Goal: Task Accomplishment & Management: Manage account settings

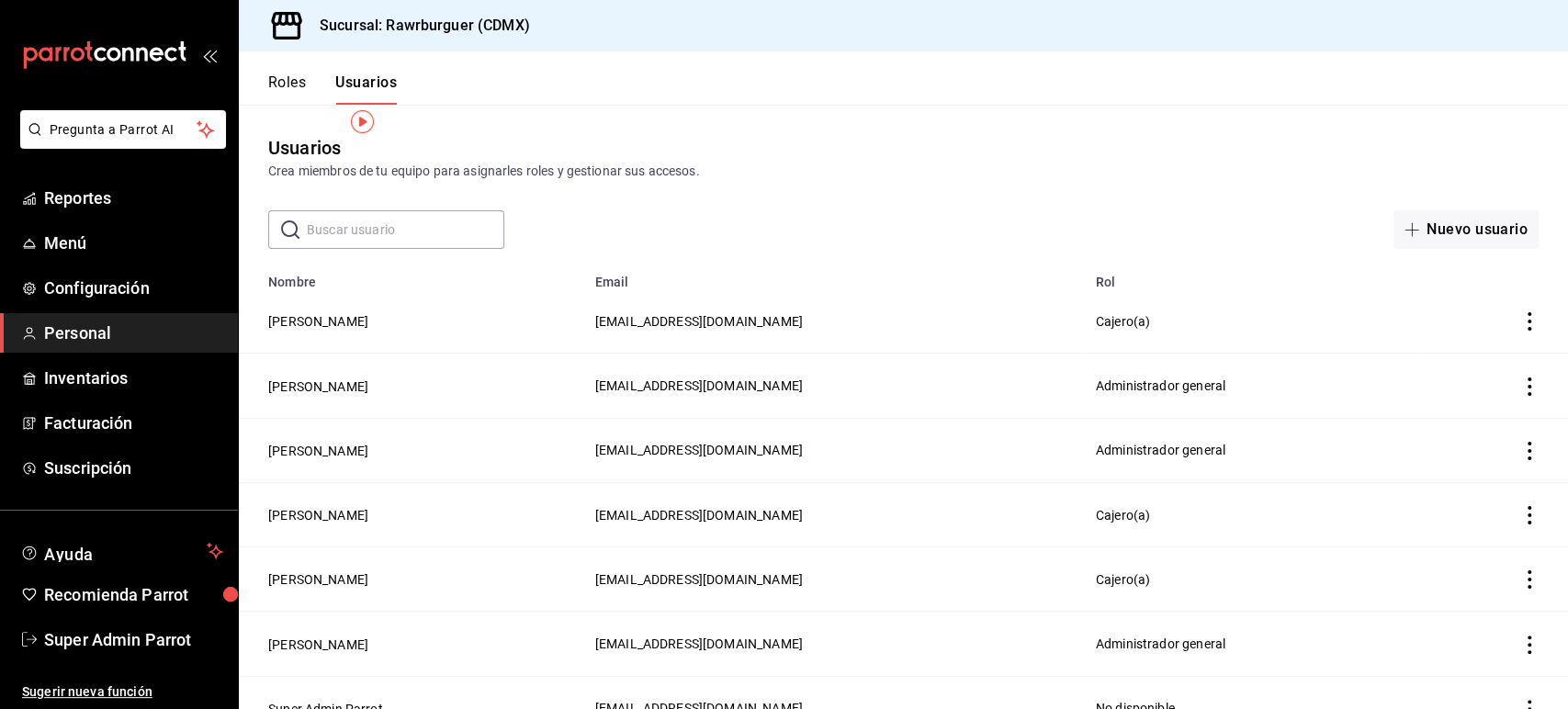
scroll to position [25, 0]
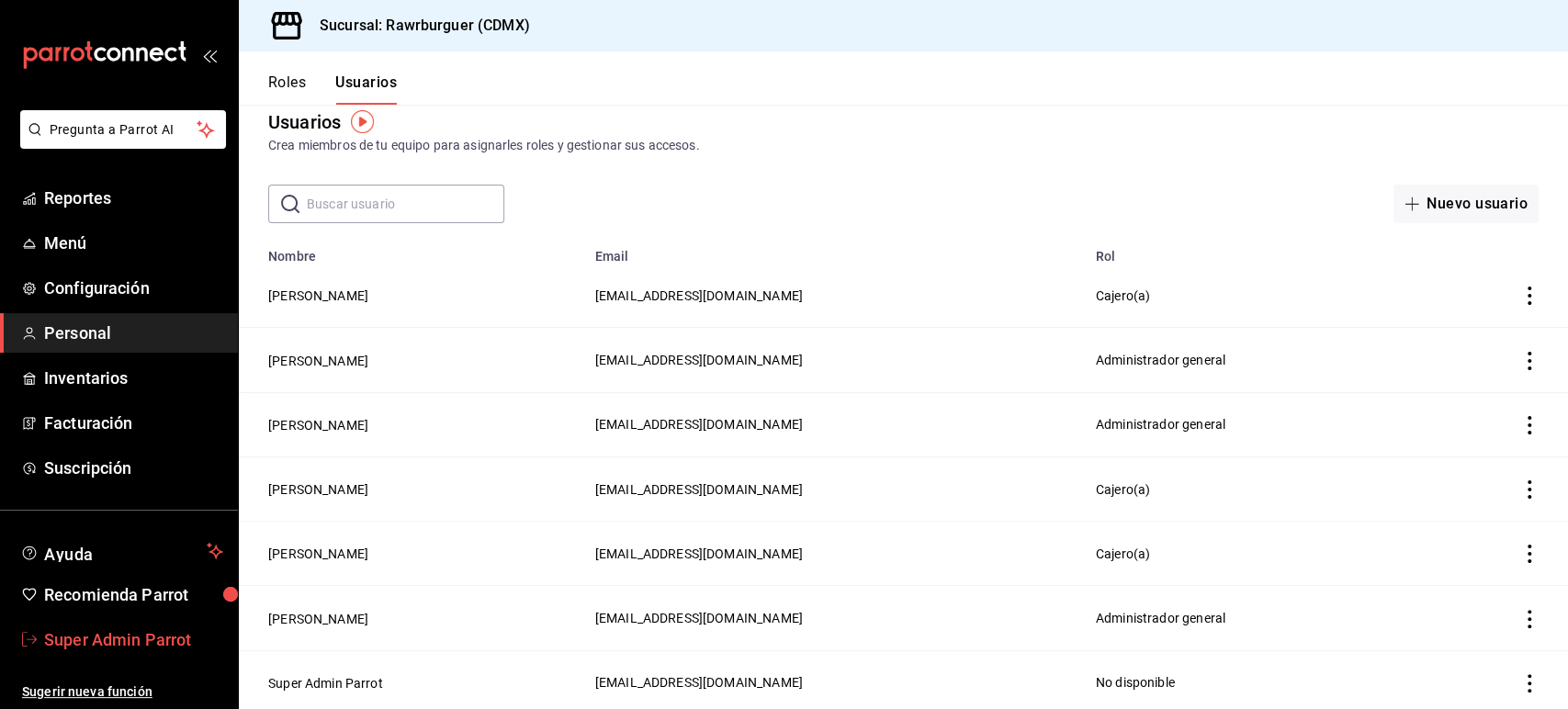
click at [112, 637] on span "Super Admin Parrot" at bounding box center [133, 639] width 179 height 24
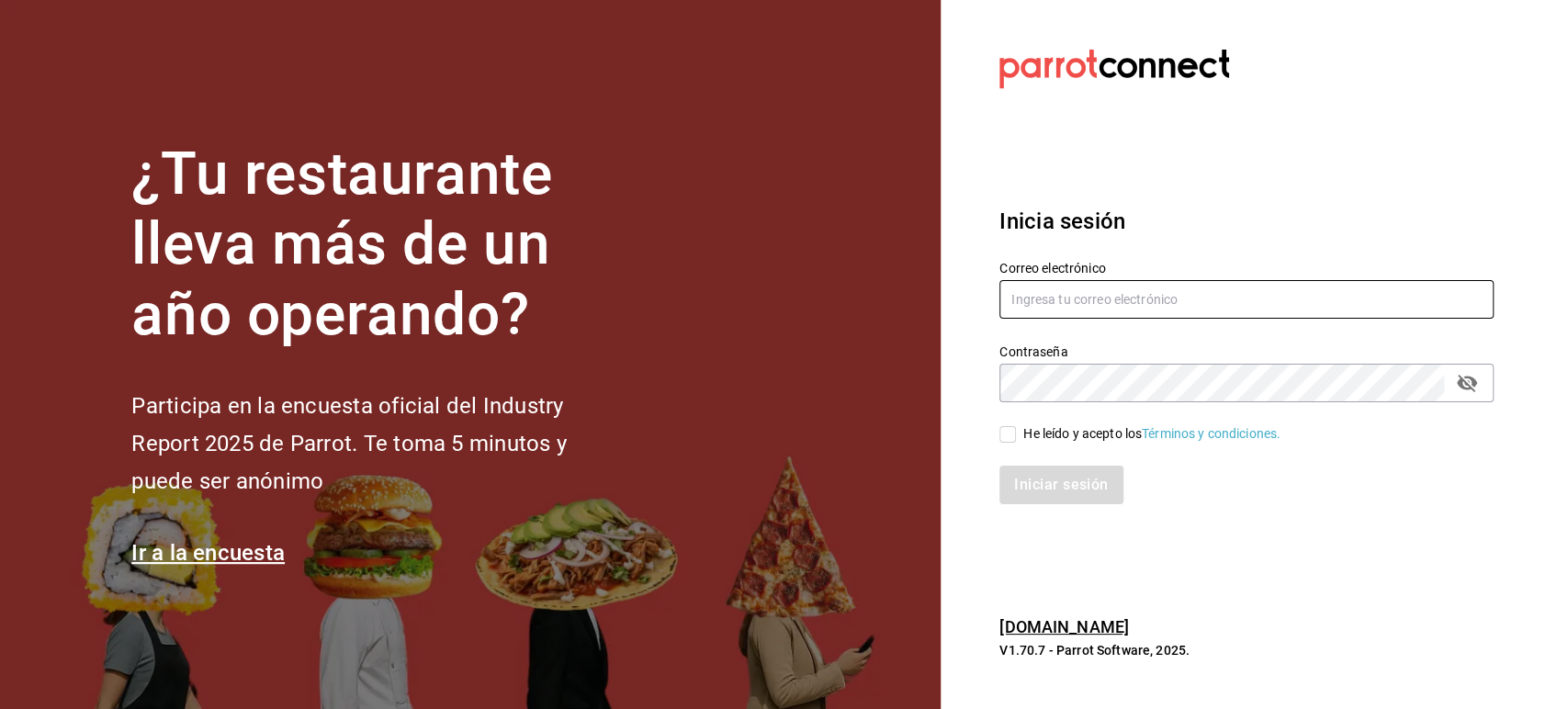
click at [1072, 292] on input "text" at bounding box center [1246, 300] width 494 height 39
paste input "cream@mty.com"
type input "cream@mty.com"
click at [1011, 430] on input "He leído y acepto los Términos y condiciones." at bounding box center [1007, 434] width 17 height 17
checkbox input "true"
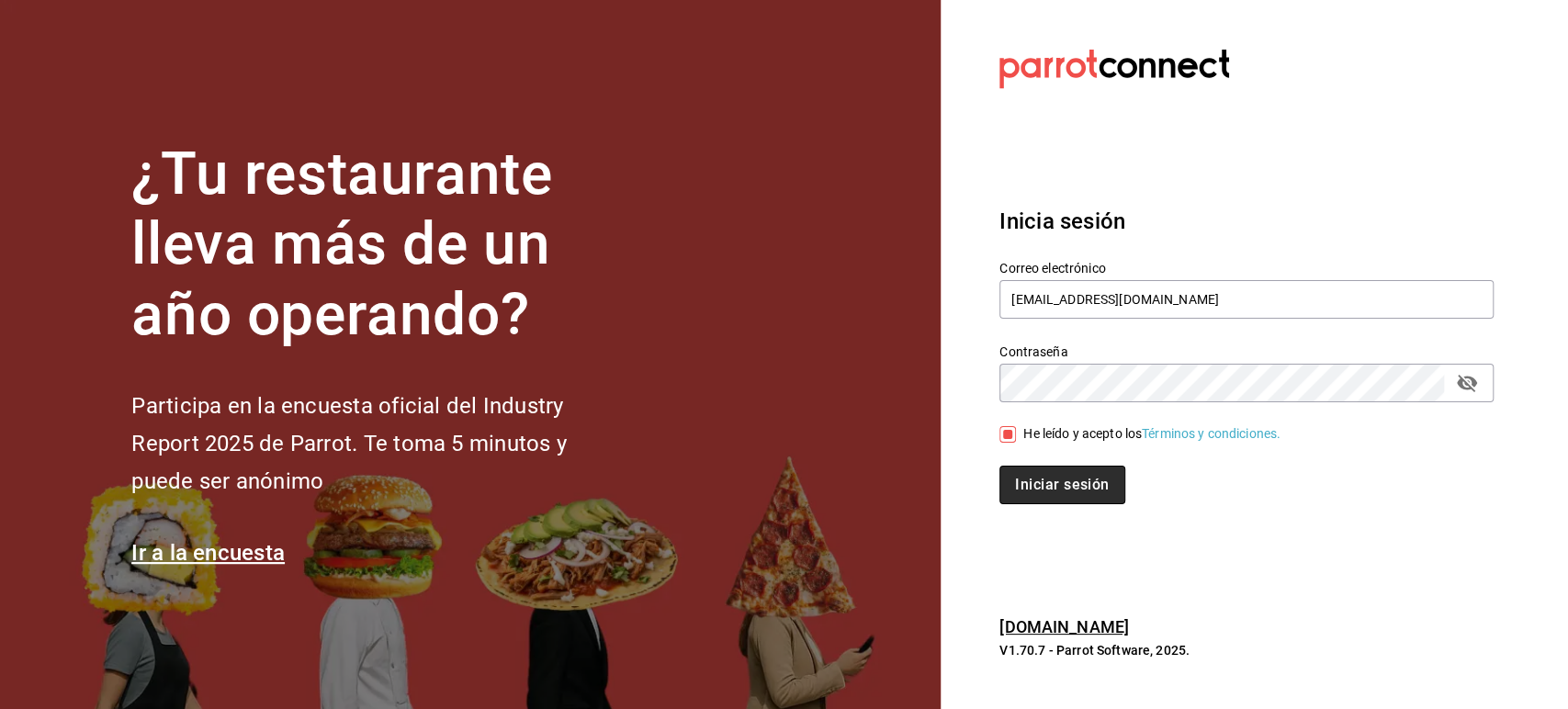
click at [1026, 472] on button "Iniciar sesión" at bounding box center [1062, 485] width 125 height 39
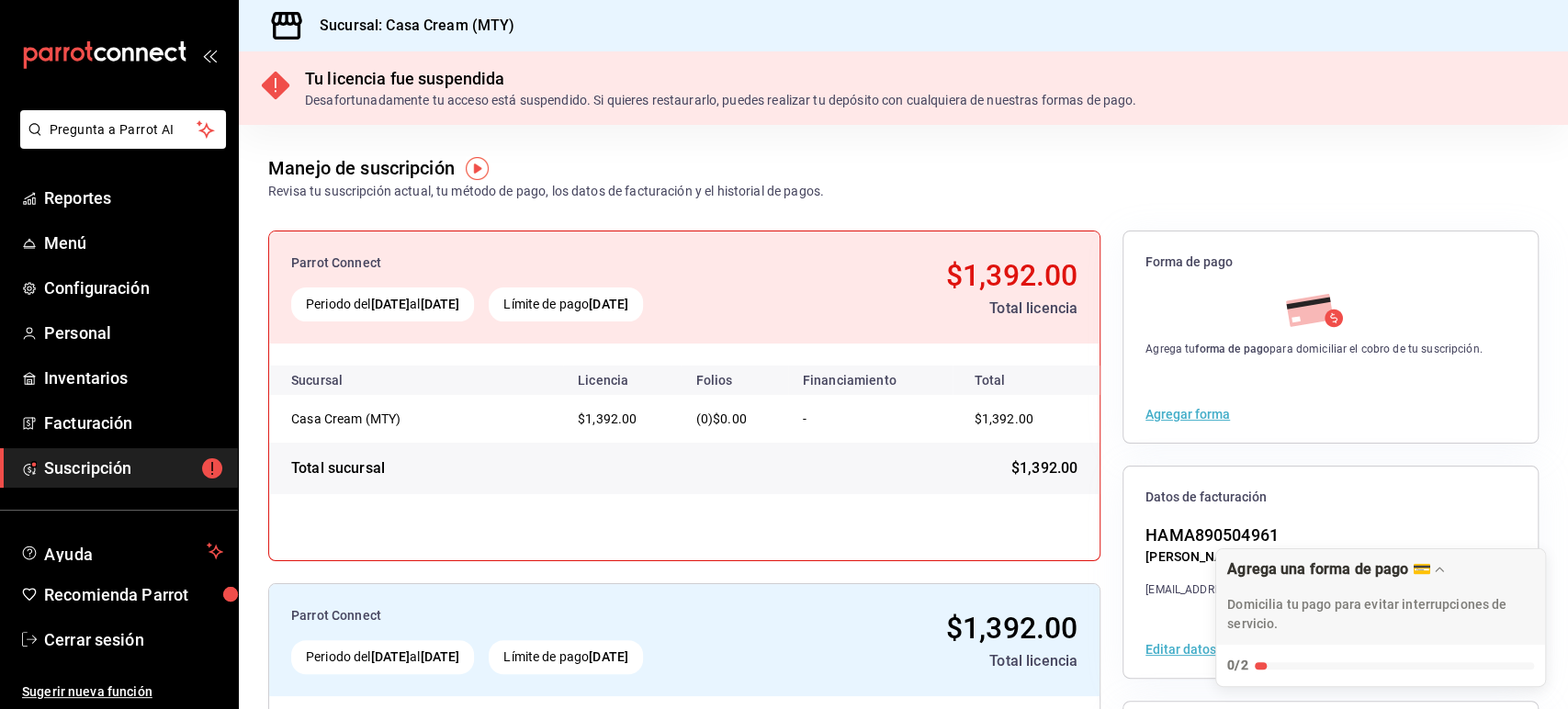
click at [1391, 191] on div "Manejo de suscripción Revisa tu suscripción actual, tu método de pago, los dato…" at bounding box center [903, 163] width 1329 height 76
click at [88, 637] on span "Cerrar sesión" at bounding box center [133, 639] width 179 height 24
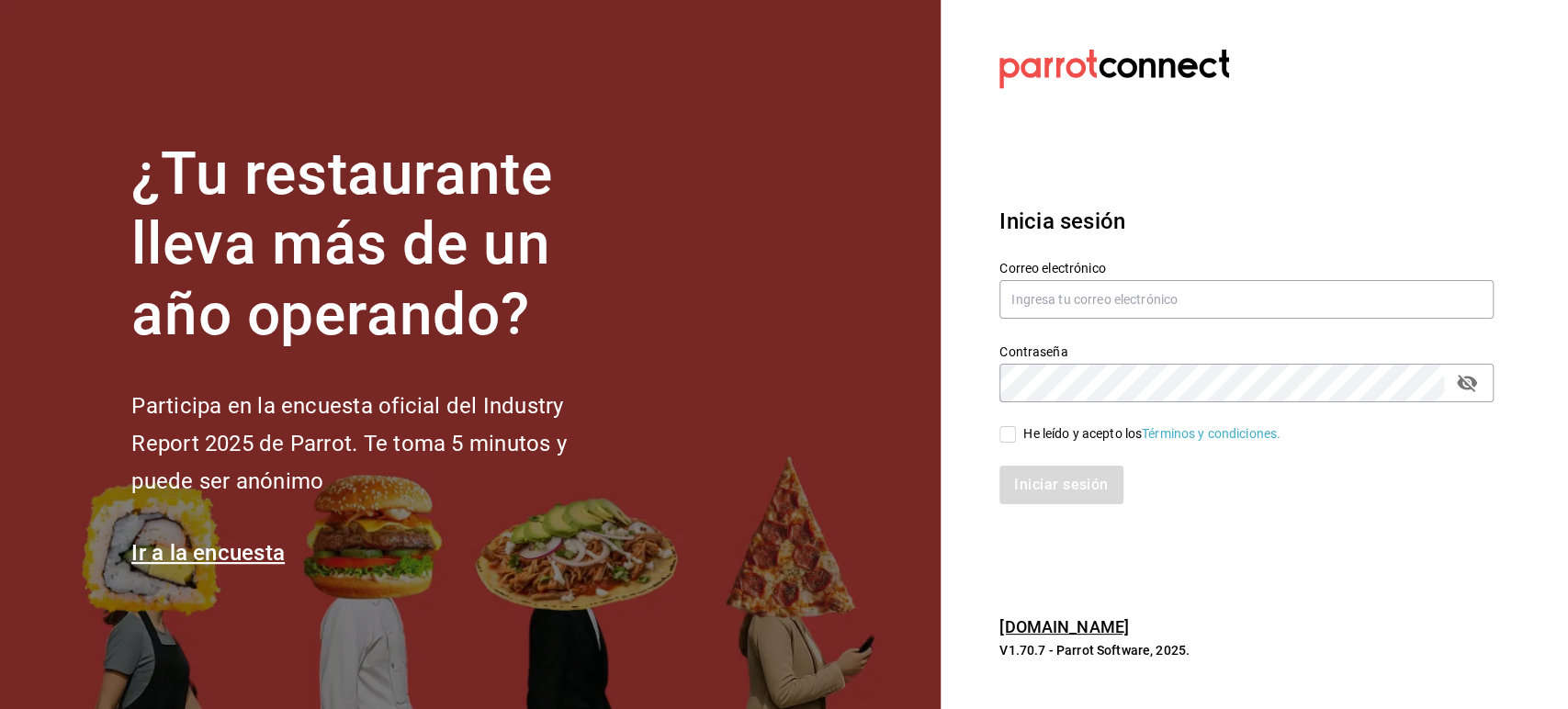
click at [1117, 319] on div "Correo electrónico" at bounding box center [1246, 290] width 494 height 61
click at [1146, 299] on input "text" at bounding box center [1246, 300] width 494 height 39
paste input "[EMAIL_ADDRESS][DOMAIN_NAME]"
type input "[EMAIL_ADDRESS][DOMAIN_NAME]"
click at [1014, 431] on input "He leído y acepto los Términos y condiciones." at bounding box center [1007, 434] width 17 height 17
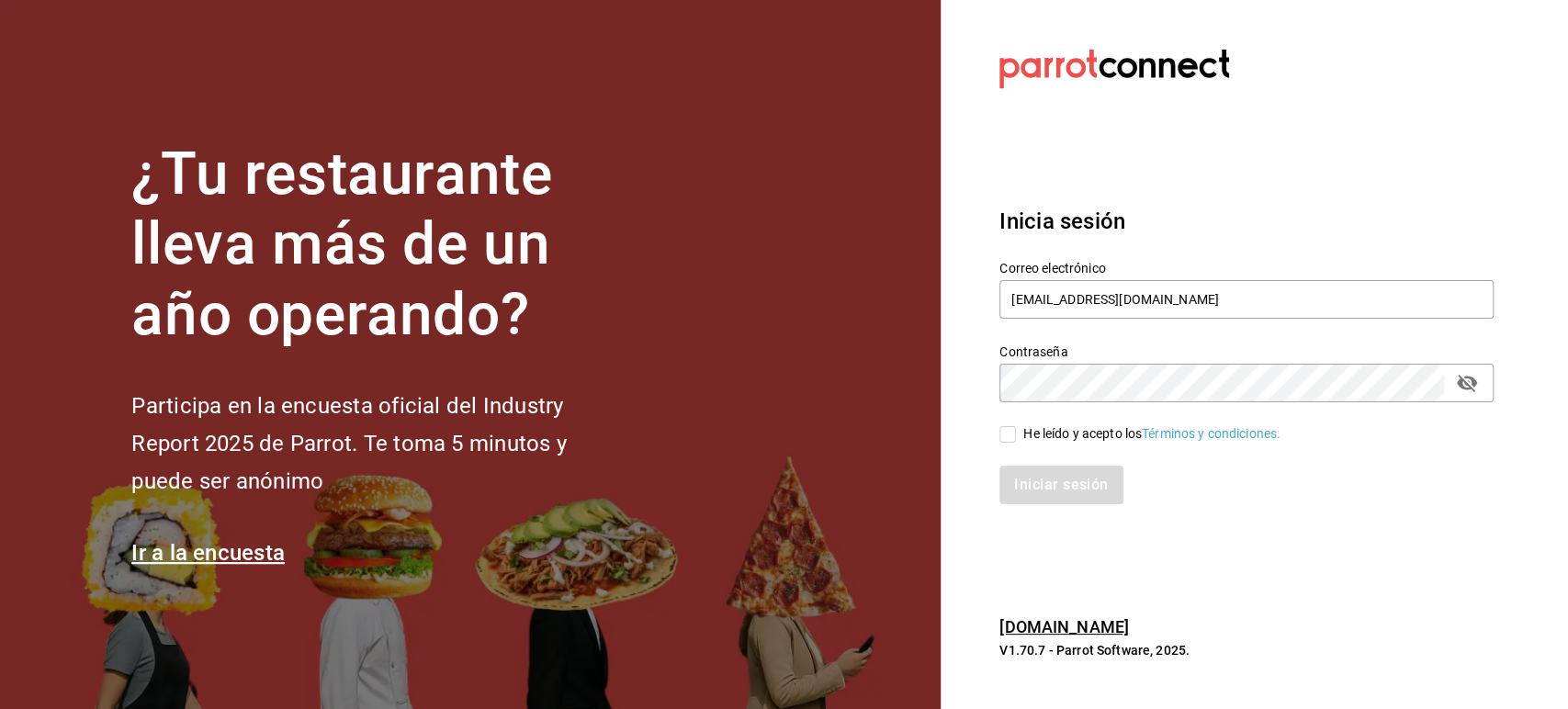
checkbox input "true"
click at [1030, 482] on button "Iniciar sesión" at bounding box center [1062, 485] width 125 height 39
click at [1371, 169] on section "Datos incorrectos. Verifica que tu Correo o Contraseña estén bien escritos. Ini…" at bounding box center [1239, 354] width 597 height 709
click at [1372, 167] on section "Datos incorrectos. Verifica que tu Correo o Contraseña estén bien escritos. Ini…" at bounding box center [1239, 354] width 597 height 709
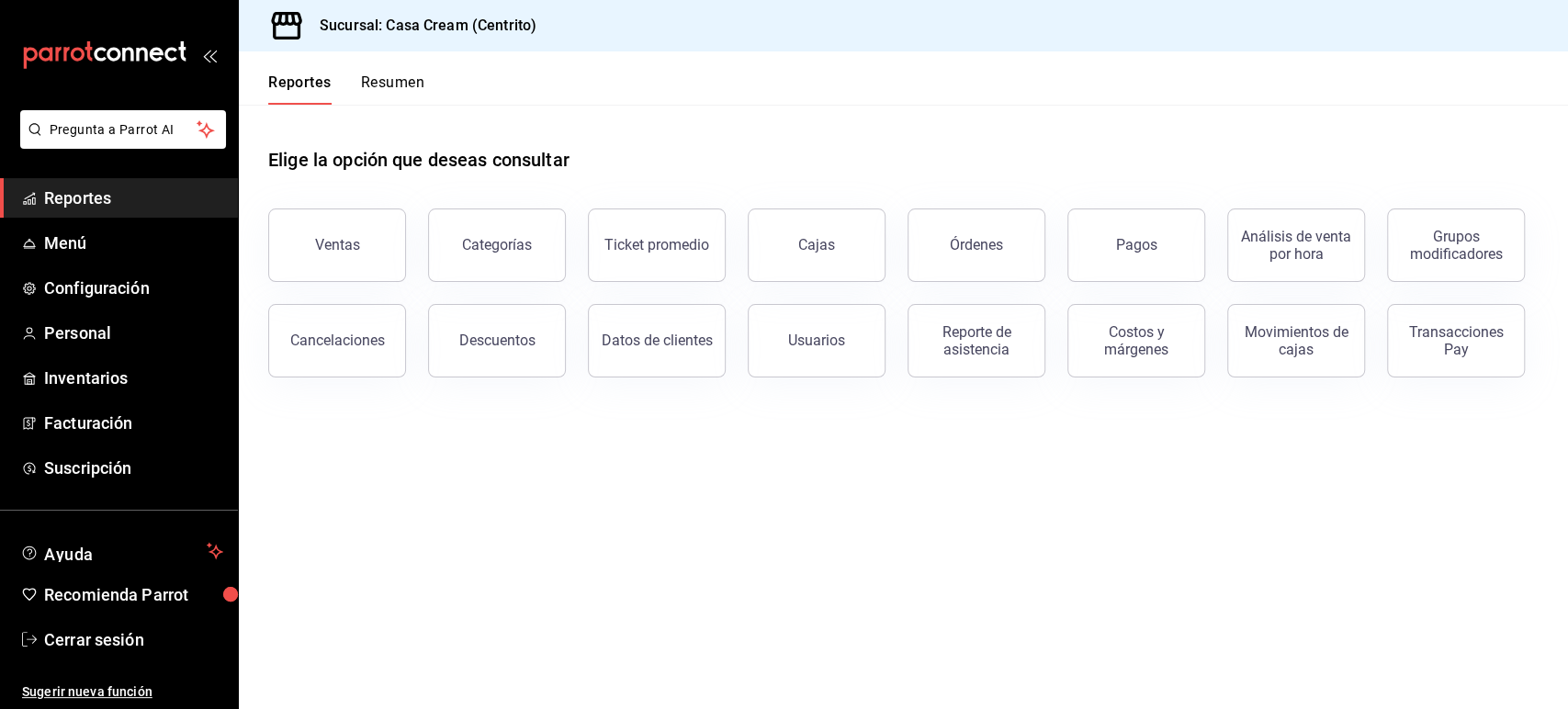
click at [1132, 139] on div "Elige la opción que deseas consultar" at bounding box center [903, 146] width 1270 height 82
click at [72, 320] on span "Personal" at bounding box center [133, 332] width 179 height 24
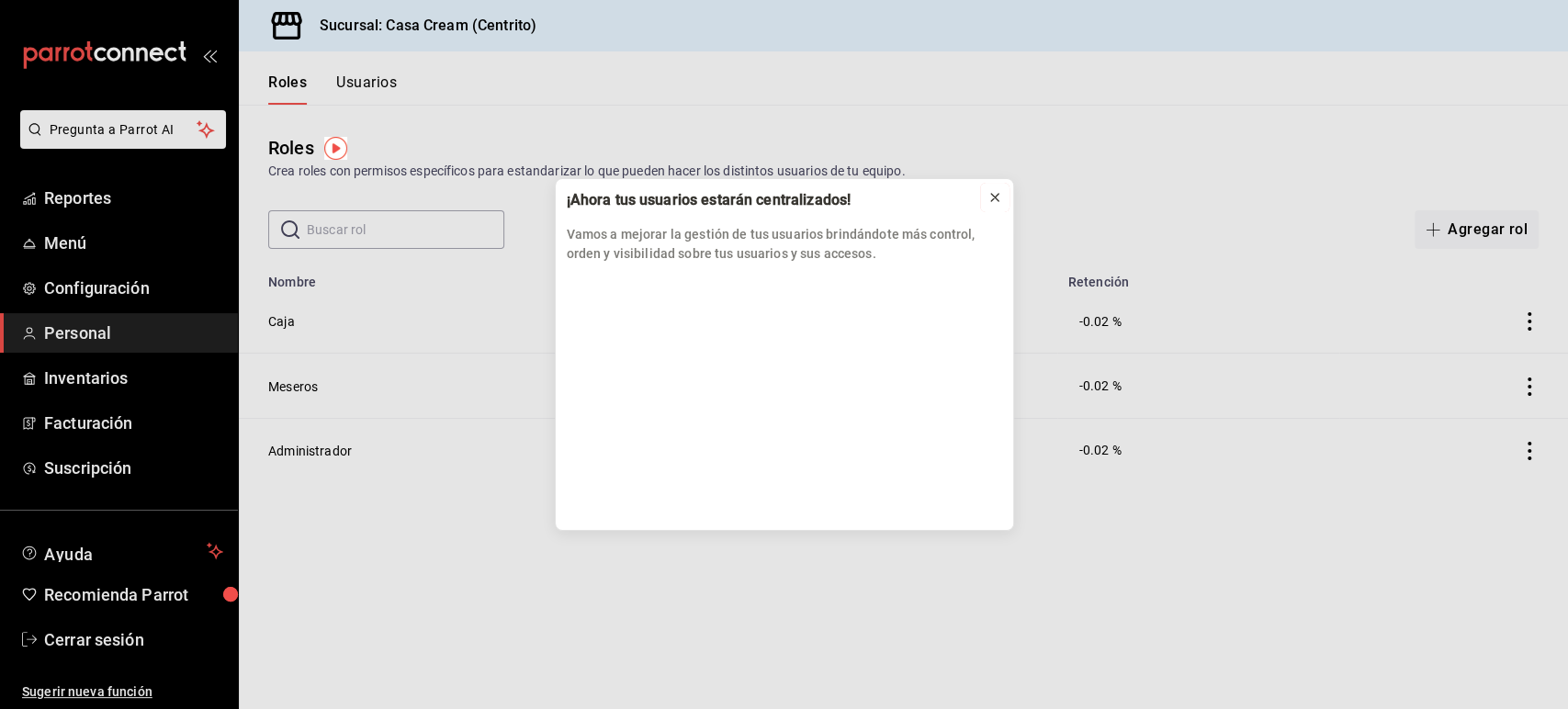
click at [991, 200] on icon at bounding box center [994, 197] width 15 height 15
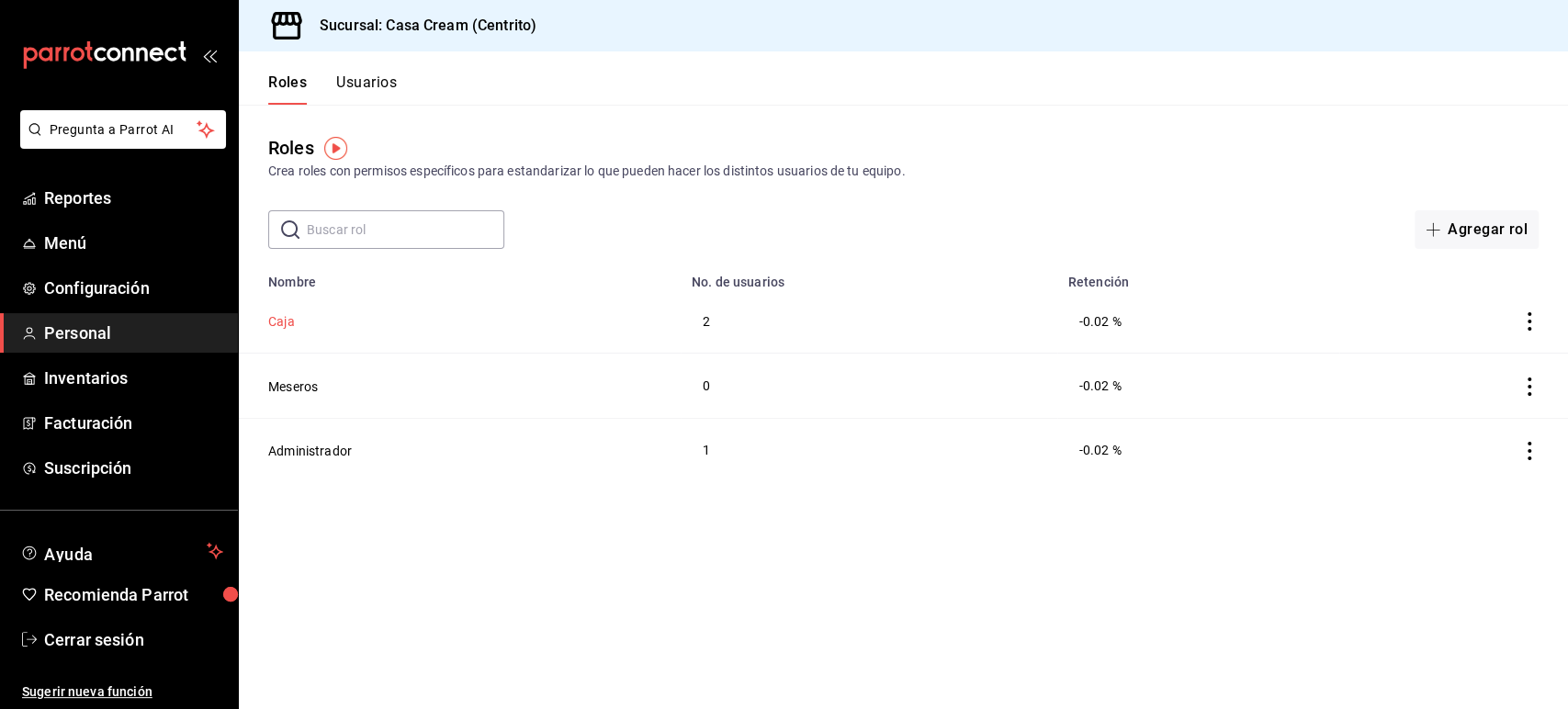
click at [282, 317] on button "Caja" at bounding box center [280, 321] width 26 height 19
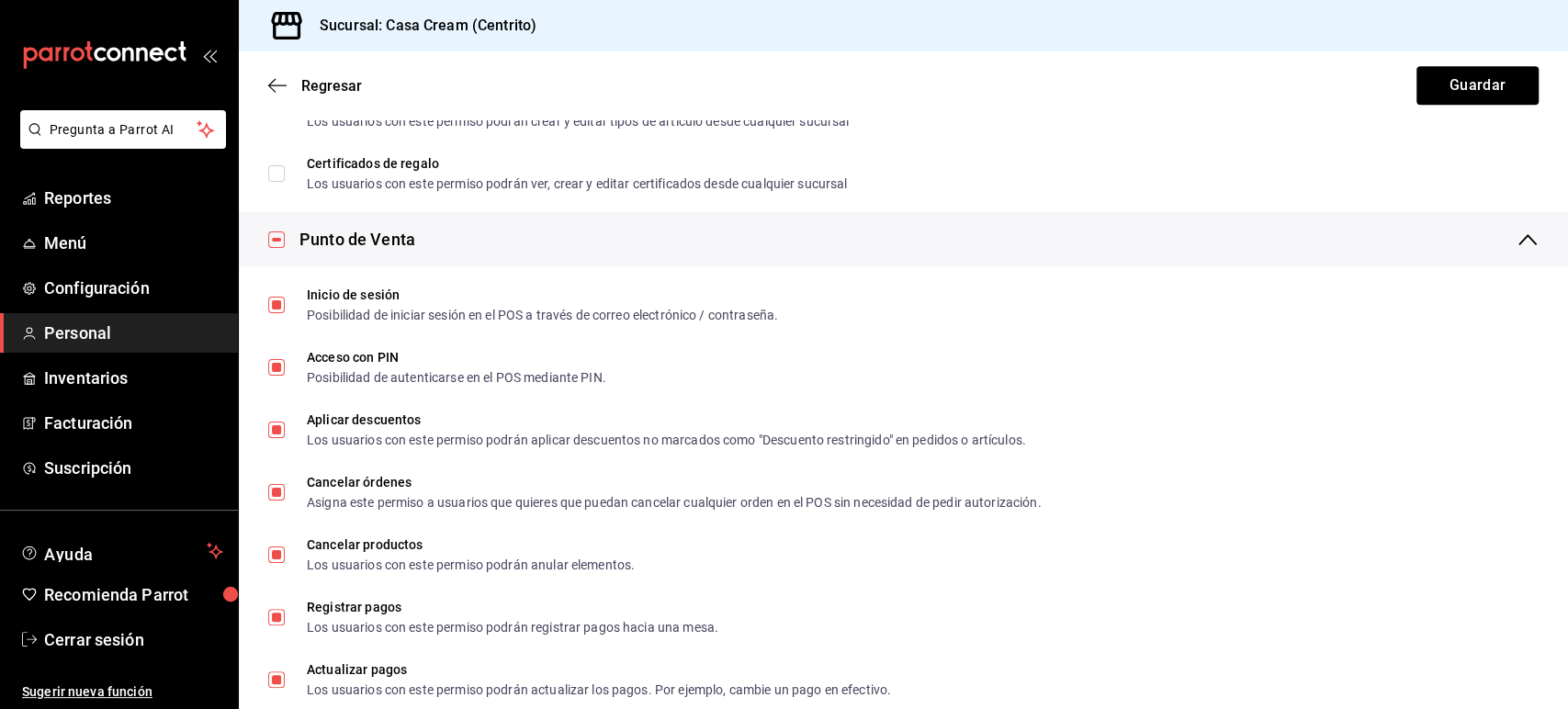
scroll to position [653, 0]
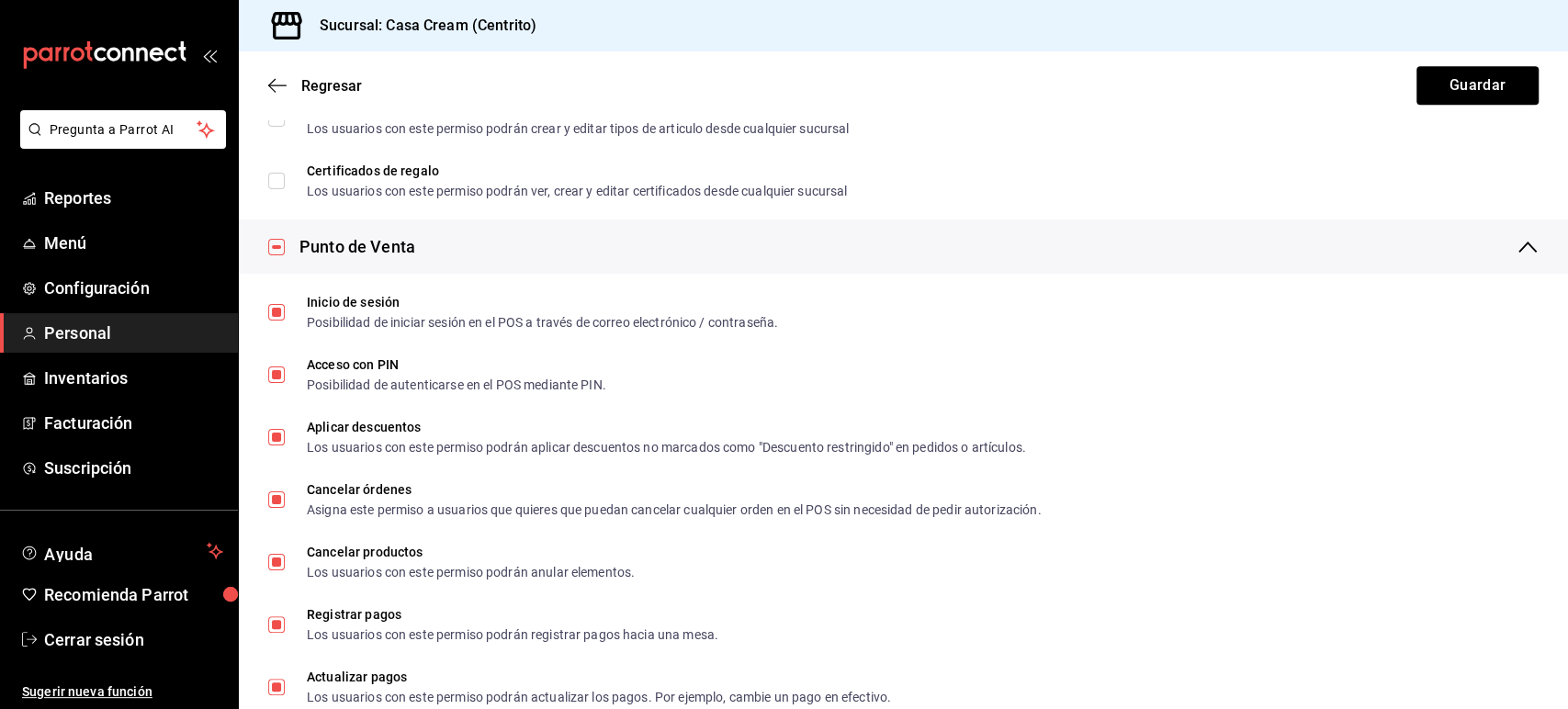
click at [273, 249] on input "checkbox" at bounding box center [276, 246] width 17 height 17
checkbox input "false"
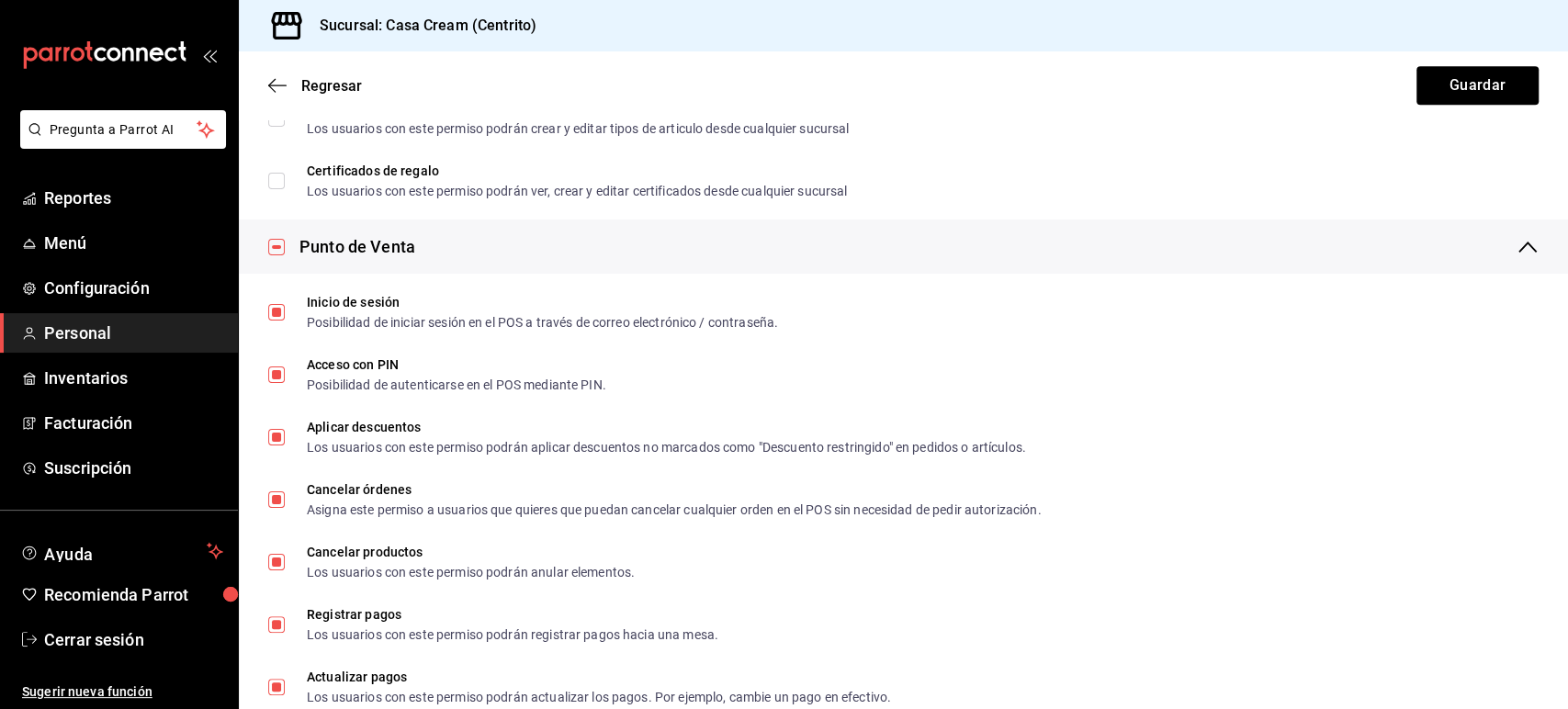
checkbox input "false"
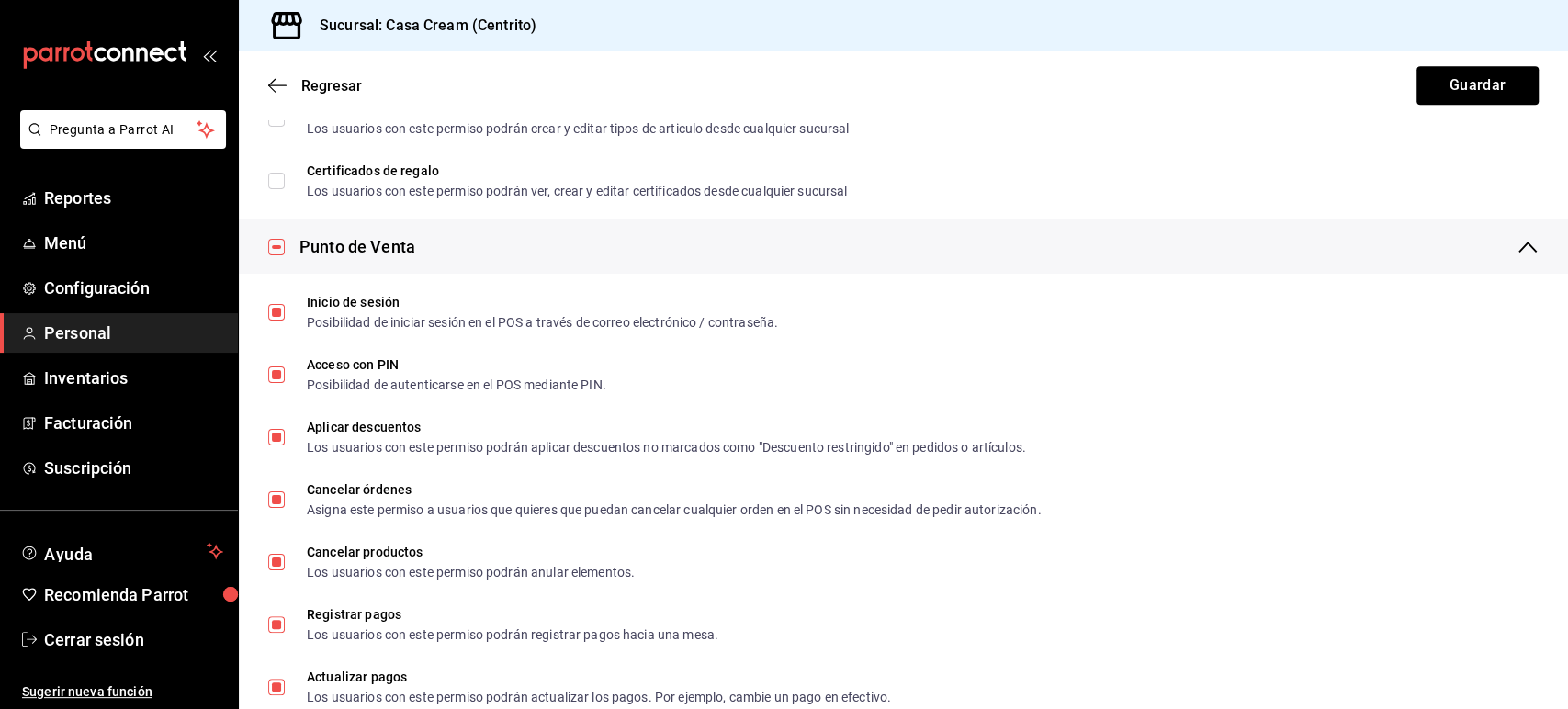
checkbox input "false"
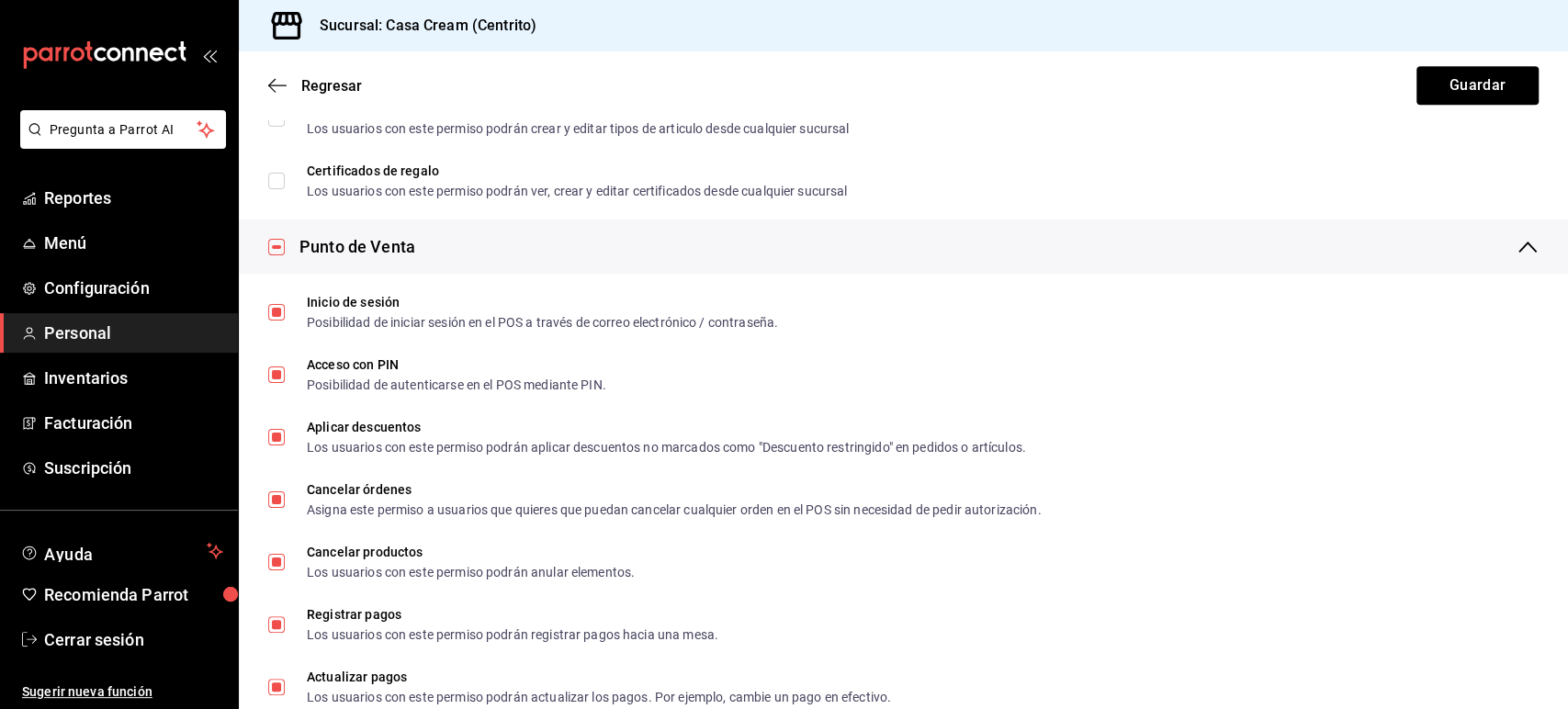
checkbox input "false"
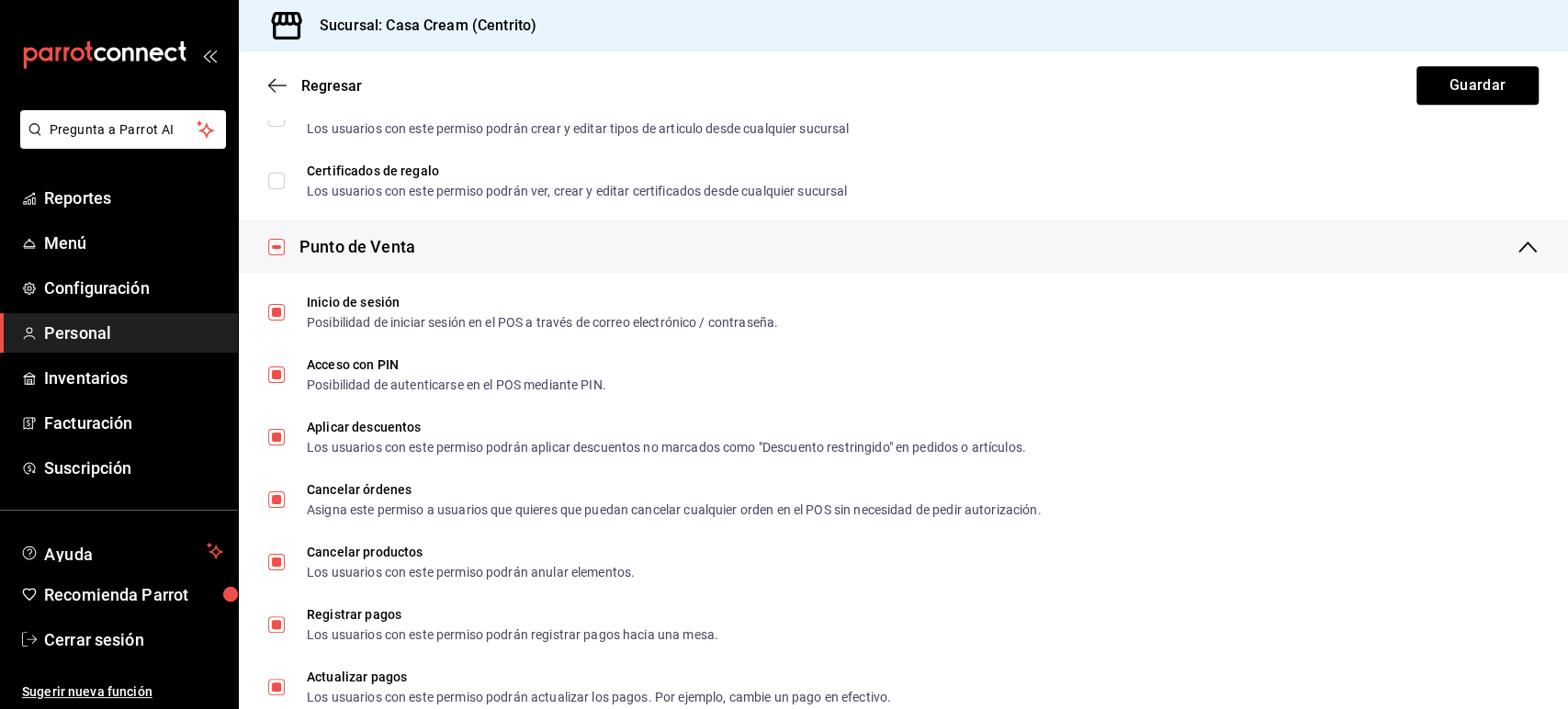
checkbox input "false"
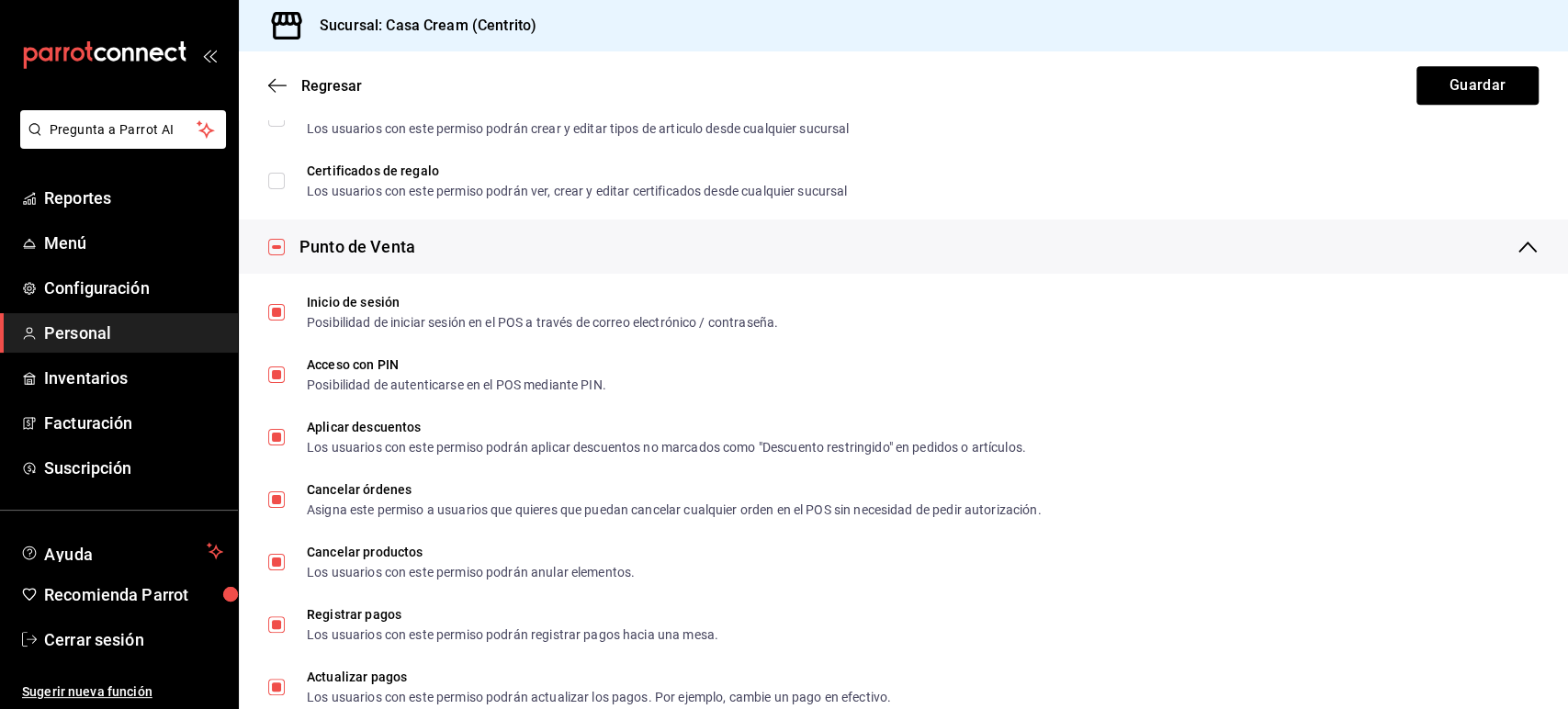
checkbox input "false"
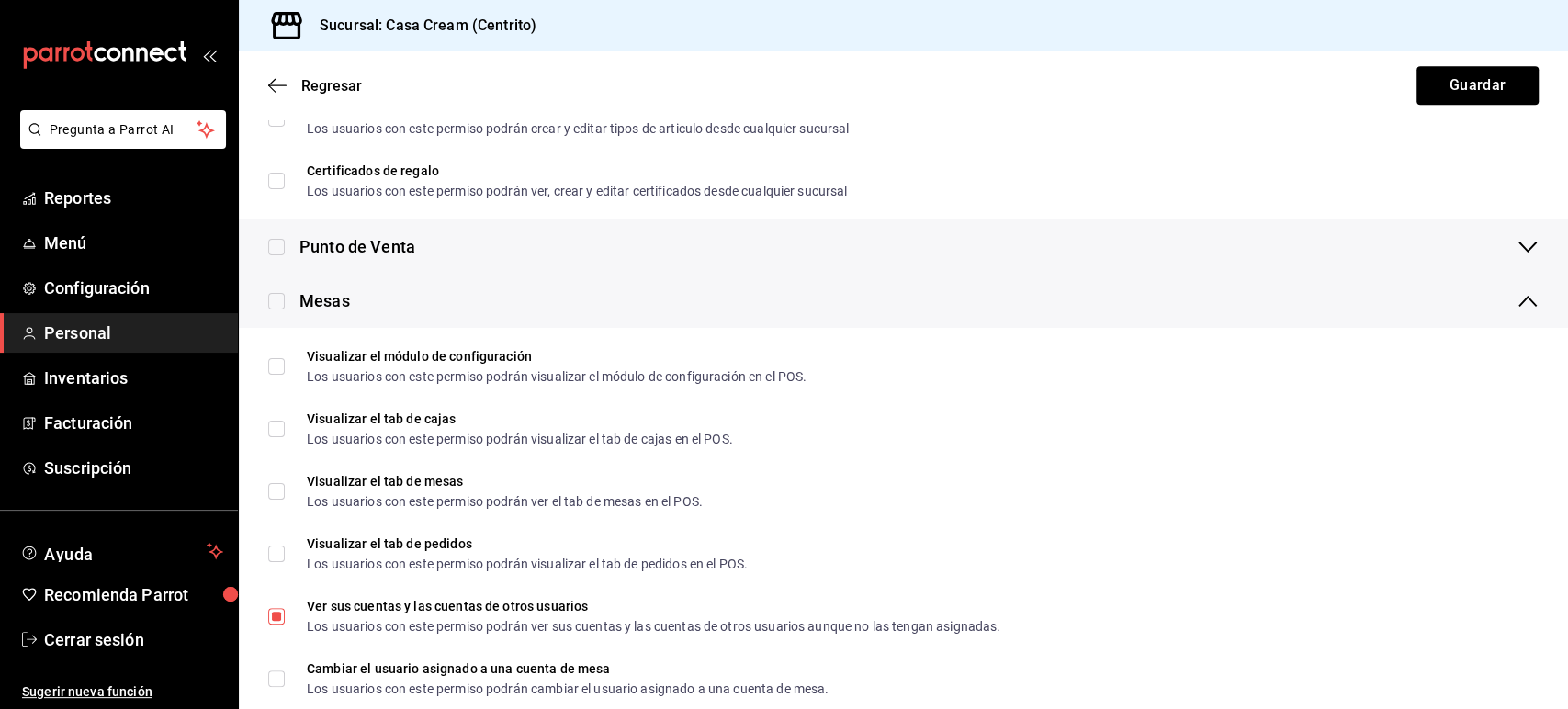
click at [1516, 240] on icon at bounding box center [1527, 246] width 22 height 22
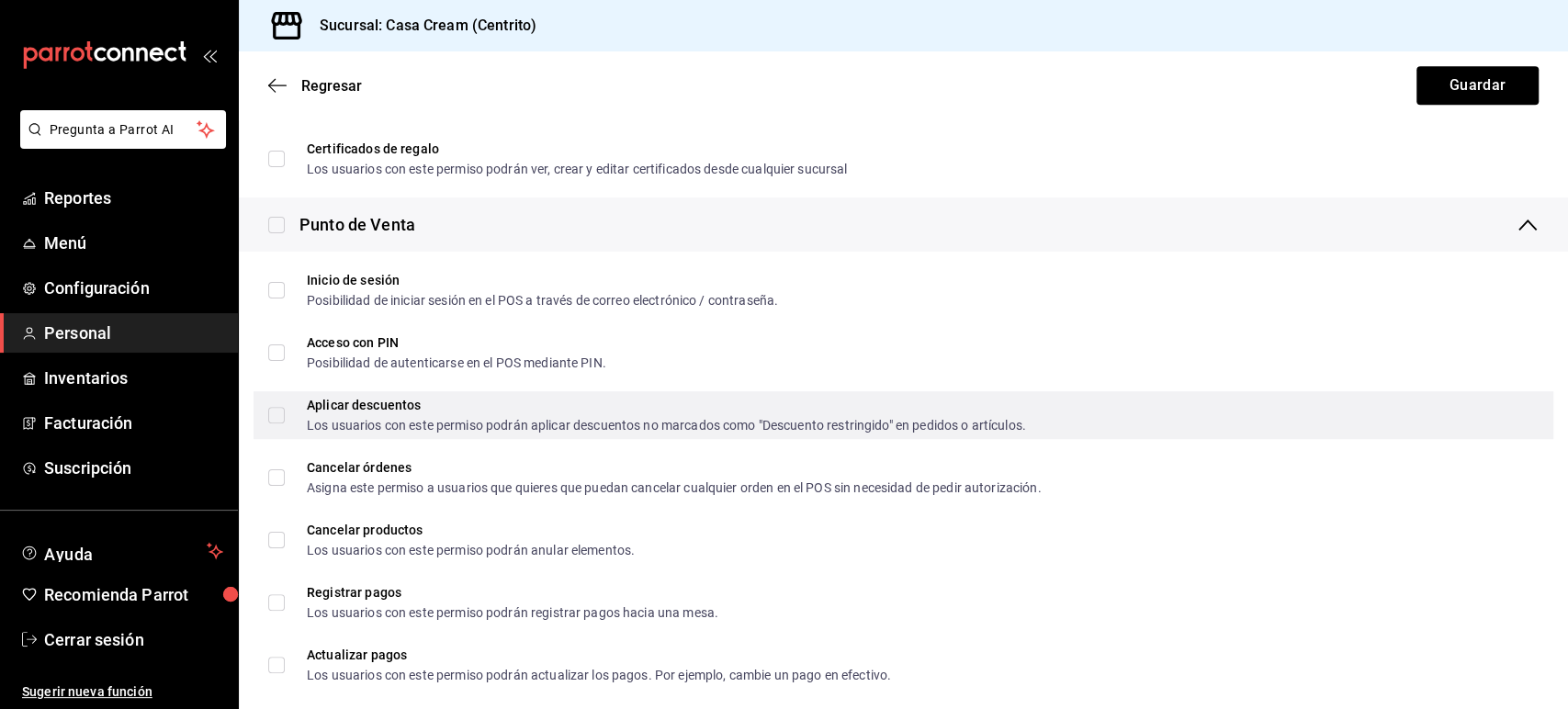
scroll to position [678, 0]
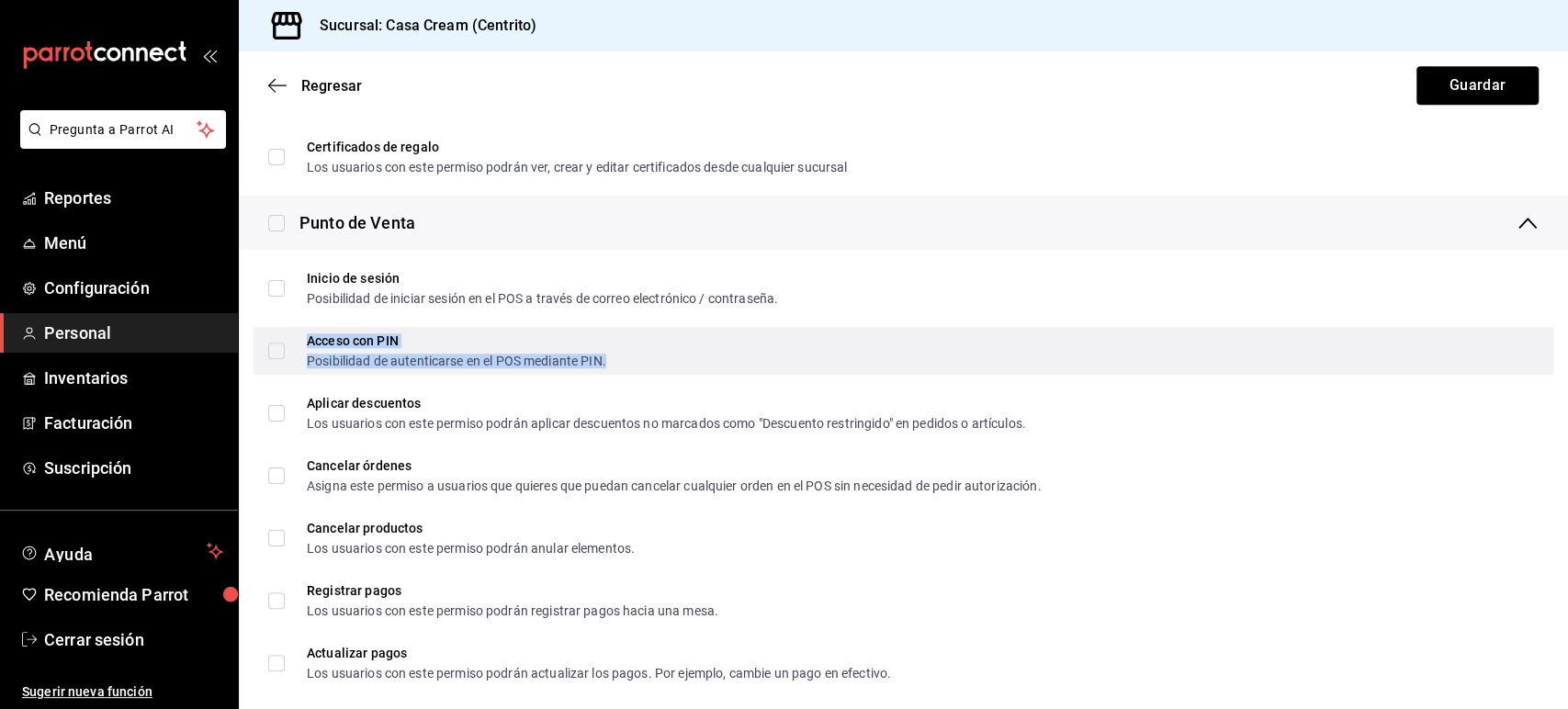
click at [361, 346] on div "Acceso con PIN" at bounding box center [456, 340] width 299 height 13
checkbox input "true"
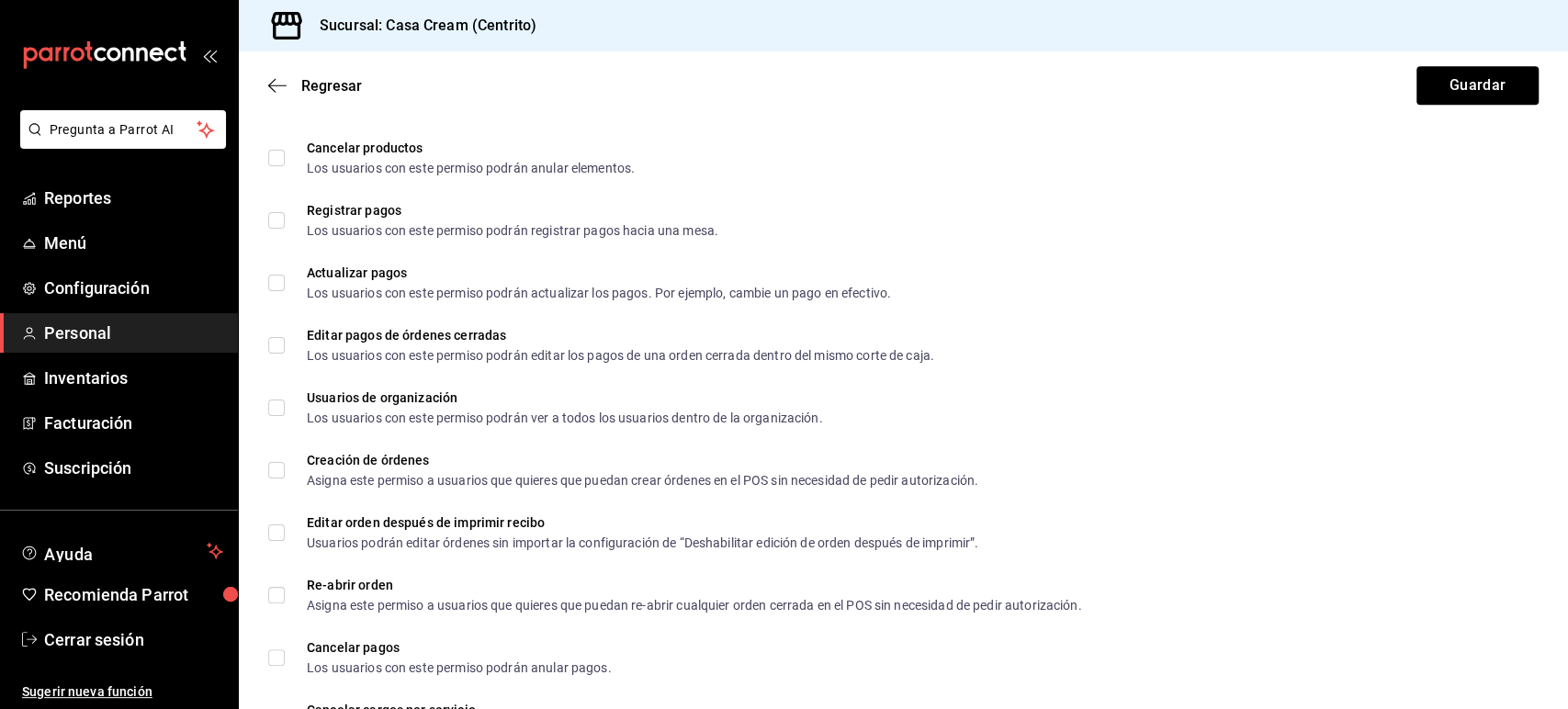
scroll to position [1062, 0]
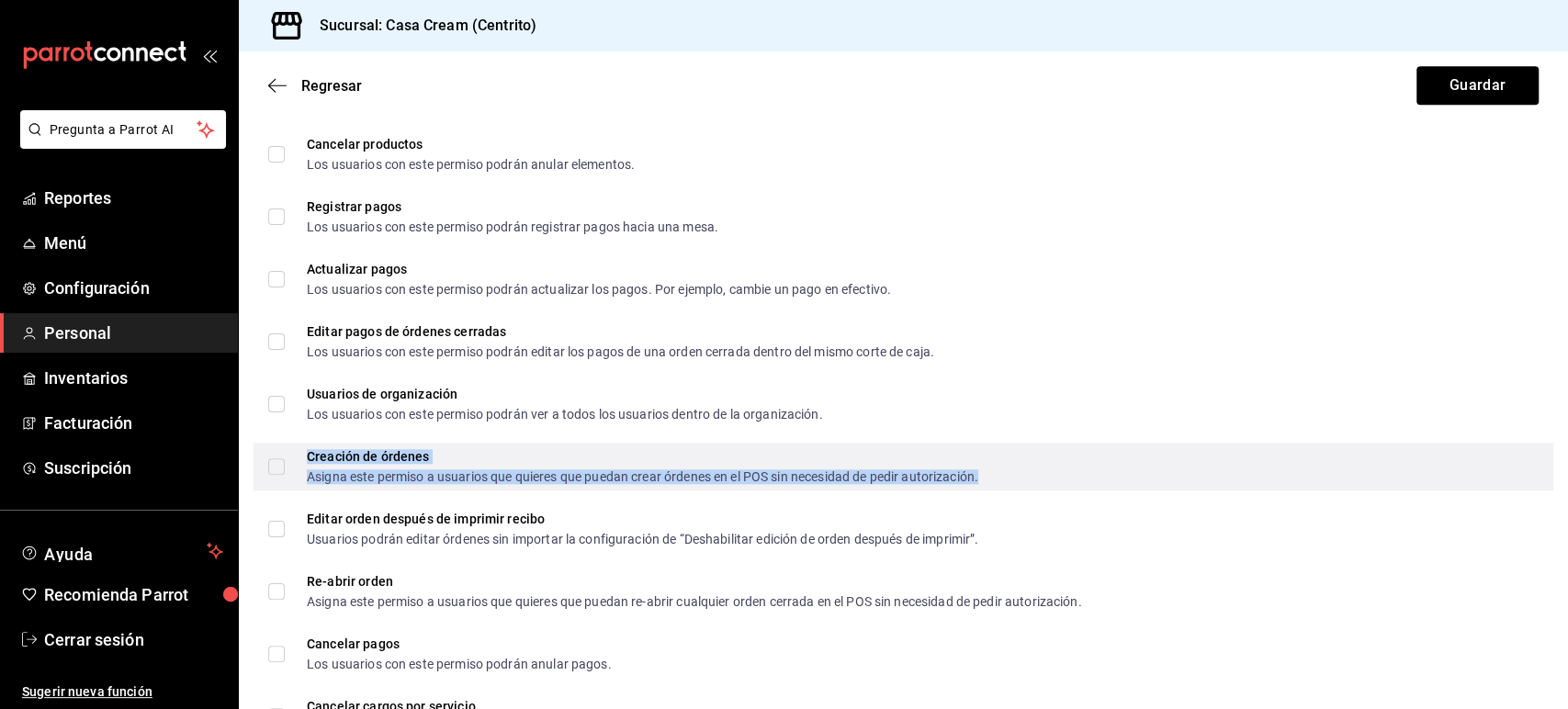
click at [380, 476] on div "Asigna este permiso a usuarios que quieres que puedan crear órdenes en el POS s…" at bounding box center [642, 476] width 671 height 13
checkbox input "true"
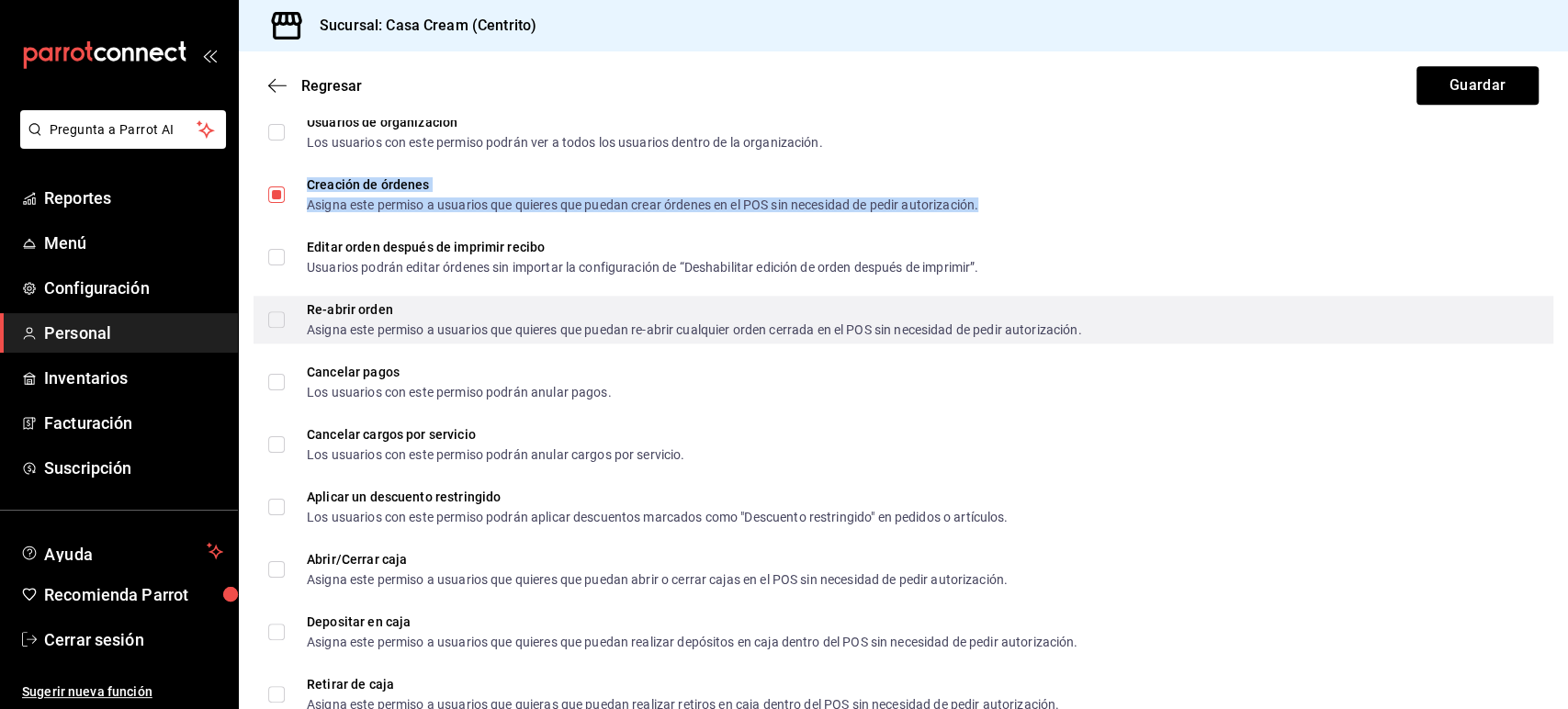
scroll to position [1363, 0]
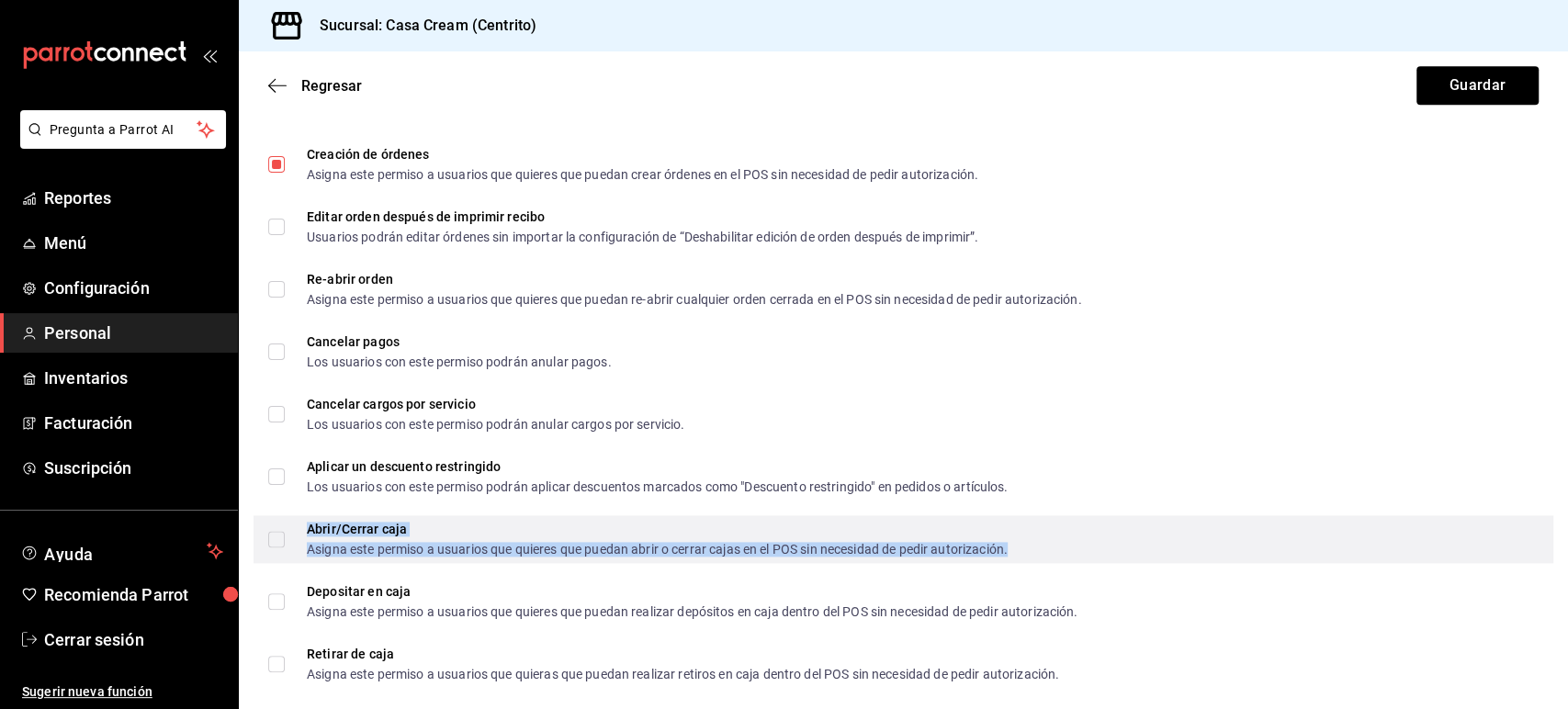
click at [360, 532] on div "Abrir/Cerrar caja" at bounding box center [657, 529] width 701 height 13
checkbox input "true"
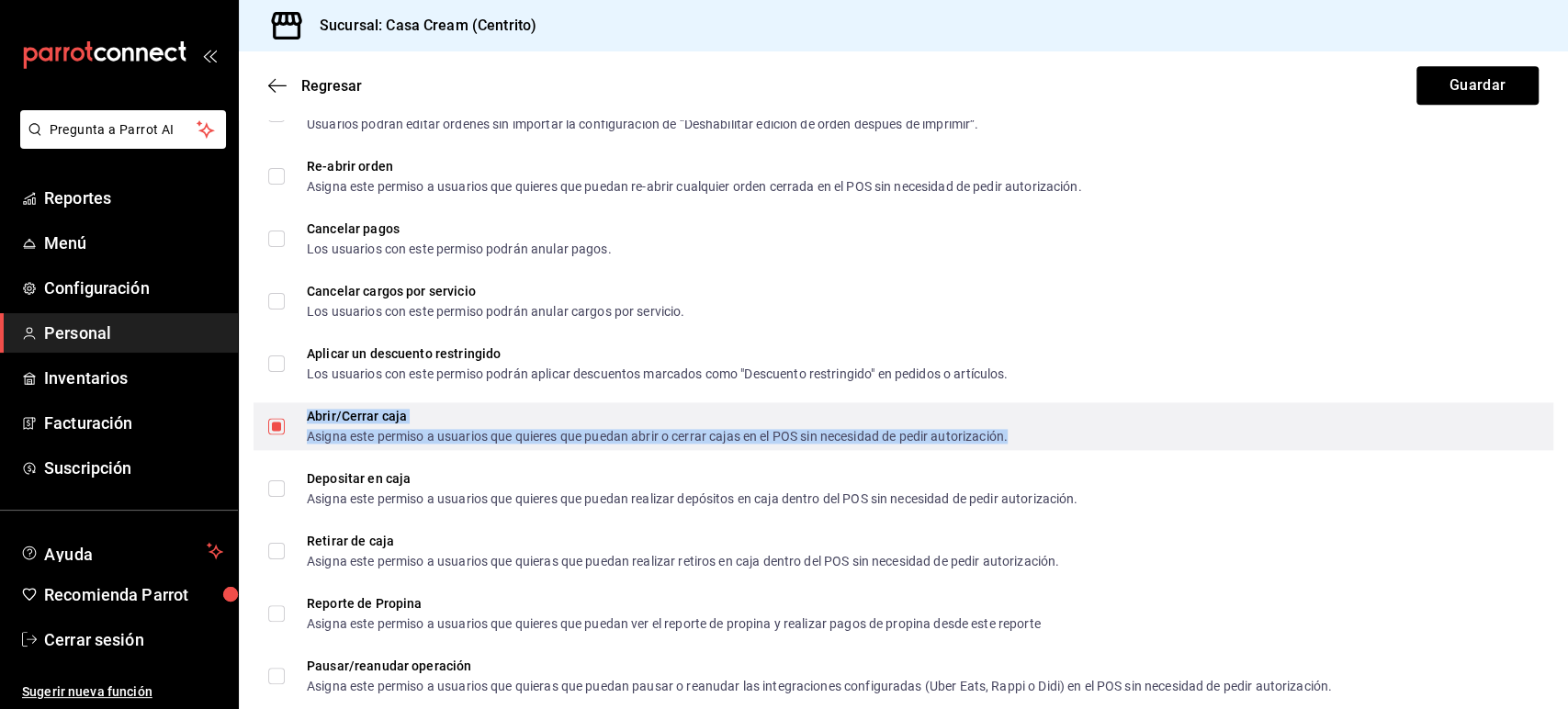
scroll to position [1484, 0]
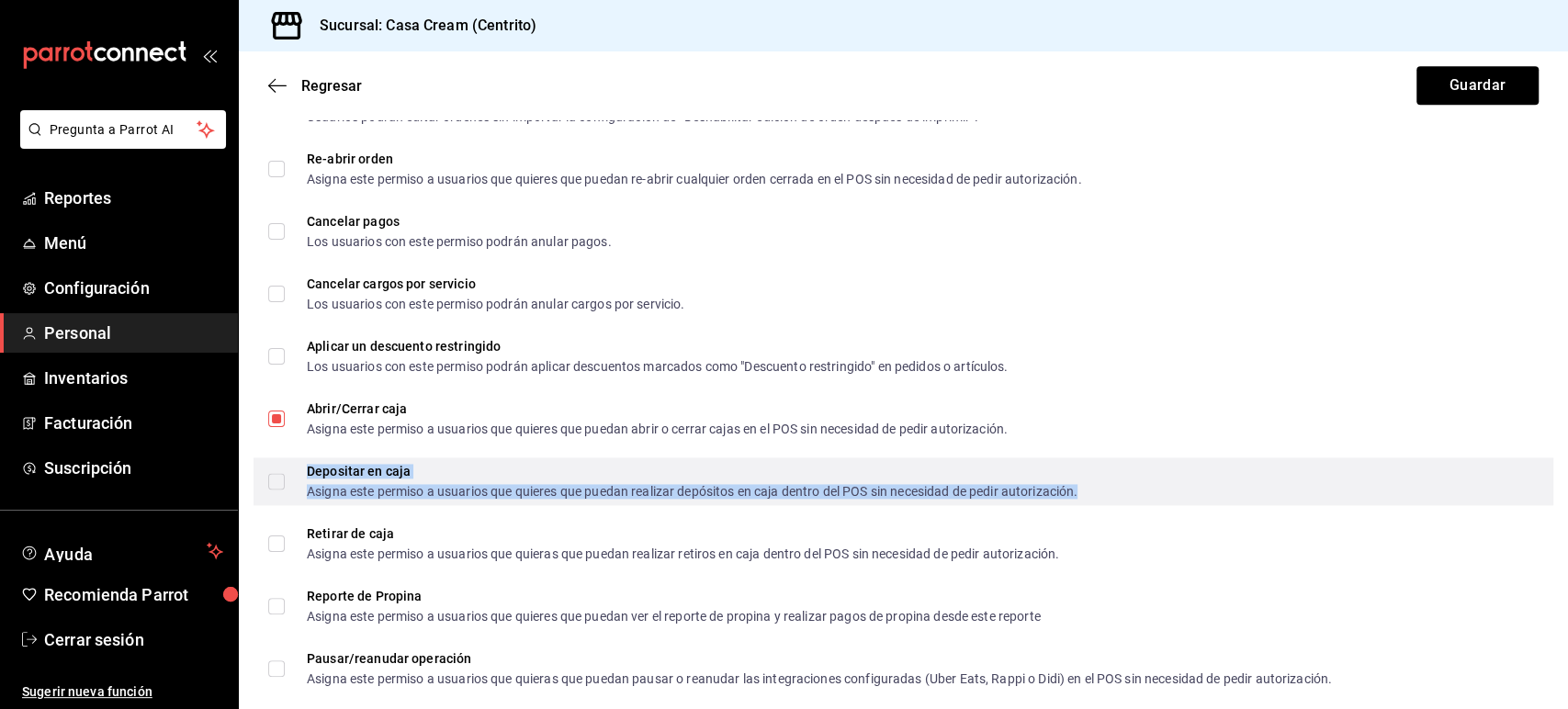
click at [353, 485] on div "Asigna este permiso a usuarios que quieres que puedan realizar depósitos en caj…" at bounding box center [691, 491] width 770 height 13
checkbox input "true"
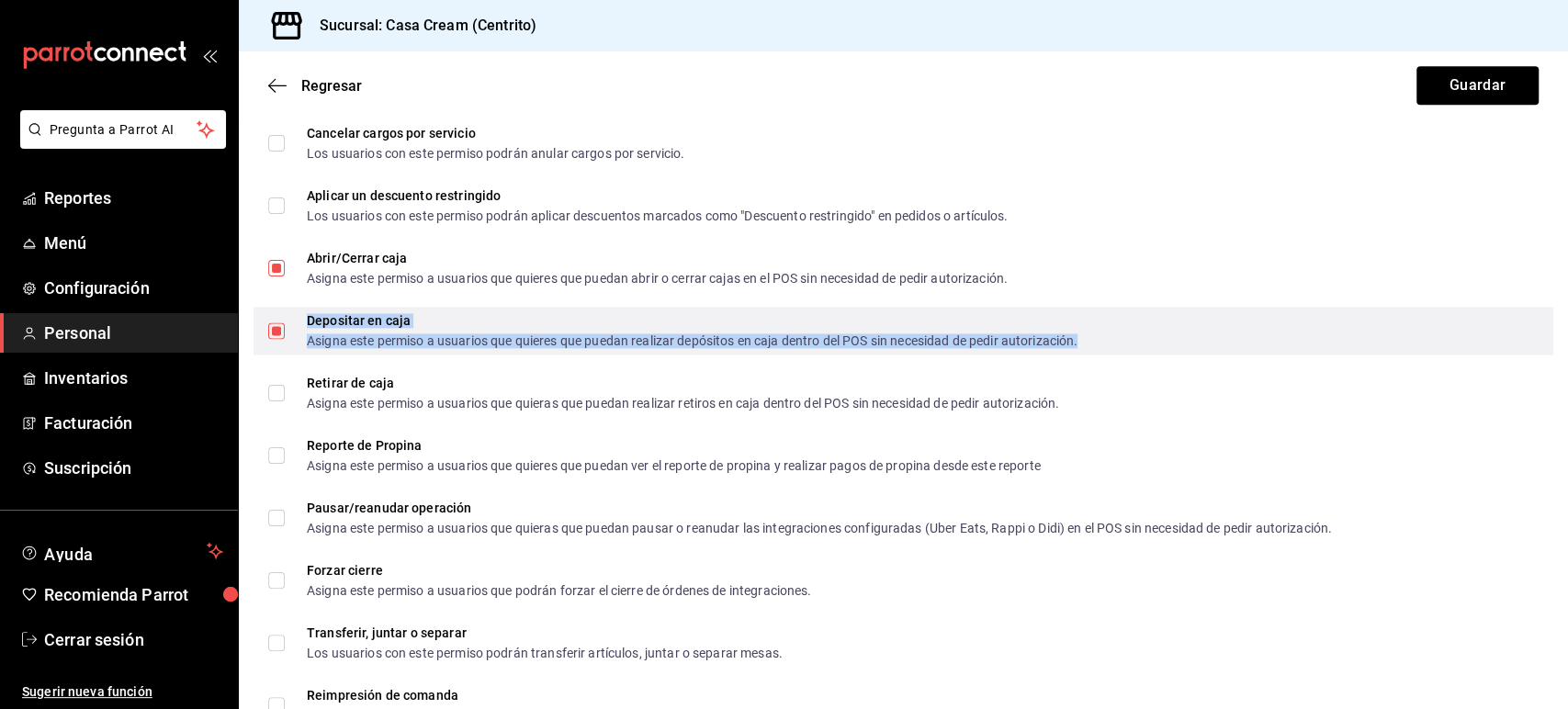
scroll to position [1638, 0]
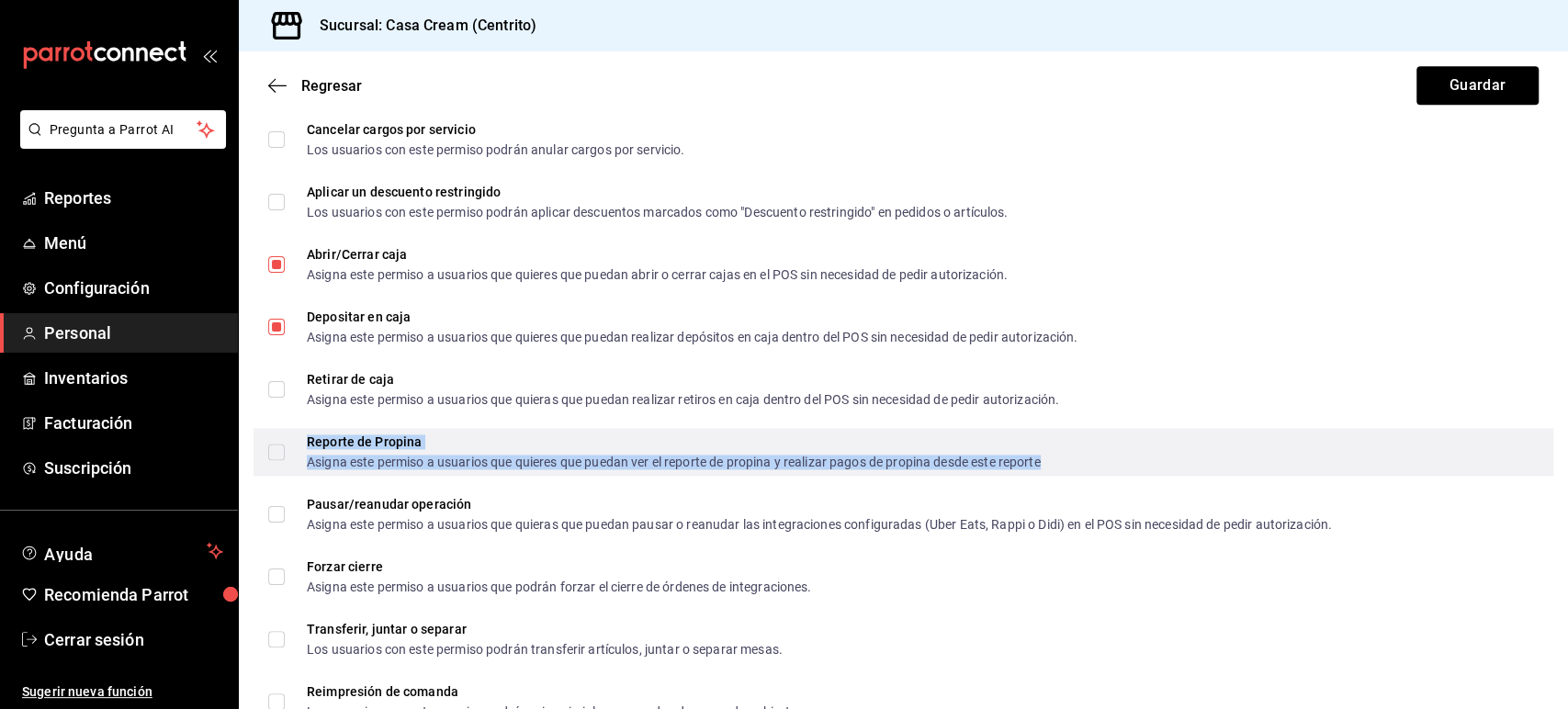
click at [353, 448] on div "Reporte de Propina Asigna este permiso a usuarios que quieres que puedan ver el…" at bounding box center [673, 452] width 733 height 33
checkbox input "true"
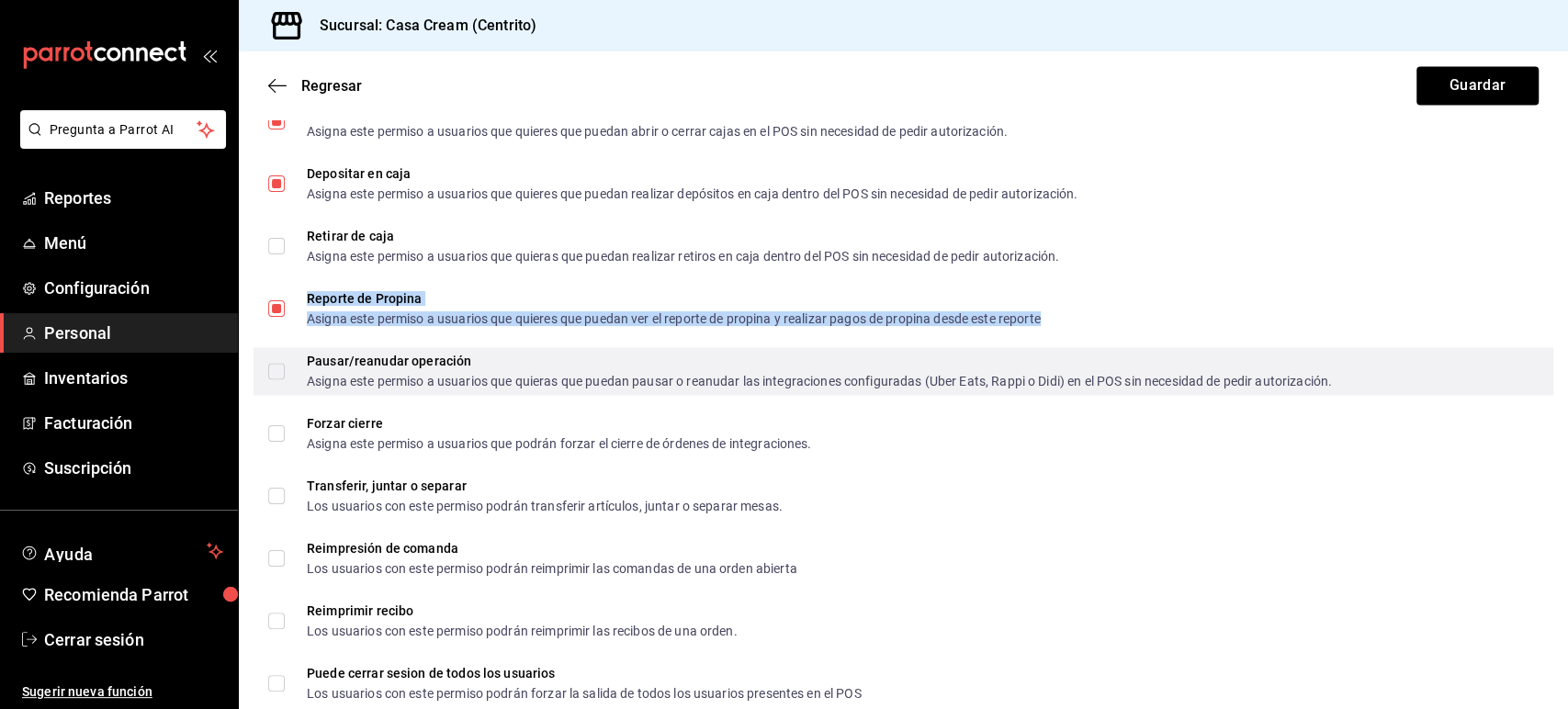
scroll to position [1938, 0]
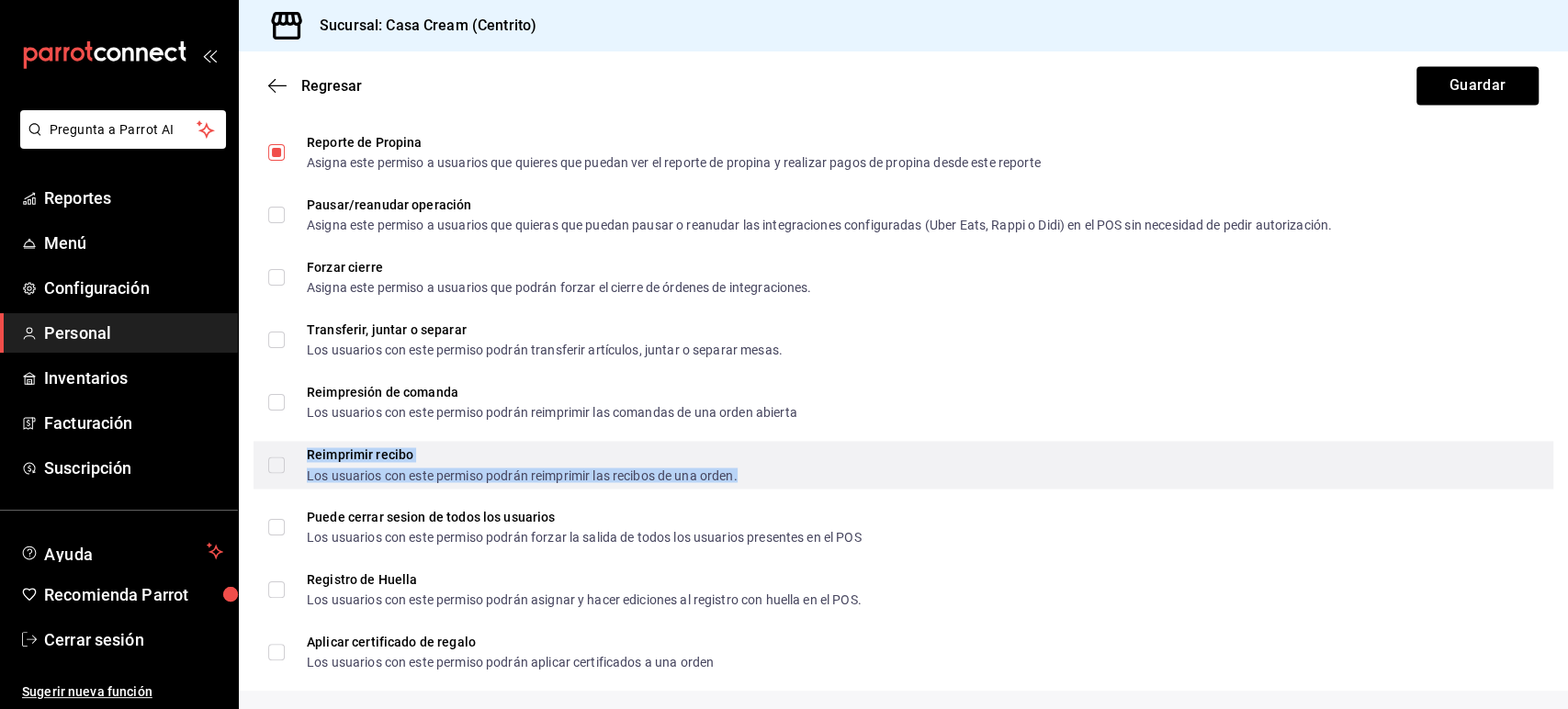
click at [390, 455] on div "Reimprimir recibo" at bounding box center [522, 454] width 430 height 13
checkbox input "true"
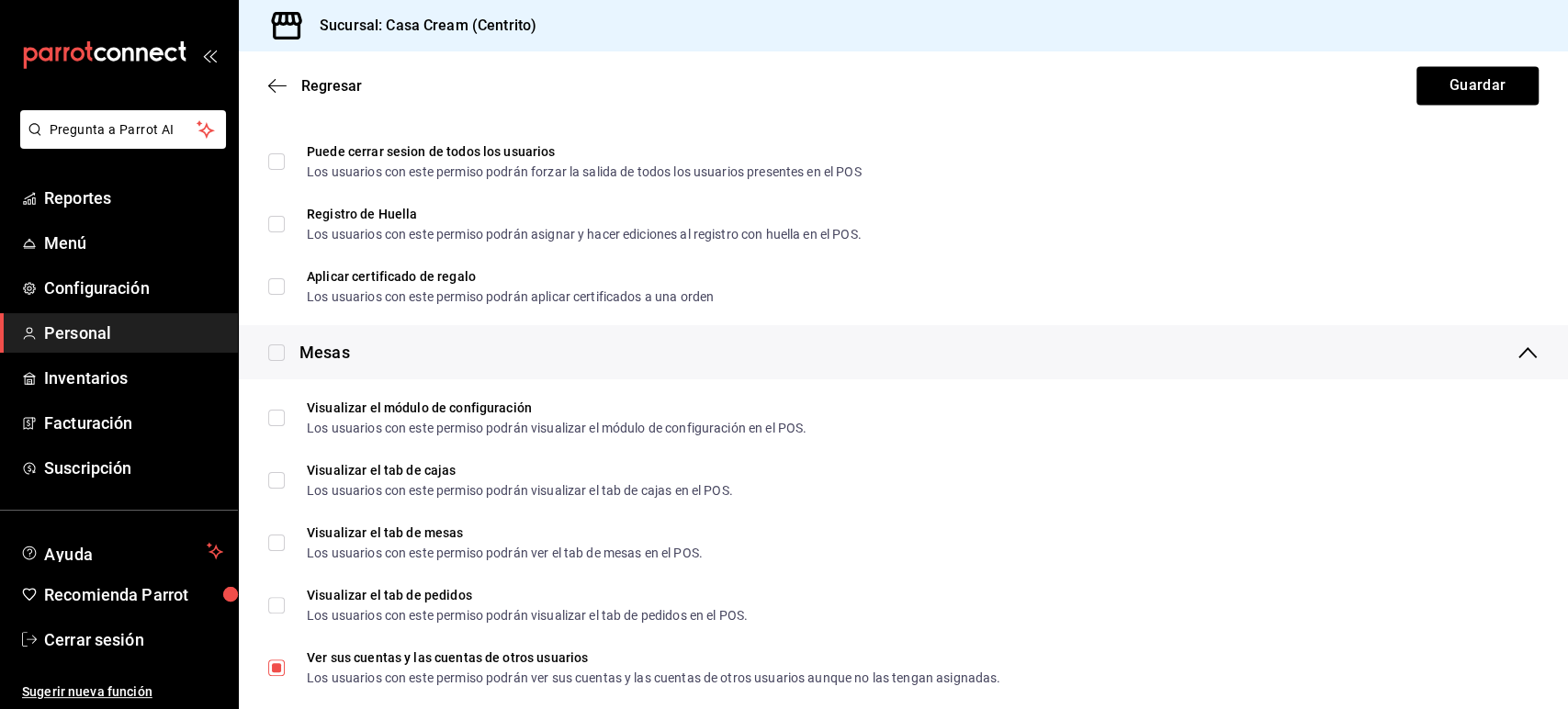
scroll to position [2304, 0]
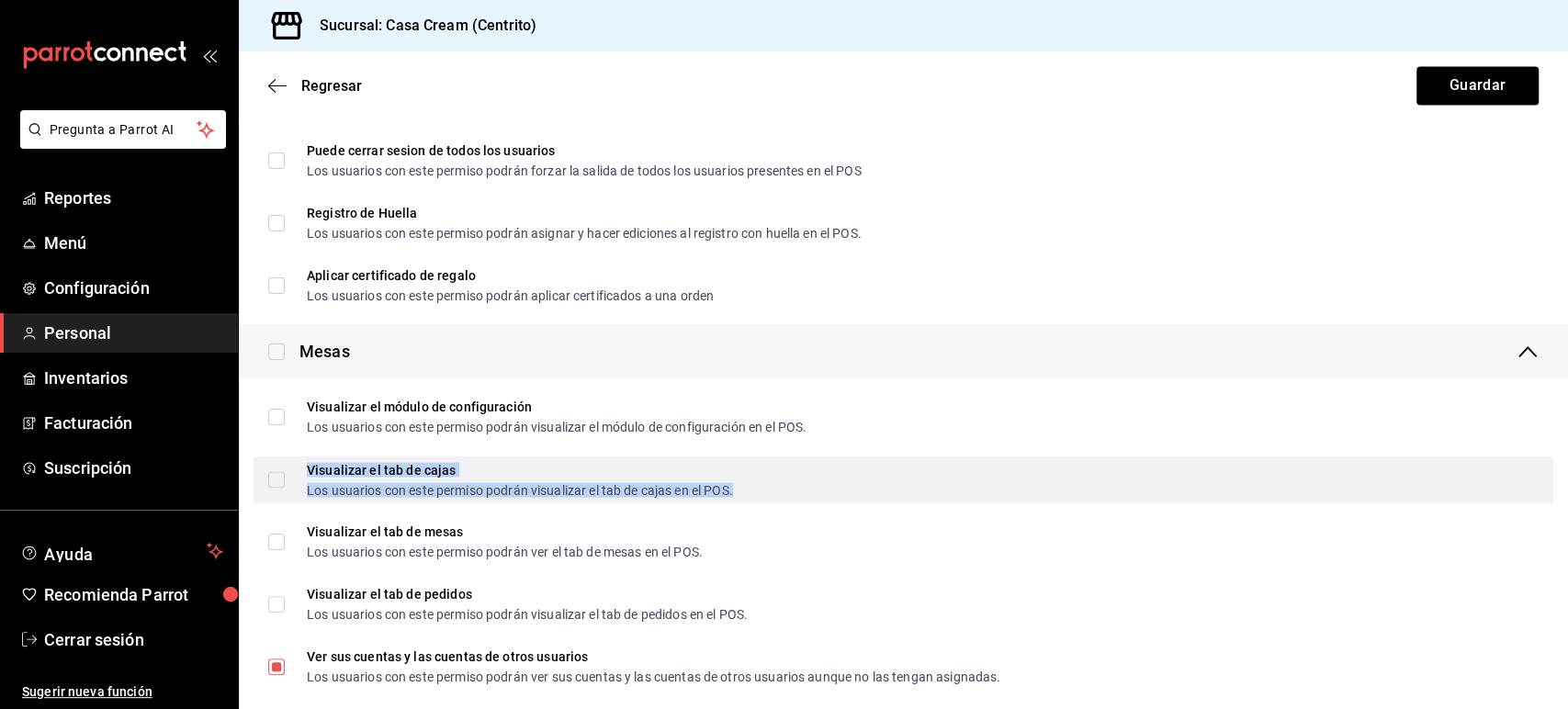
click at [336, 473] on div "Visualizar el tab de cajas" at bounding box center [520, 468] width 427 height 13
checkbox input "true"
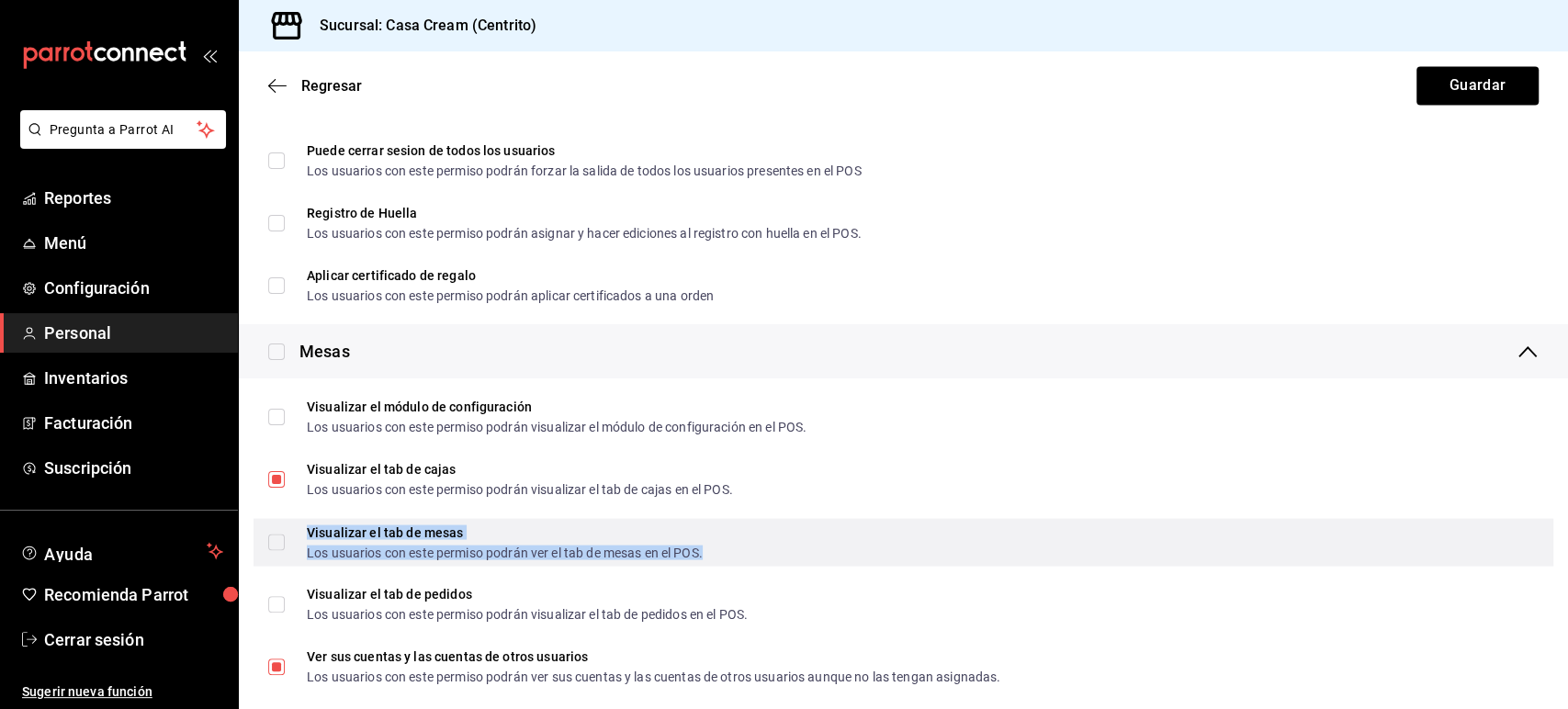
click at [317, 527] on div "Visualizar el tab de mesas" at bounding box center [504, 531] width 395 height 13
checkbox input "true"
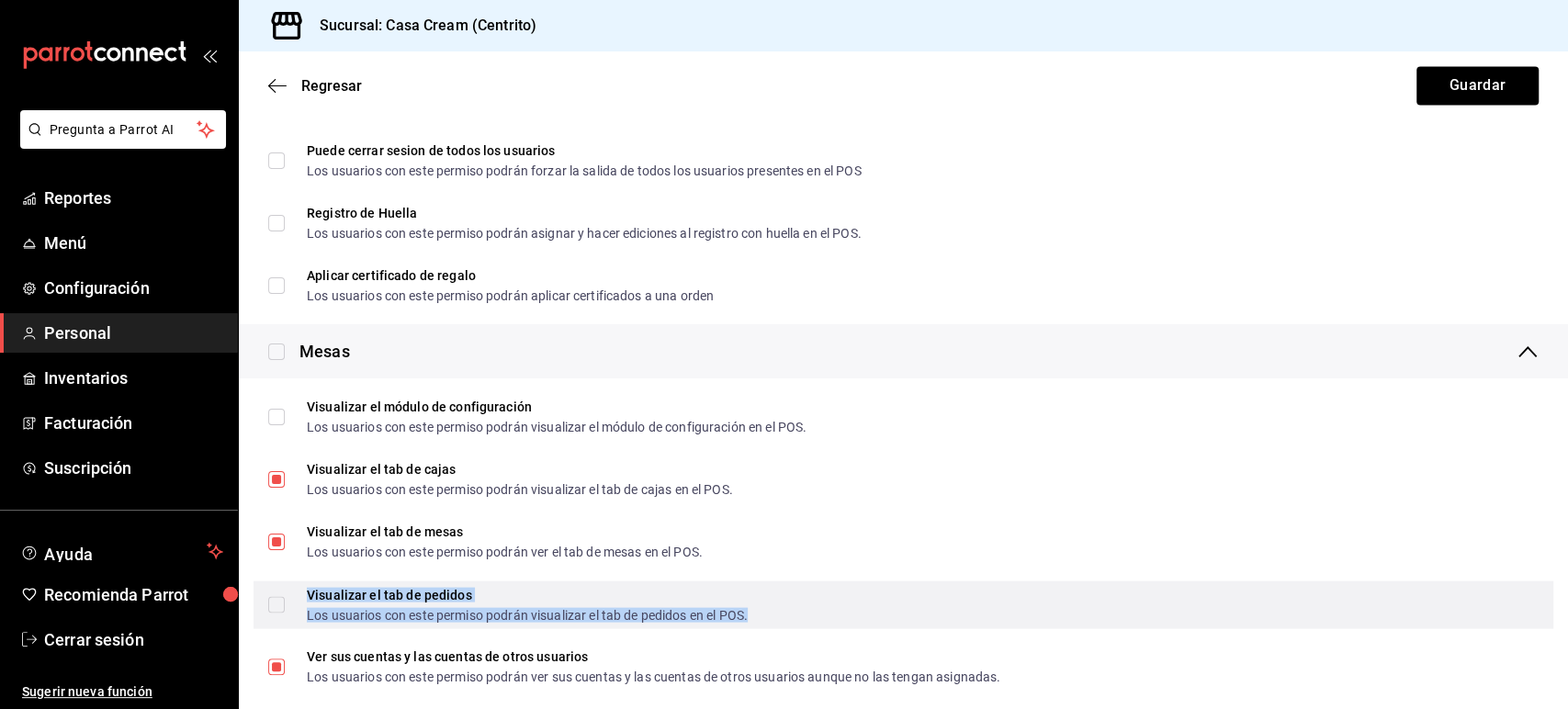
click at [318, 588] on div "Visualizar el tab de pedidos" at bounding box center [527, 594] width 441 height 13
checkbox input "true"
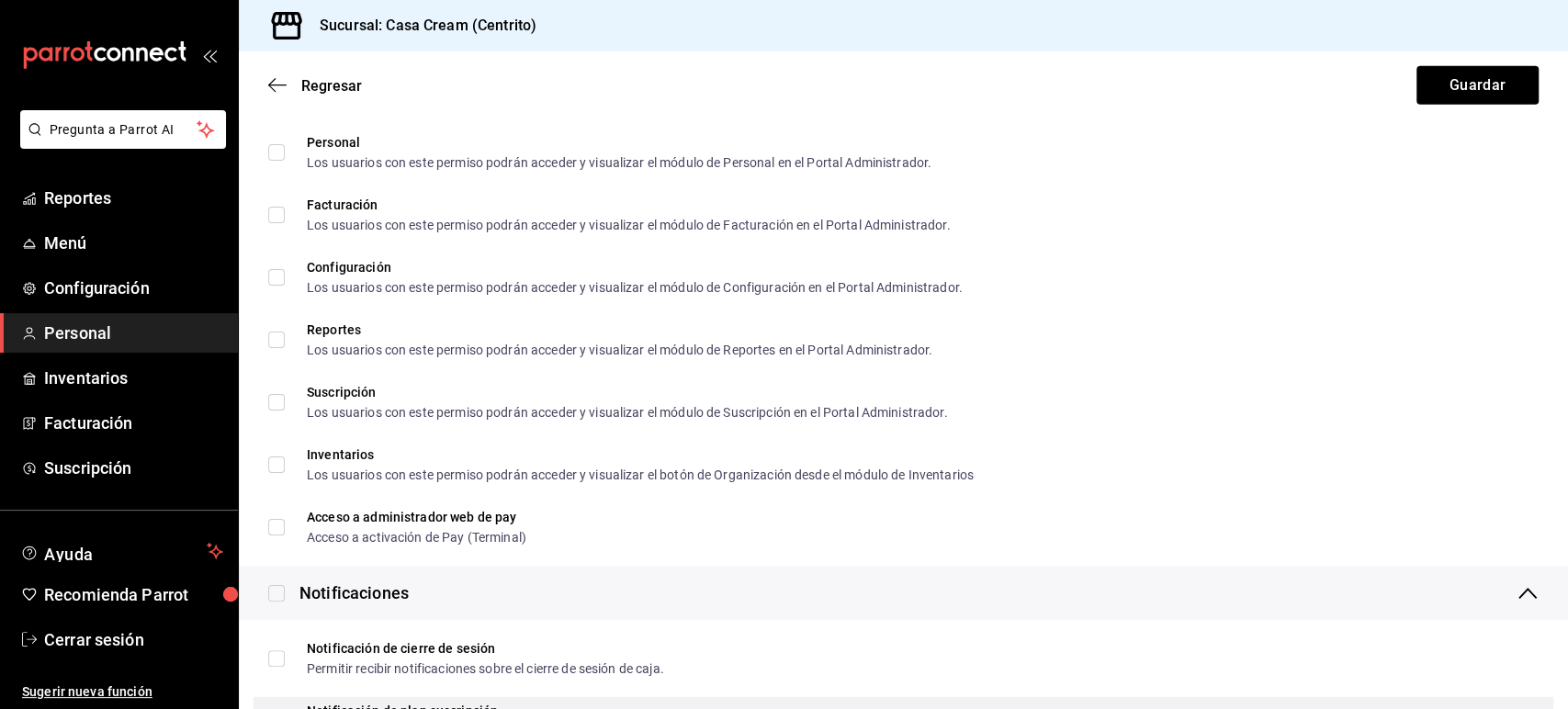
scroll to position [3125, 0]
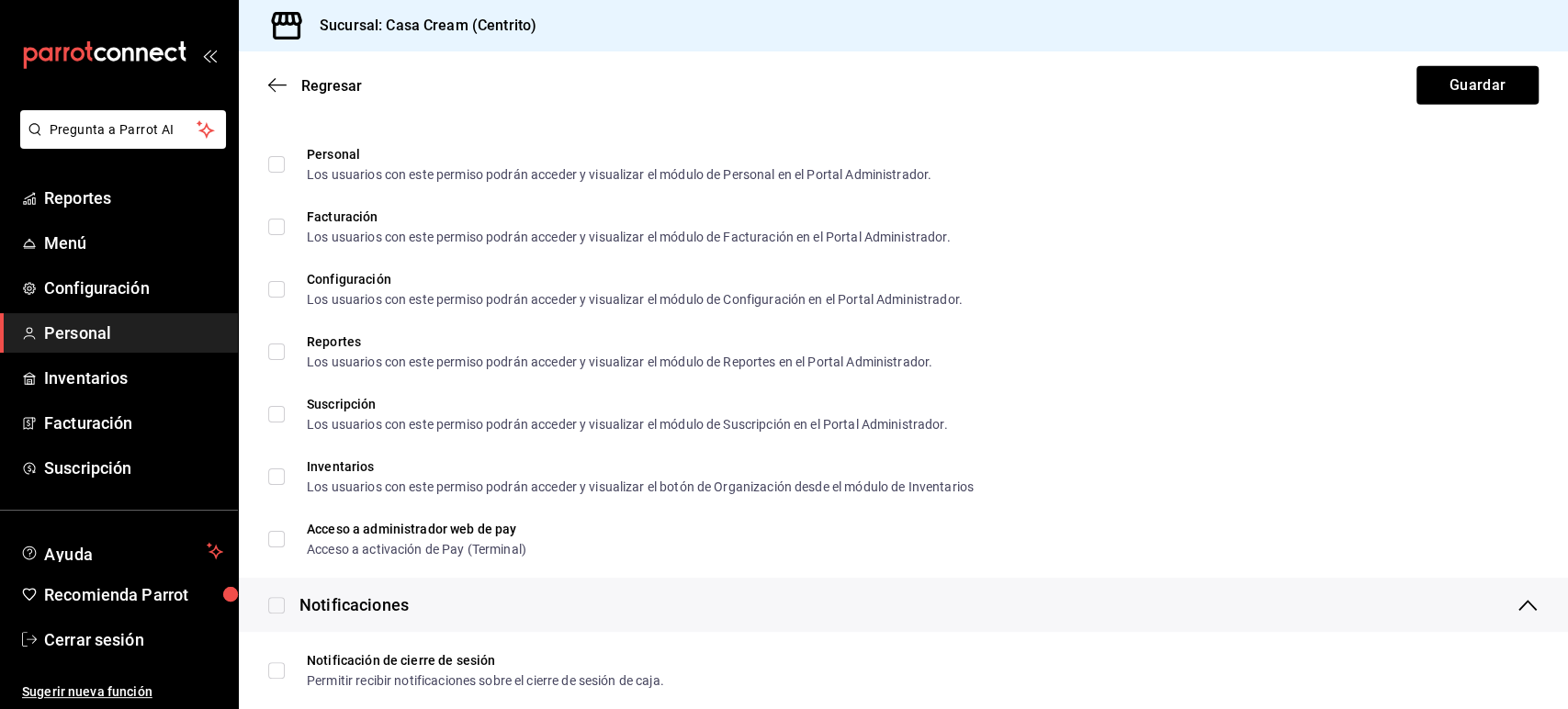
click at [1523, 609] on div "Notificaciones" at bounding box center [903, 605] width 1329 height 55
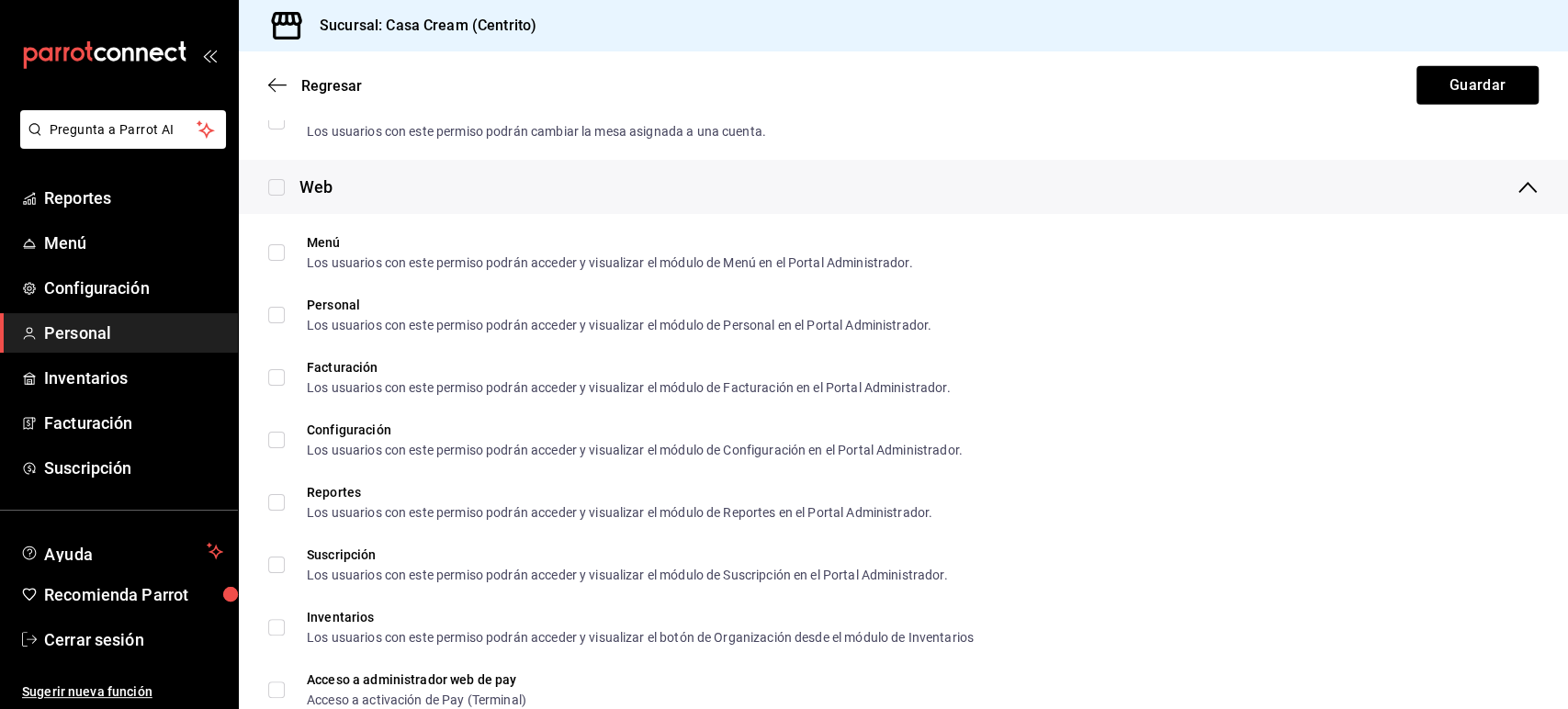
scroll to position [2969, 0]
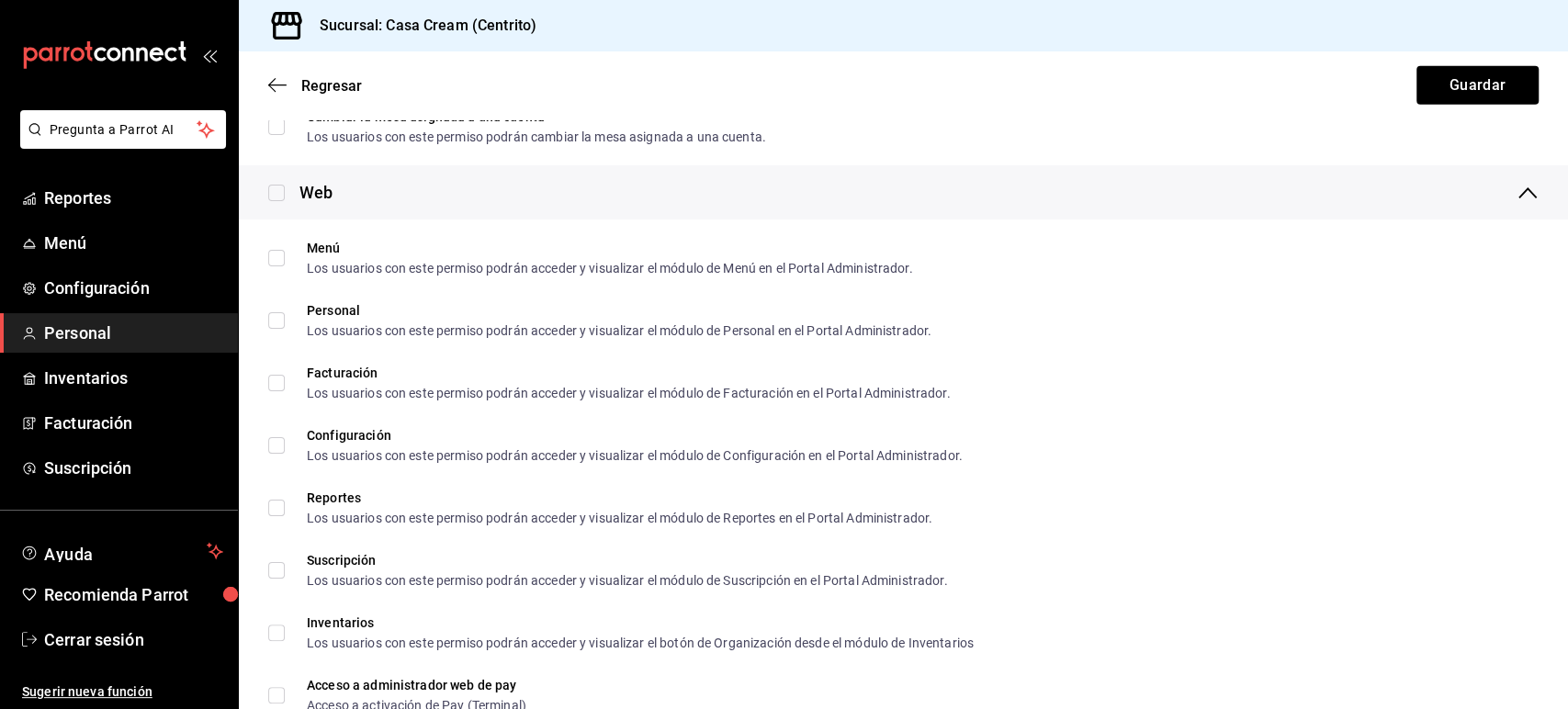
click at [1516, 198] on icon at bounding box center [1527, 193] width 22 height 22
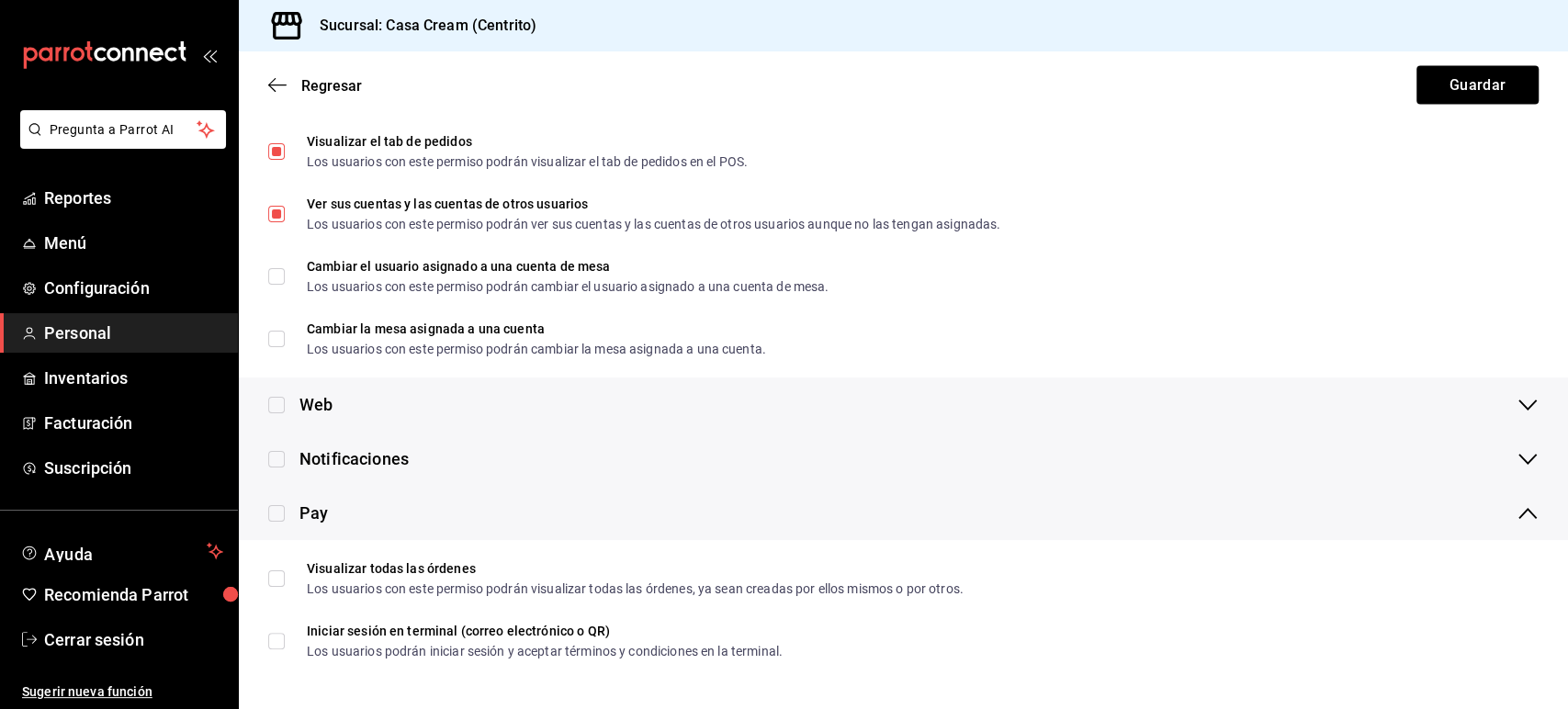
scroll to position [2756, 0]
click at [1516, 517] on icon at bounding box center [1527, 514] width 22 height 22
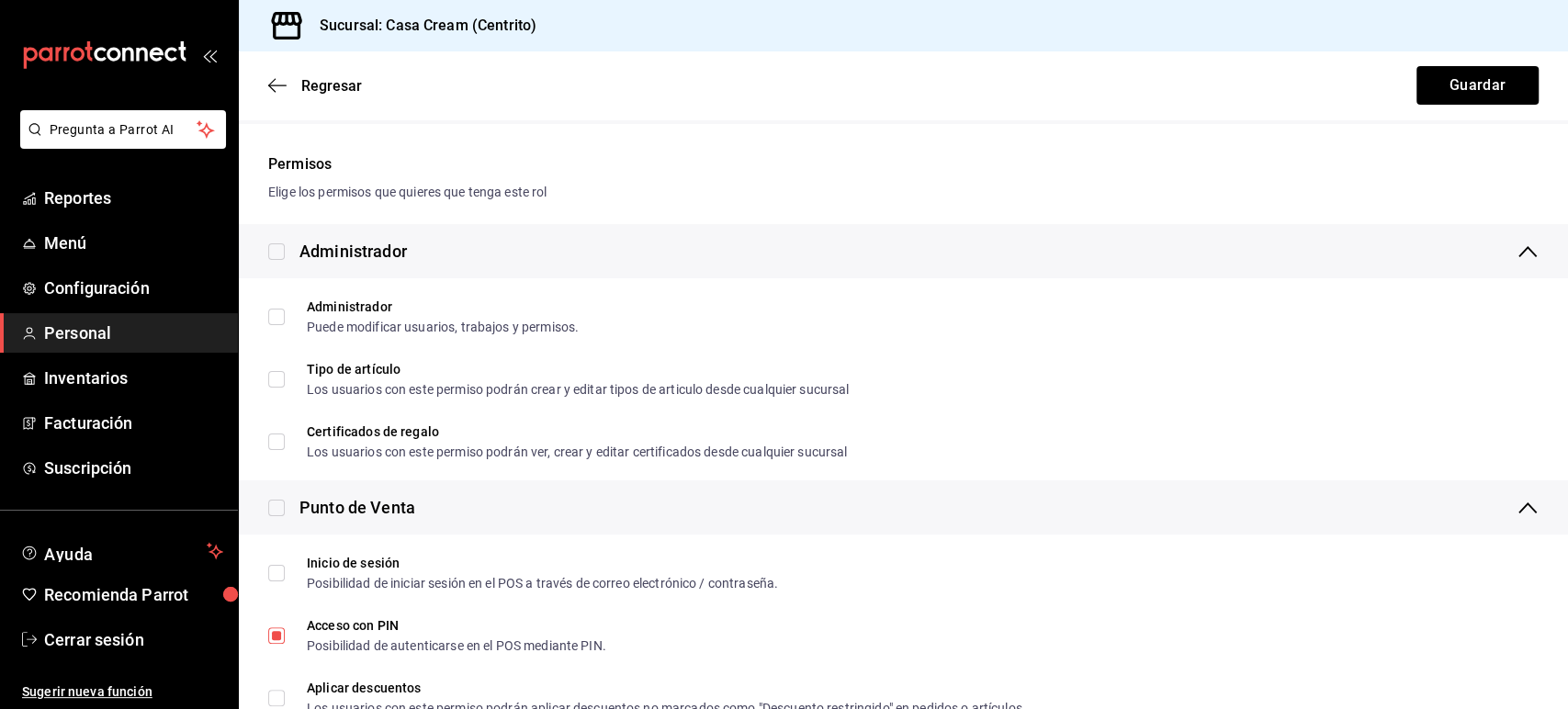
scroll to position [390, 0]
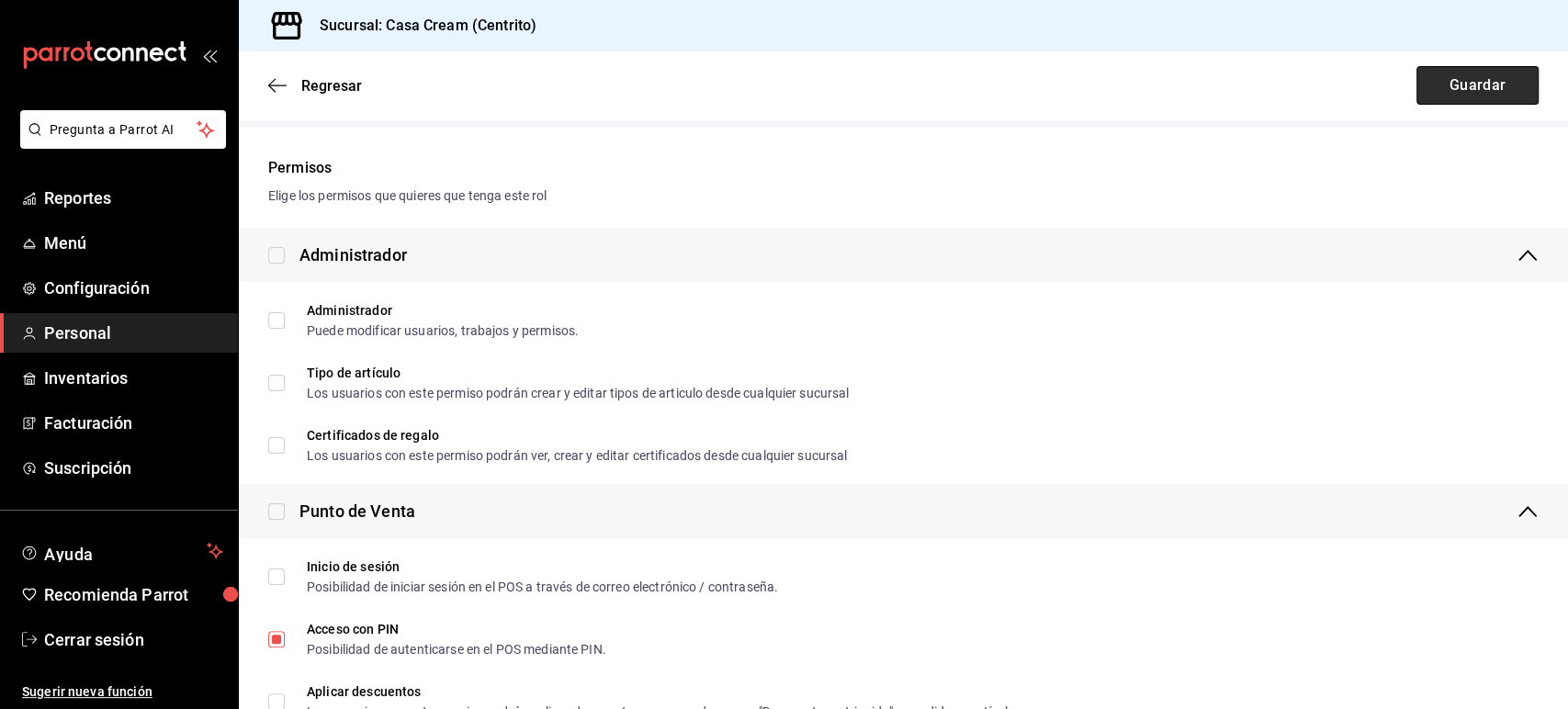
click at [1447, 80] on button "Guardar" at bounding box center [1476, 86] width 122 height 39
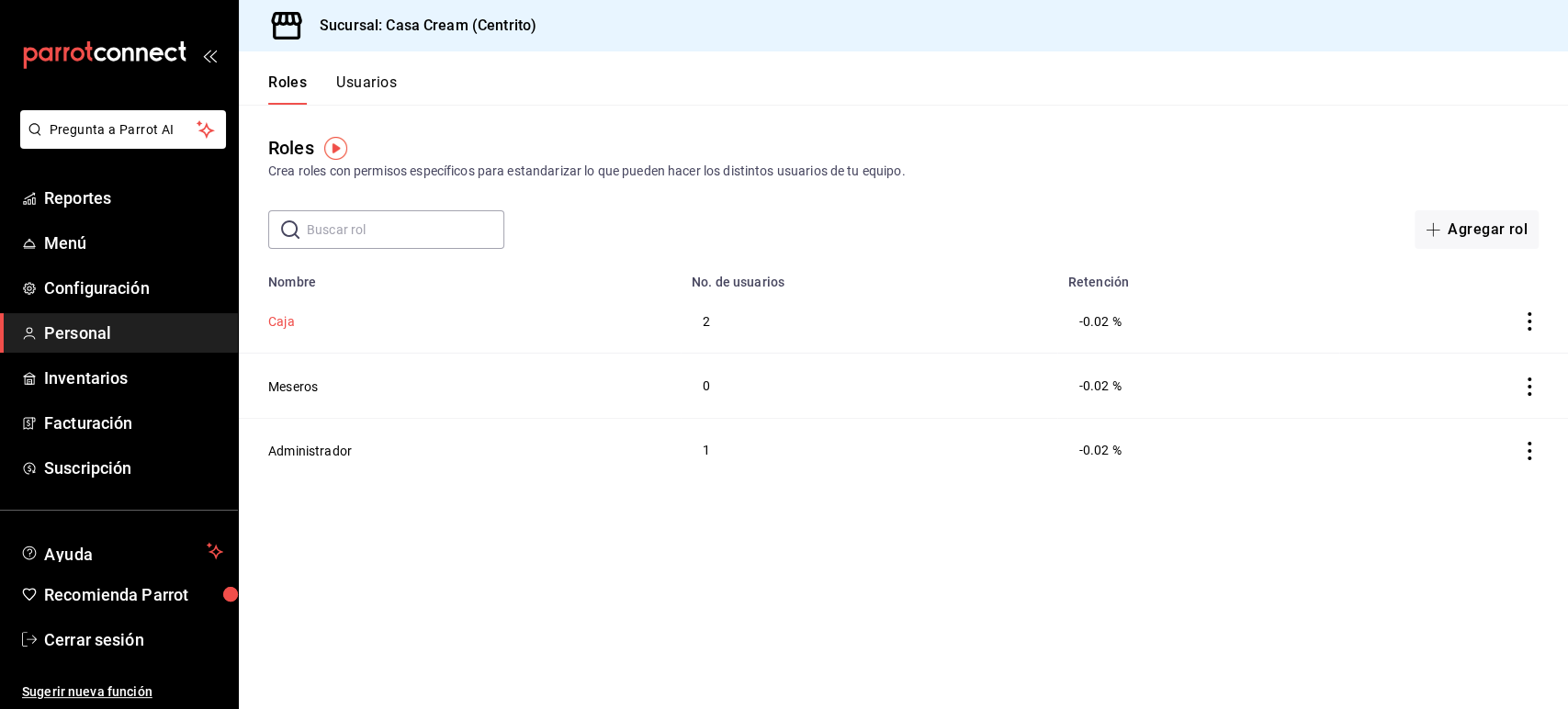
click at [285, 318] on button "Caja" at bounding box center [280, 321] width 26 height 19
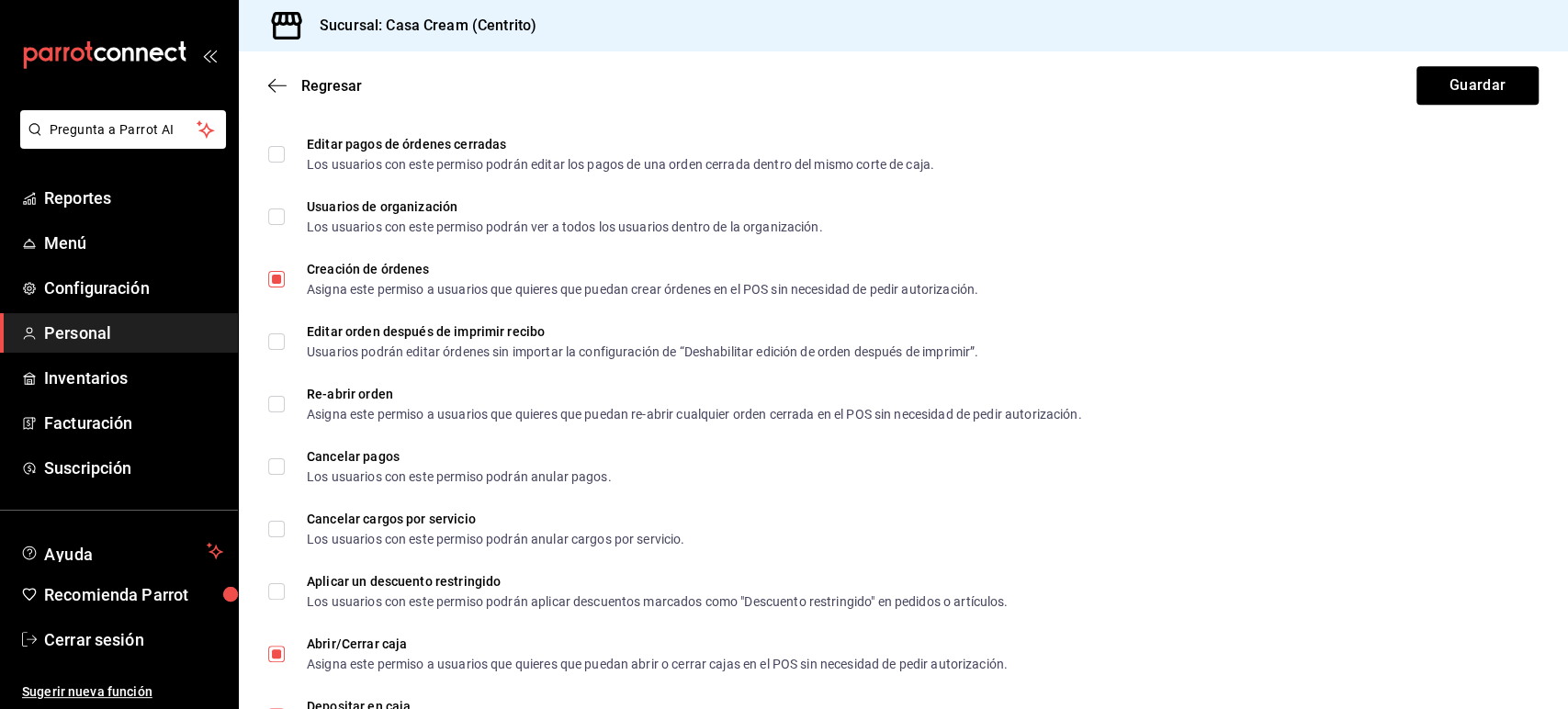
scroll to position [1252, 0]
click at [1167, 35] on div "Sucursal: Casa Cream (Centrito)" at bounding box center [903, 25] width 1329 height 52
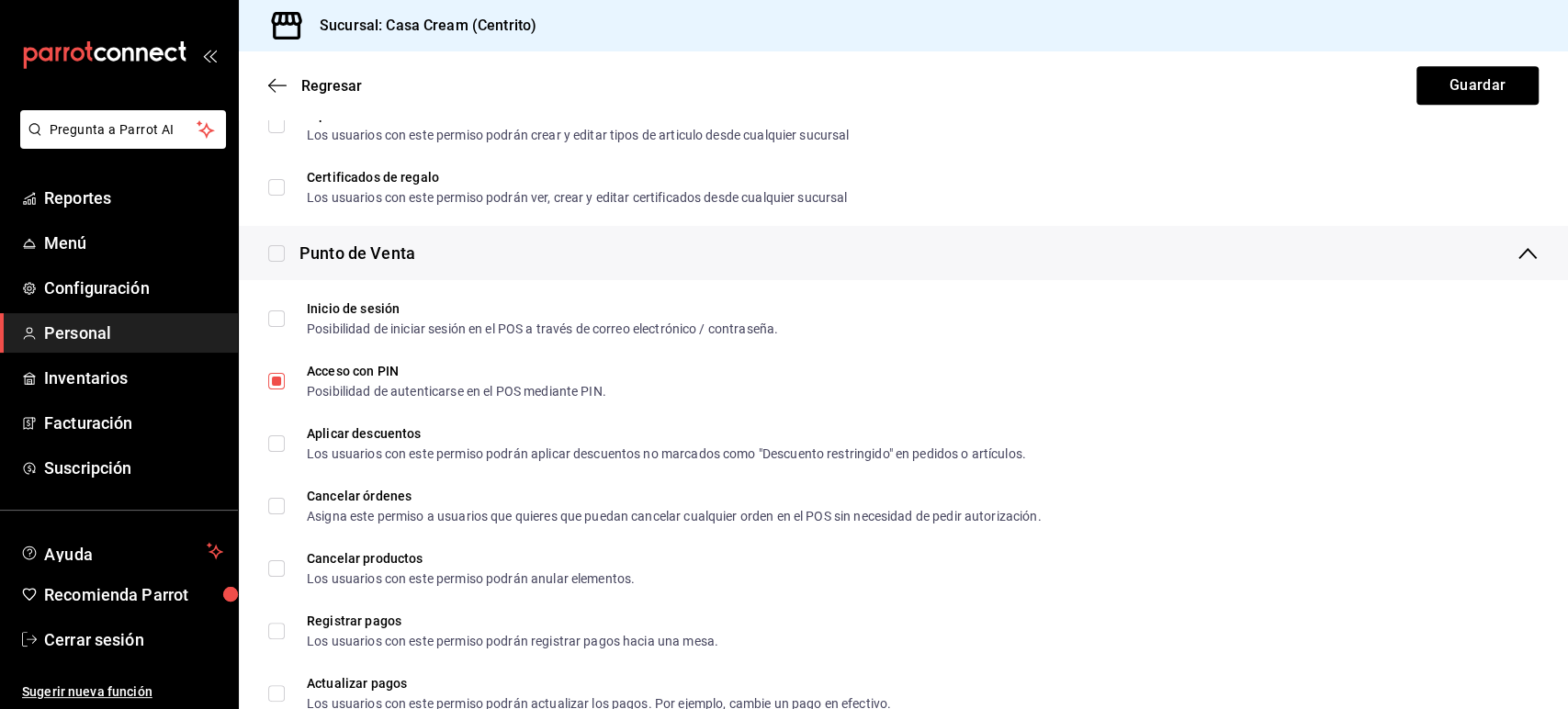
scroll to position [647, 0]
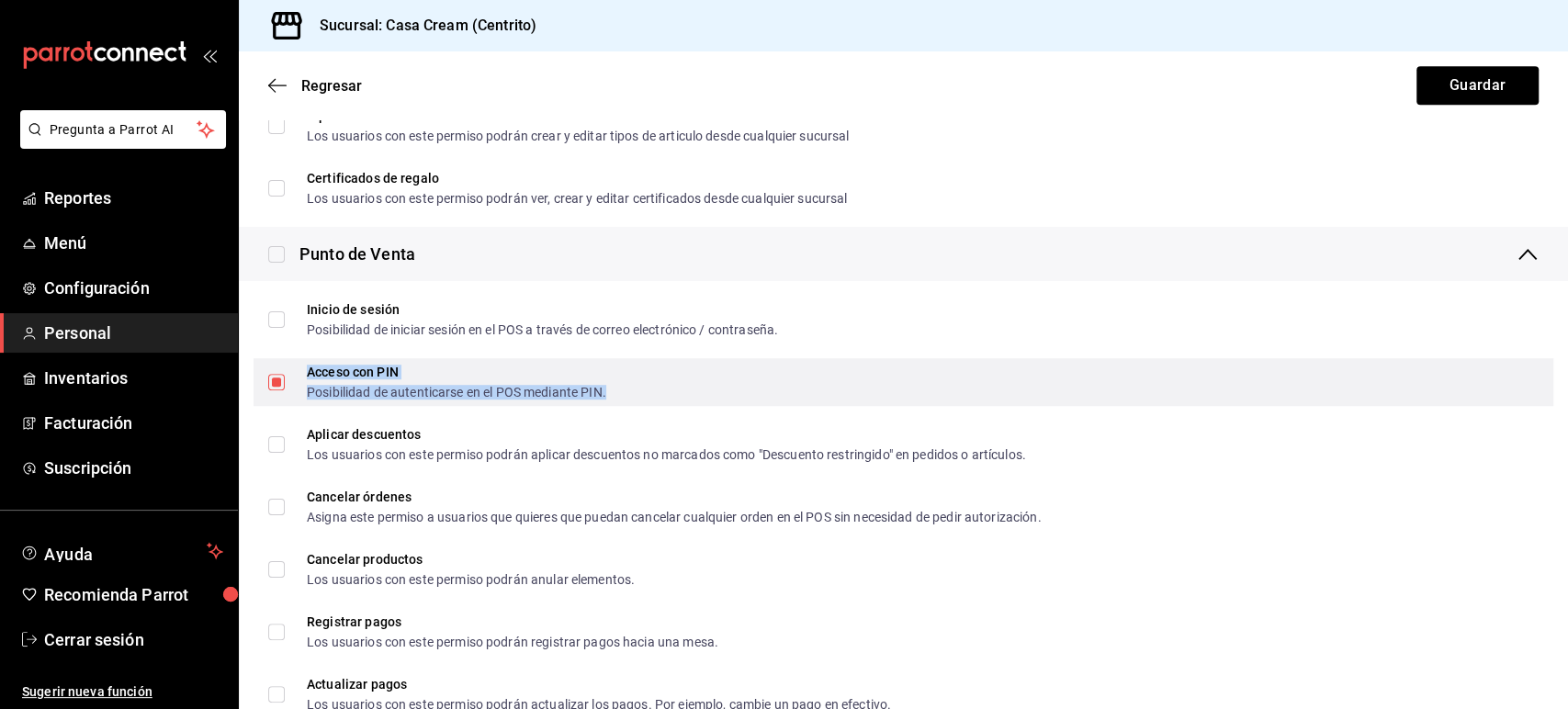
click at [339, 394] on div "Posibilidad de autenticarse en el POS mediante PIN." at bounding box center [456, 392] width 299 height 13
checkbox input "false"
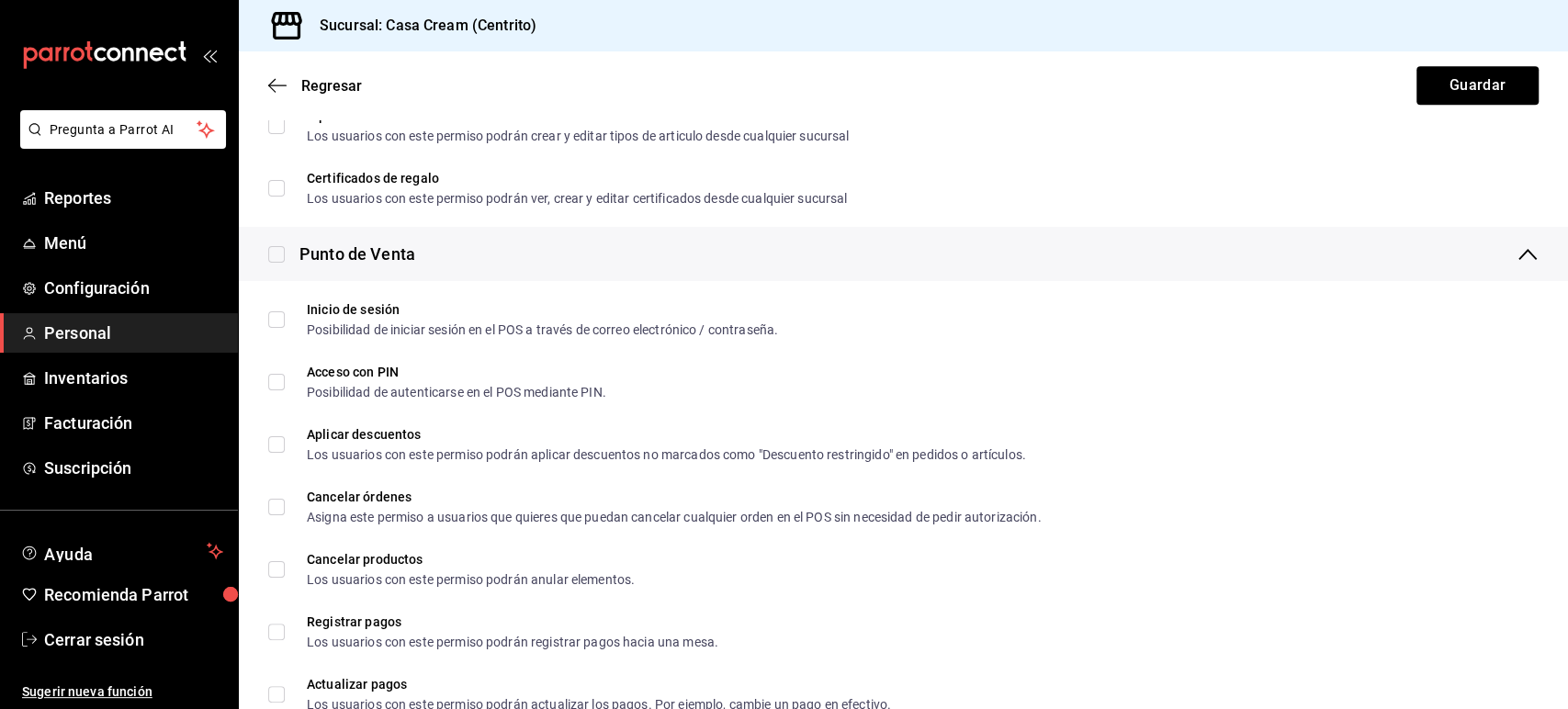
click at [540, 250] on div "Punto de Venta" at bounding box center [903, 254] width 1329 height 55
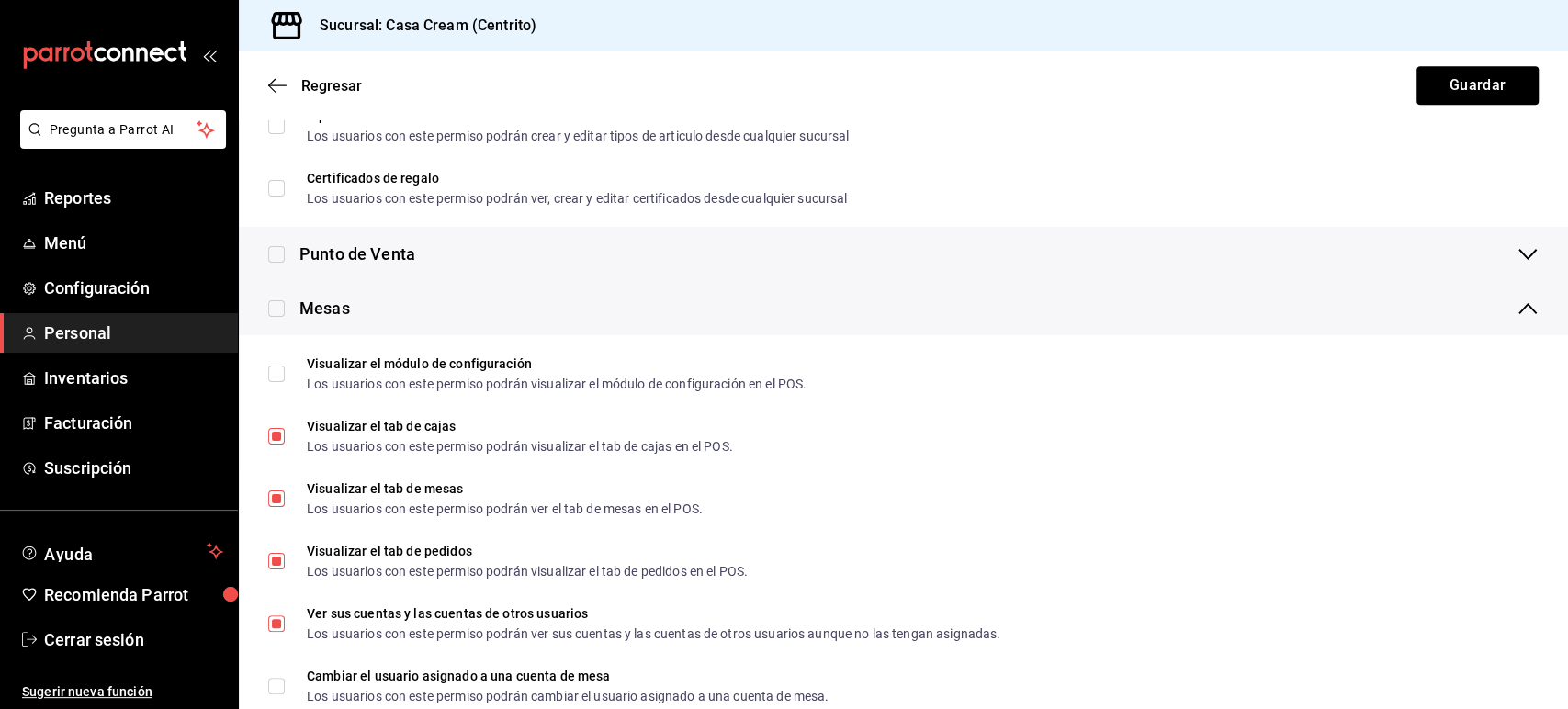
click at [540, 250] on div "Punto de Venta" at bounding box center [903, 254] width 1329 height 55
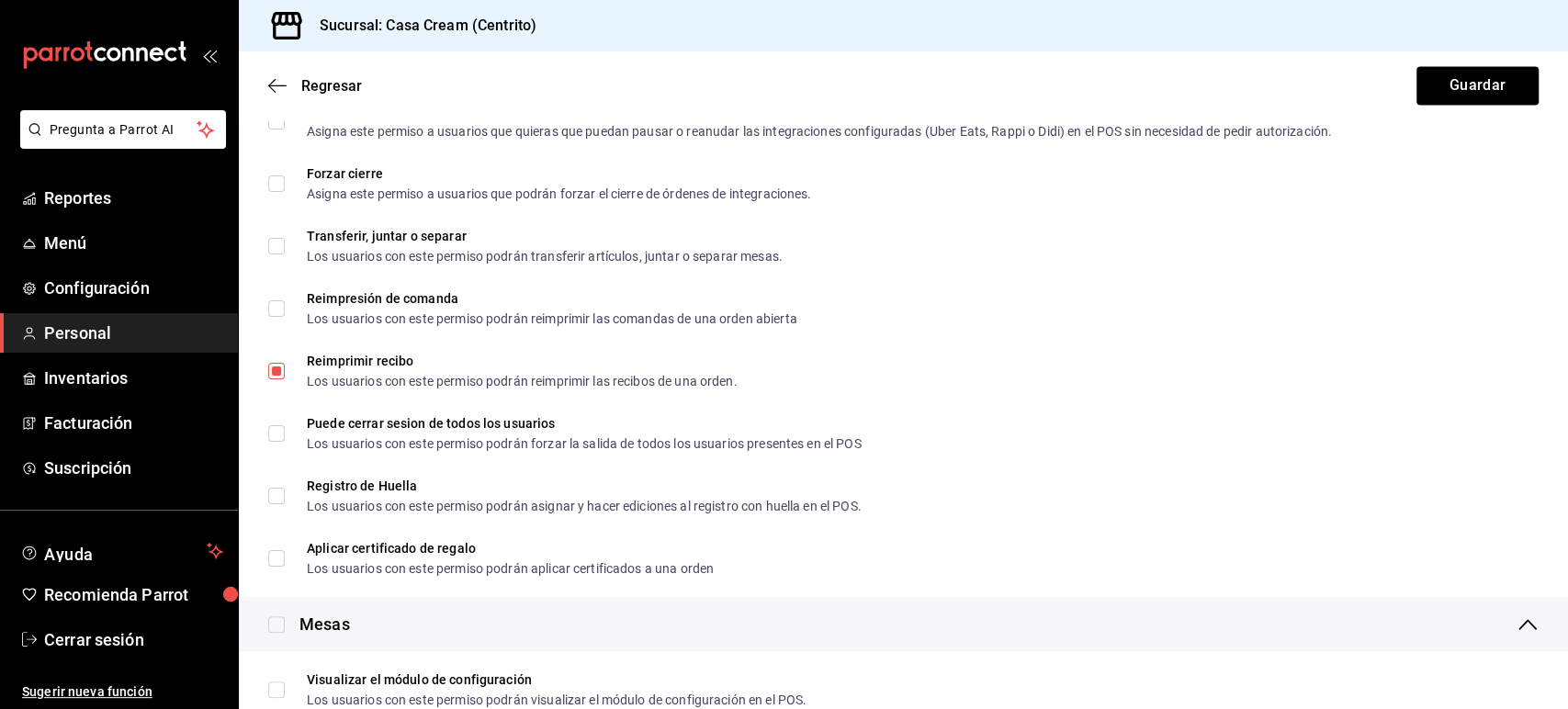
scroll to position [2042, 0]
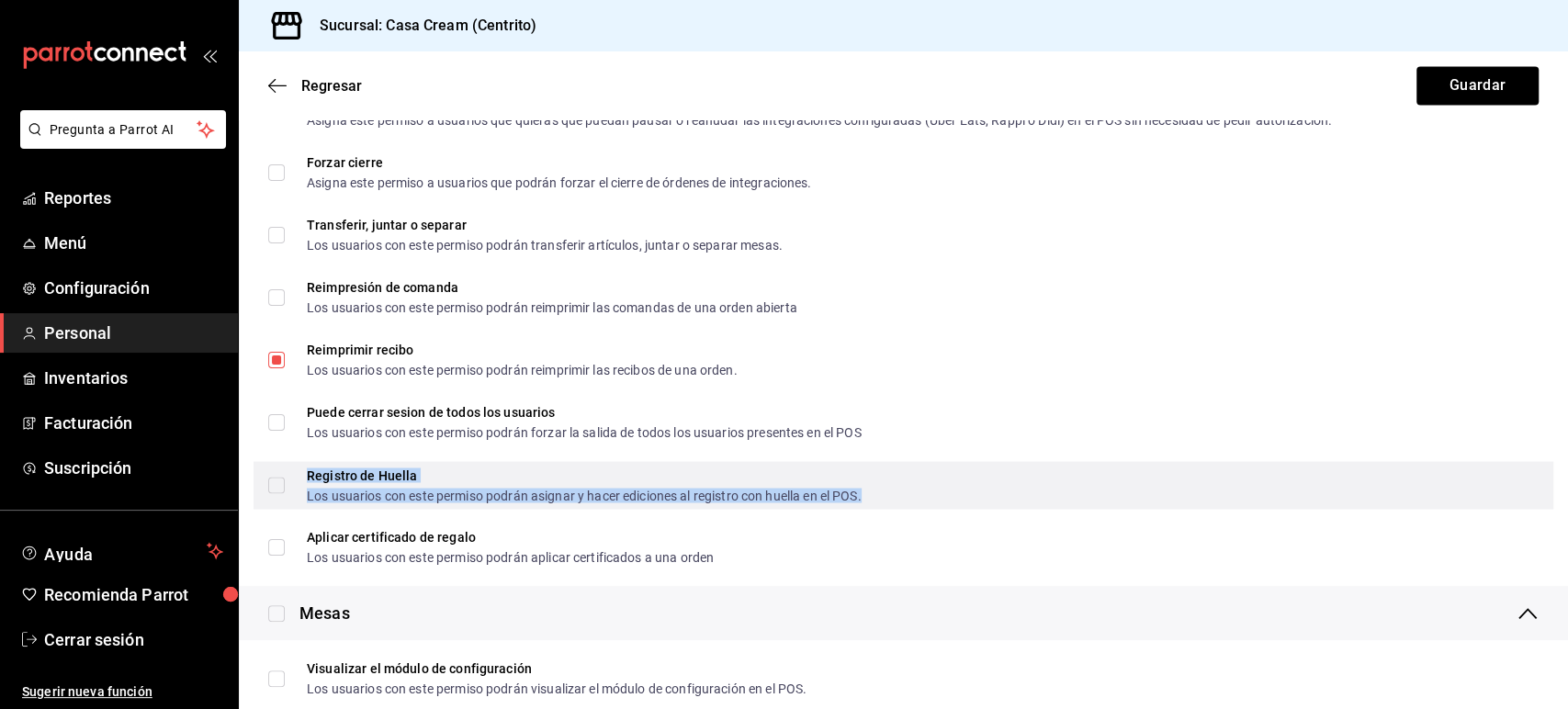
click at [348, 489] on div "Los usuarios con este permiso podrán asignar y hacer ediciones al registro con …" at bounding box center [584, 495] width 555 height 13
checkbox input "true"
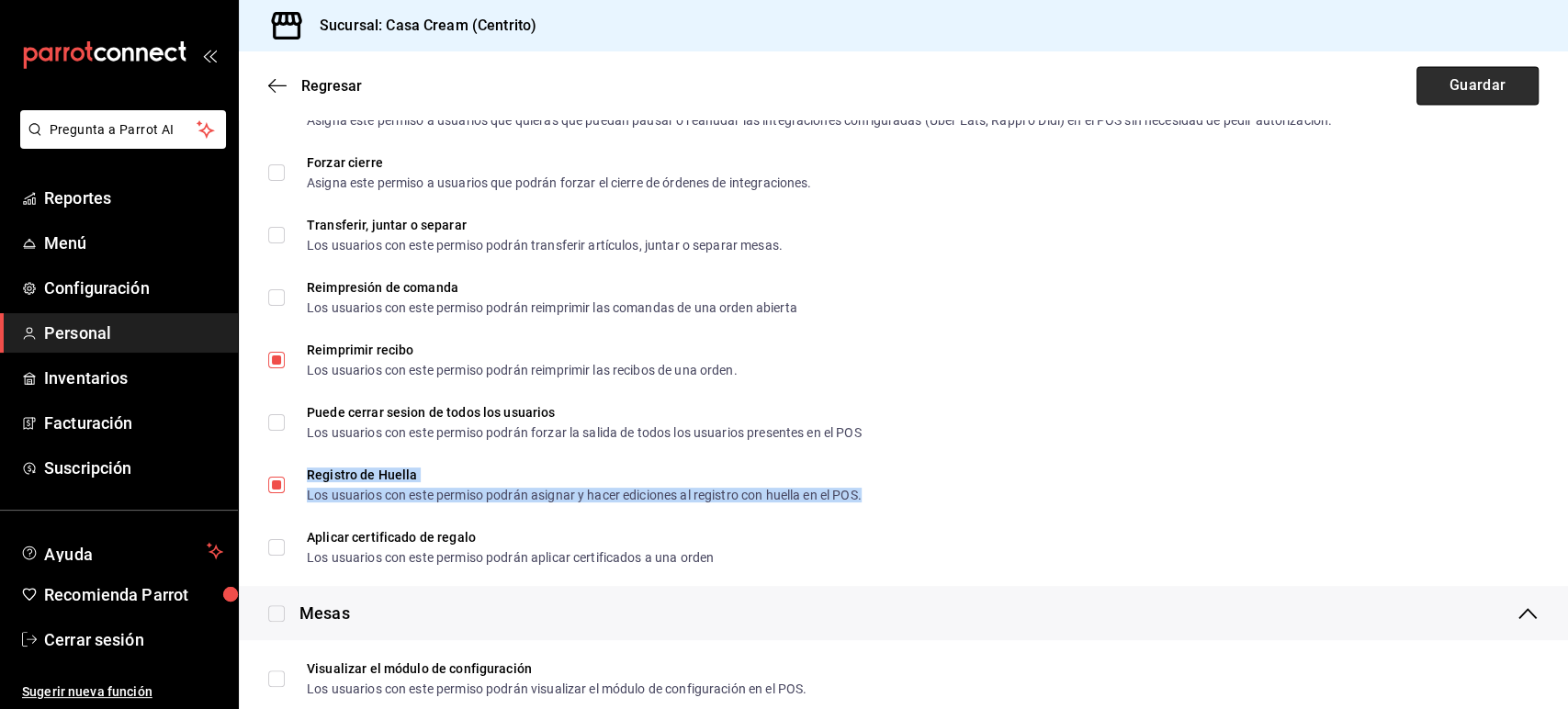
click at [1458, 80] on button "Guardar" at bounding box center [1476, 86] width 122 height 39
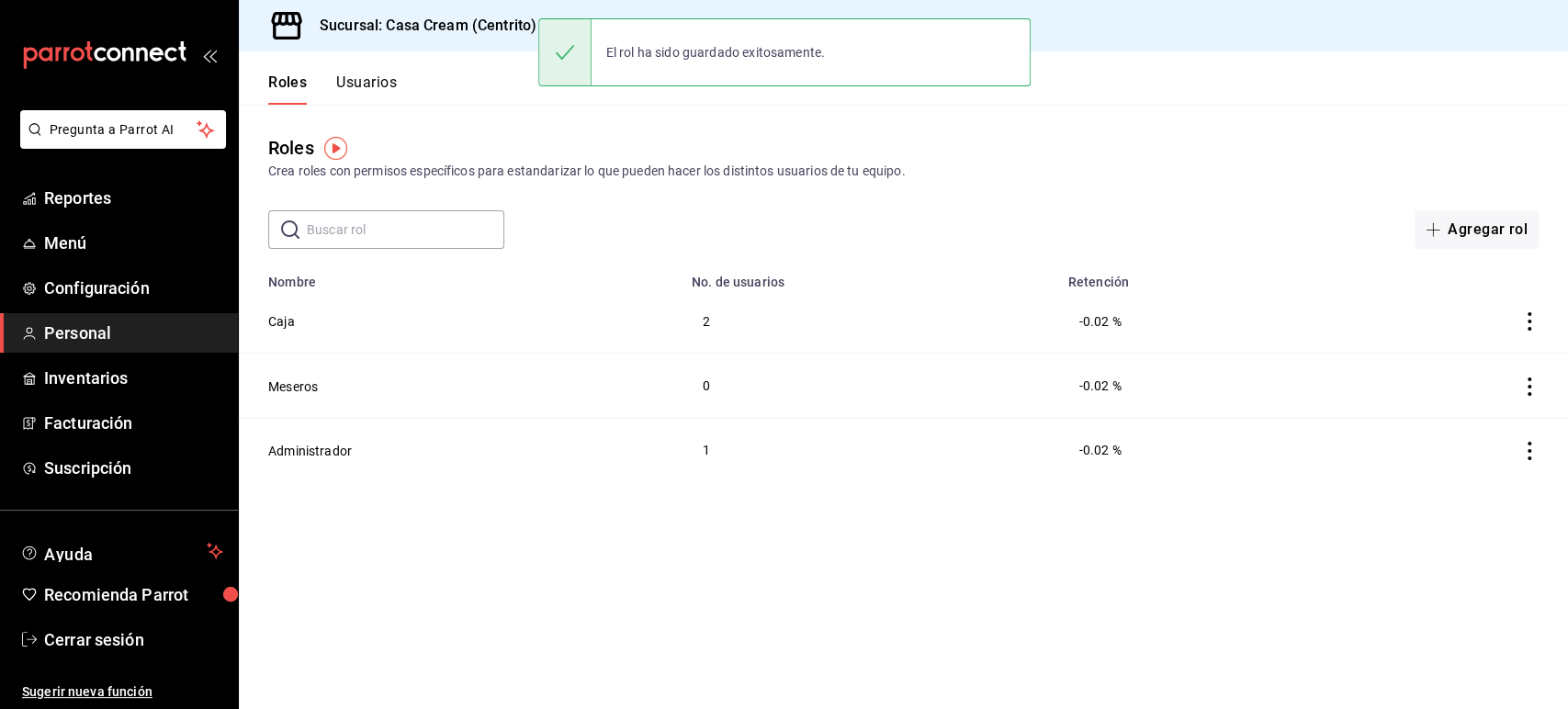
click at [1528, 100] on header "Roles Usuarios" at bounding box center [903, 78] width 1329 height 54
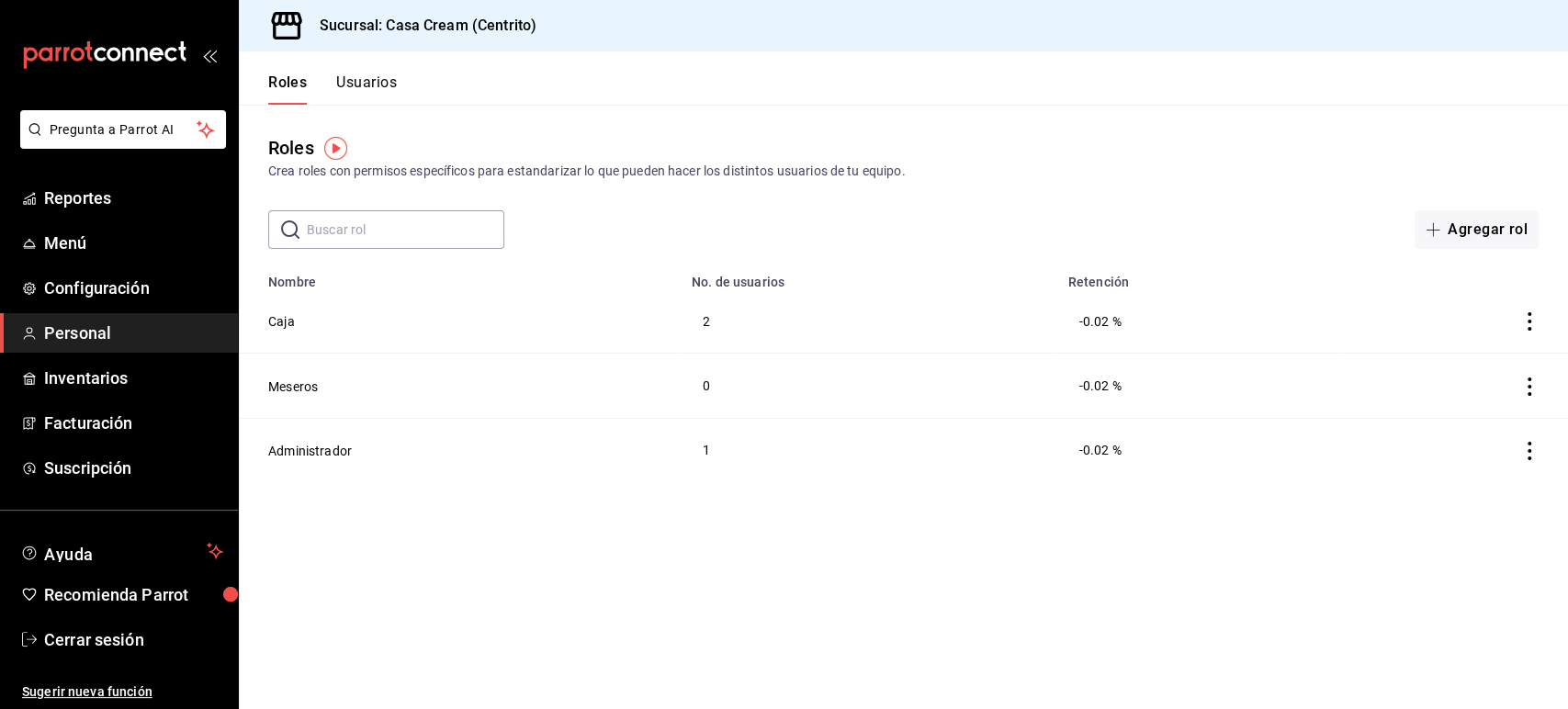
click at [363, 83] on button "Usuarios" at bounding box center [366, 89] width 60 height 31
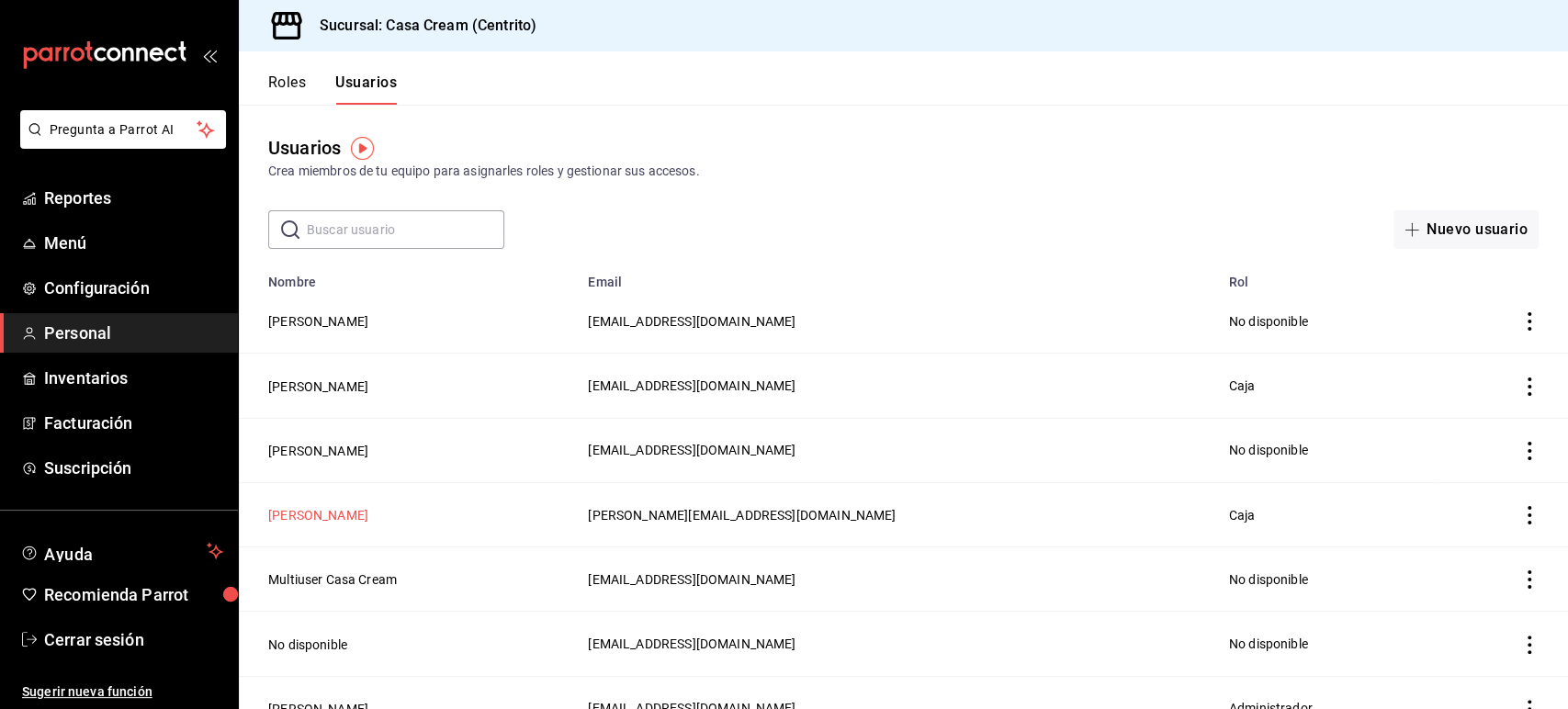
click at [316, 509] on button "[PERSON_NAME]" at bounding box center [317, 515] width 100 height 19
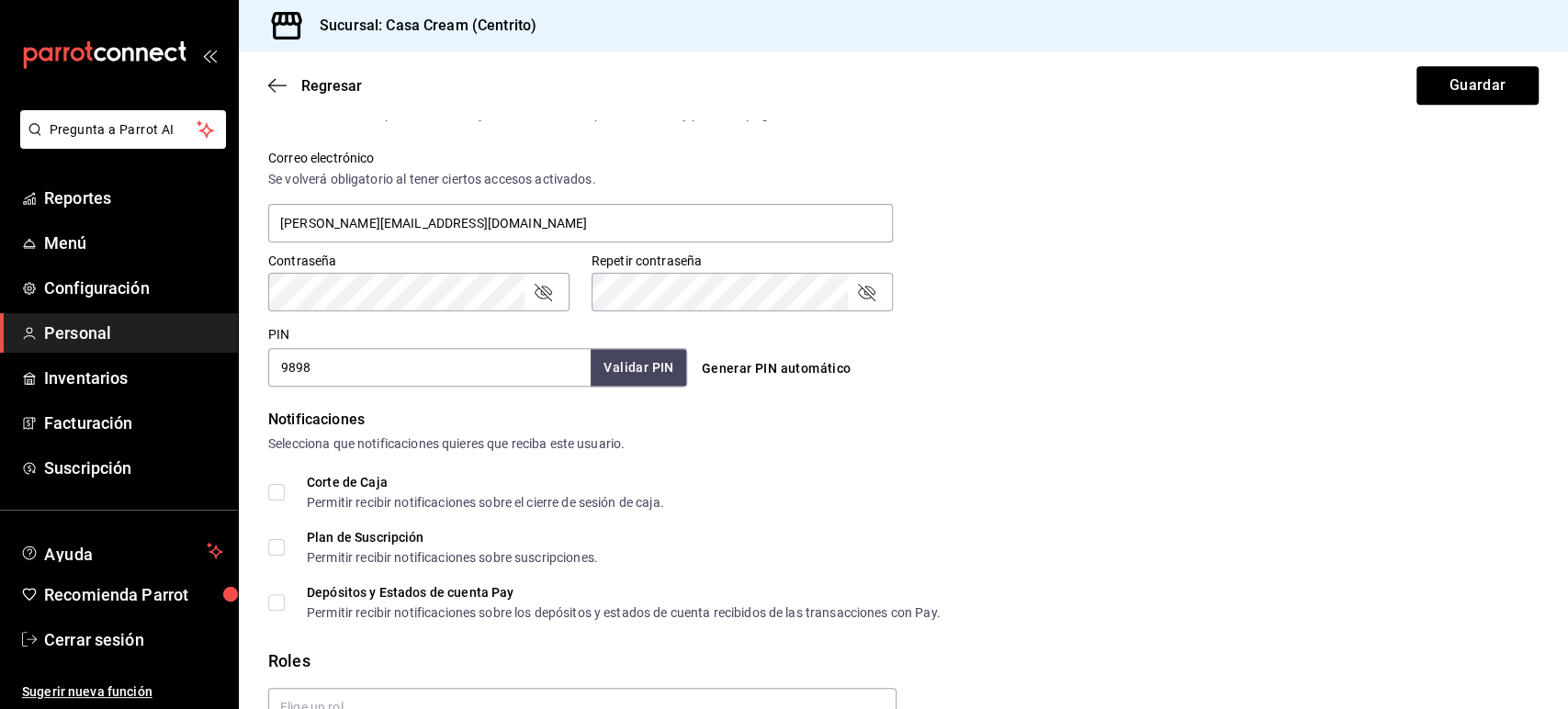
scroll to position [818, 0]
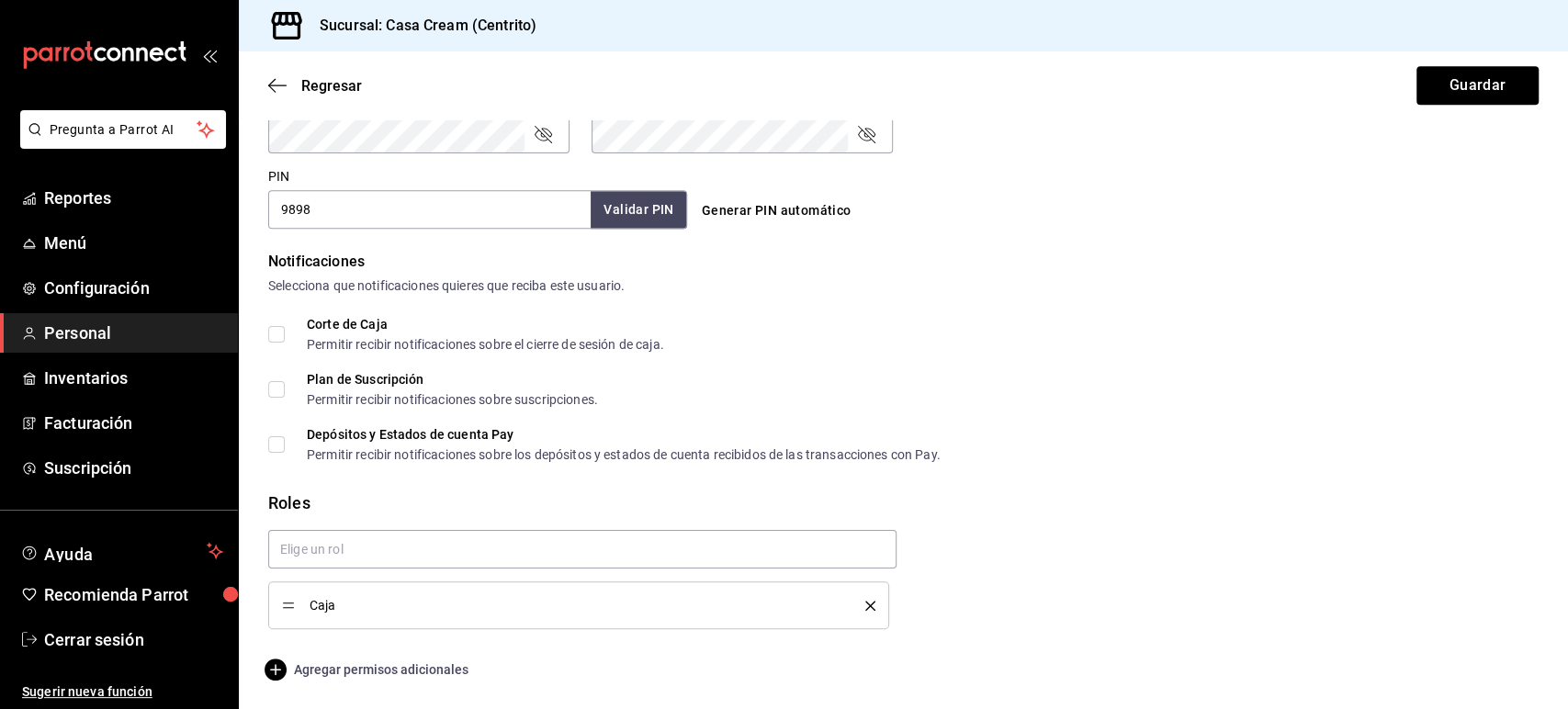
click at [416, 663] on span "Agregar permisos adicionales" at bounding box center [368, 669] width 201 height 22
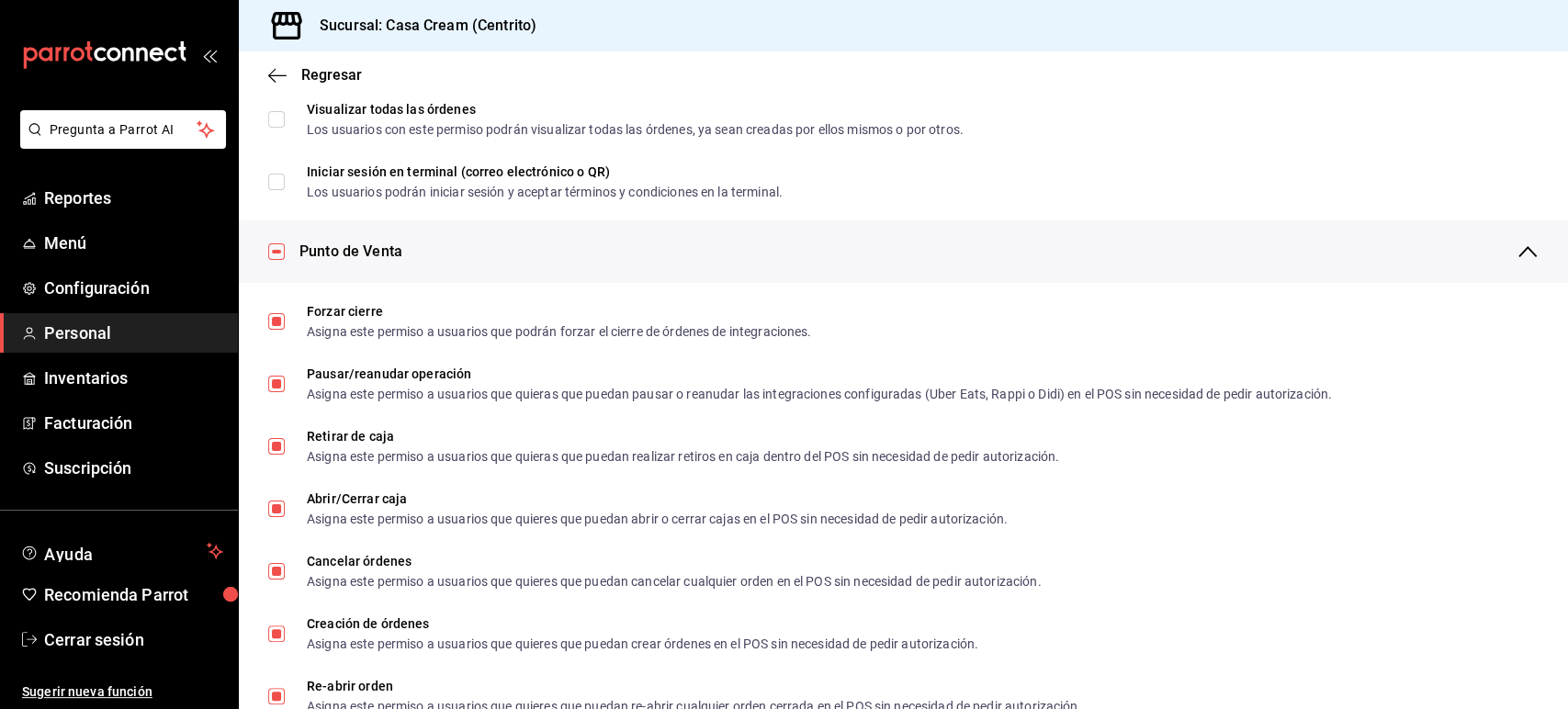
scroll to position [1458, 0]
click at [275, 255] on input "checkbox" at bounding box center [276, 253] width 17 height 17
checkbox input "false"
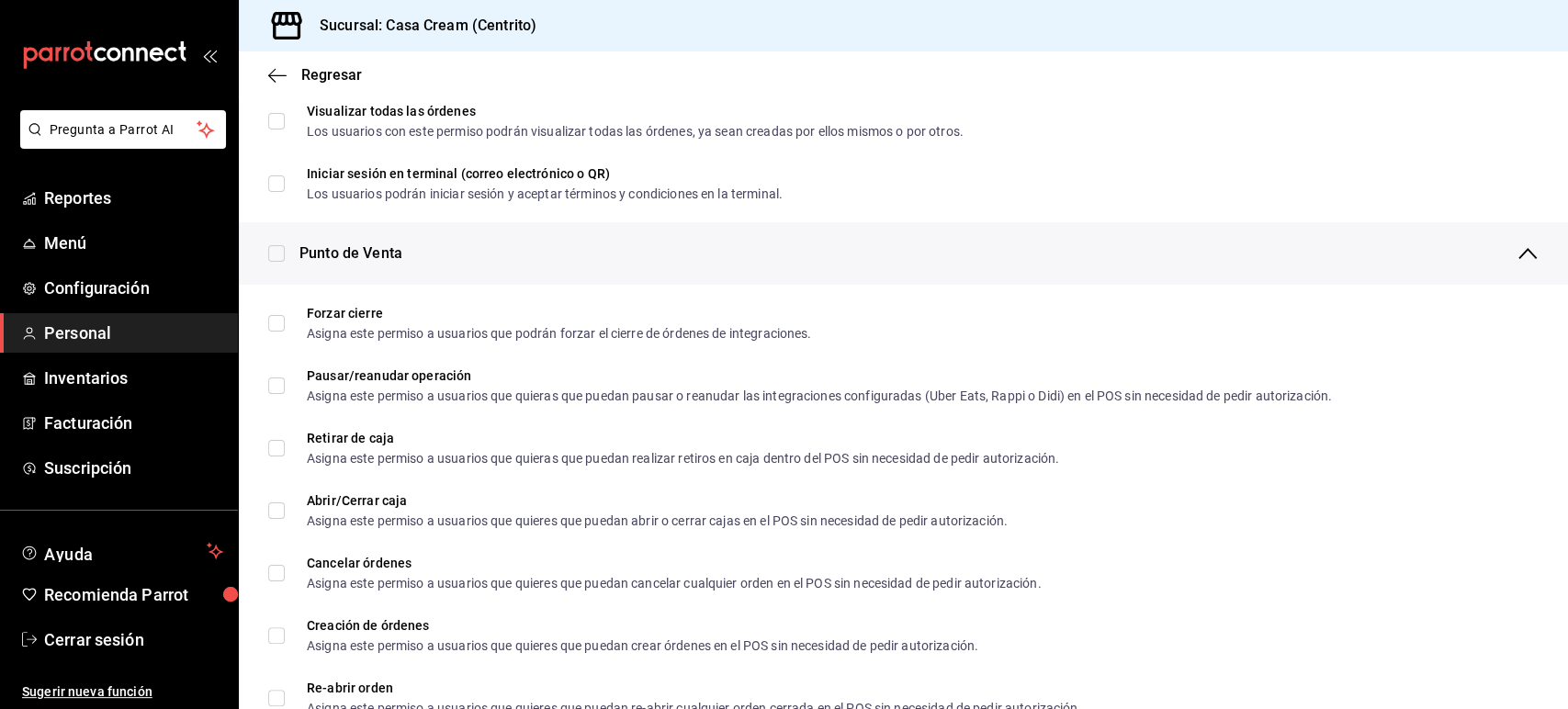
checkbox input "false"
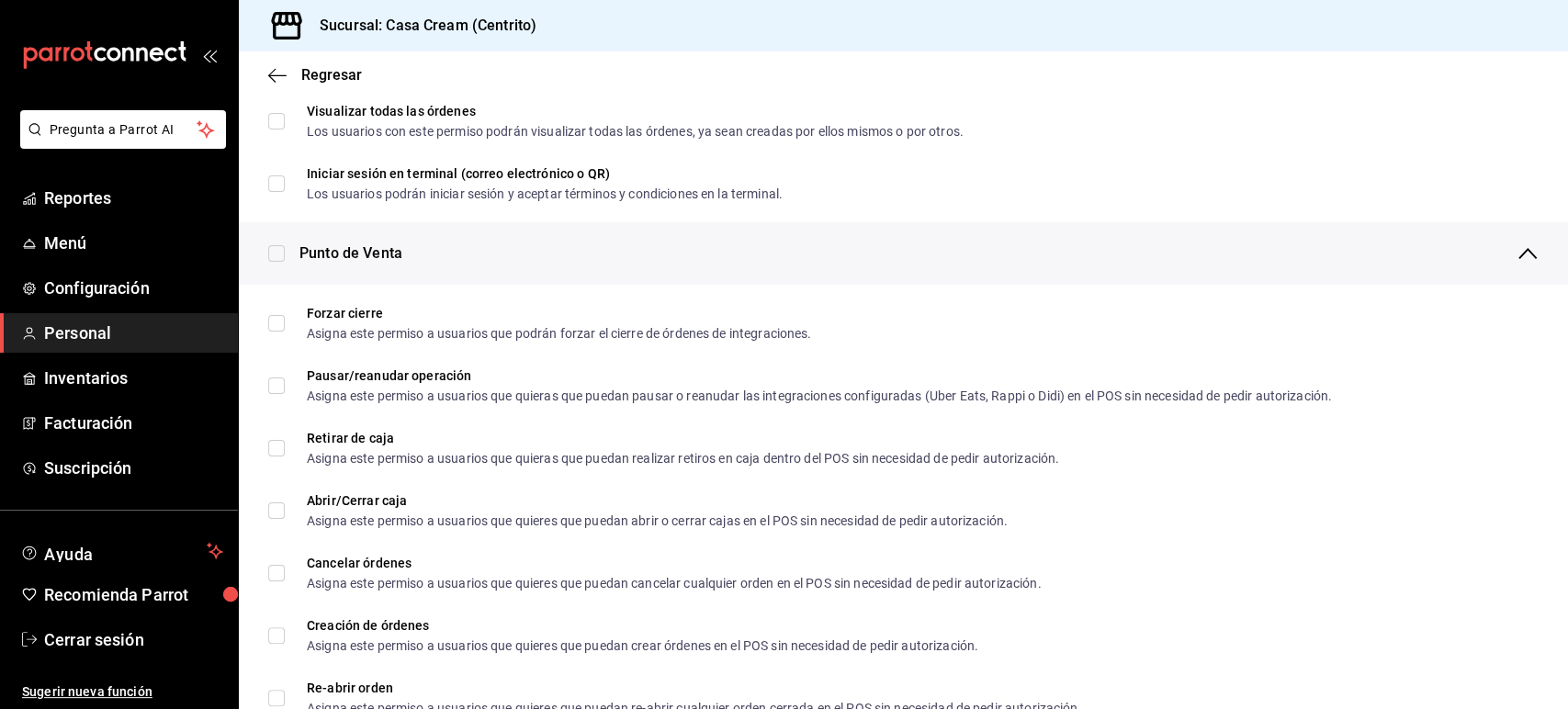
checkbox input "false"
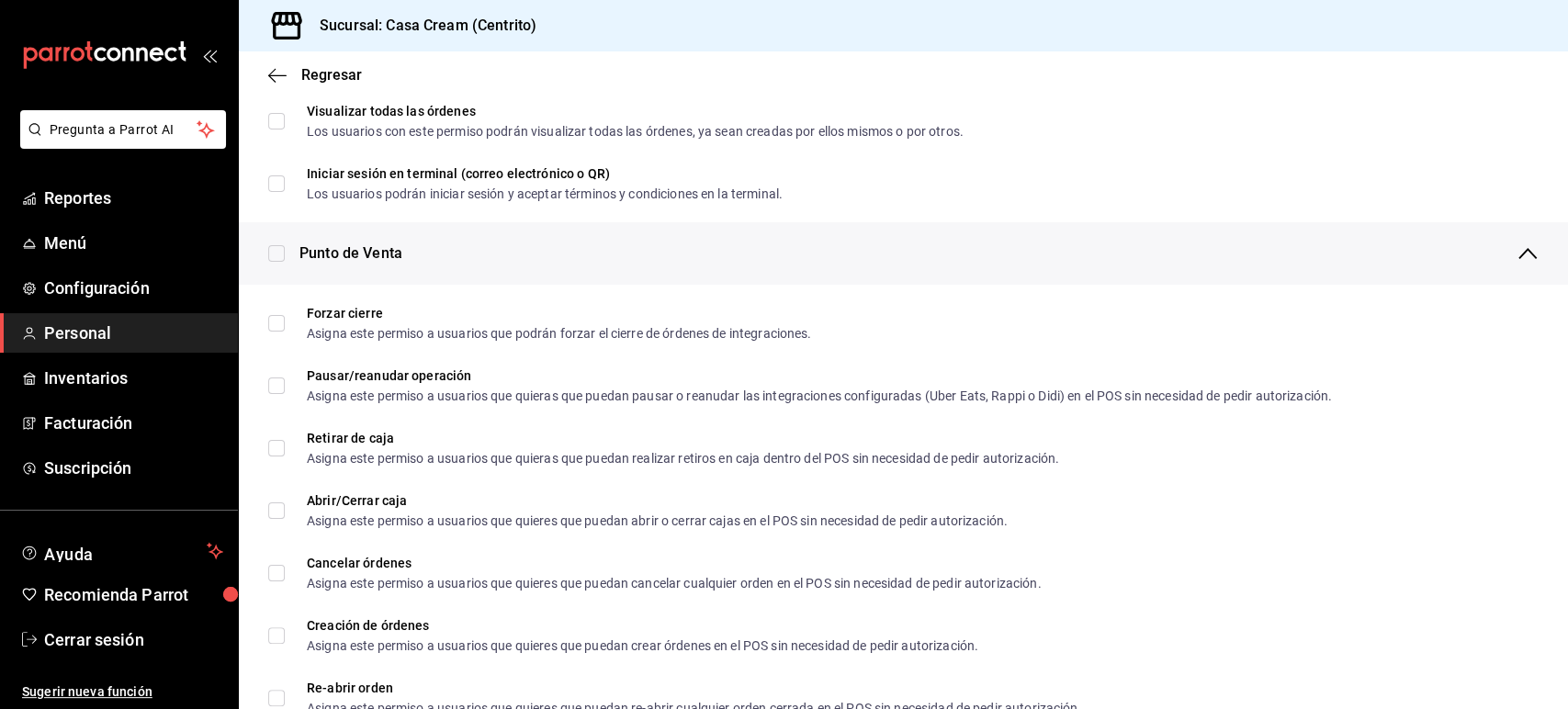
checkbox input "false"
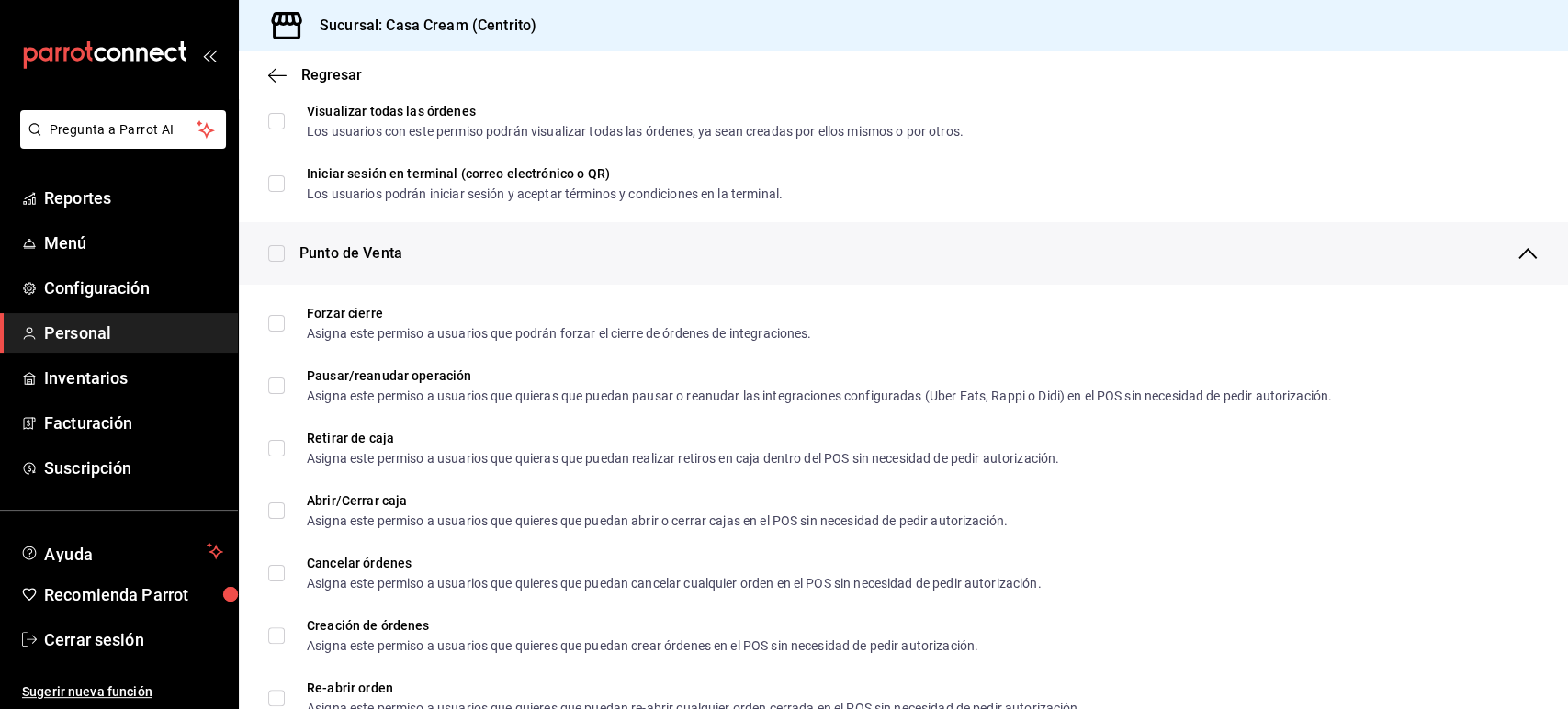
checkbox input "false"
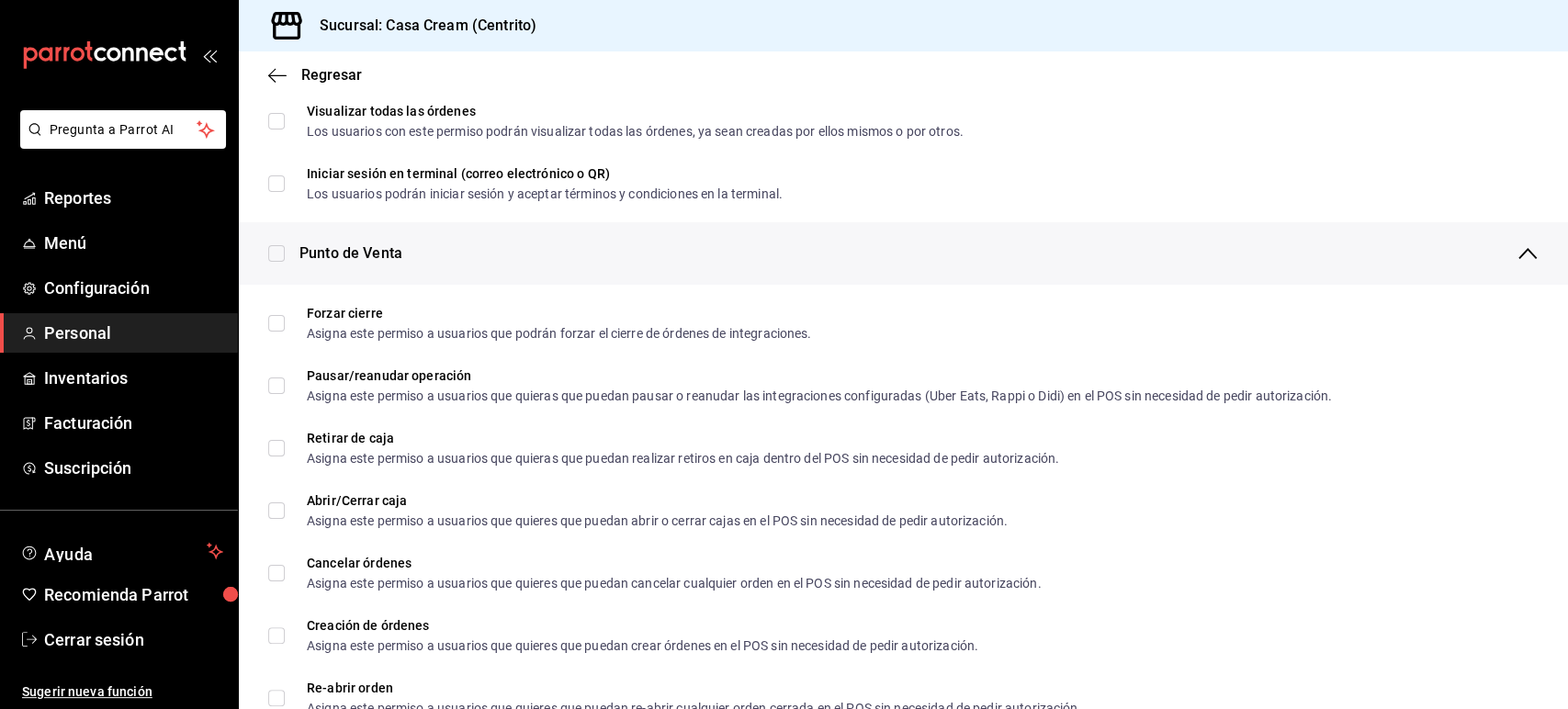
checkbox input "false"
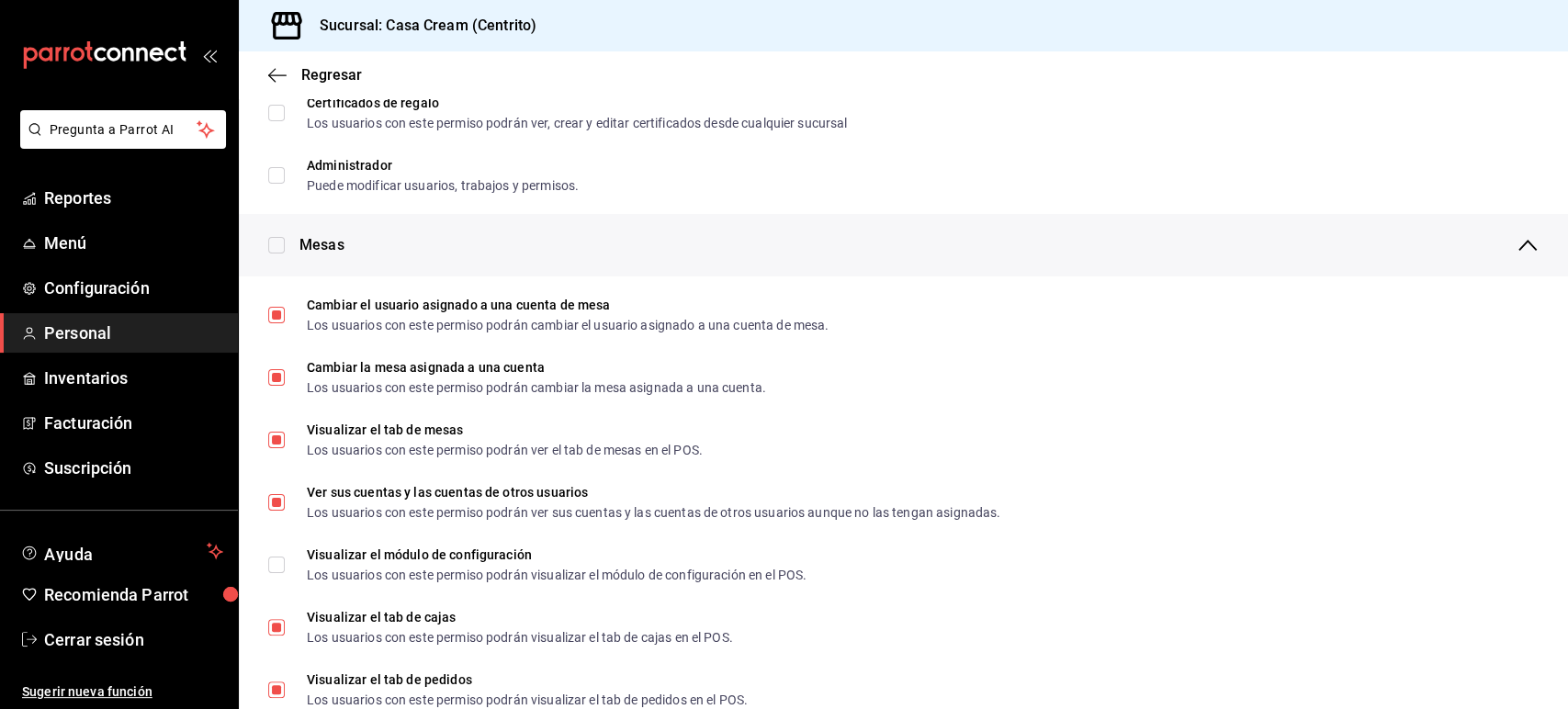
scroll to position [239, 0]
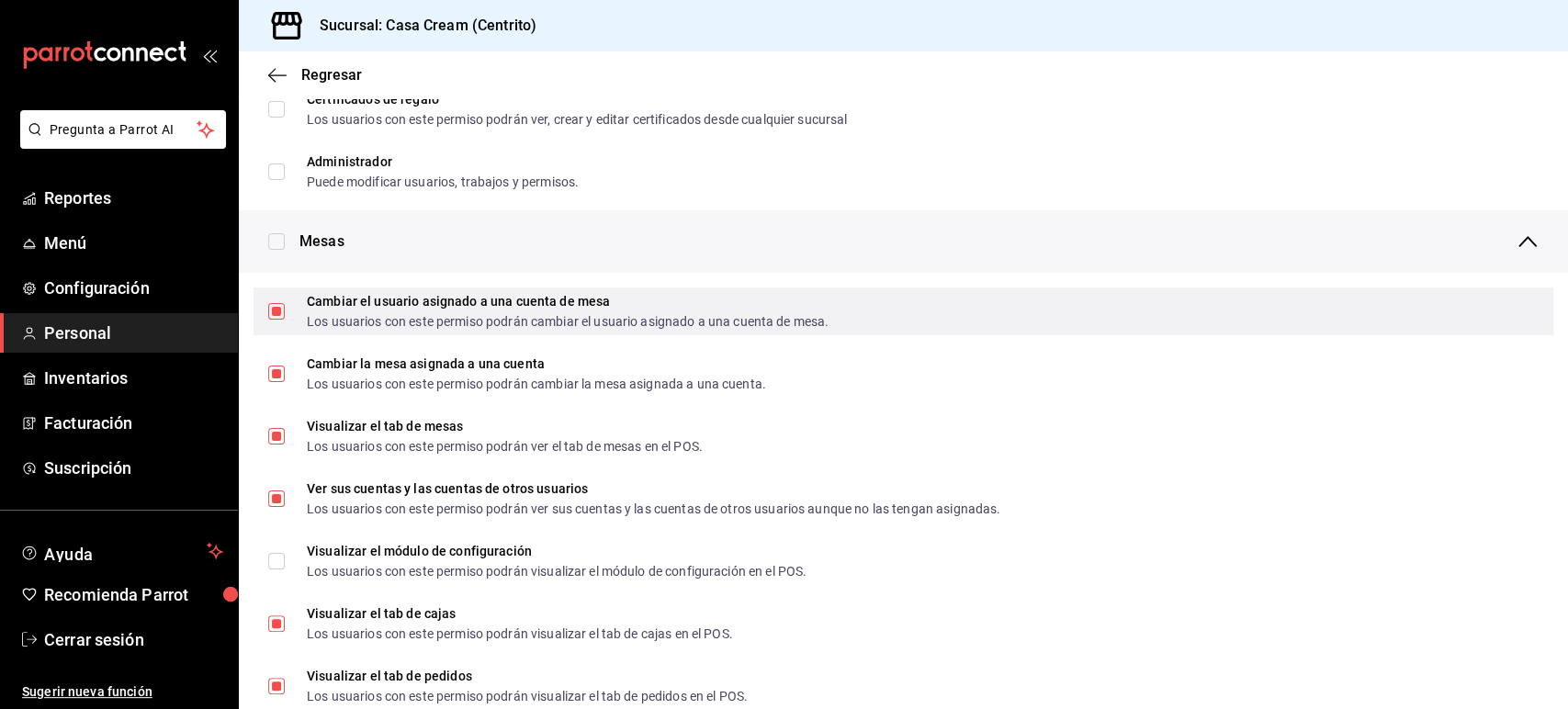
click at [273, 303] on input "Cambiar el usuario asignado a una cuenta de mesa Los usuarios con este permiso …" at bounding box center [276, 311] width 17 height 17
checkbox input "false"
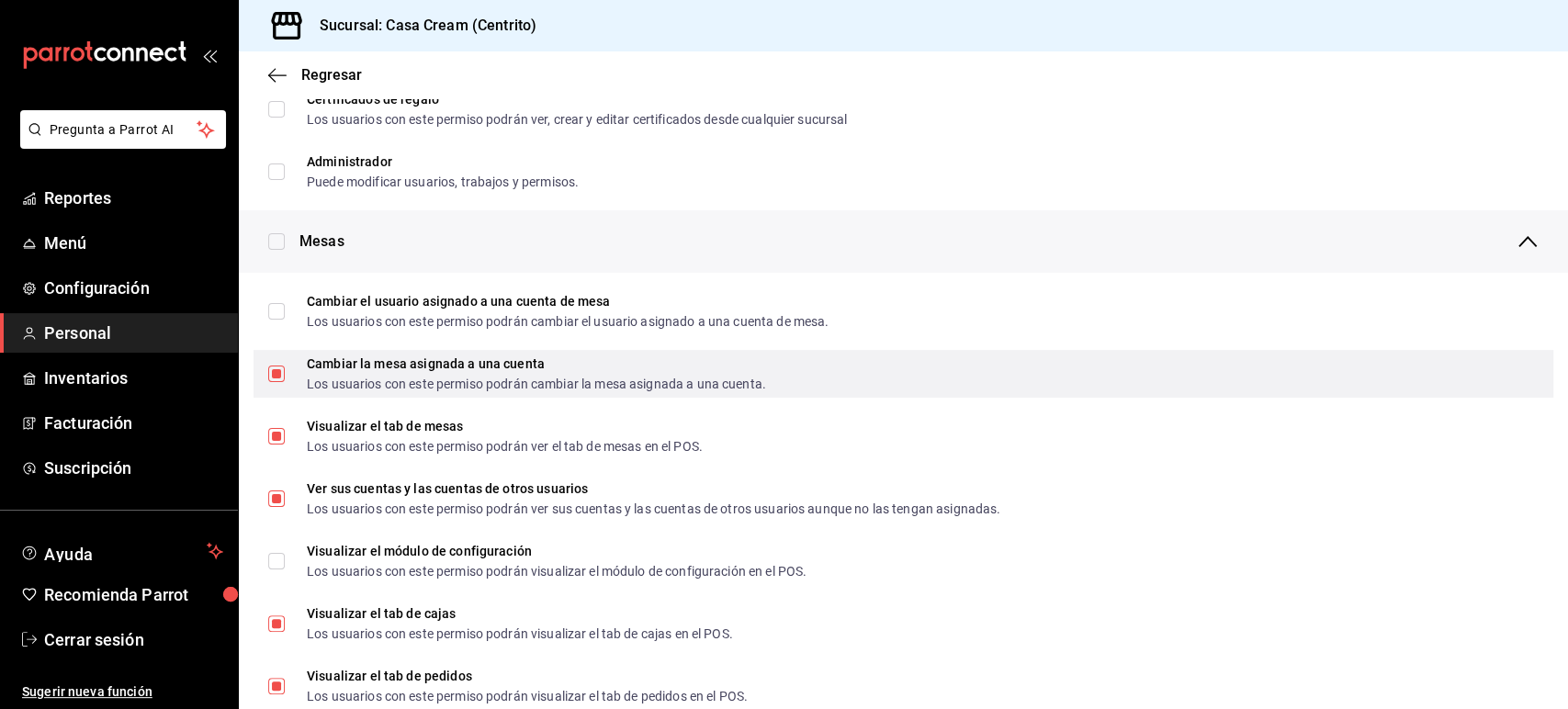
click at [276, 376] on input "Cambiar la mesa asignada a una cuenta Los usuarios con este permiso podrán camb…" at bounding box center [276, 373] width 17 height 17
checkbox input "false"
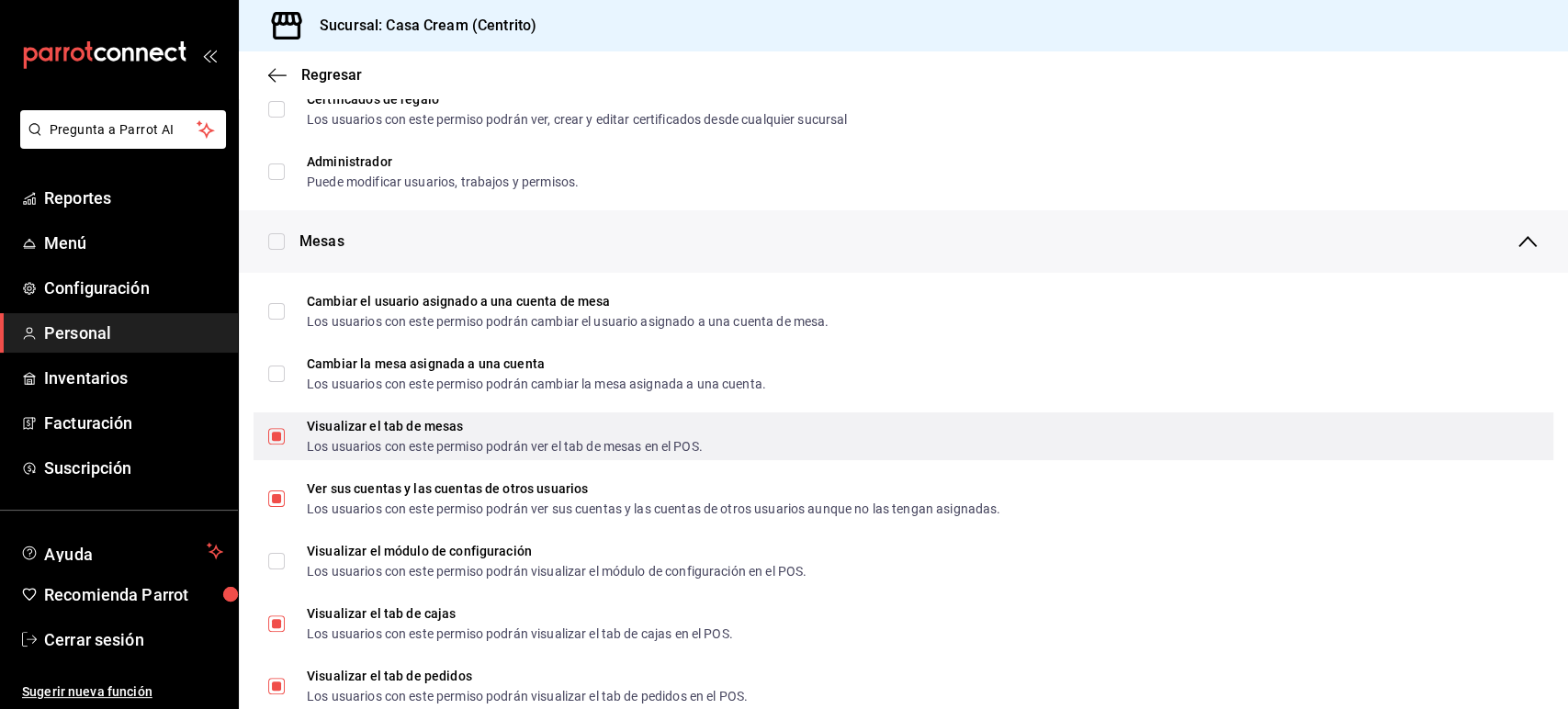
click at [279, 434] on input "Visualizar el tab de mesas Los usuarios con este permiso podrán ver el tab de m…" at bounding box center [276, 435] width 17 height 17
checkbox input "false"
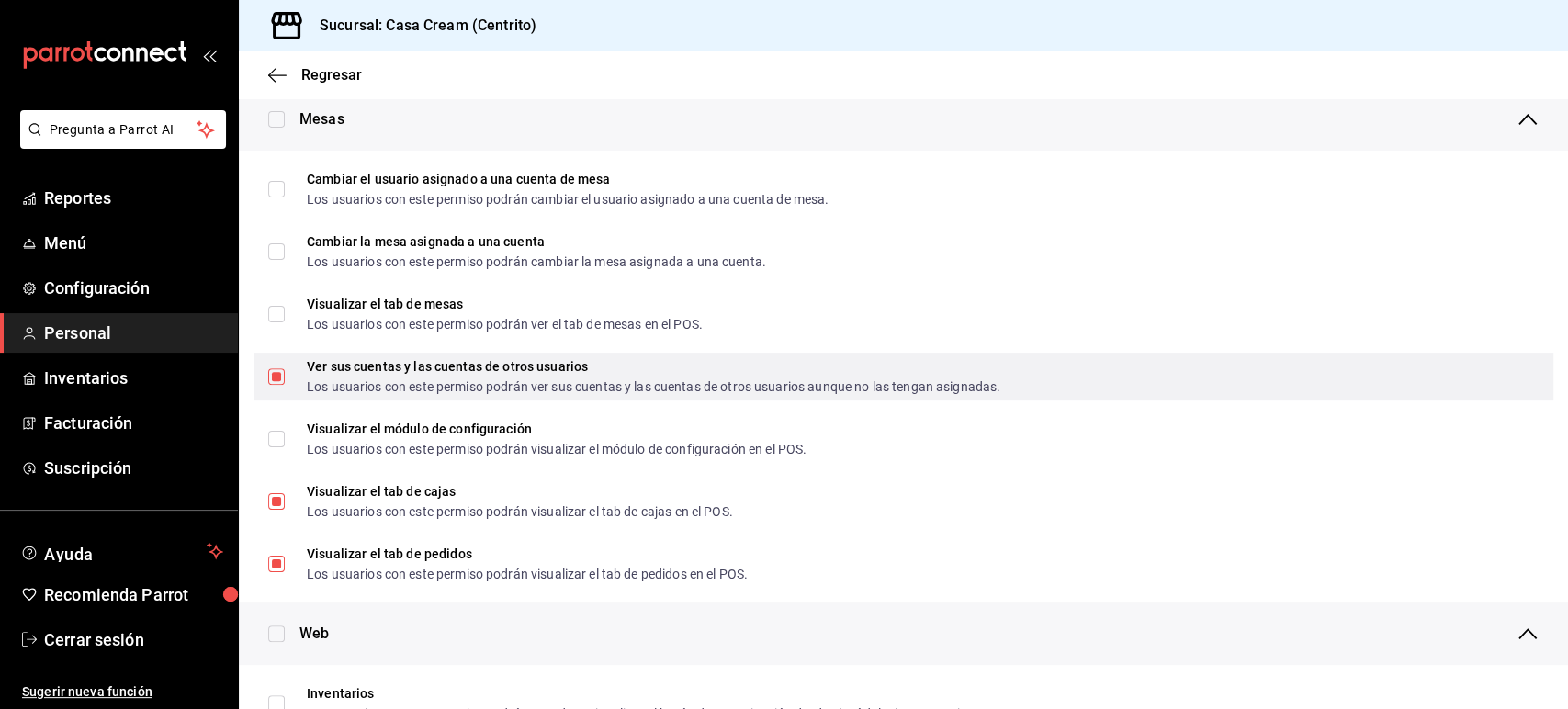
scroll to position [362, 0]
click at [280, 378] on input "Ver sus cuentas y las cuentas de otros usuarios Los usuarios con este permiso p…" at bounding box center [276, 375] width 17 height 17
checkbox input "false"
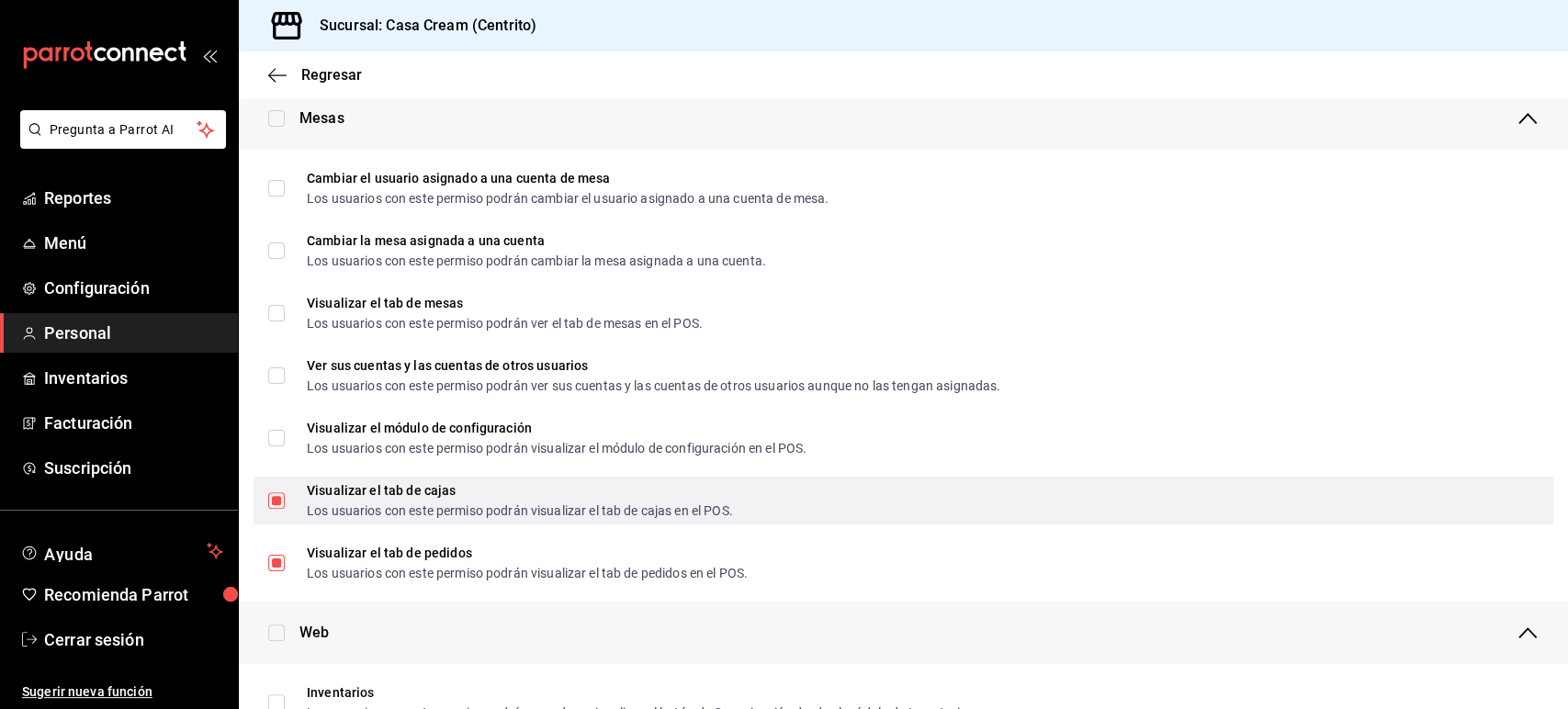
click at [281, 511] on label "Visualizar el tab de cajas Los usuarios con este permiso podrán visualizar el t…" at bounding box center [500, 501] width 465 height 33
click at [281, 508] on input "Visualizar el tab de cajas Los usuarios con este permiso podrán visualizar el t…" at bounding box center [276, 500] width 17 height 17
checkbox input "true"
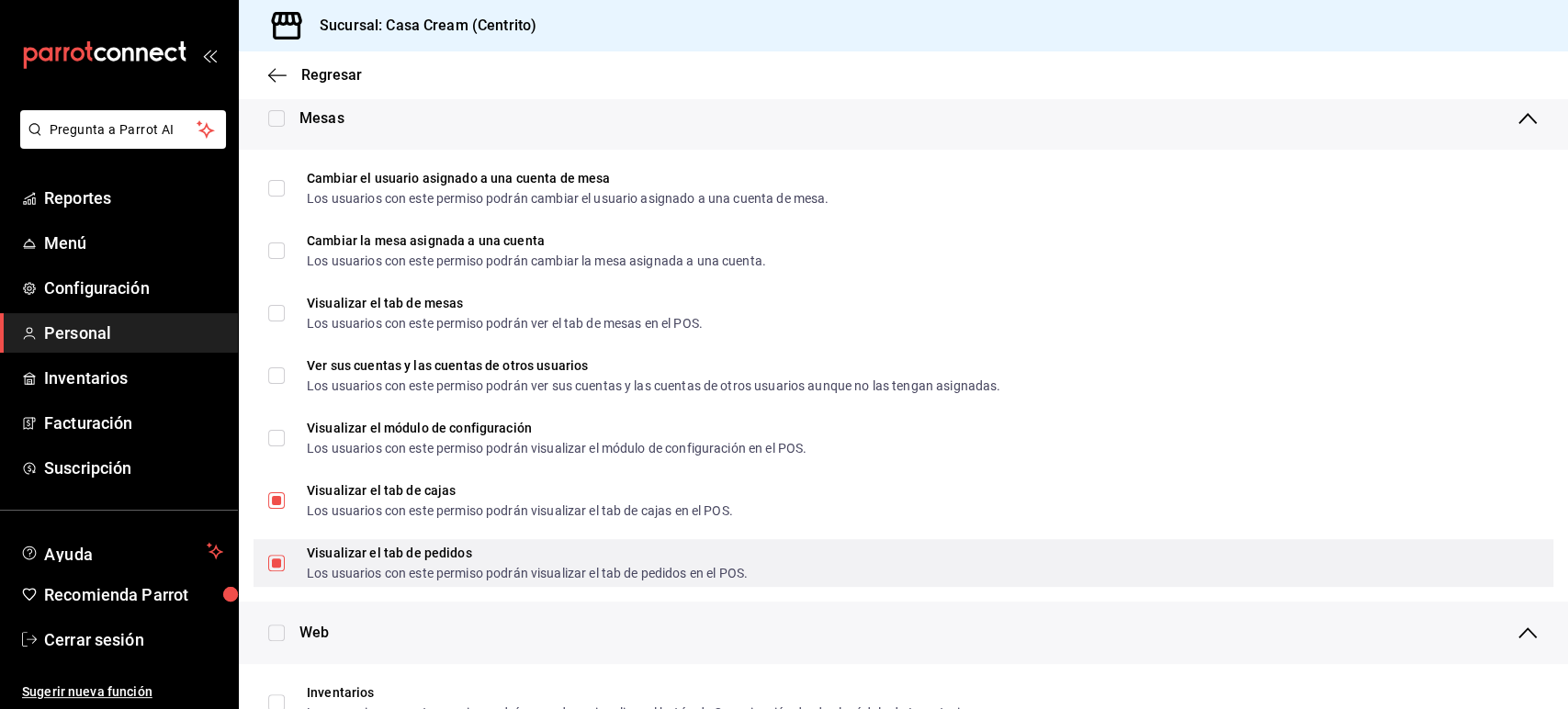
click at [280, 573] on label "Visualizar el tab de pedidos Los usuarios con este permiso podrán visualizar el…" at bounding box center [507, 563] width 479 height 33
click at [280, 572] on input "Visualizar el tab de pedidos Los usuarios con este permiso podrán visualizar el…" at bounding box center [276, 563] width 17 height 17
checkbox input "true"
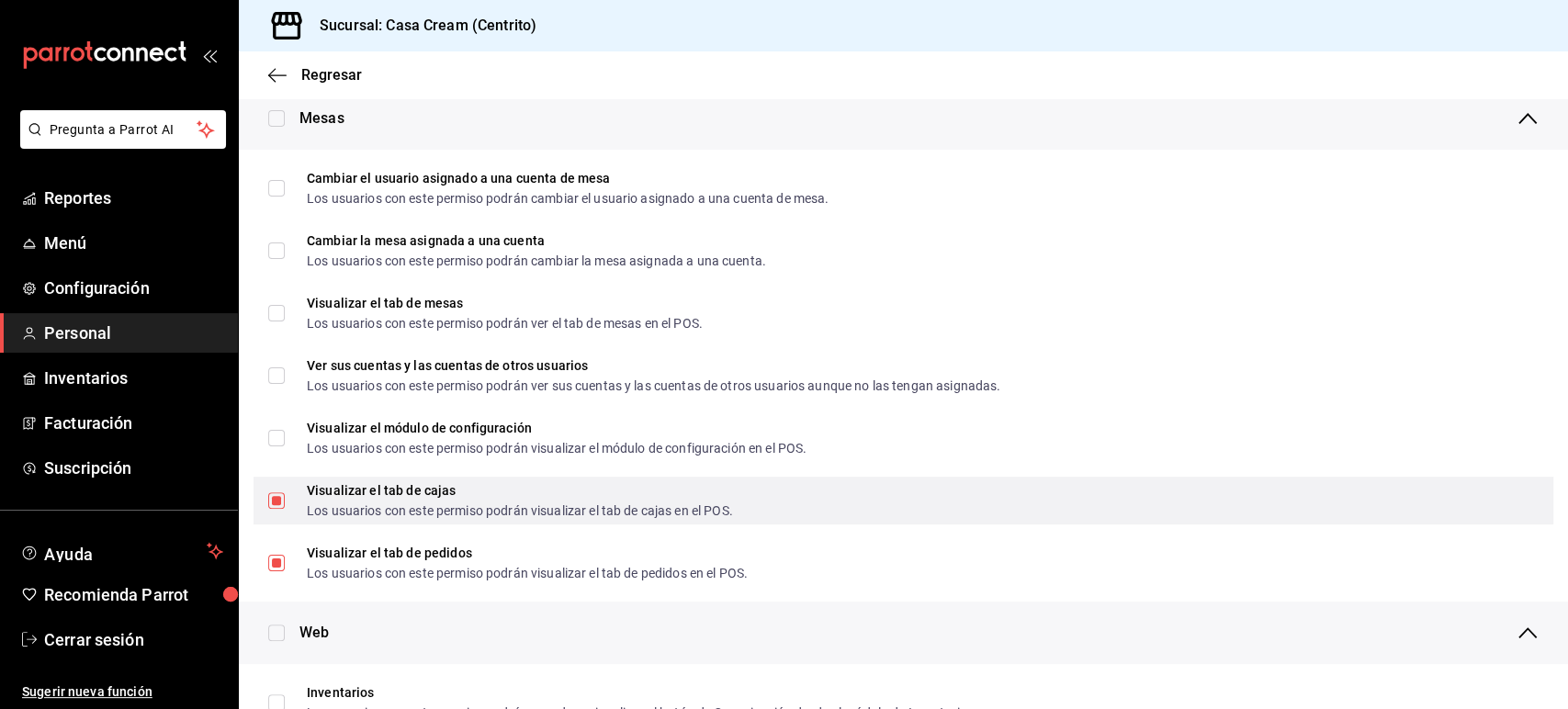
click at [280, 494] on input "Visualizar el tab de cajas Los usuarios con este permiso podrán visualizar el t…" at bounding box center [276, 500] width 17 height 17
checkbox input "false"
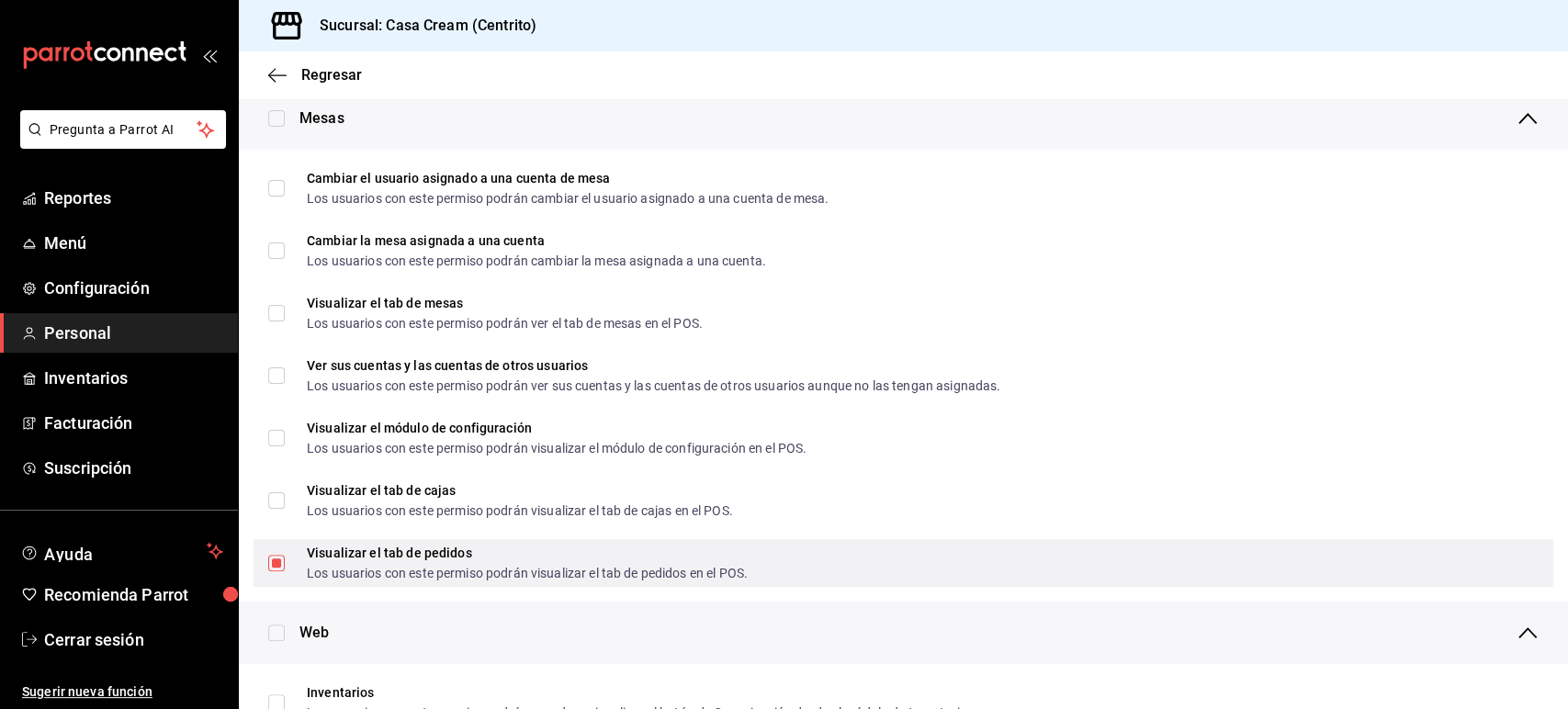
click at [279, 562] on input "Visualizar el tab de pedidos Los usuarios con este permiso podrán visualizar el…" at bounding box center [276, 563] width 17 height 17
checkbox input "false"
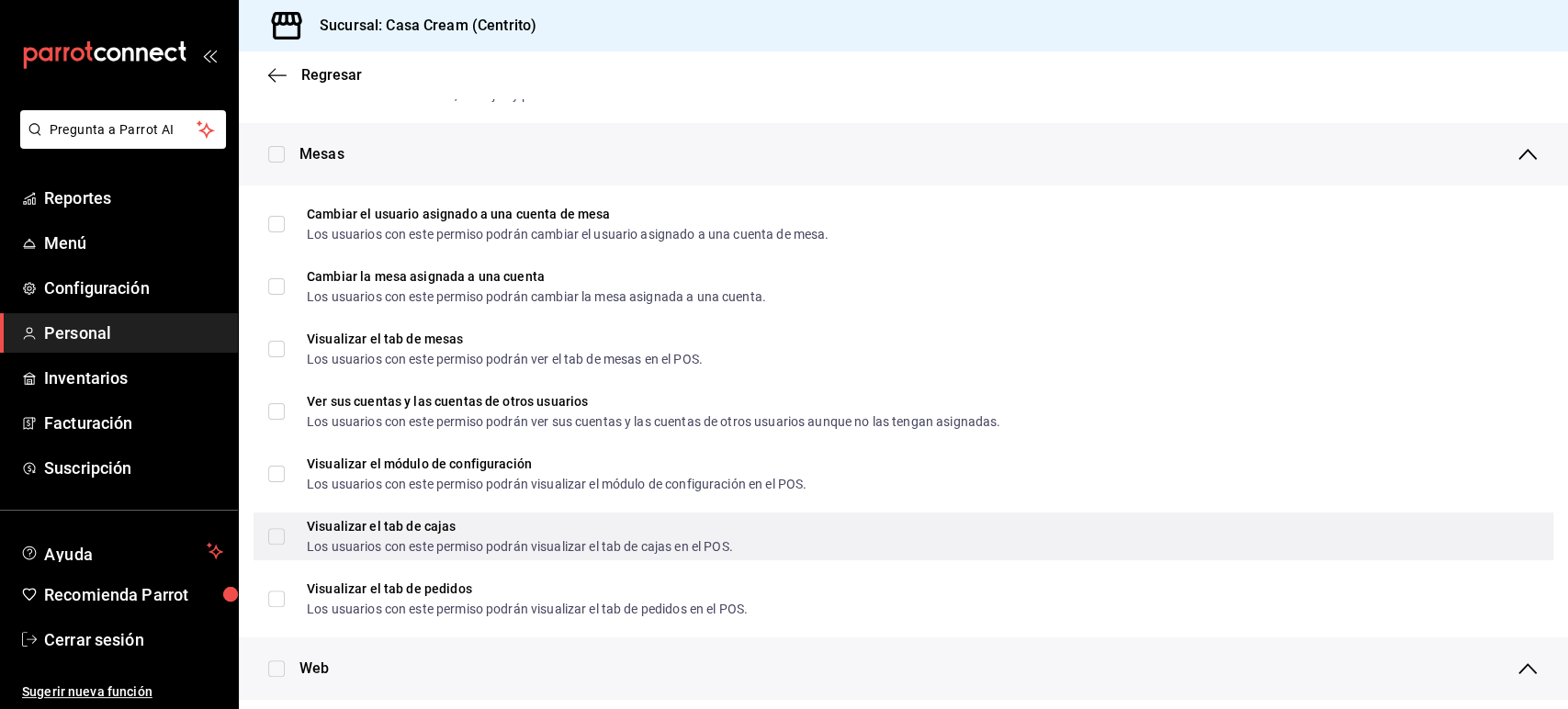
scroll to position [0, 0]
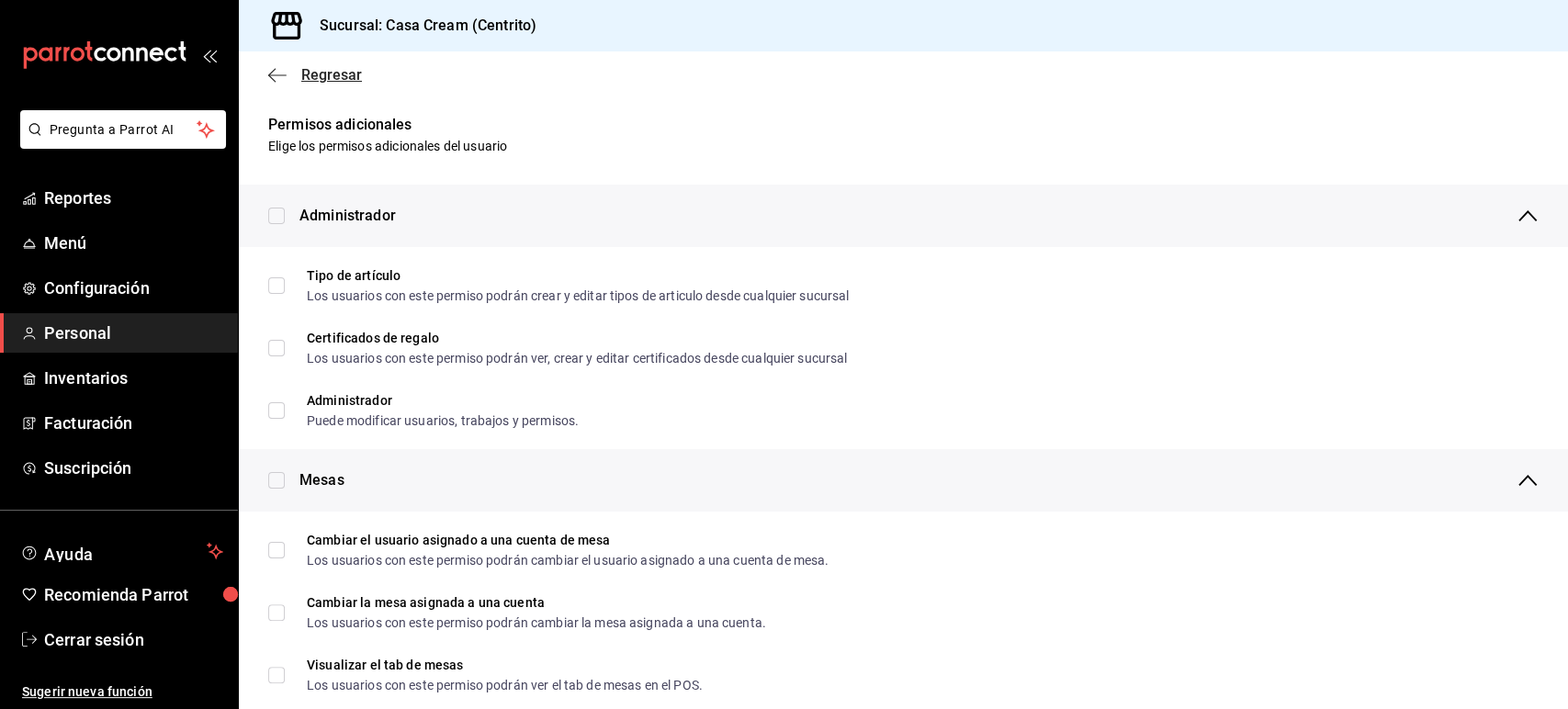
click at [282, 82] on icon "button" at bounding box center [277, 75] width 19 height 17
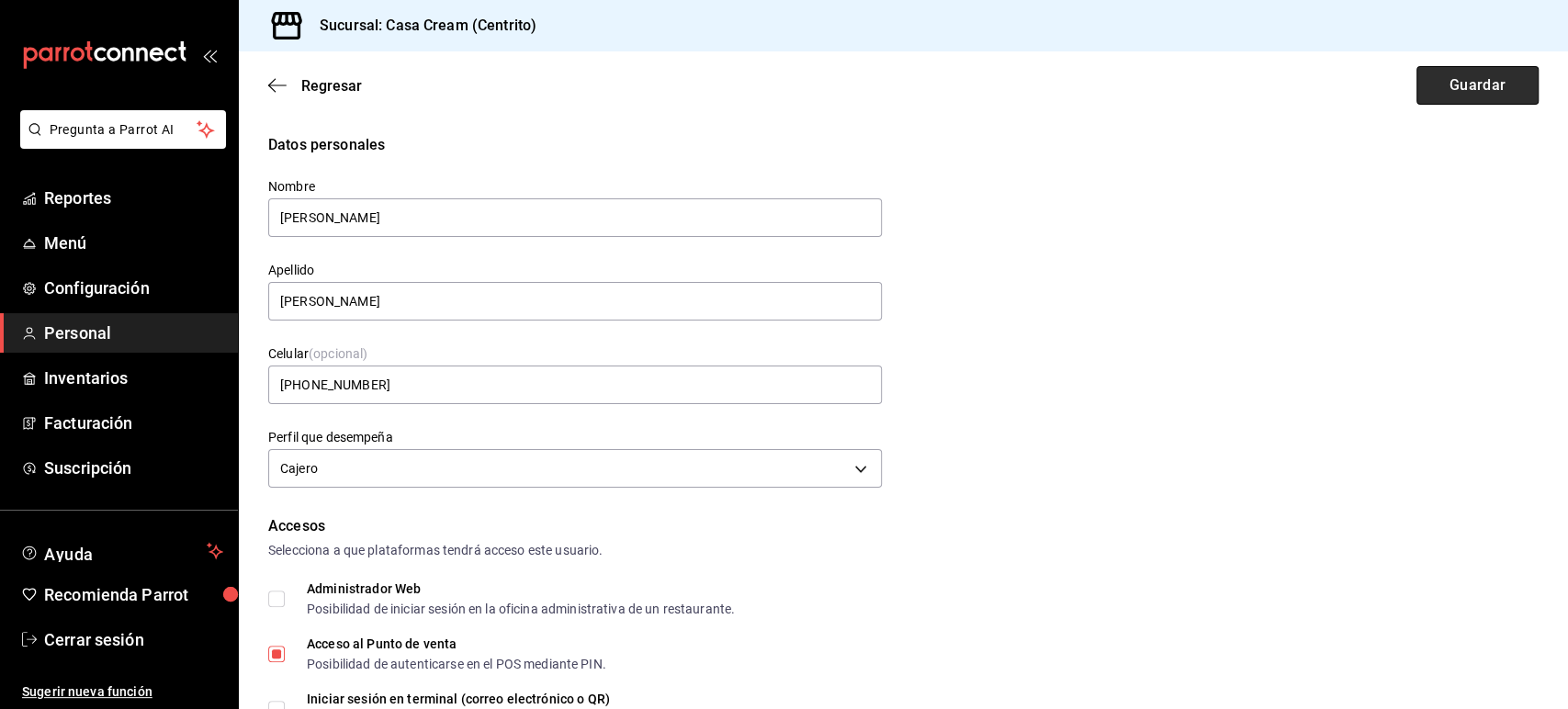
click at [1475, 84] on button "Guardar" at bounding box center [1476, 86] width 122 height 39
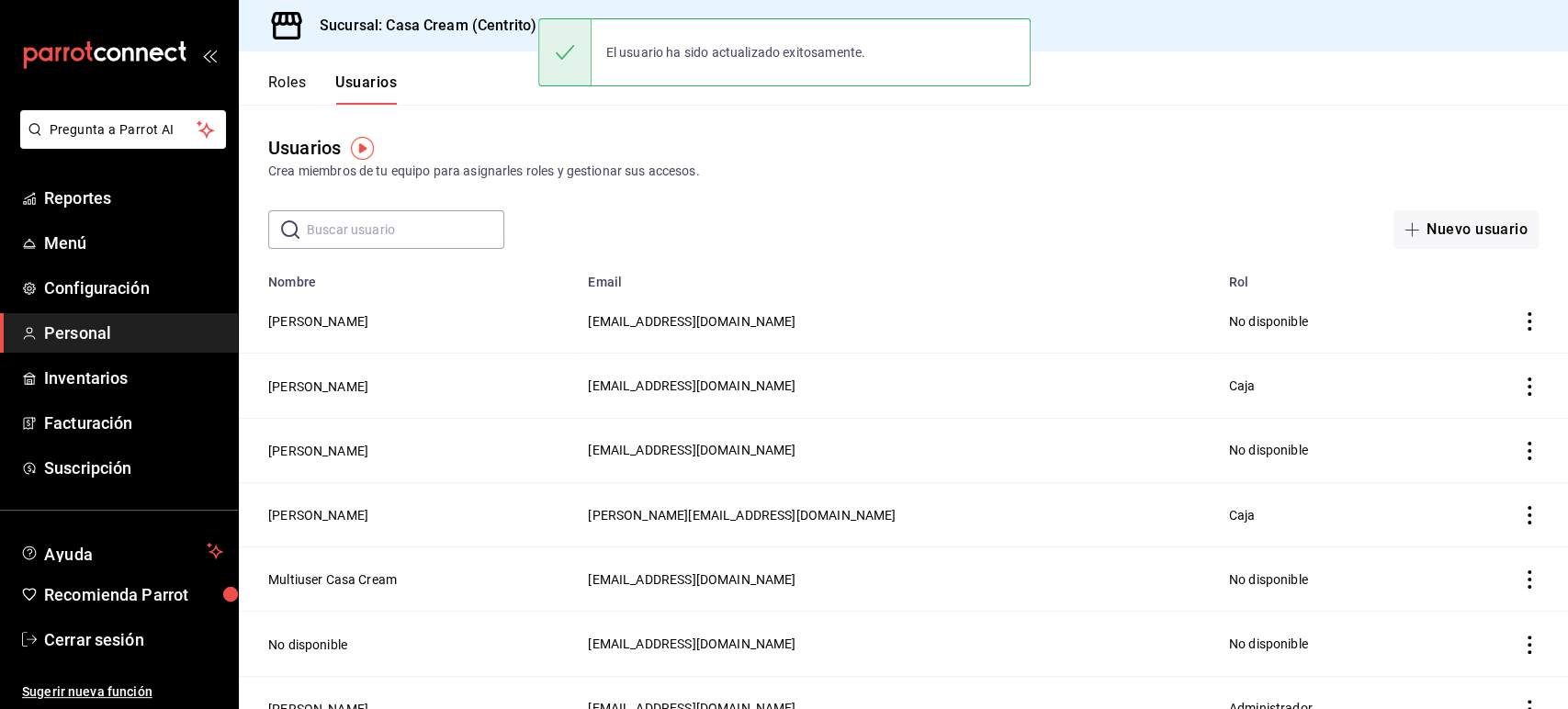
click at [298, 85] on button "Roles" at bounding box center [286, 89] width 38 height 31
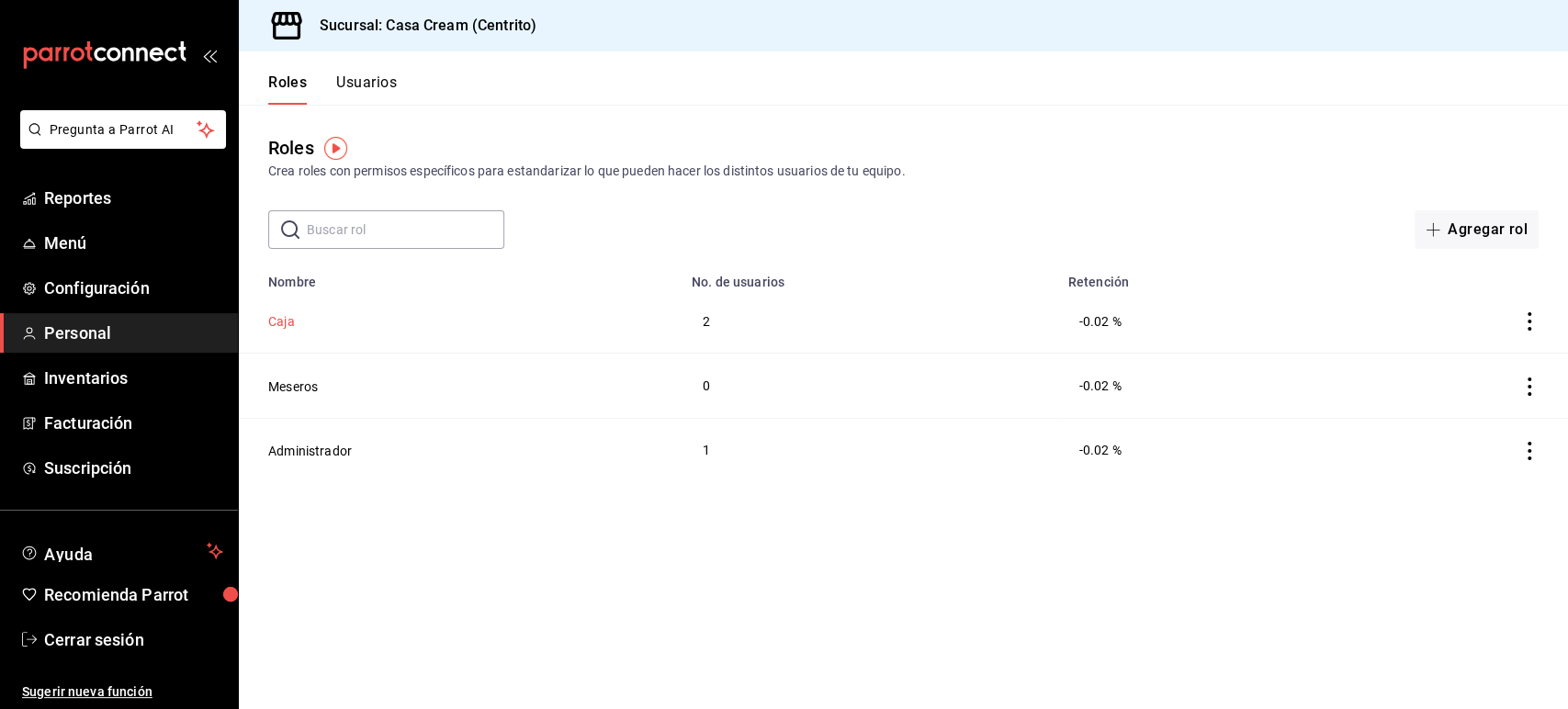
click at [289, 325] on button "Caja" at bounding box center [280, 321] width 26 height 19
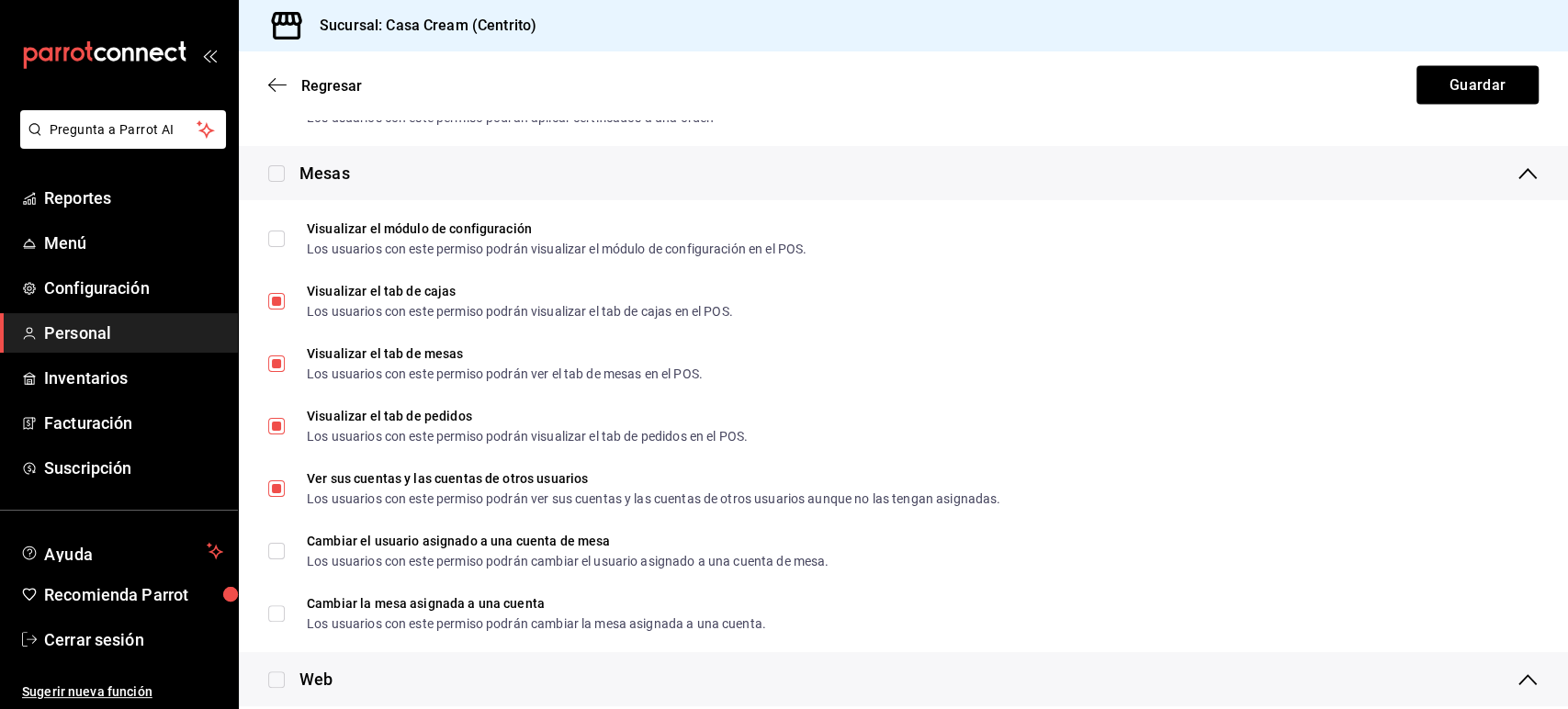
scroll to position [2483, 0]
click at [281, 87] on icon "button" at bounding box center [277, 85] width 19 height 17
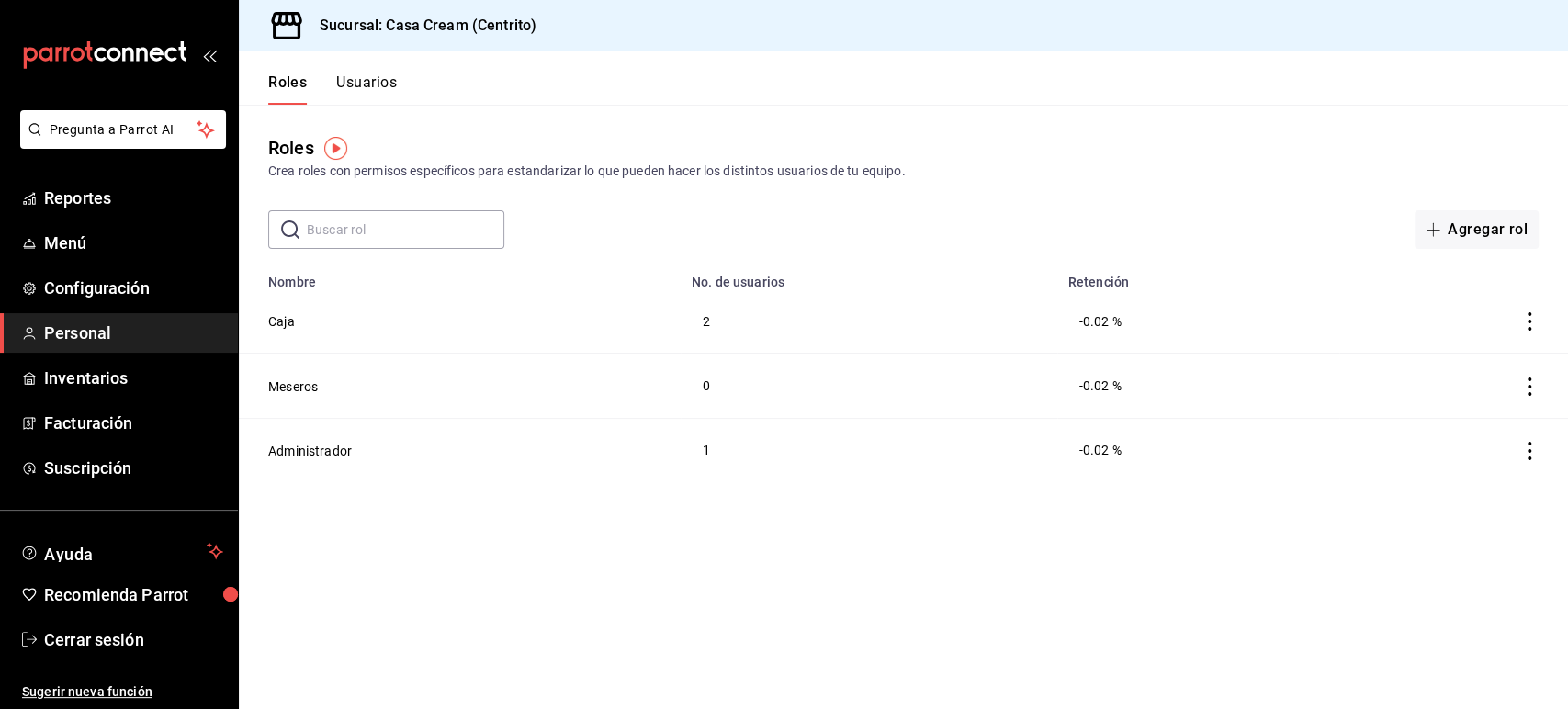
click at [395, 28] on h3 "Sucursal: Casa Cream (Centrito)" at bounding box center [421, 25] width 232 height 22
click at [592, 571] on main "Roles Crea roles con permisos específicos para estandarizar lo que pueden hacer…" at bounding box center [903, 407] width 1329 height 605
click at [1243, 615] on main "Roles Crea roles con permisos específicos para estandarizar lo que pueden hacer…" at bounding box center [903, 407] width 1329 height 605
click at [768, 136] on div "Roles Crea roles con permisos específicos para estandarizar lo que pueden hacer…" at bounding box center [903, 158] width 1329 height 47
click at [100, 291] on span "Configuración" at bounding box center [133, 287] width 179 height 24
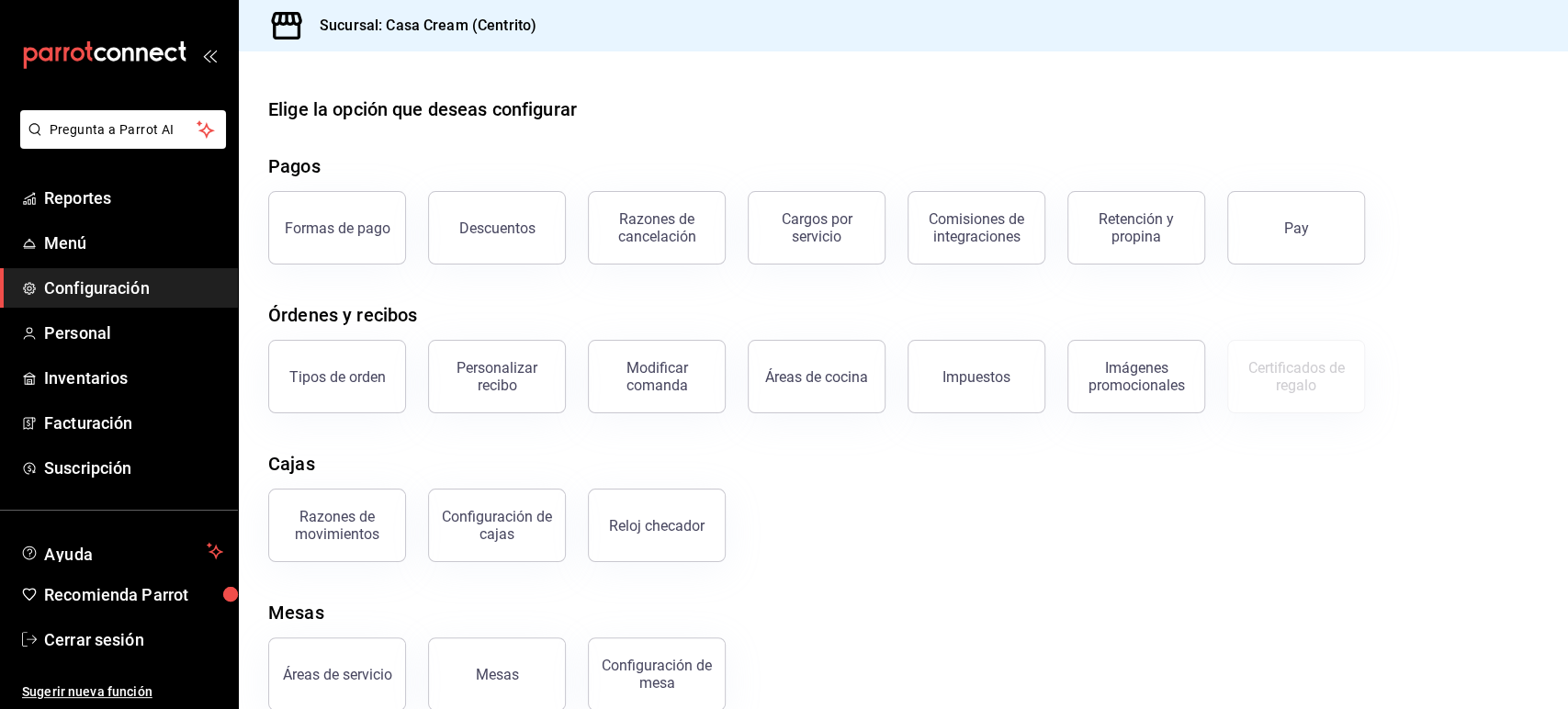
click at [456, 299] on div "Elige la opción que deseas configurar Pagos Formas de pago Descuentos Razones d…" at bounding box center [903, 403] width 1329 height 616
click at [103, 629] on span "Cerrar sesión" at bounding box center [133, 639] width 179 height 24
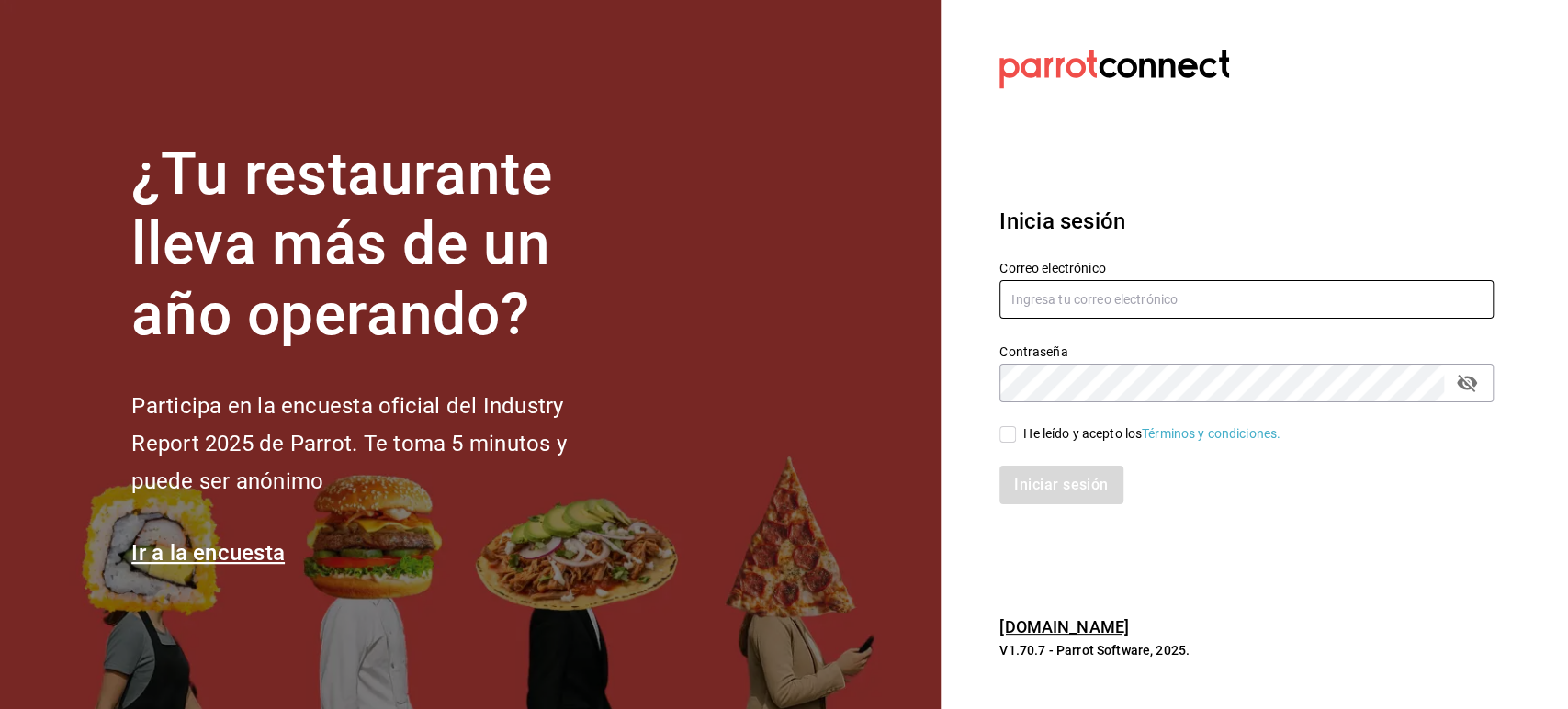
click at [1064, 288] on input "text" at bounding box center [1246, 300] width 494 height 39
paste input "casa@cream.com"
type input "casa@cream.com"
click at [1020, 439] on span "He leído y acepto los Términos y condiciones." at bounding box center [1148, 434] width 265 height 19
click at [1016, 439] on input "He leído y acepto los Términos y condiciones." at bounding box center [1007, 434] width 17 height 17
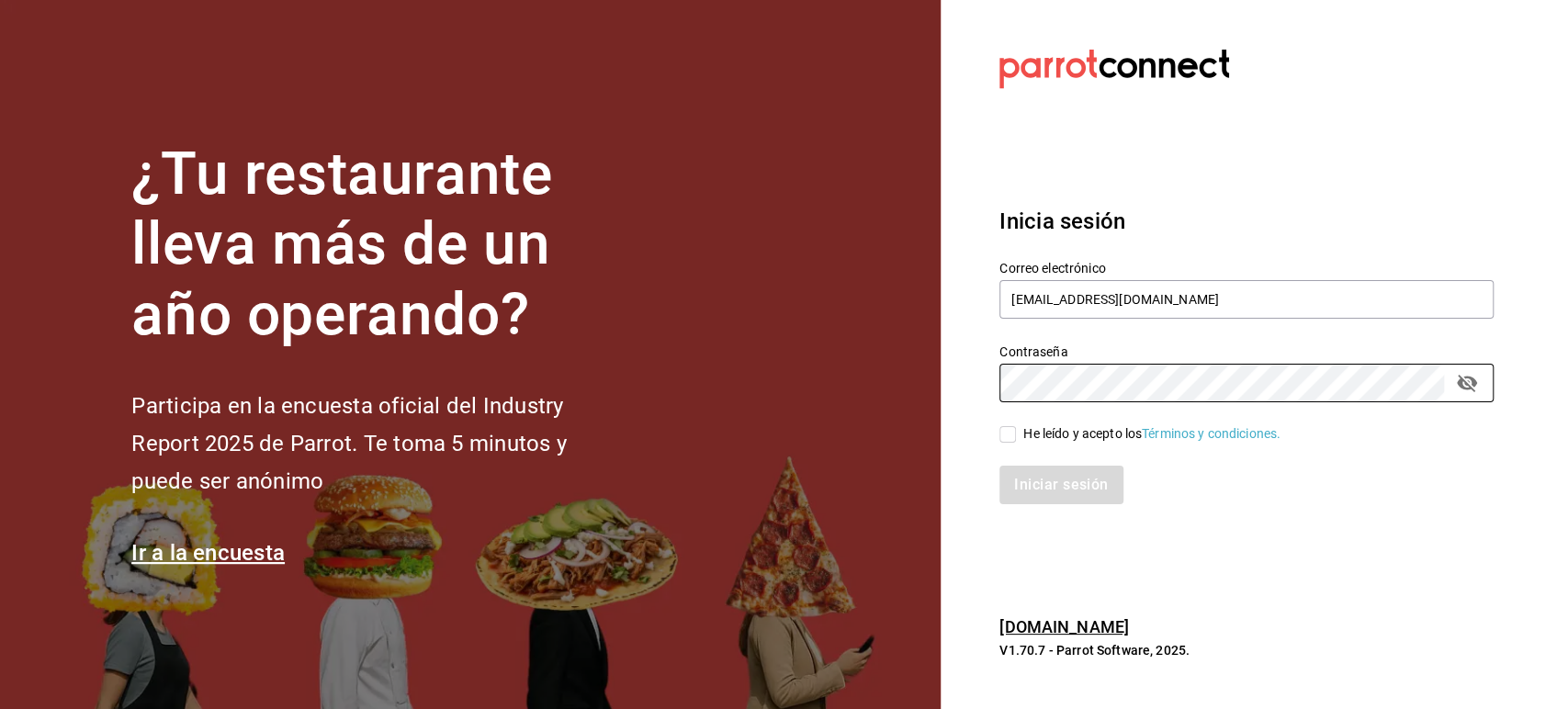
checkbox input "true"
click at [1027, 473] on button "Iniciar sesión" at bounding box center [1062, 485] width 125 height 39
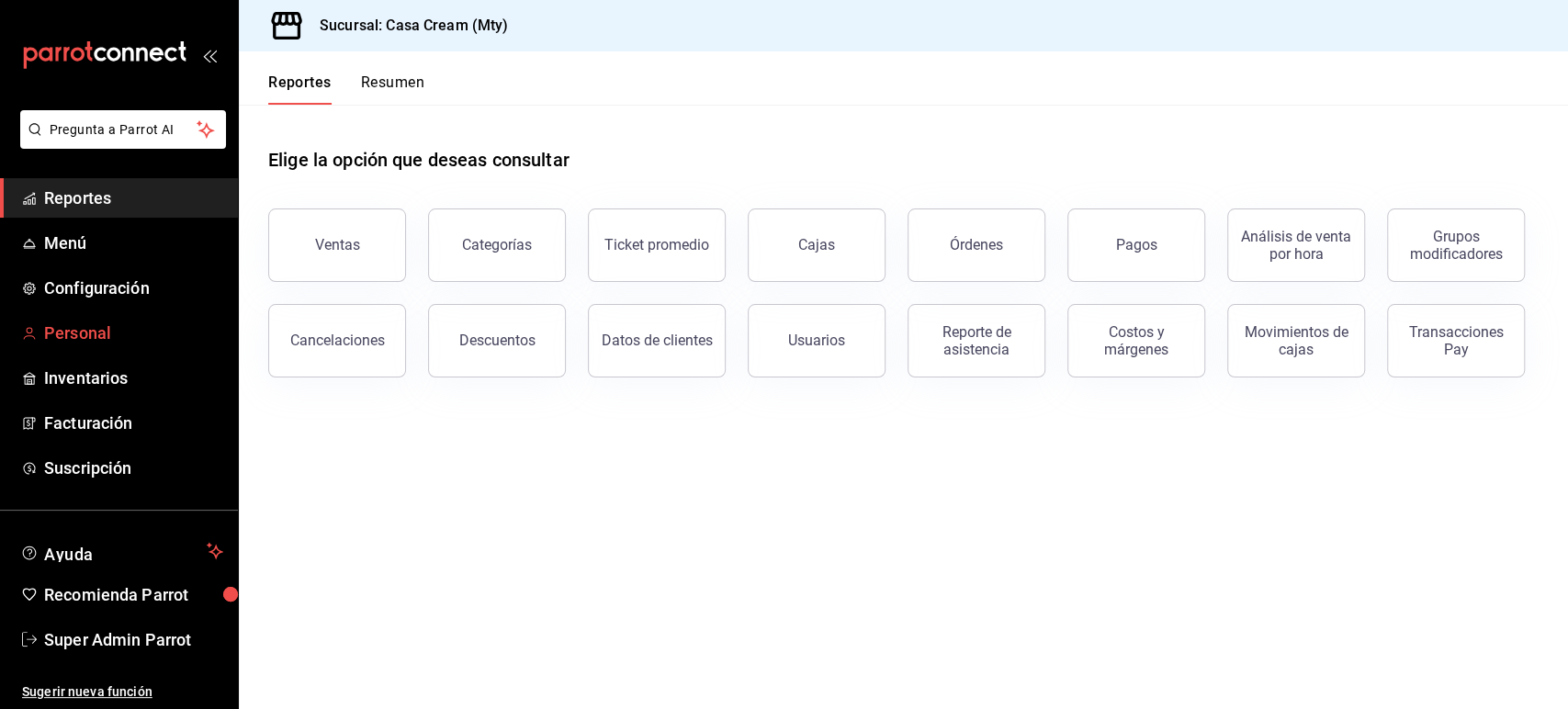
click at [93, 337] on span "Personal" at bounding box center [133, 332] width 179 height 24
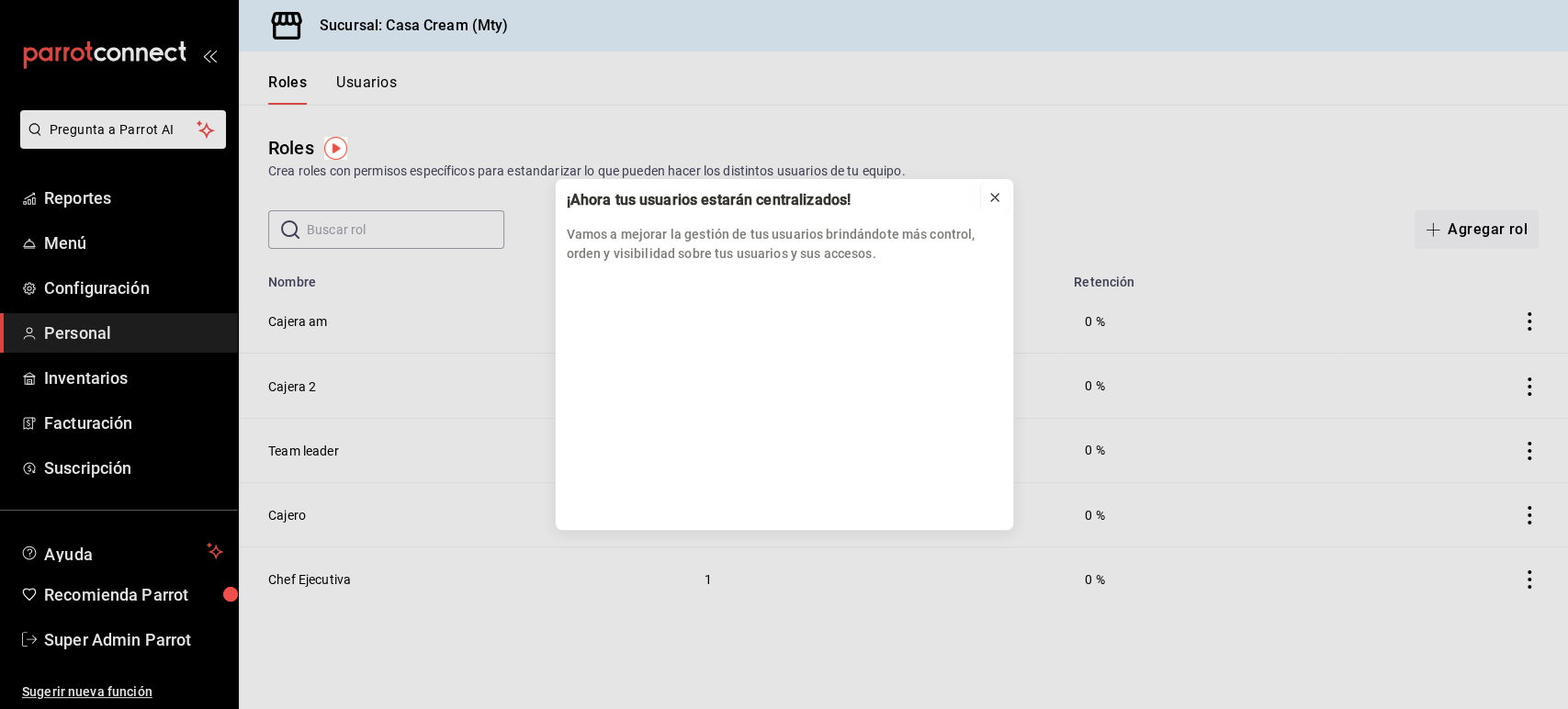
click at [995, 201] on icon at bounding box center [994, 197] width 15 height 15
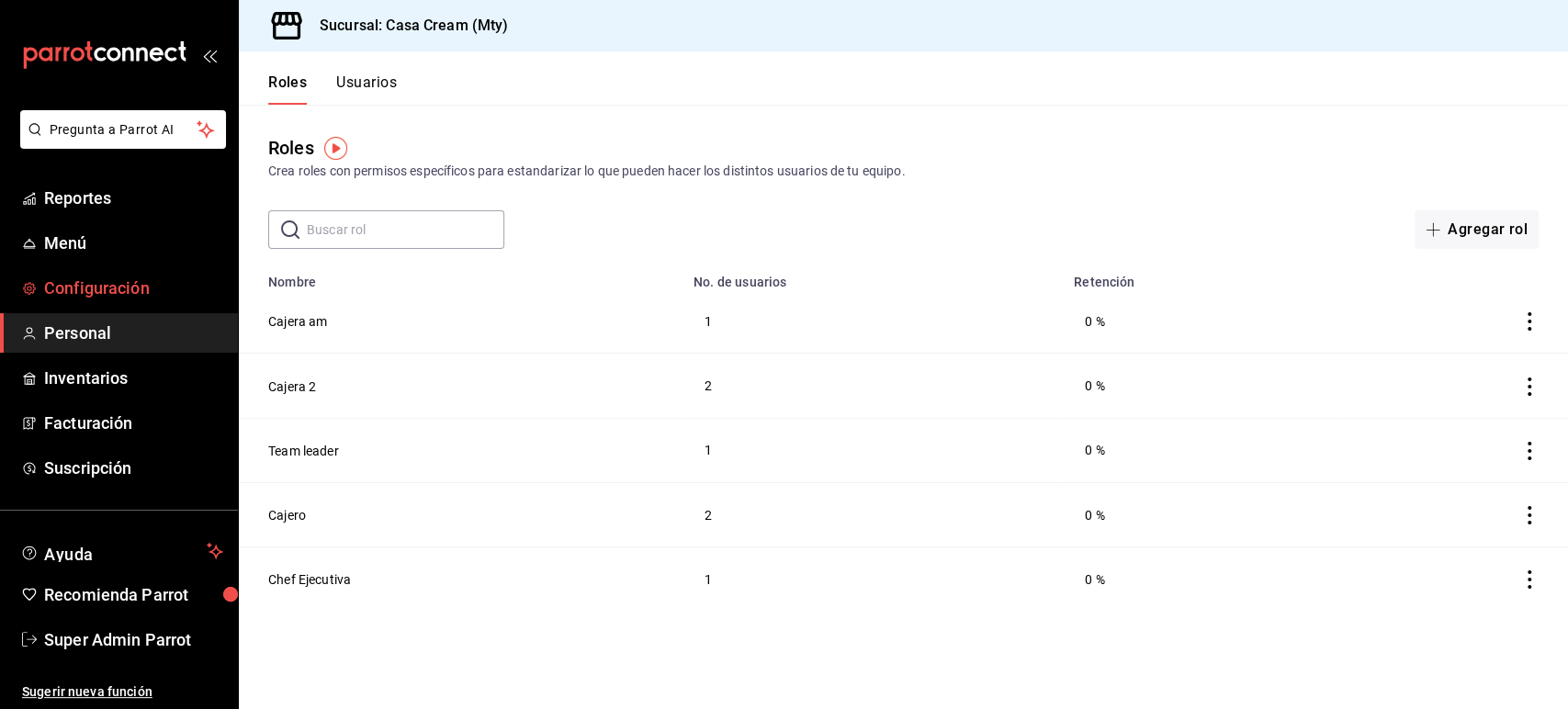
click at [101, 278] on span "Configuración" at bounding box center [133, 287] width 179 height 24
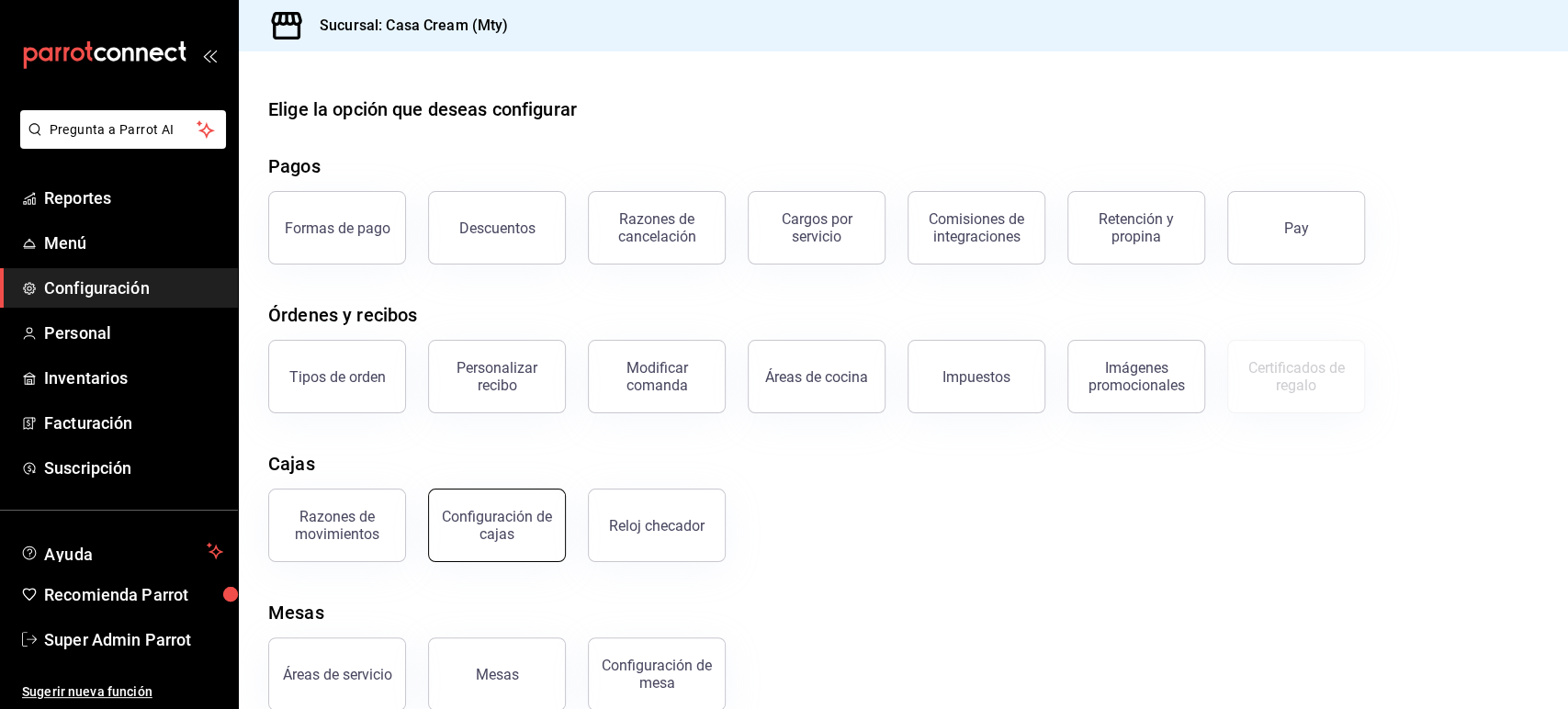
click at [463, 539] on div "Configuración de cajas" at bounding box center [497, 525] width 114 height 35
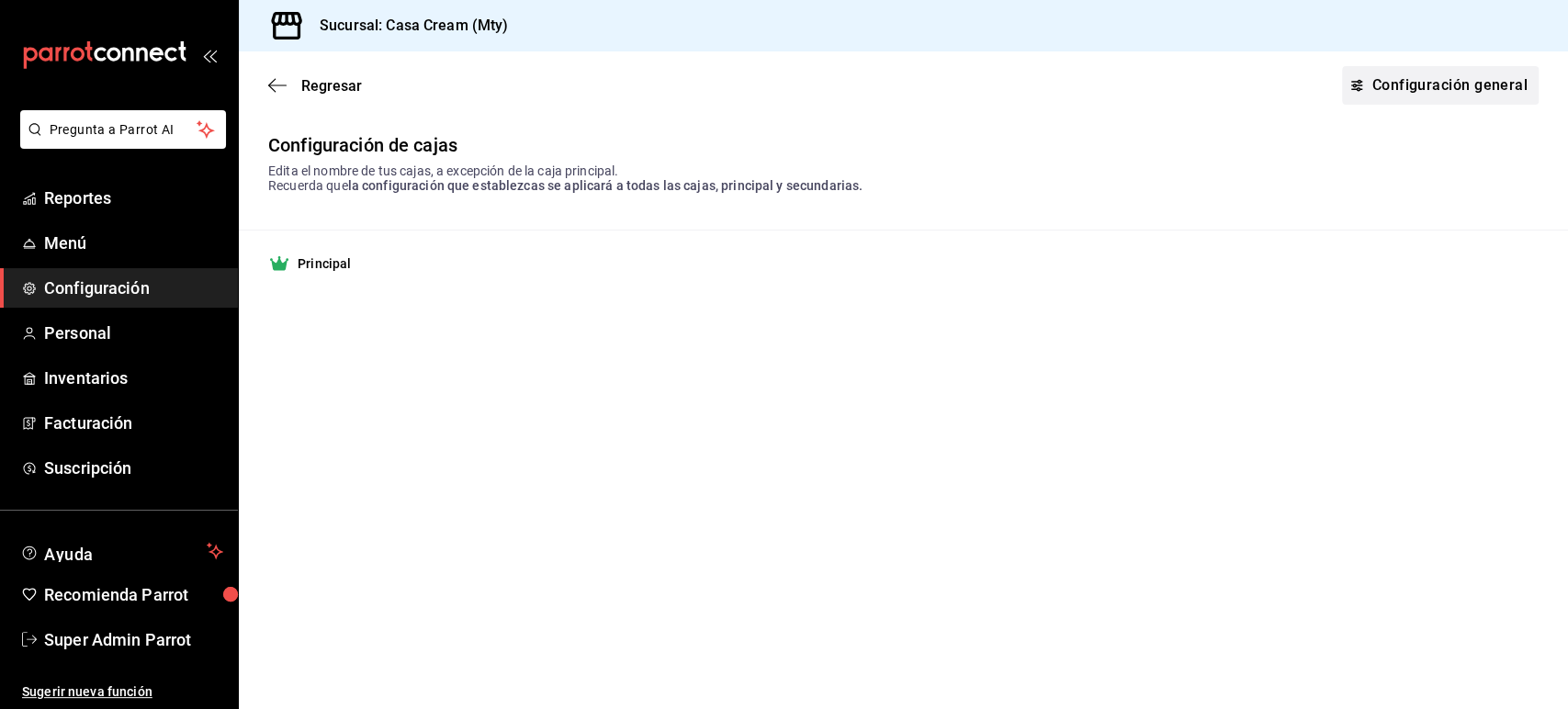
click at [1435, 87] on link "Configuración general" at bounding box center [1440, 86] width 197 height 39
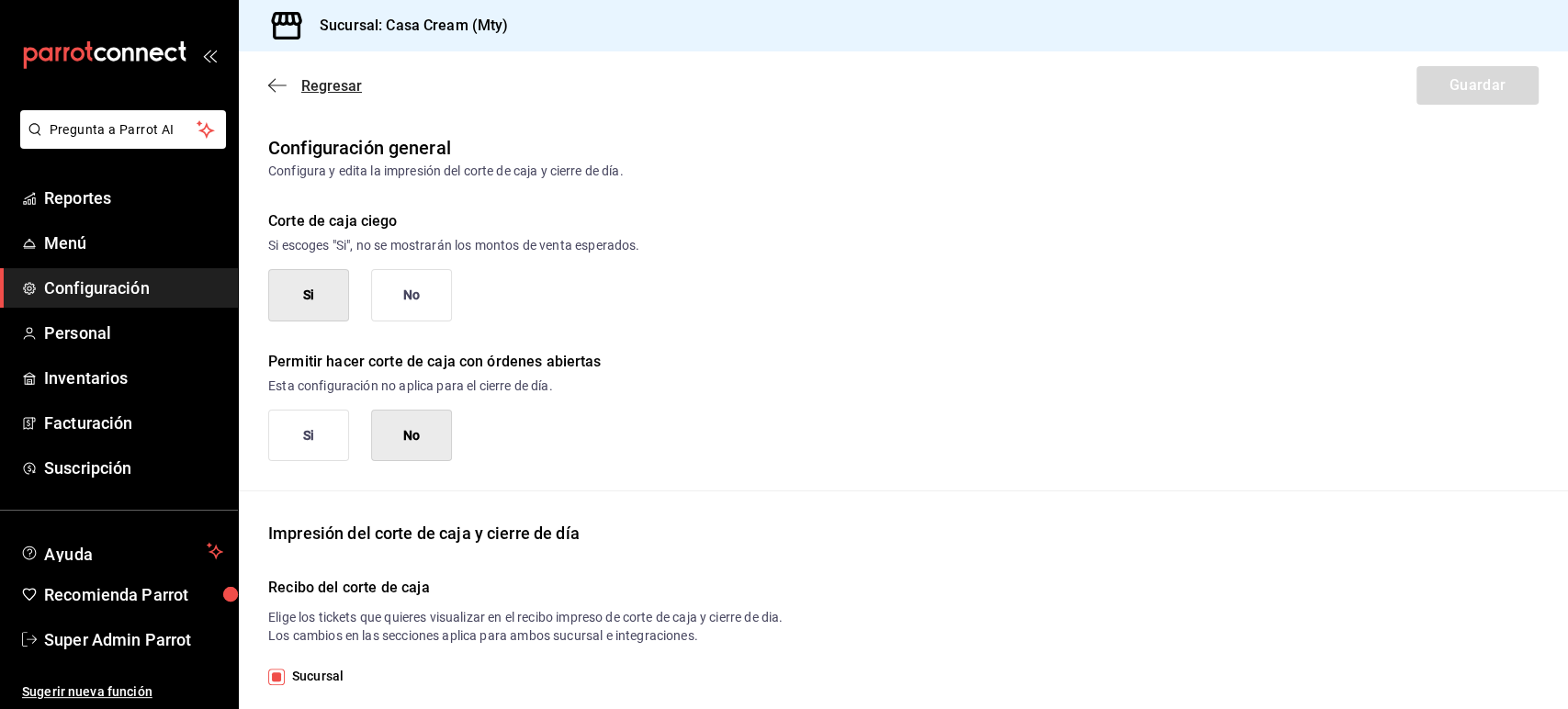
click at [282, 84] on icon "button" at bounding box center [277, 85] width 19 height 17
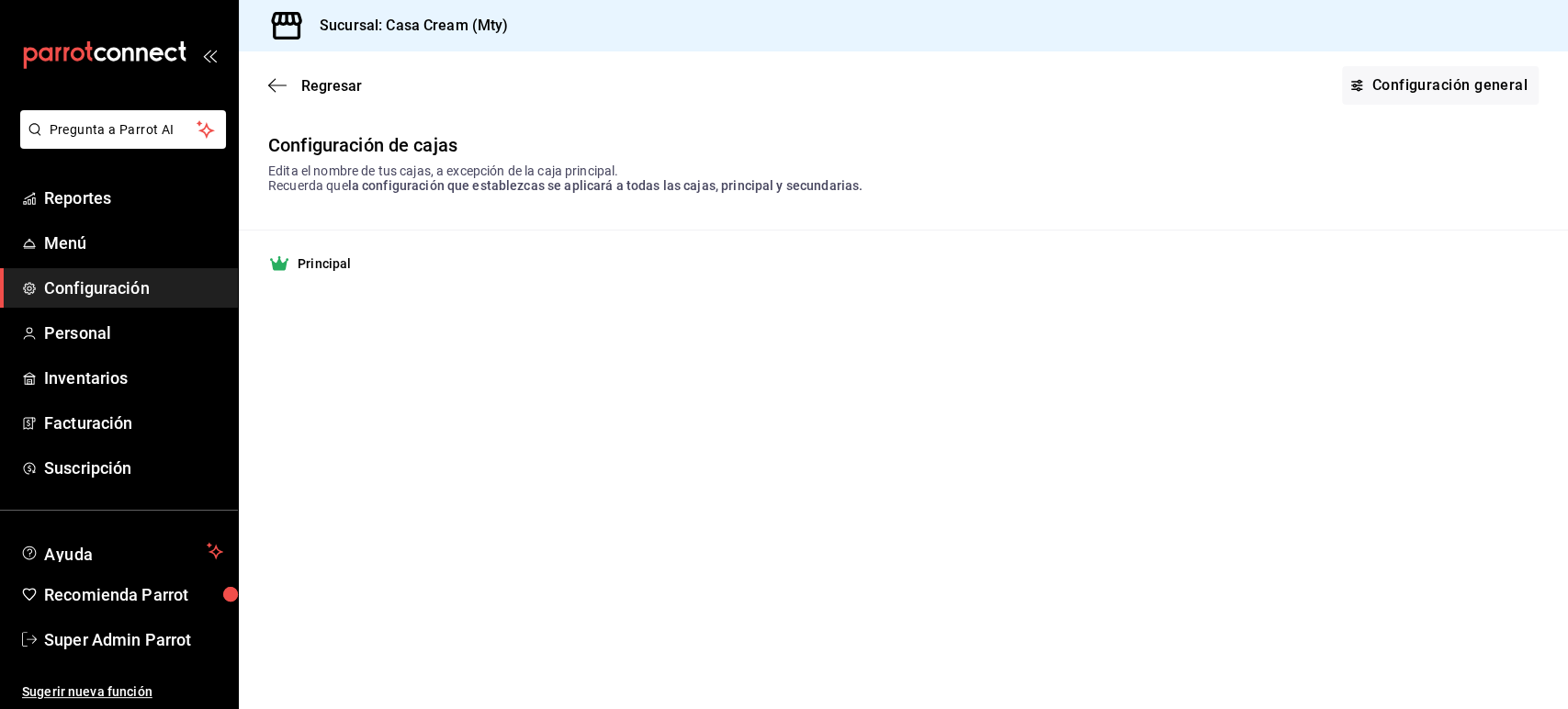
click at [282, 84] on icon "button" at bounding box center [277, 85] width 19 height 17
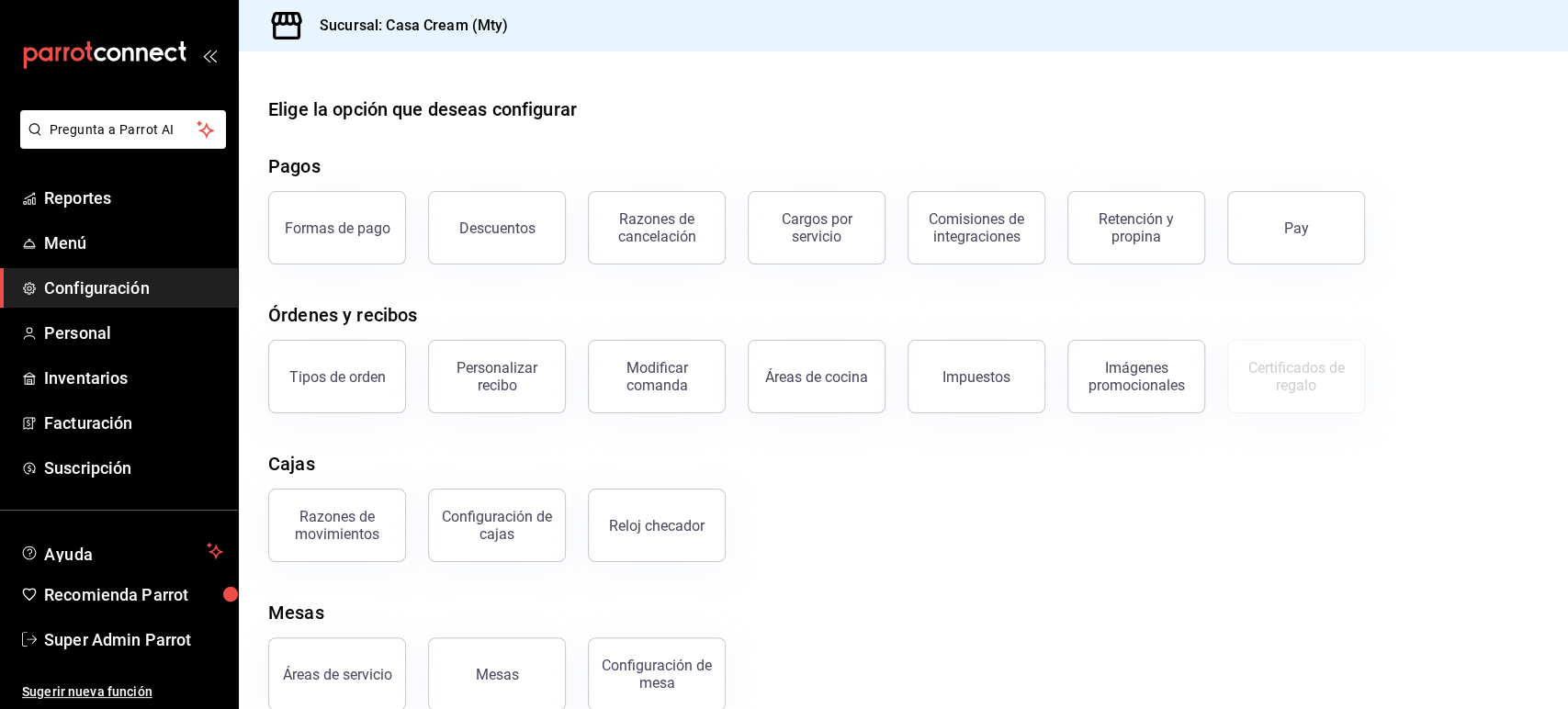
click at [470, 299] on div "Elige la opción que deseas configurar Pagos Formas de pago Descuentos Razones d…" at bounding box center [903, 403] width 1329 height 616
click at [493, 511] on div "Configuración de cajas" at bounding box center [497, 525] width 114 height 35
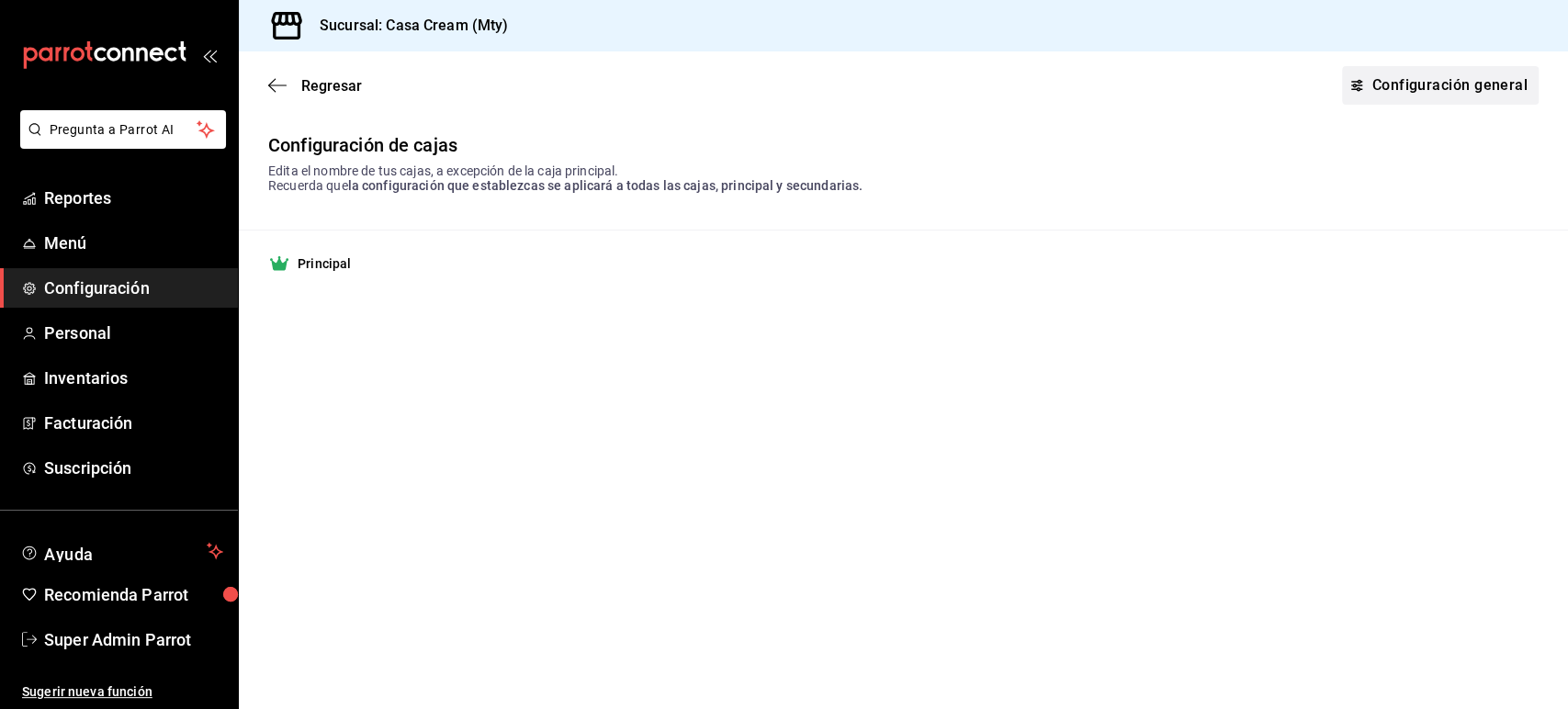
click at [1449, 77] on link "Configuración general" at bounding box center [1440, 86] width 197 height 39
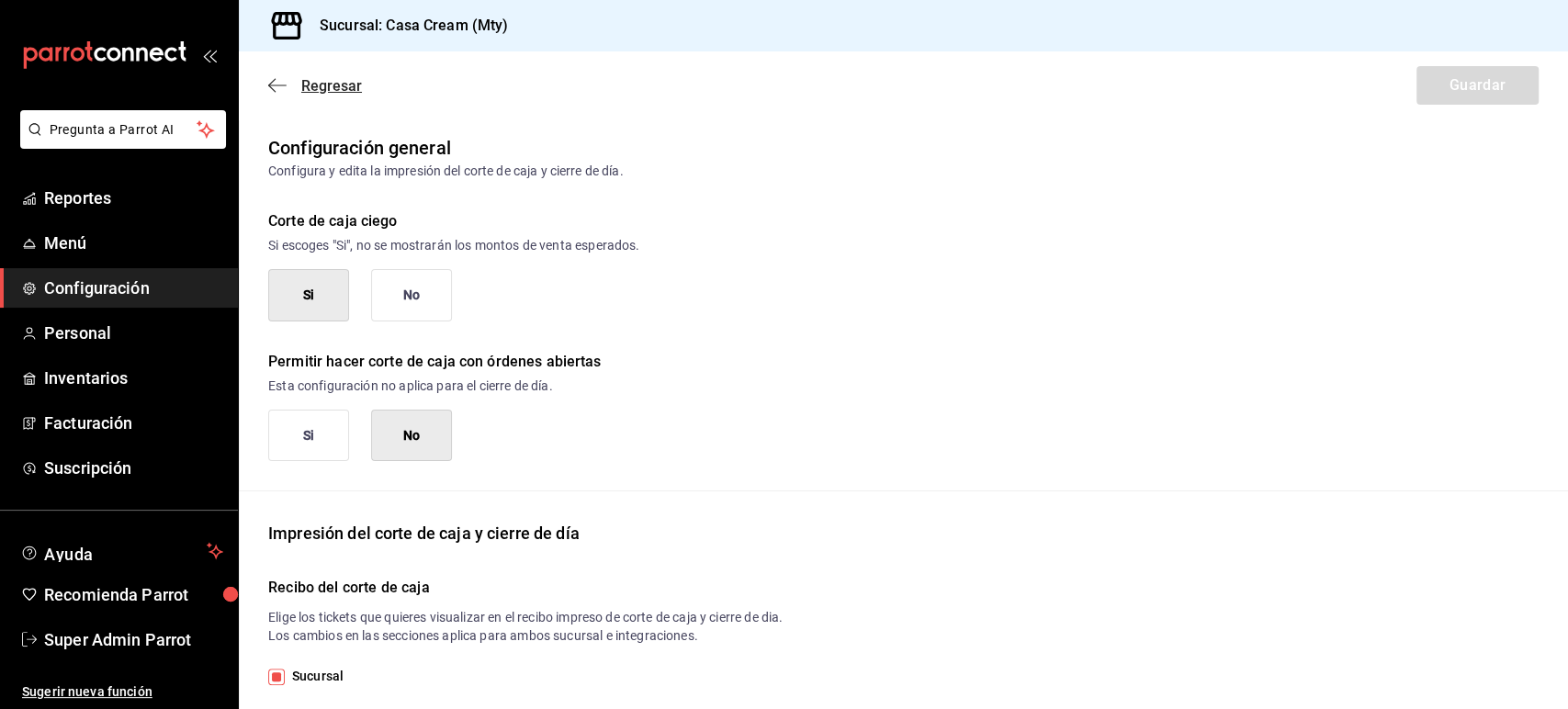
click at [279, 84] on icon "button" at bounding box center [277, 85] width 19 height 17
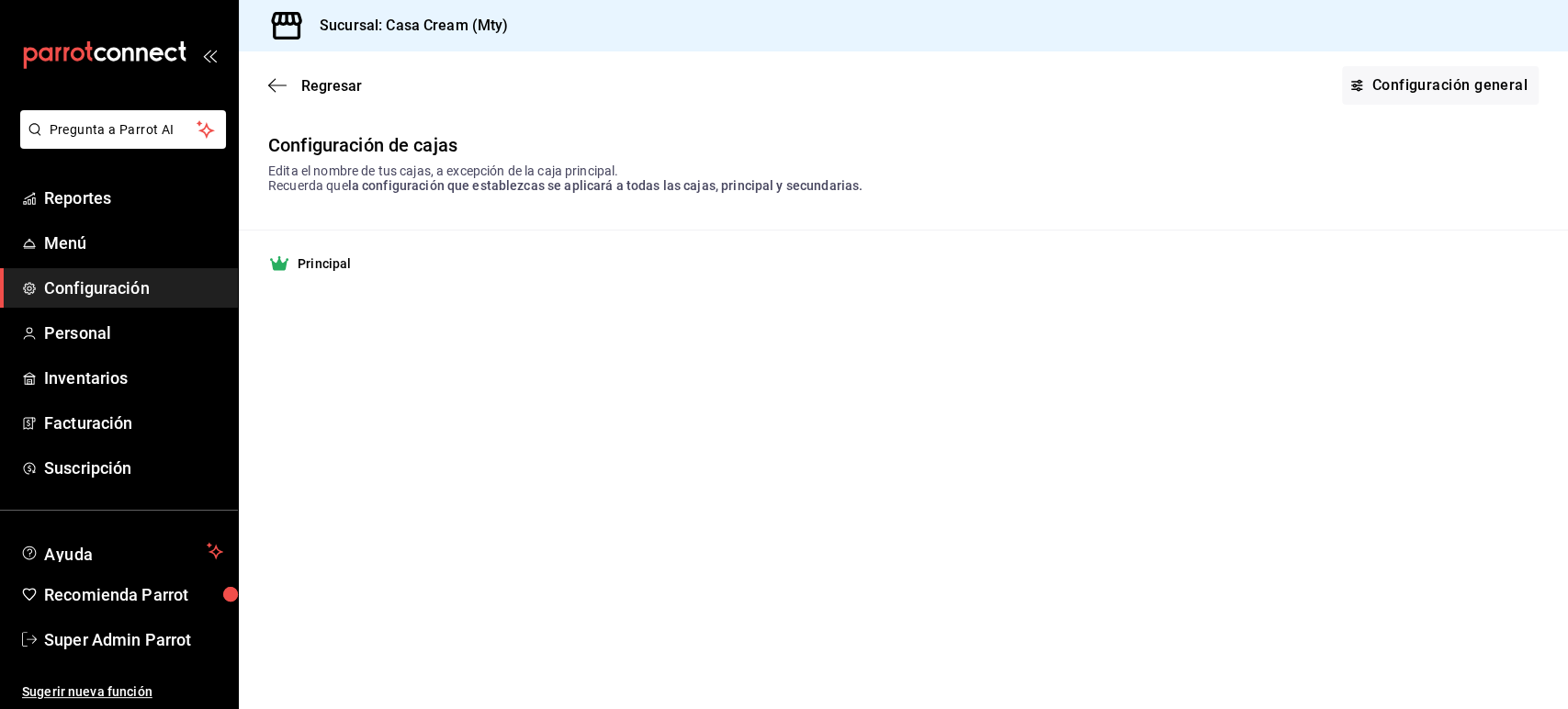
click at [279, 84] on icon "button" at bounding box center [277, 85] width 19 height 17
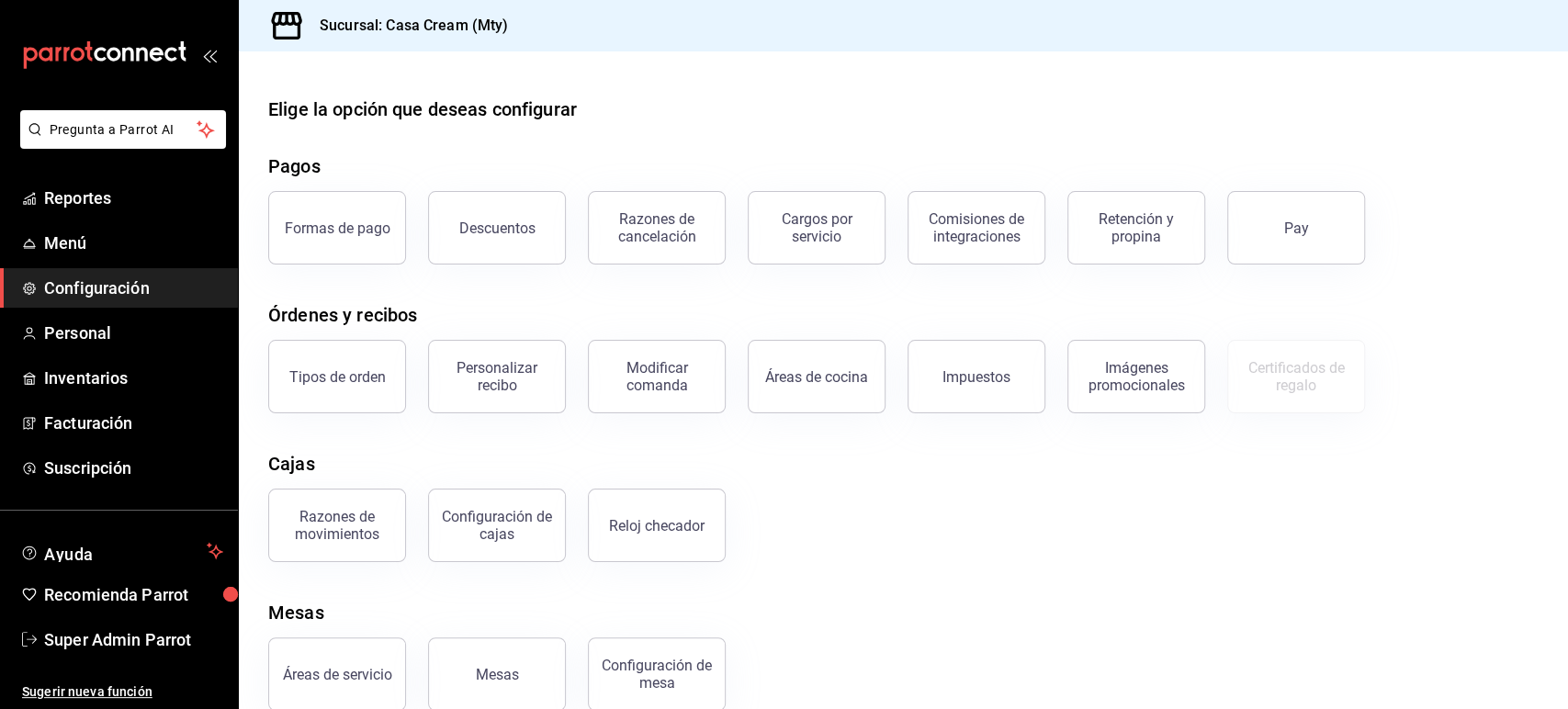
click at [90, 282] on span "Configuración" at bounding box center [133, 287] width 179 height 24
click at [102, 333] on span "Personal" at bounding box center [133, 332] width 179 height 24
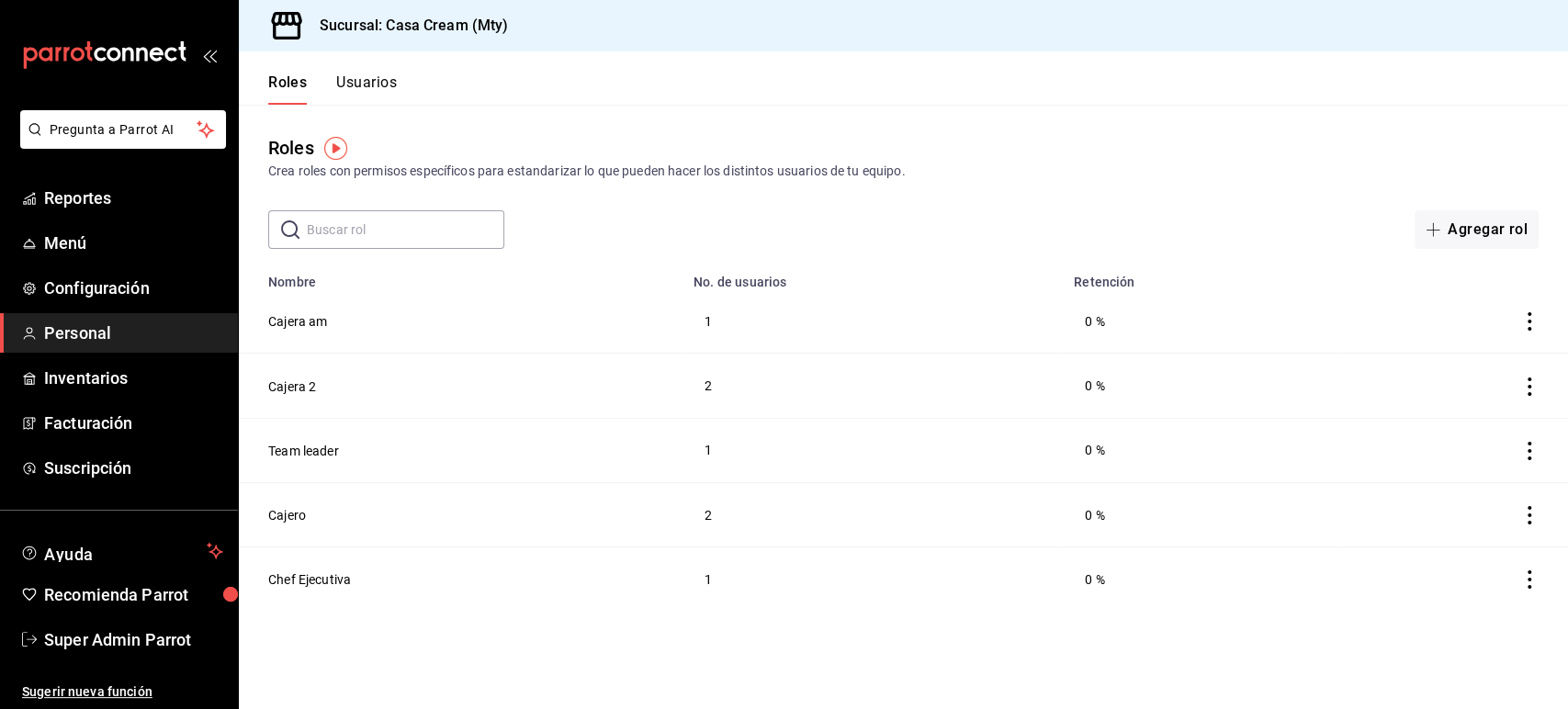
click at [386, 89] on button "Usuarios" at bounding box center [366, 89] width 60 height 31
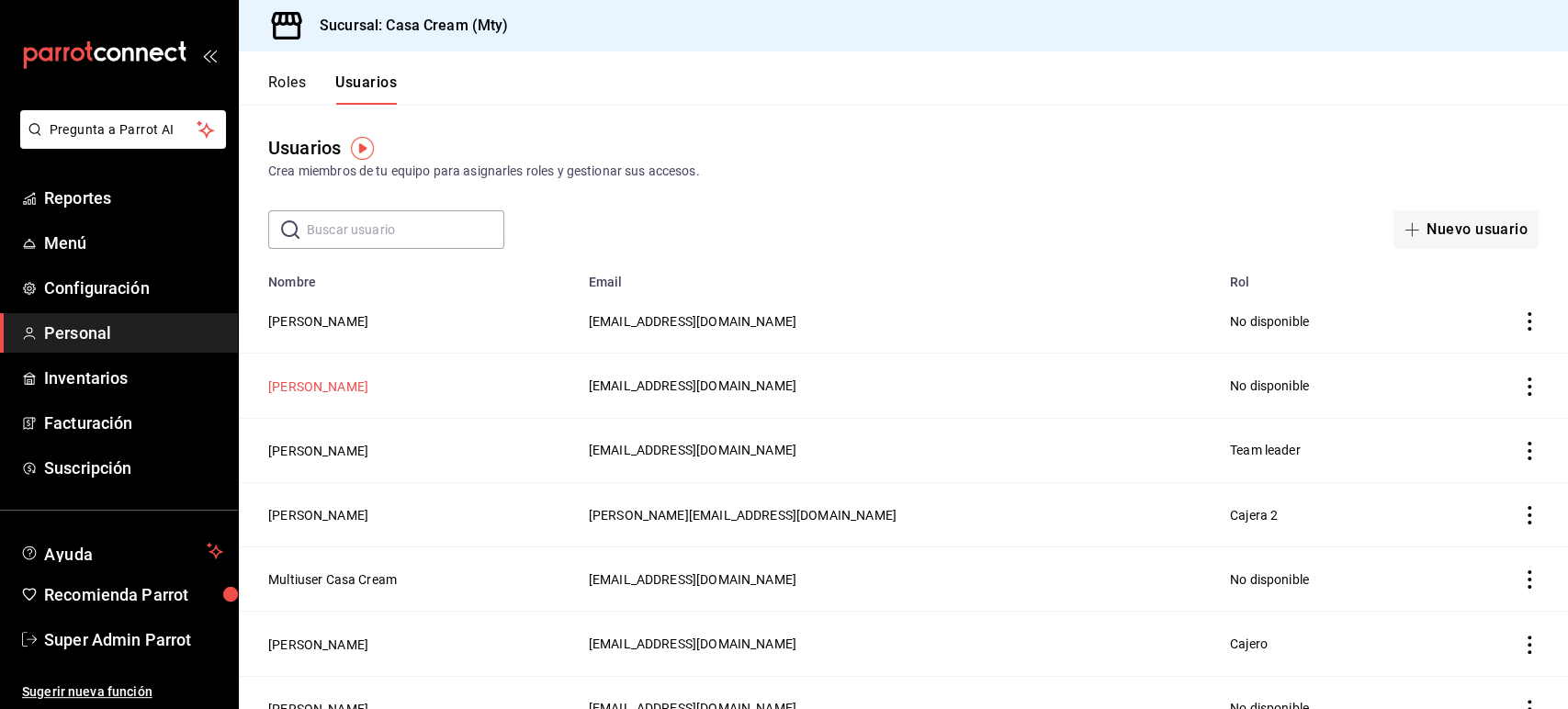
click at [368, 384] on button "[PERSON_NAME]" at bounding box center [317, 387] width 100 height 19
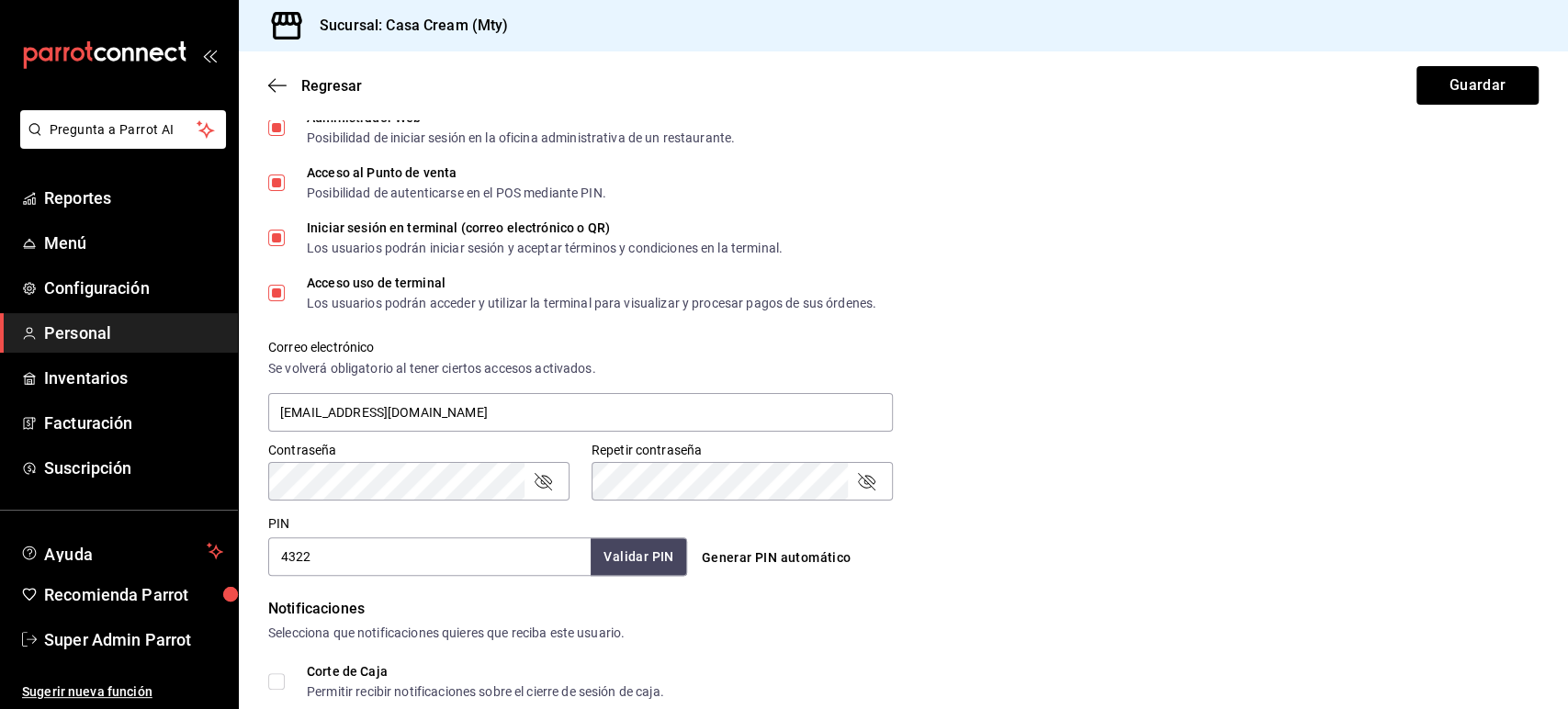
scroll to position [758, 0]
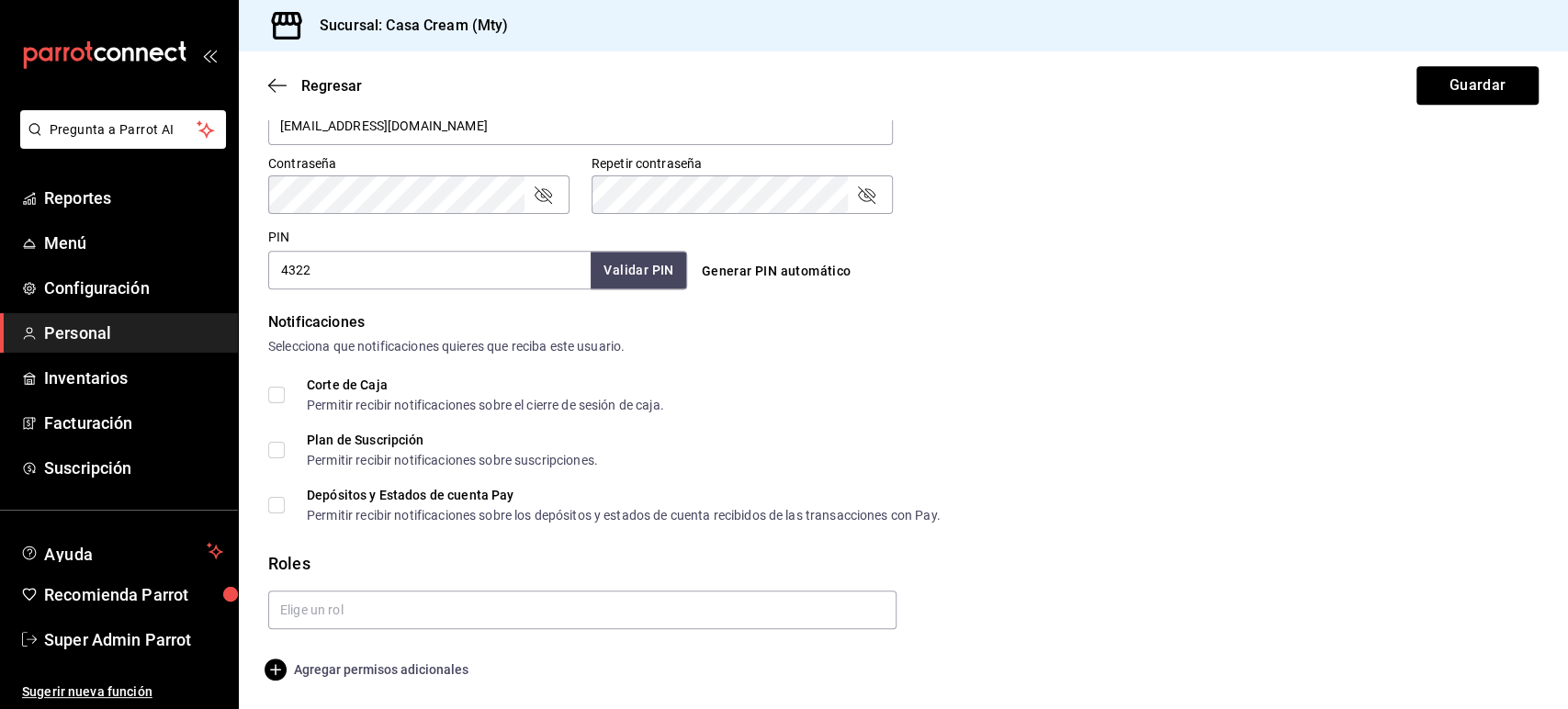
click at [411, 659] on span "Agregar permisos adicionales" at bounding box center [368, 669] width 201 height 22
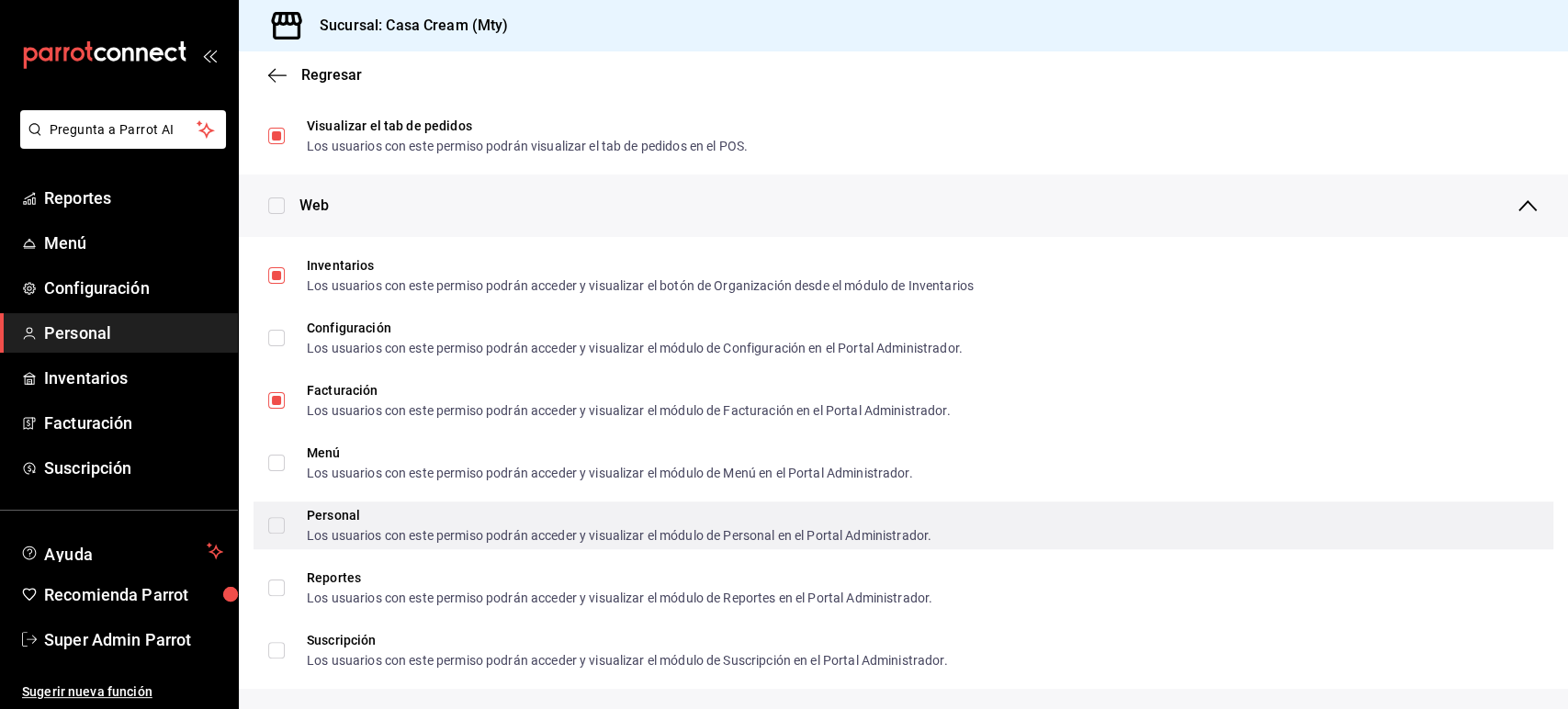
scroll to position [475, 0]
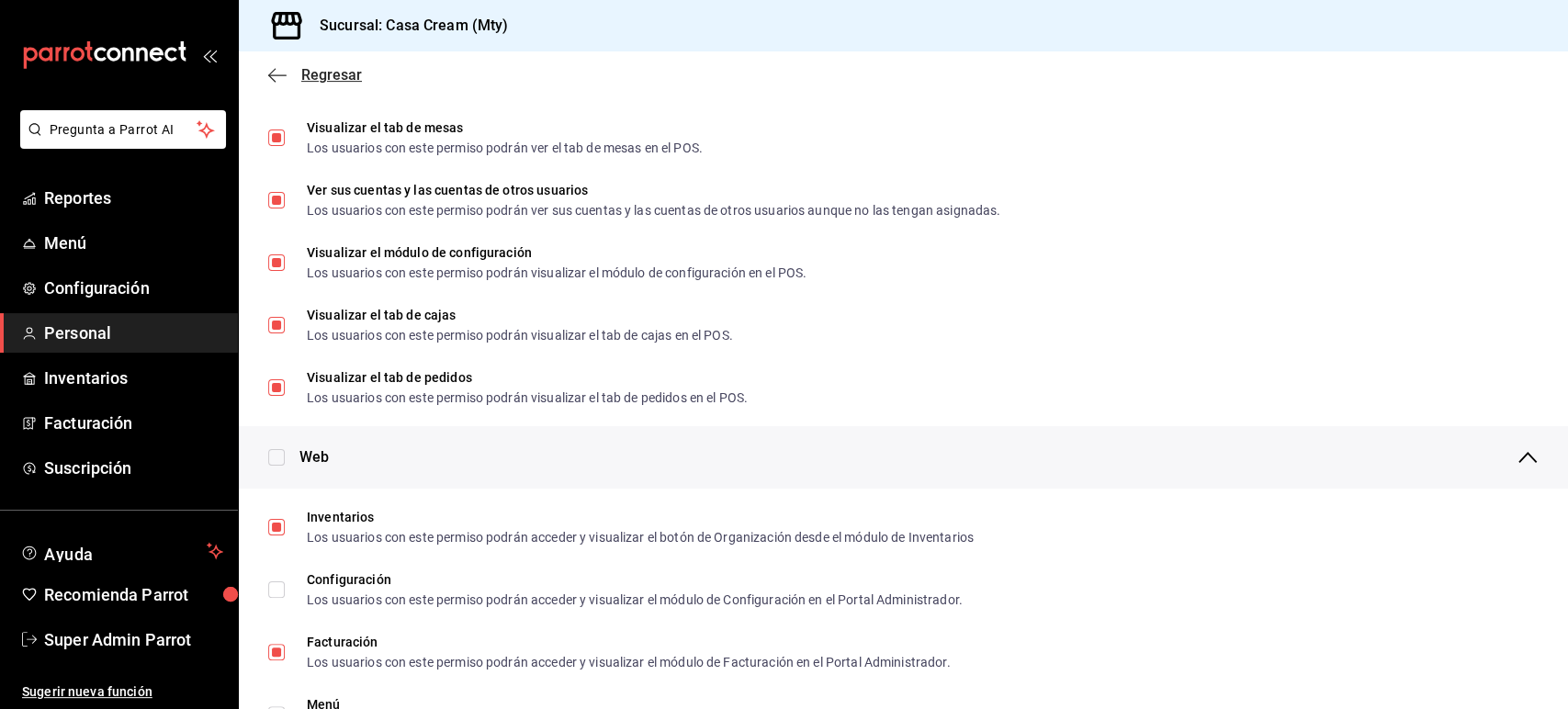
click at [279, 69] on icon "button" at bounding box center [277, 75] width 19 height 17
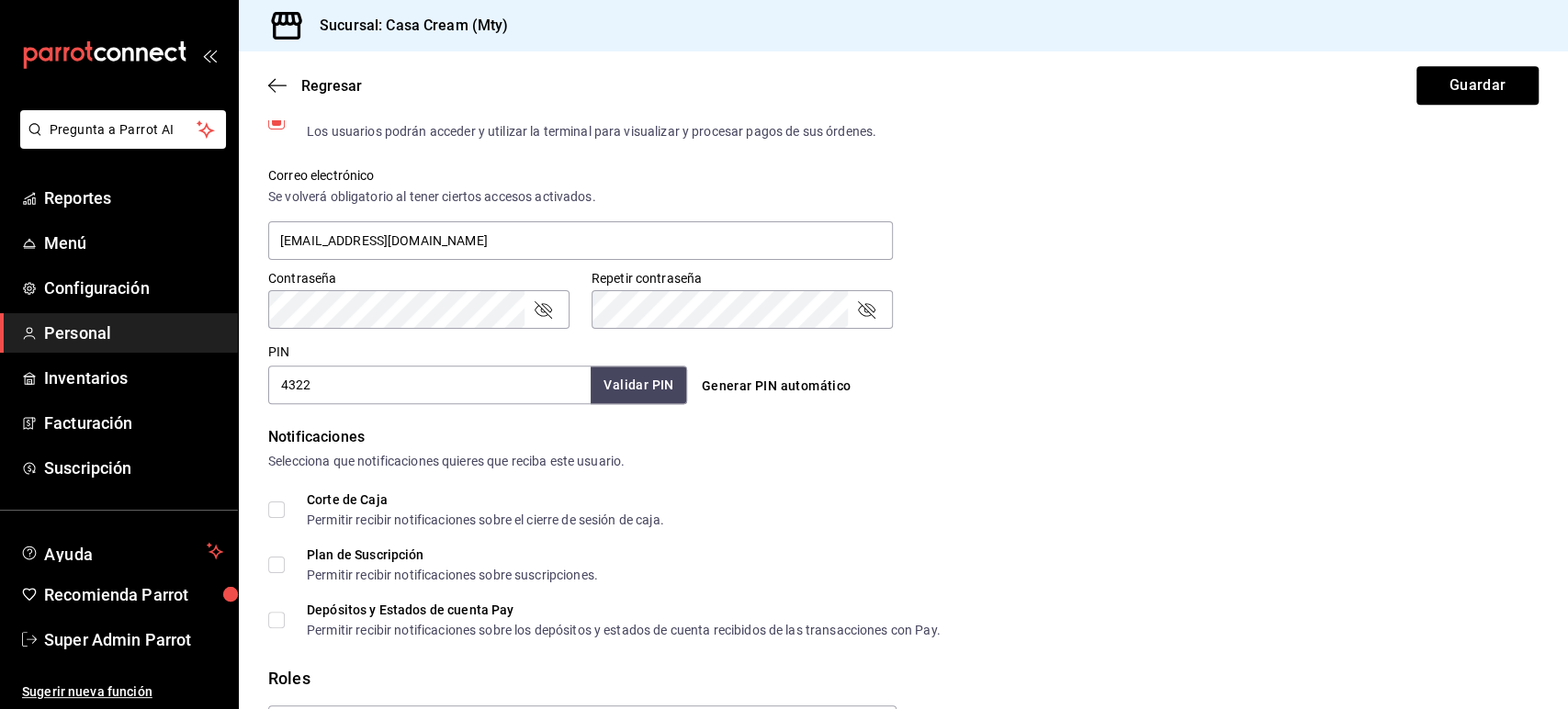
scroll to position [758, 0]
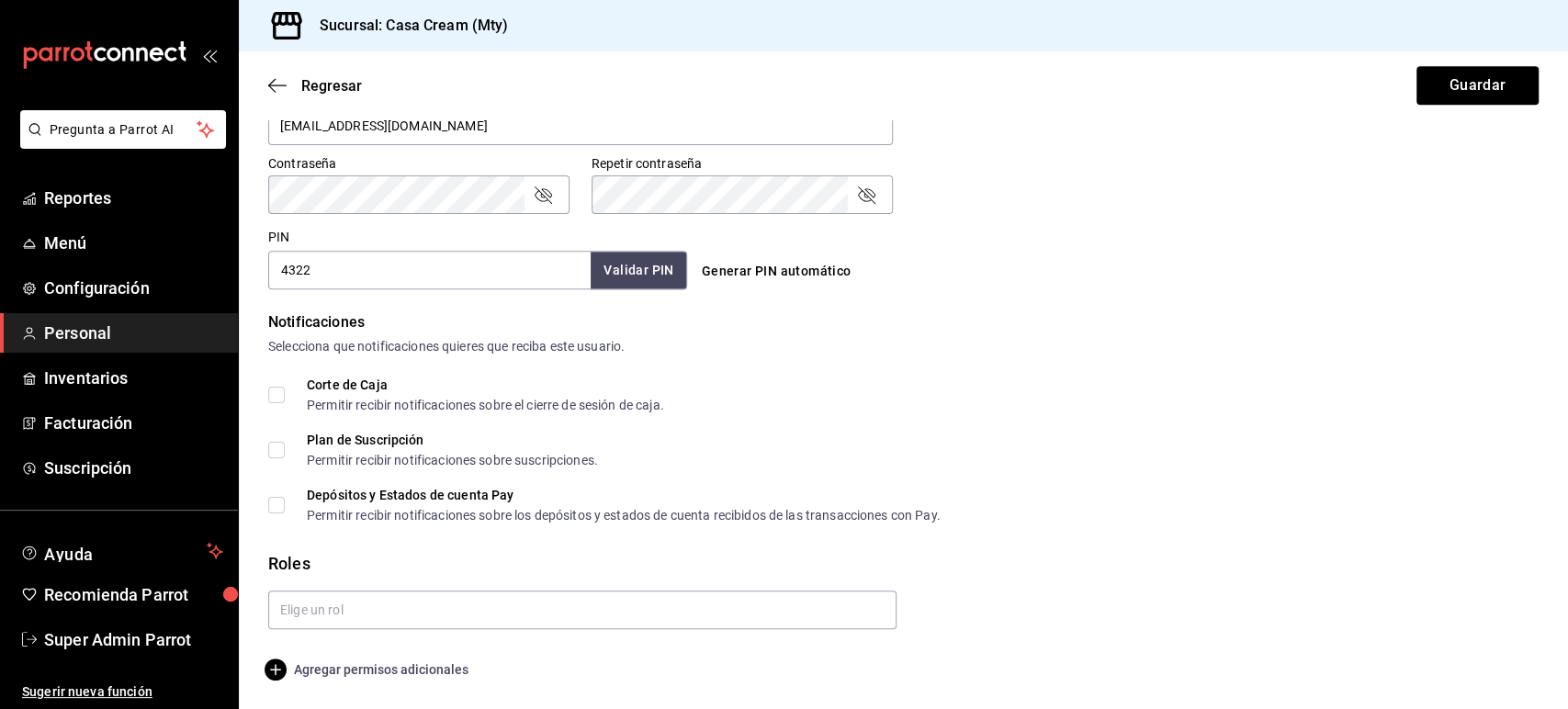
click at [386, 676] on span "Agregar permisos adicionales" at bounding box center [368, 669] width 201 height 22
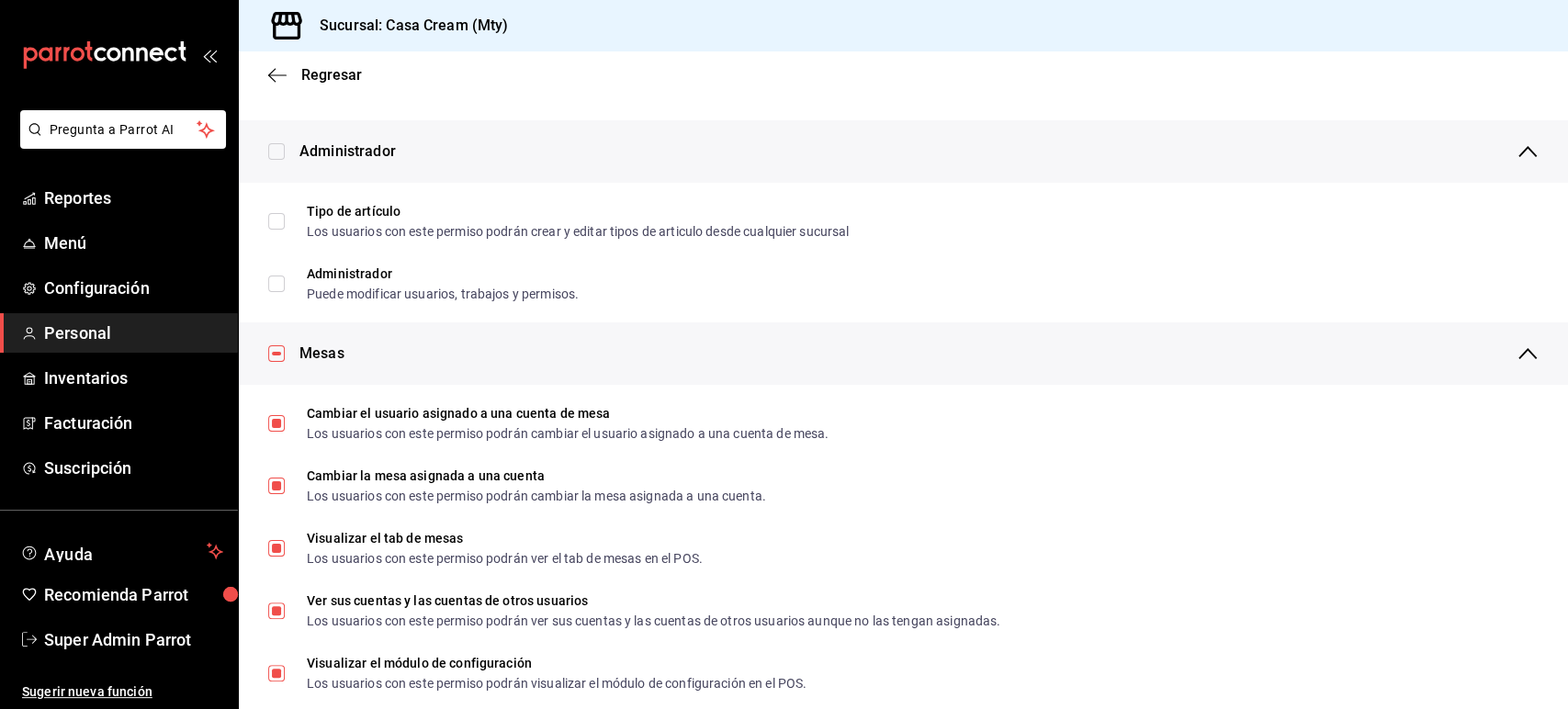
scroll to position [0, 0]
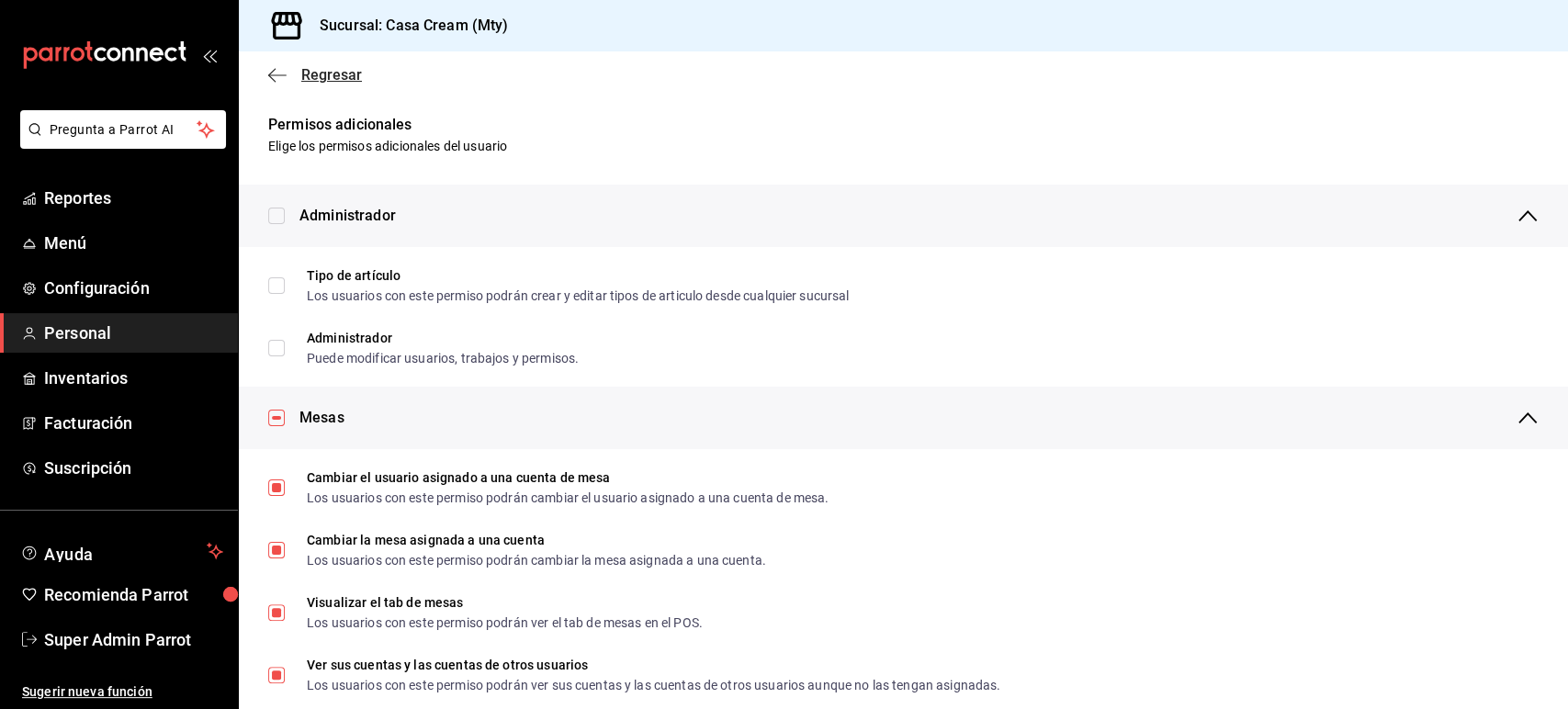
click at [282, 74] on icon "button" at bounding box center [277, 74] width 19 height 1
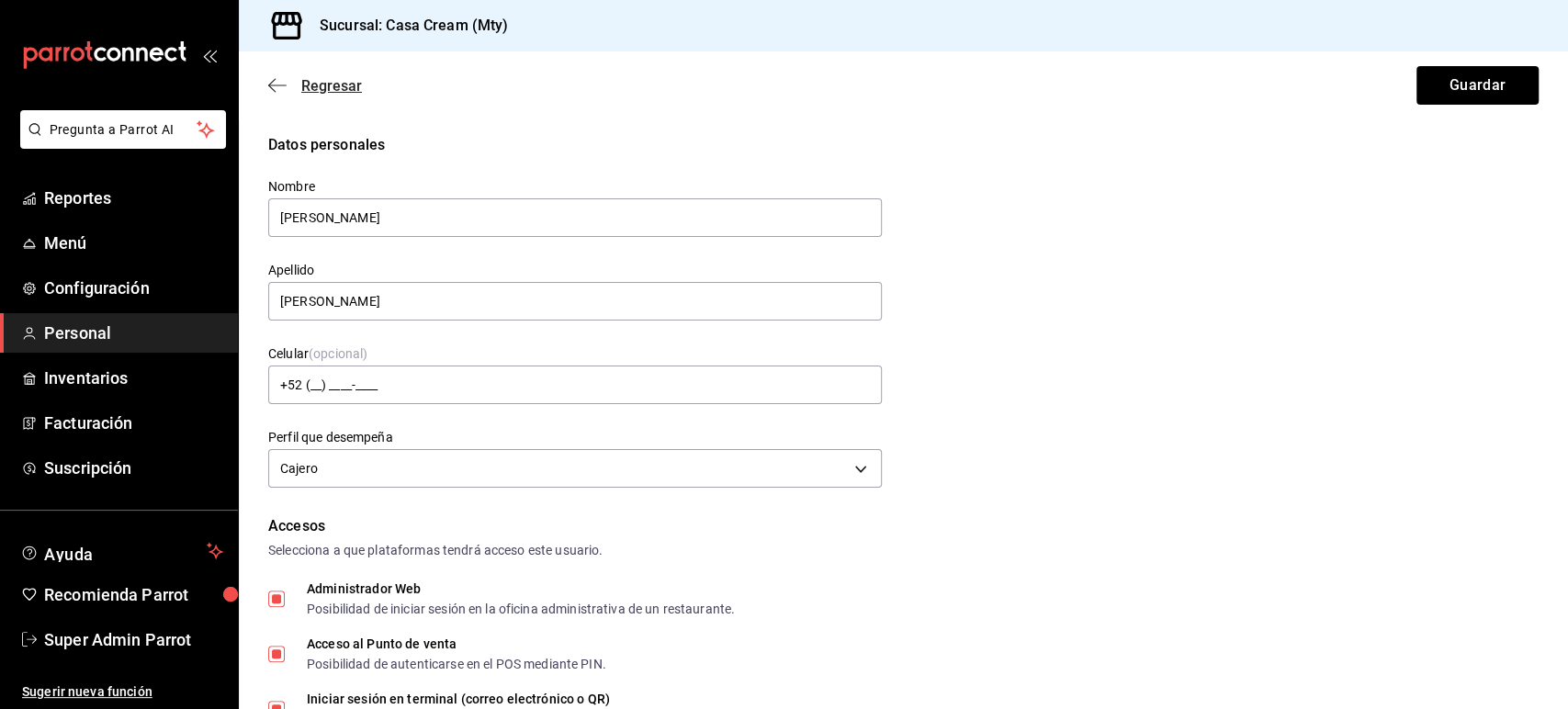
click at [286, 80] on span "Regresar" at bounding box center [315, 86] width 93 height 18
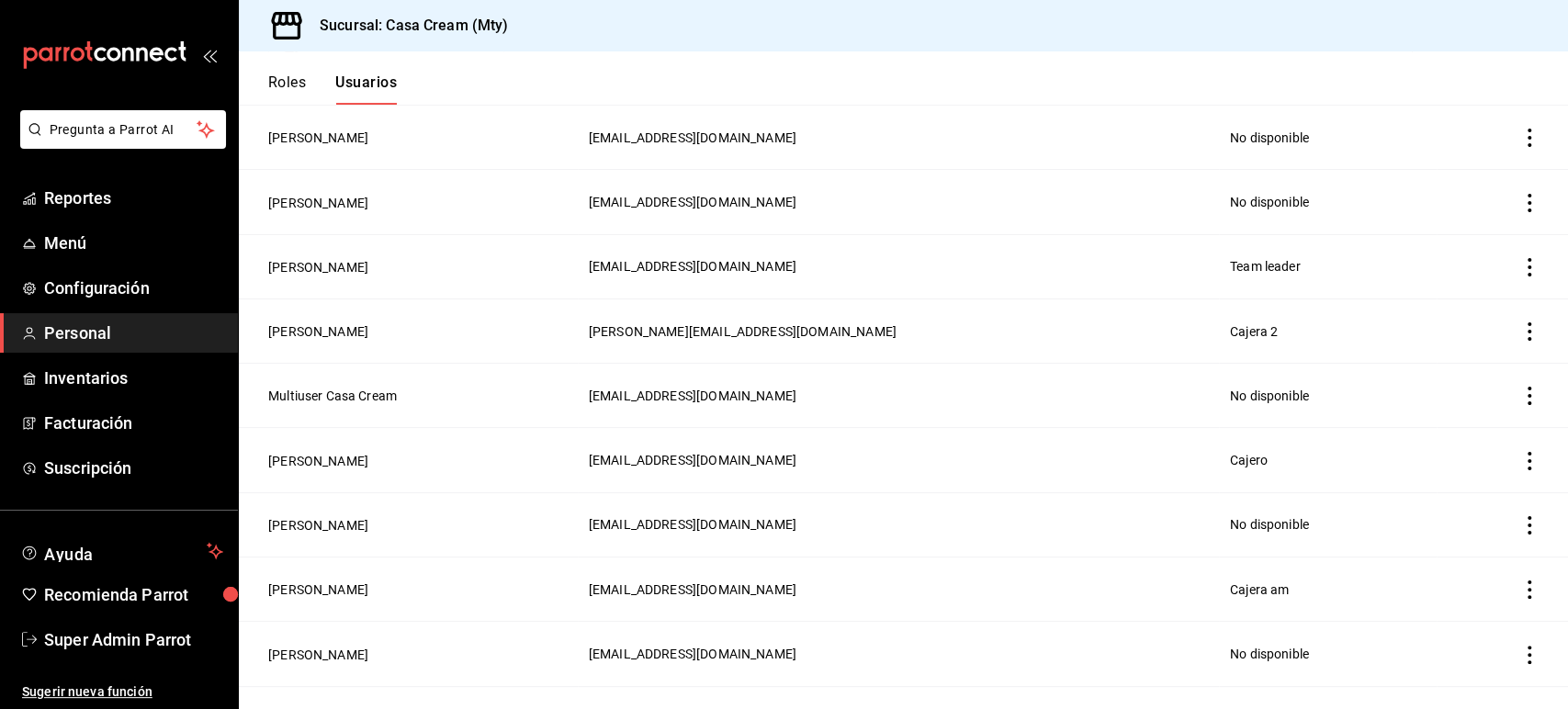
scroll to position [188, 0]
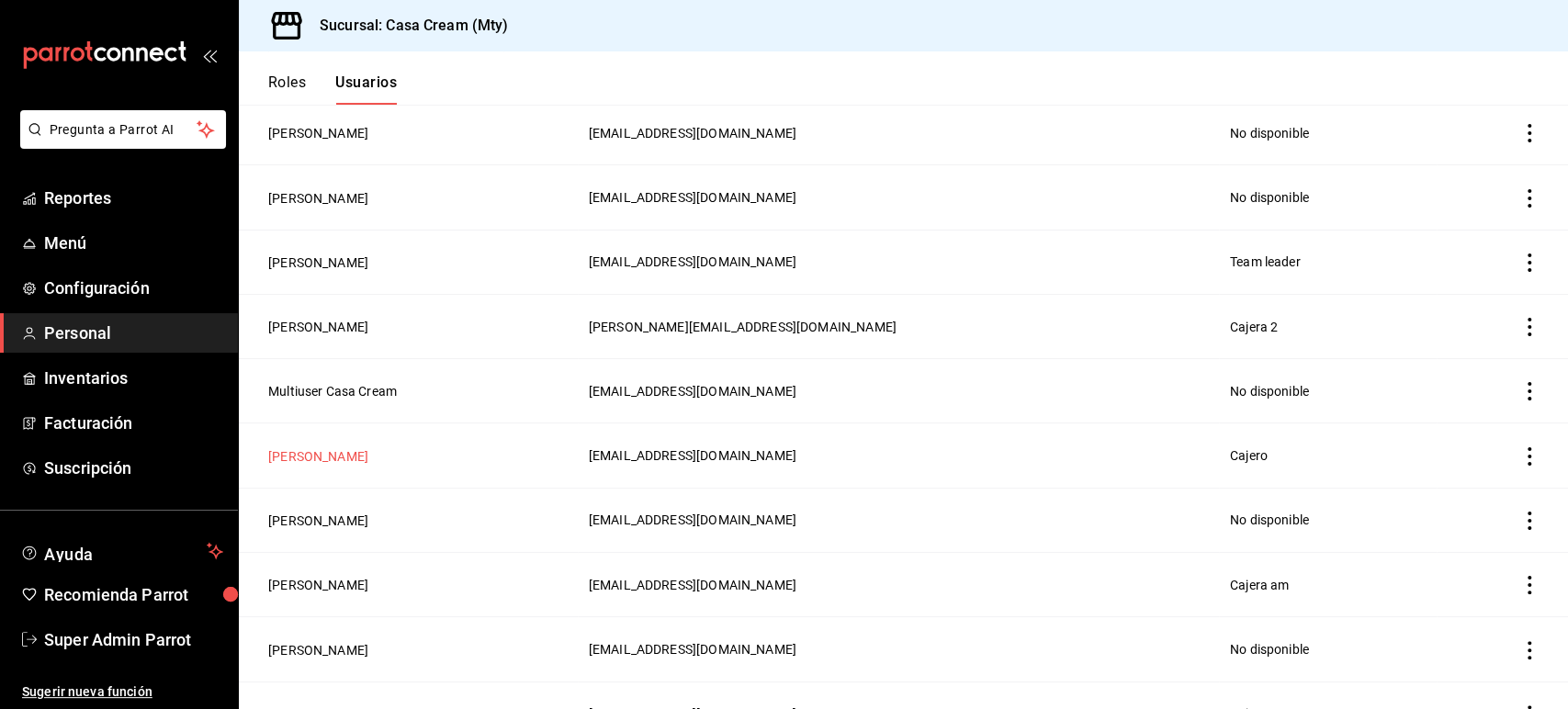
click at [331, 452] on button "[PERSON_NAME]" at bounding box center [317, 456] width 100 height 19
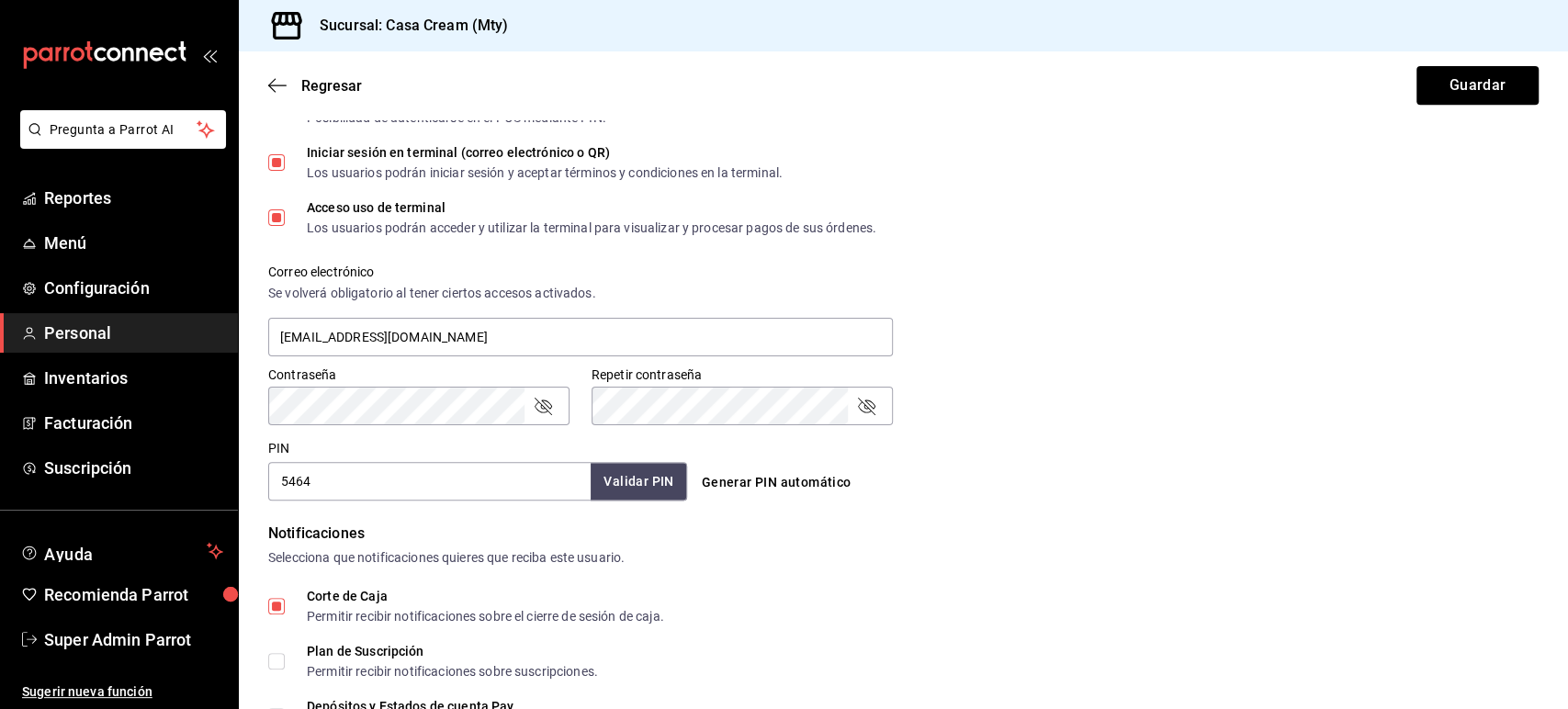
scroll to position [860, 0]
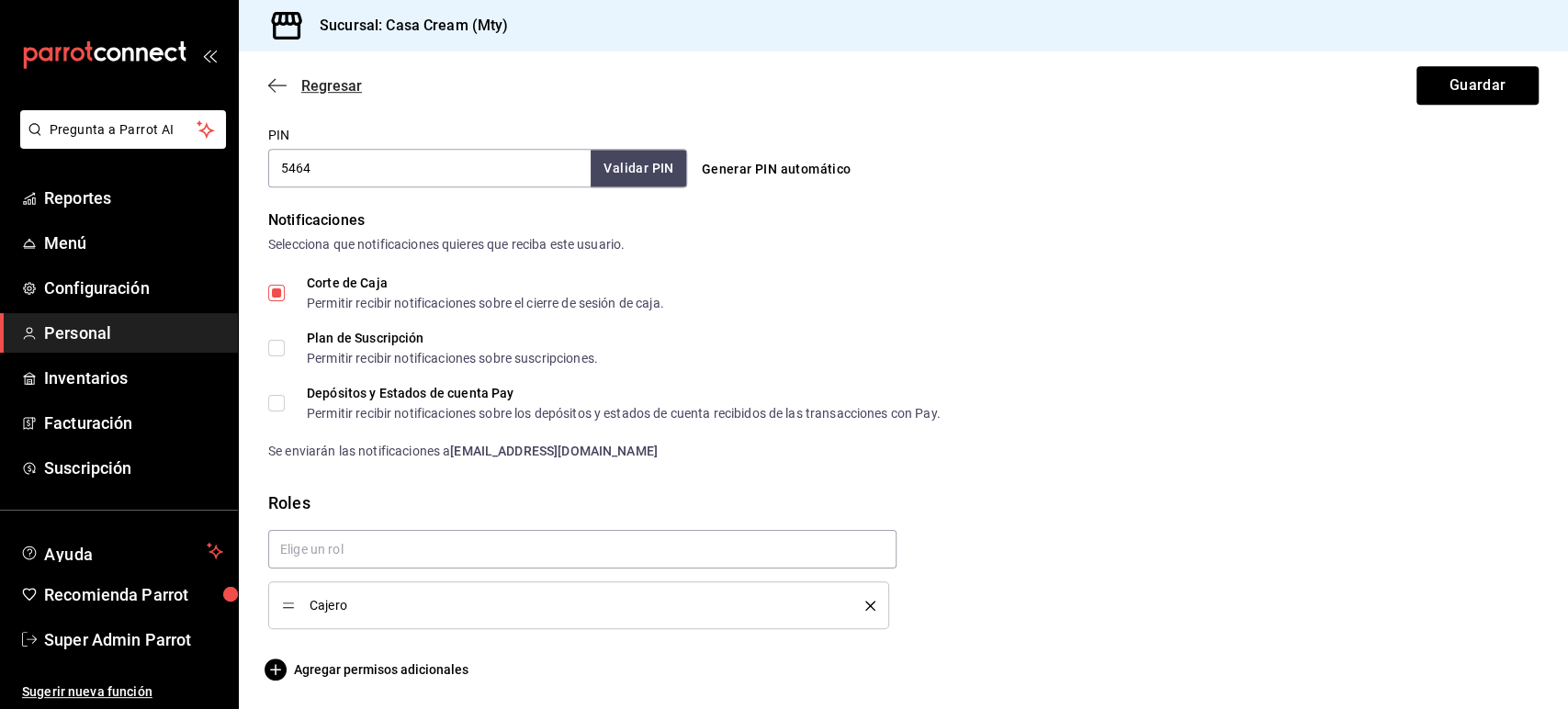
click at [283, 87] on icon "button" at bounding box center [277, 85] width 19 height 17
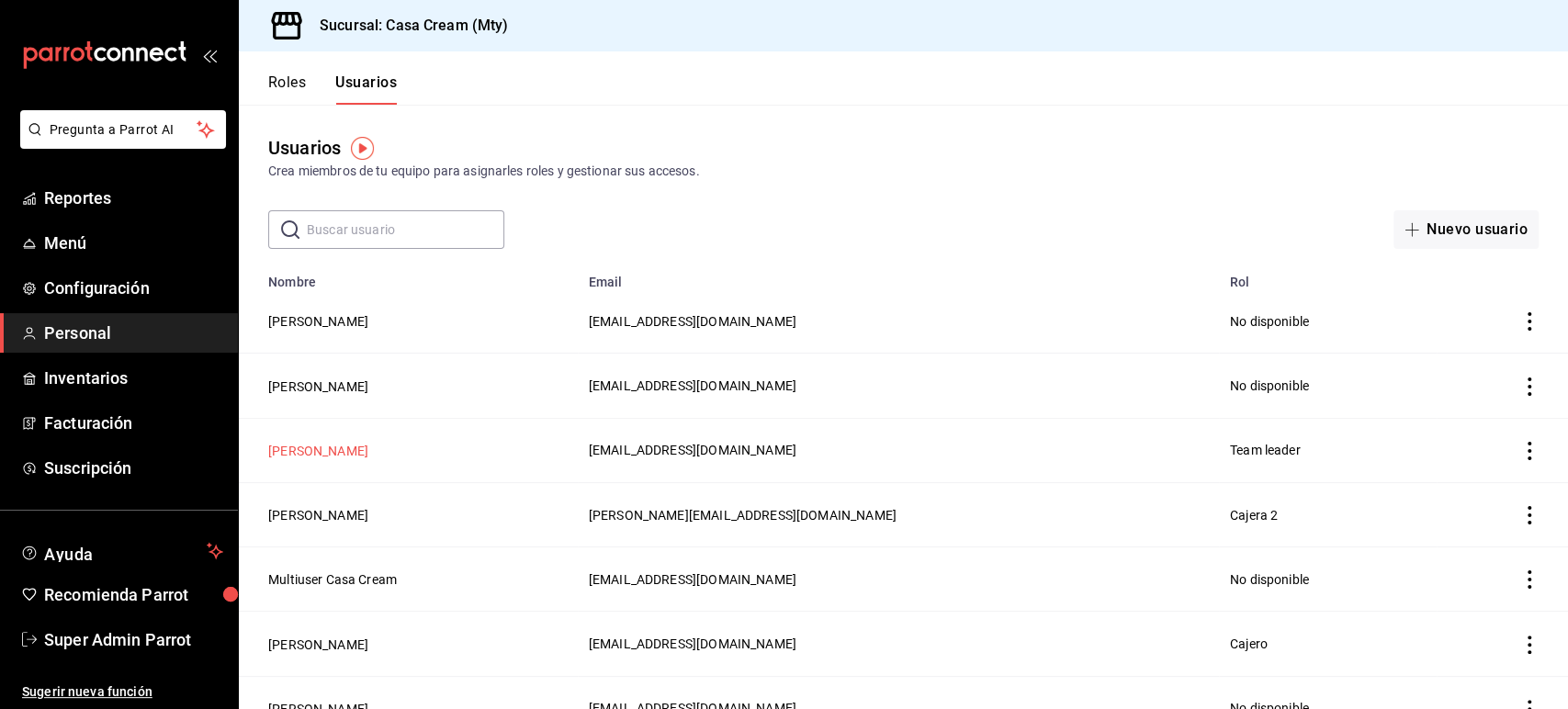
click at [368, 452] on button "[PERSON_NAME]" at bounding box center [317, 451] width 100 height 19
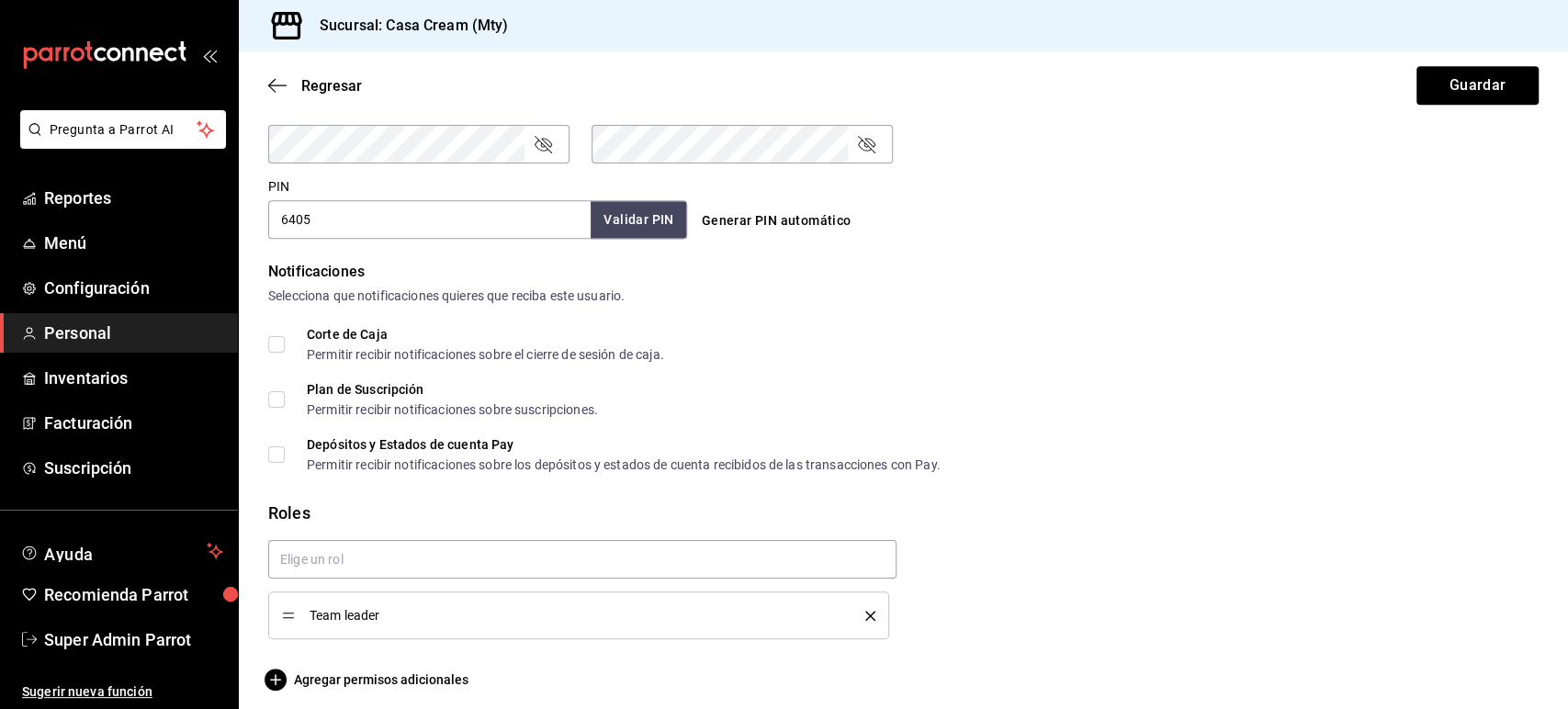
scroll to position [818, 0]
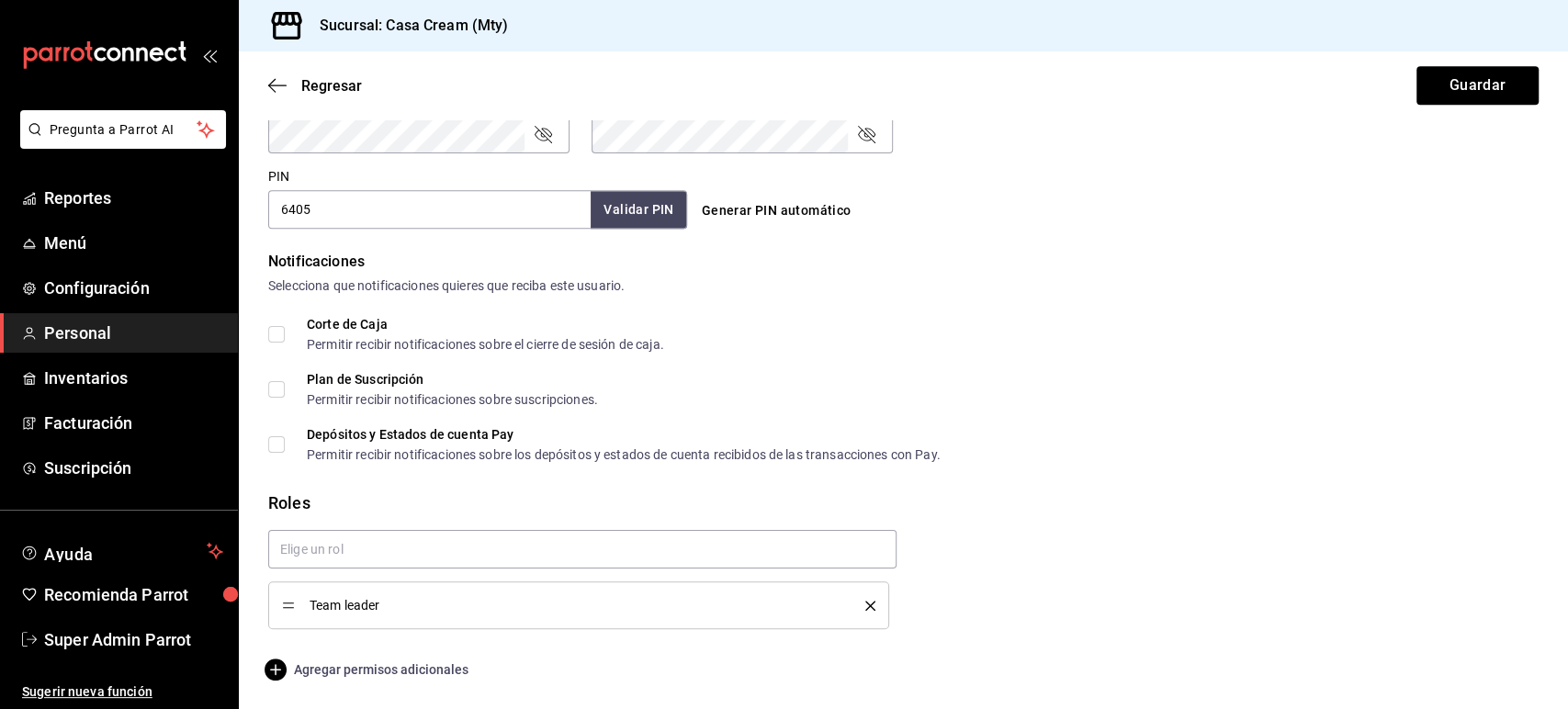
click at [403, 674] on span "Agregar permisos adicionales" at bounding box center [368, 669] width 201 height 22
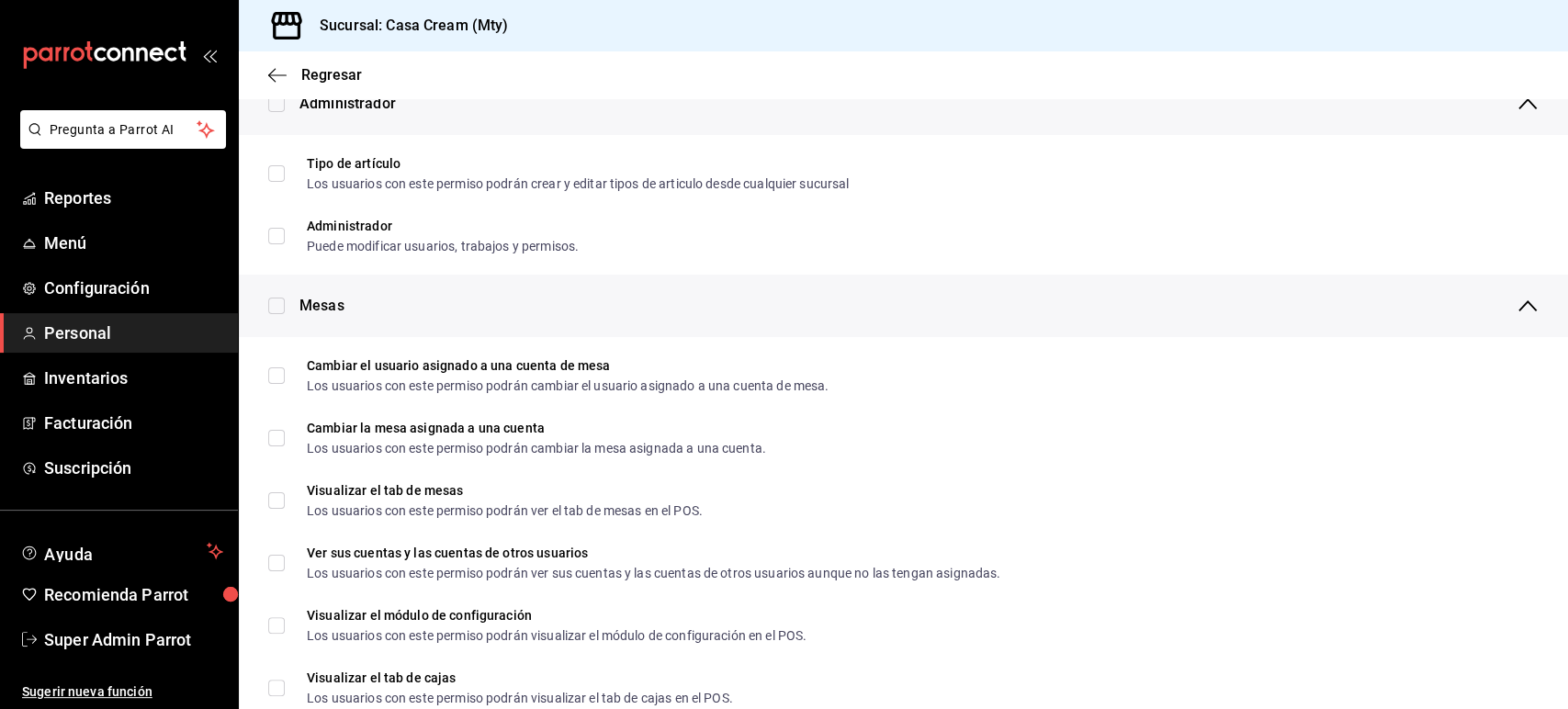
scroll to position [0, 0]
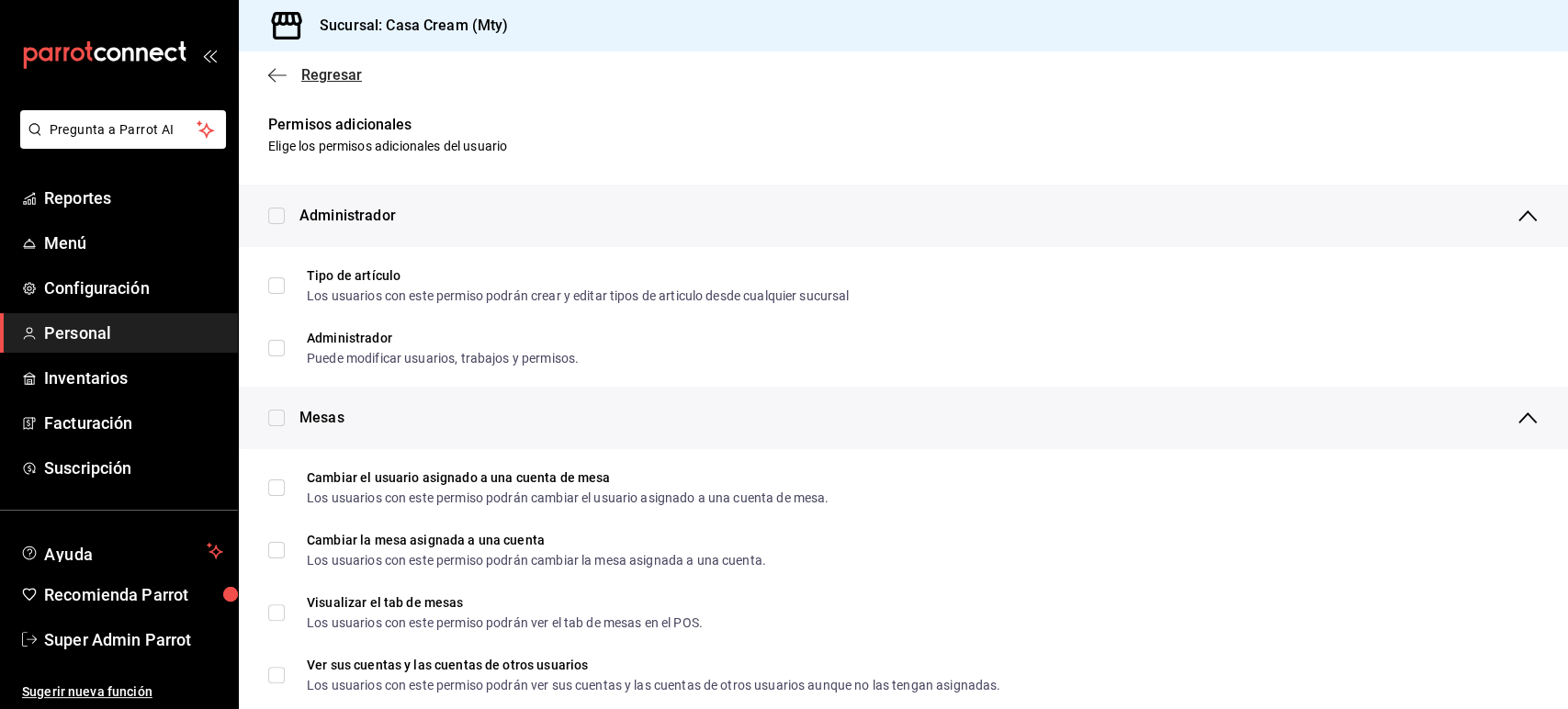
click at [283, 67] on icon "button" at bounding box center [277, 75] width 19 height 17
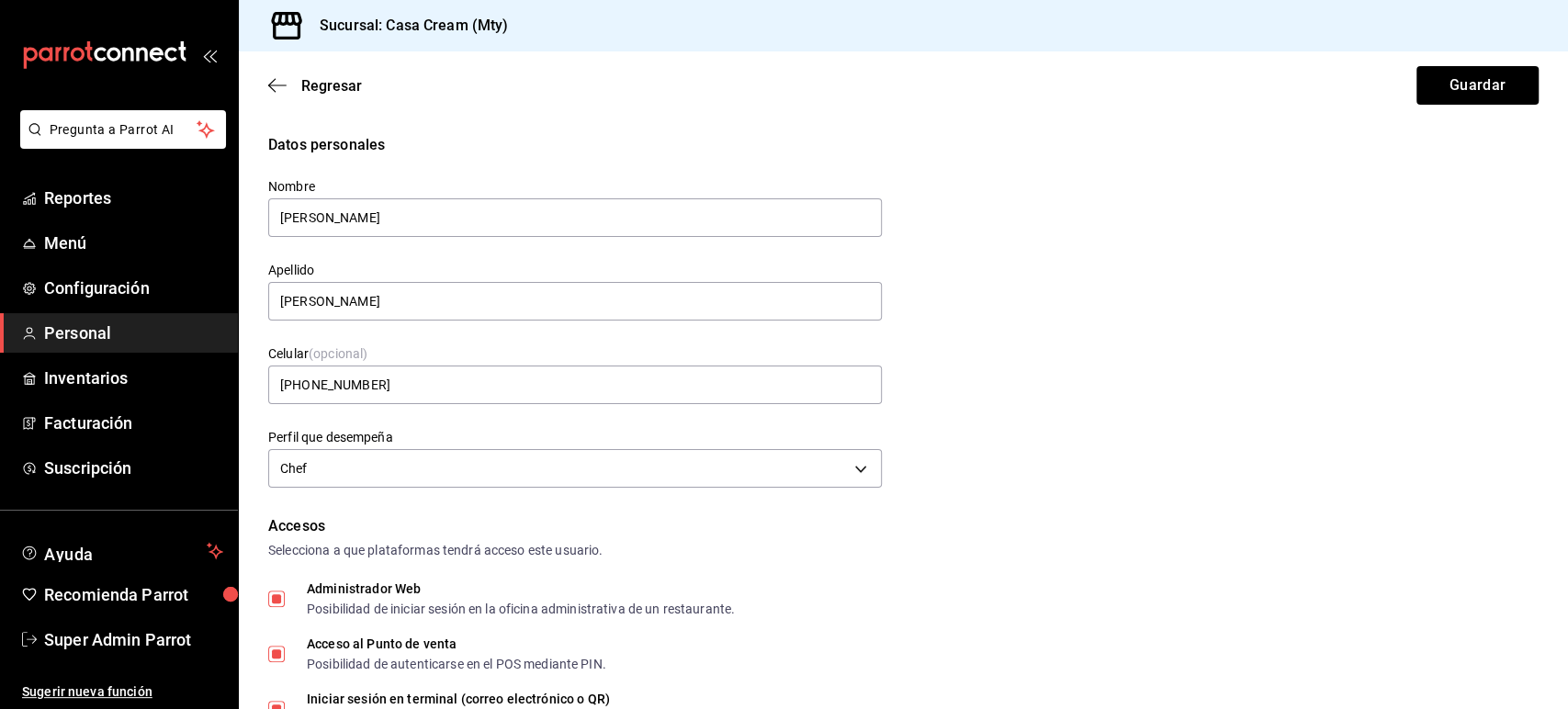
click at [279, 72] on div "Regresar Guardar" at bounding box center [903, 86] width 1329 height 68
click at [279, 81] on icon "button" at bounding box center [277, 85] width 19 height 17
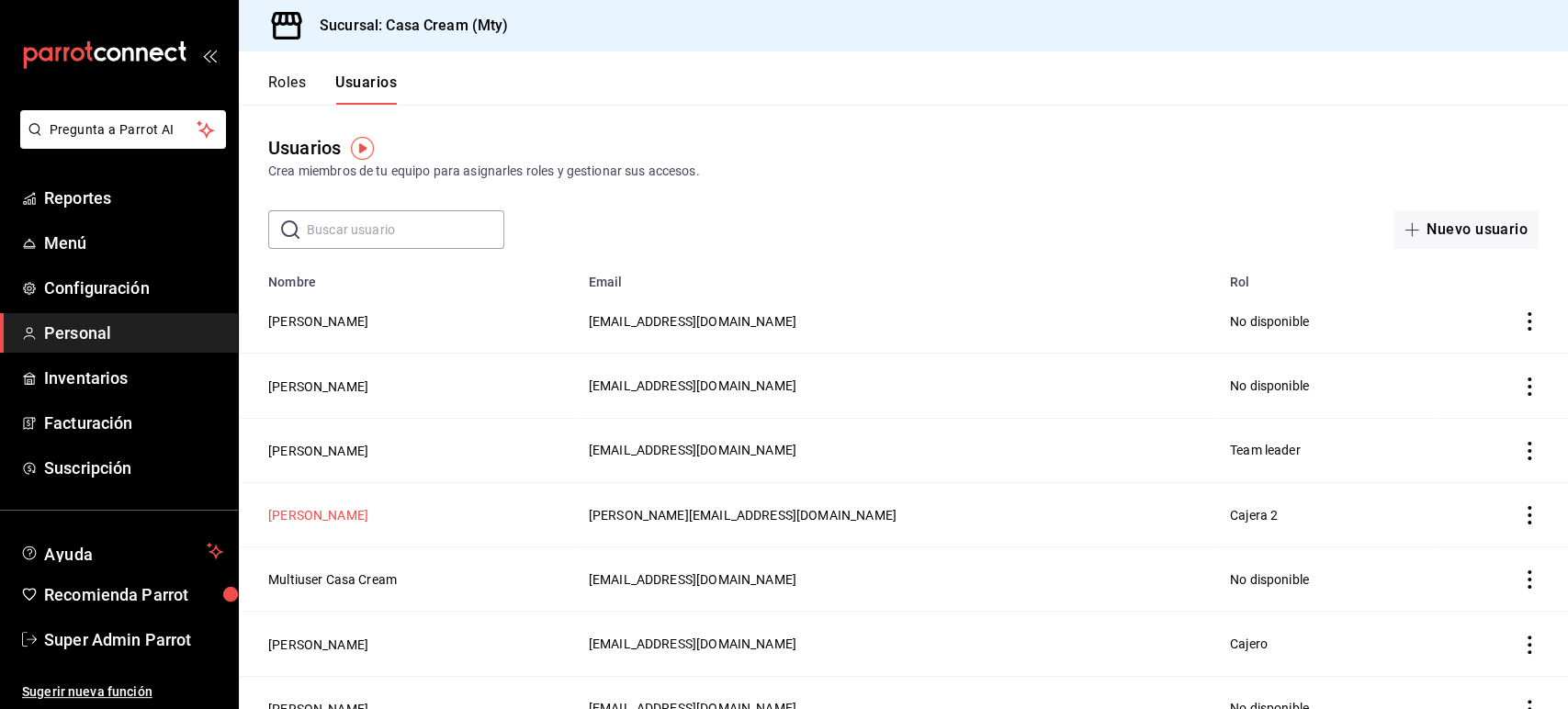
click at [368, 513] on button "[PERSON_NAME]" at bounding box center [317, 515] width 100 height 19
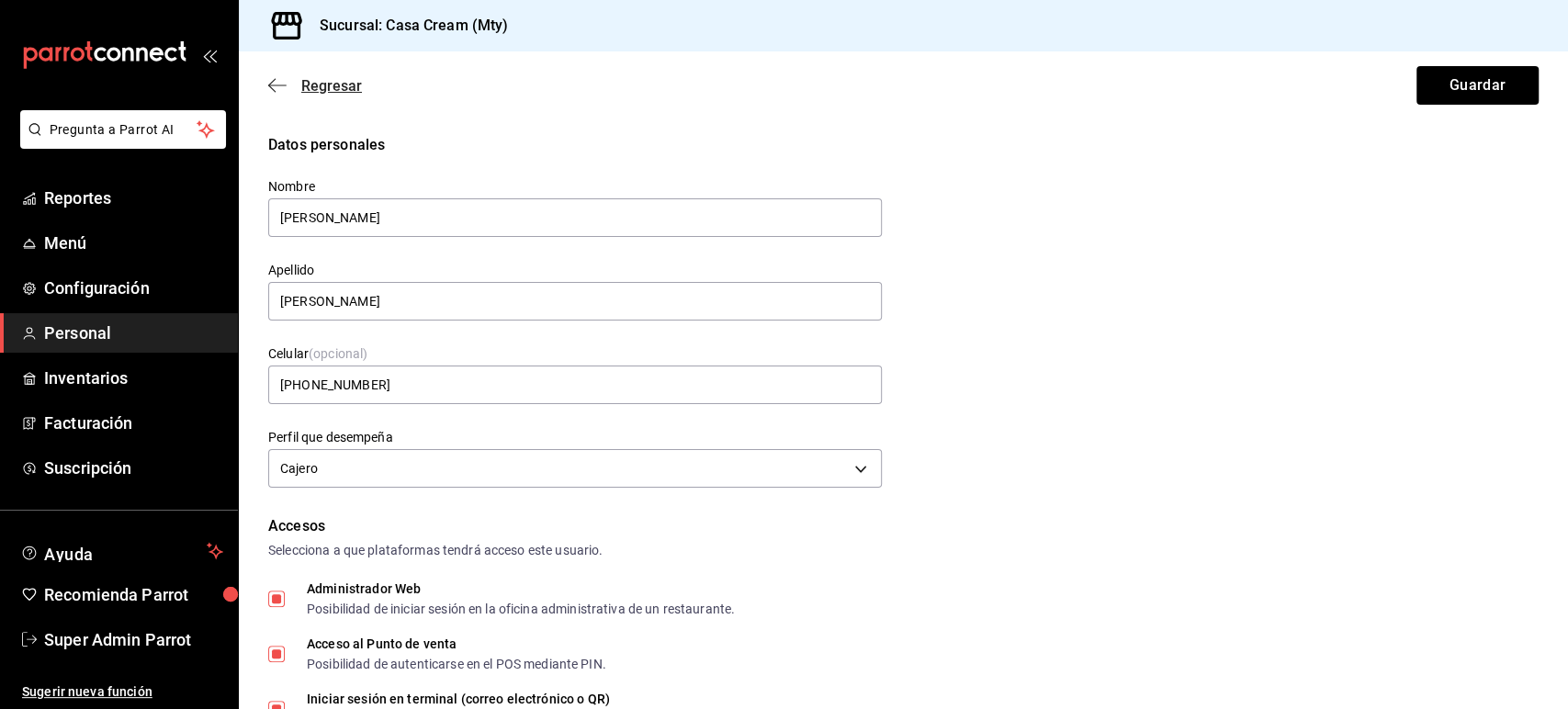
click at [277, 84] on icon "button" at bounding box center [277, 85] width 19 height 17
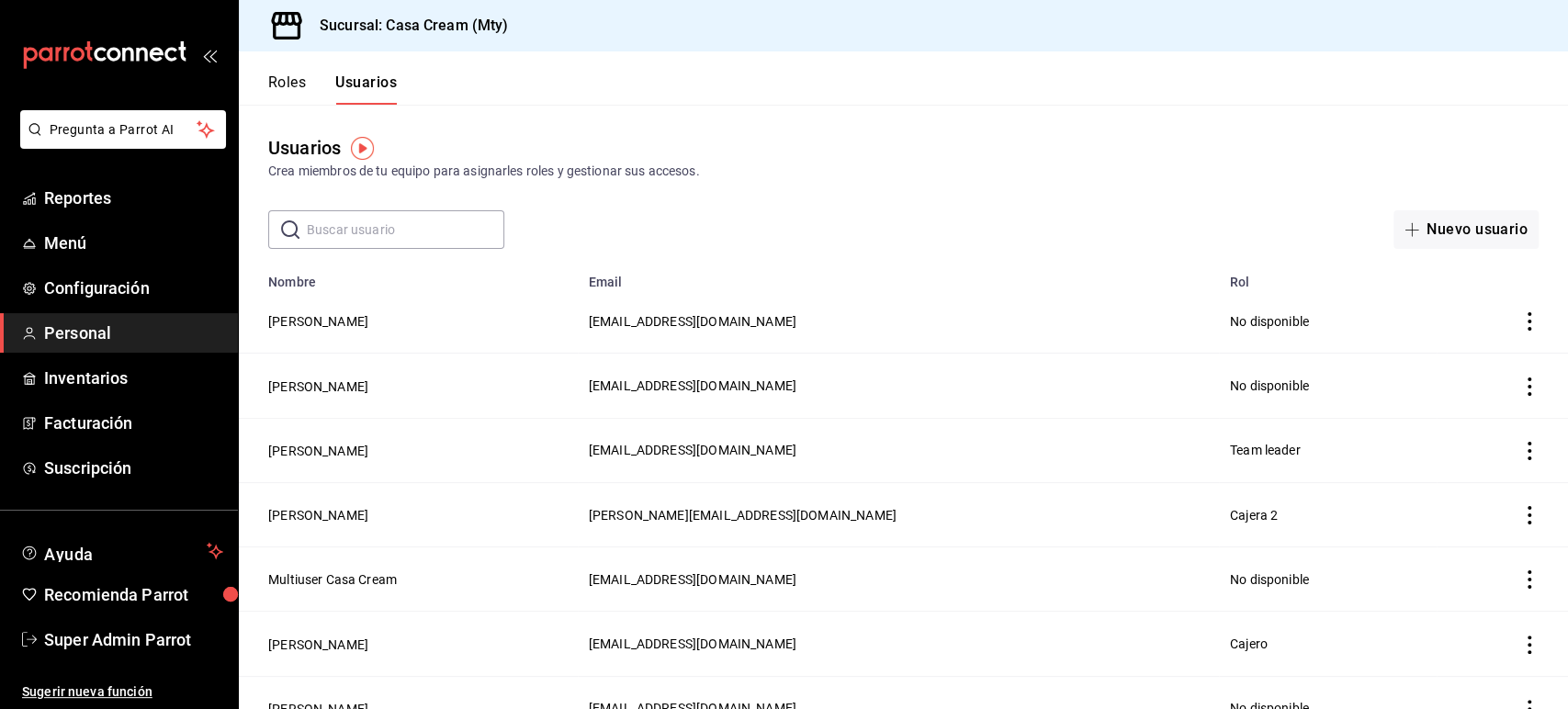
click at [294, 78] on button "Roles" at bounding box center [286, 89] width 38 height 31
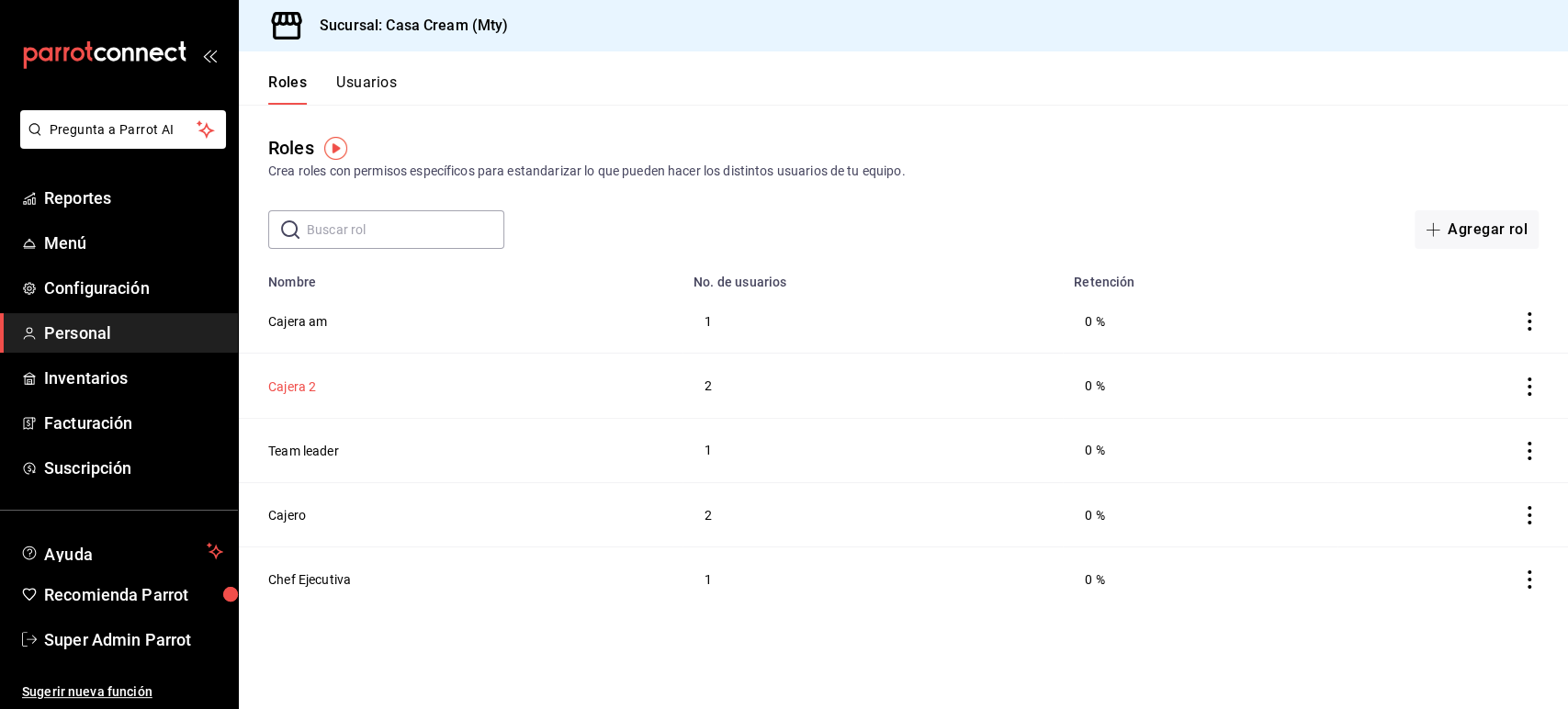
click at [306, 381] on button "Cajera 2" at bounding box center [291, 387] width 48 height 19
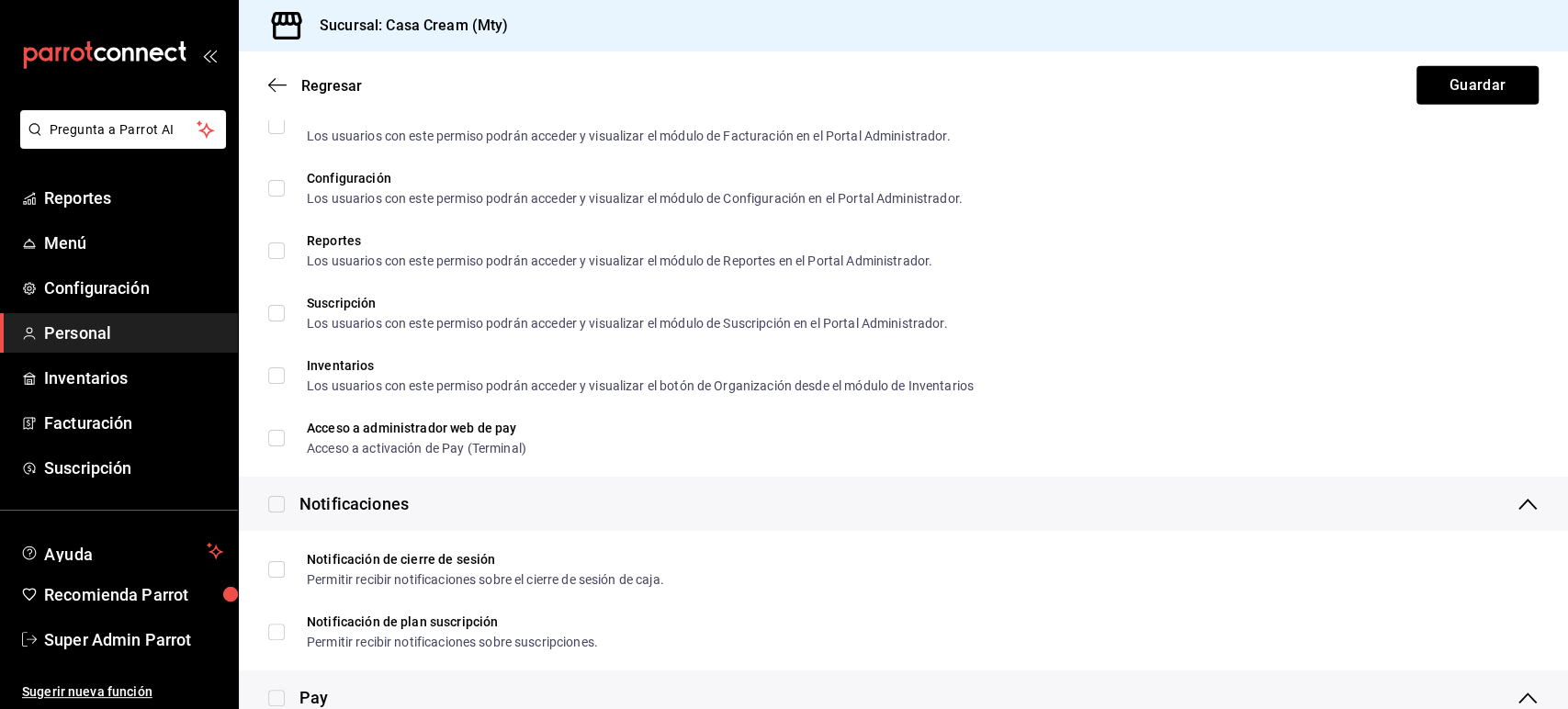
scroll to position [3285, 0]
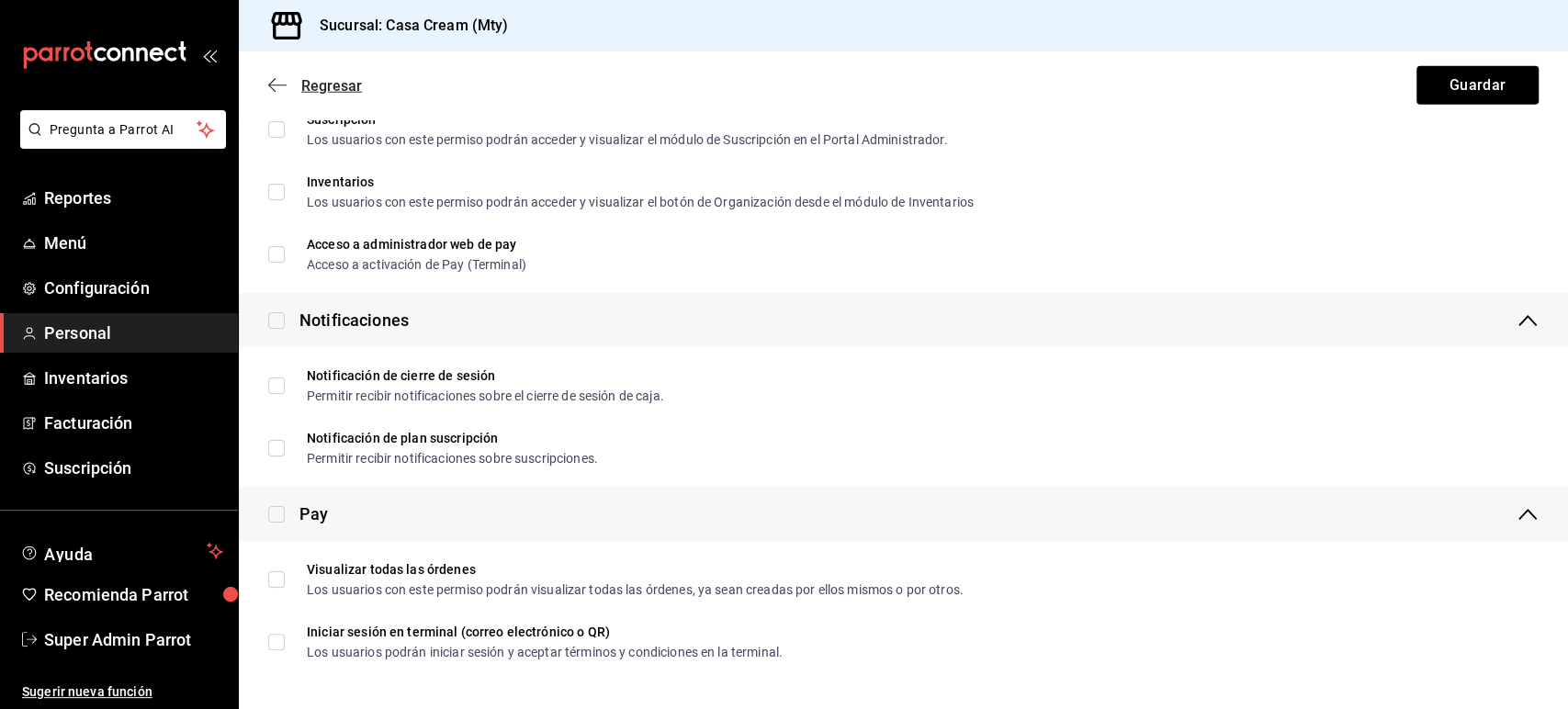
click at [281, 87] on icon "button" at bounding box center [277, 85] width 19 height 17
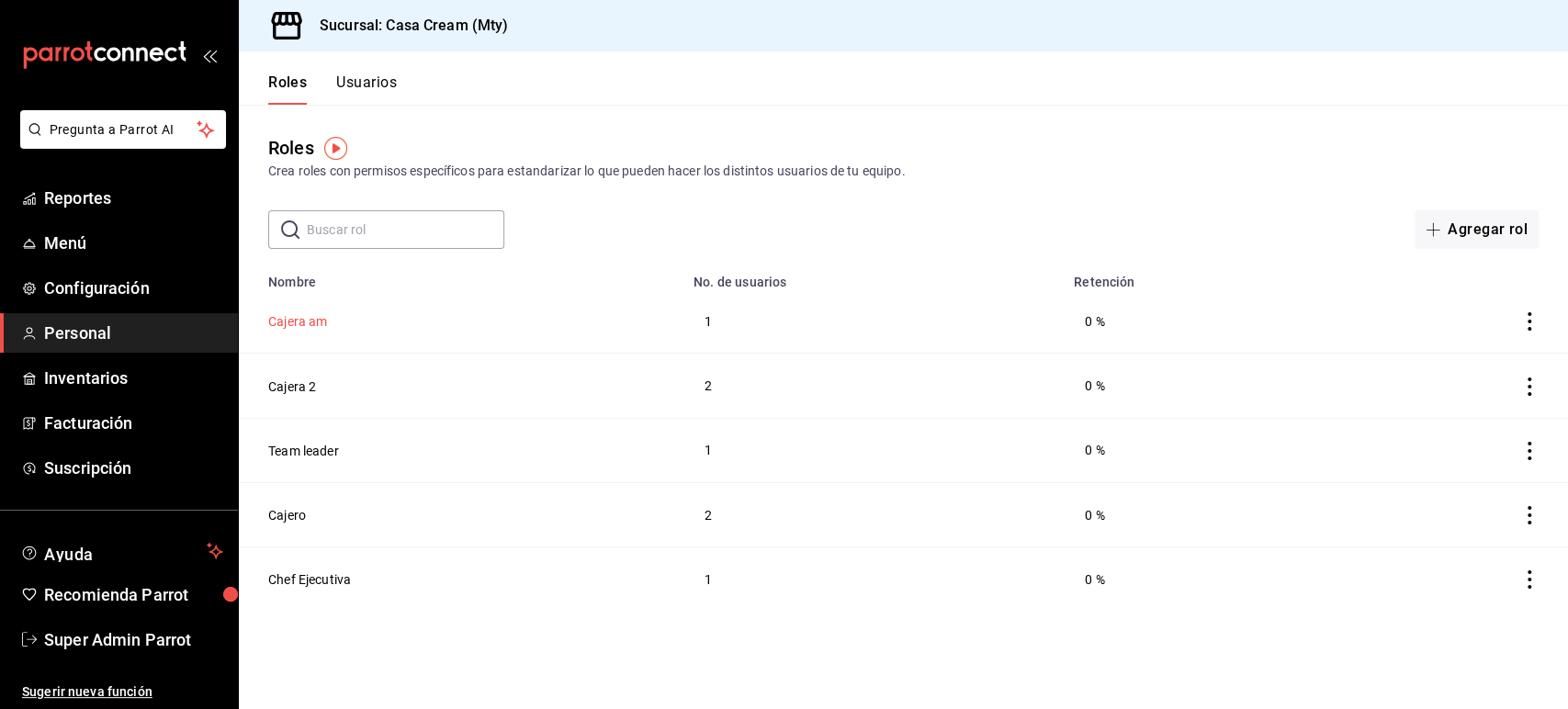
click at [317, 324] on button "Cajera am" at bounding box center [297, 321] width 58 height 19
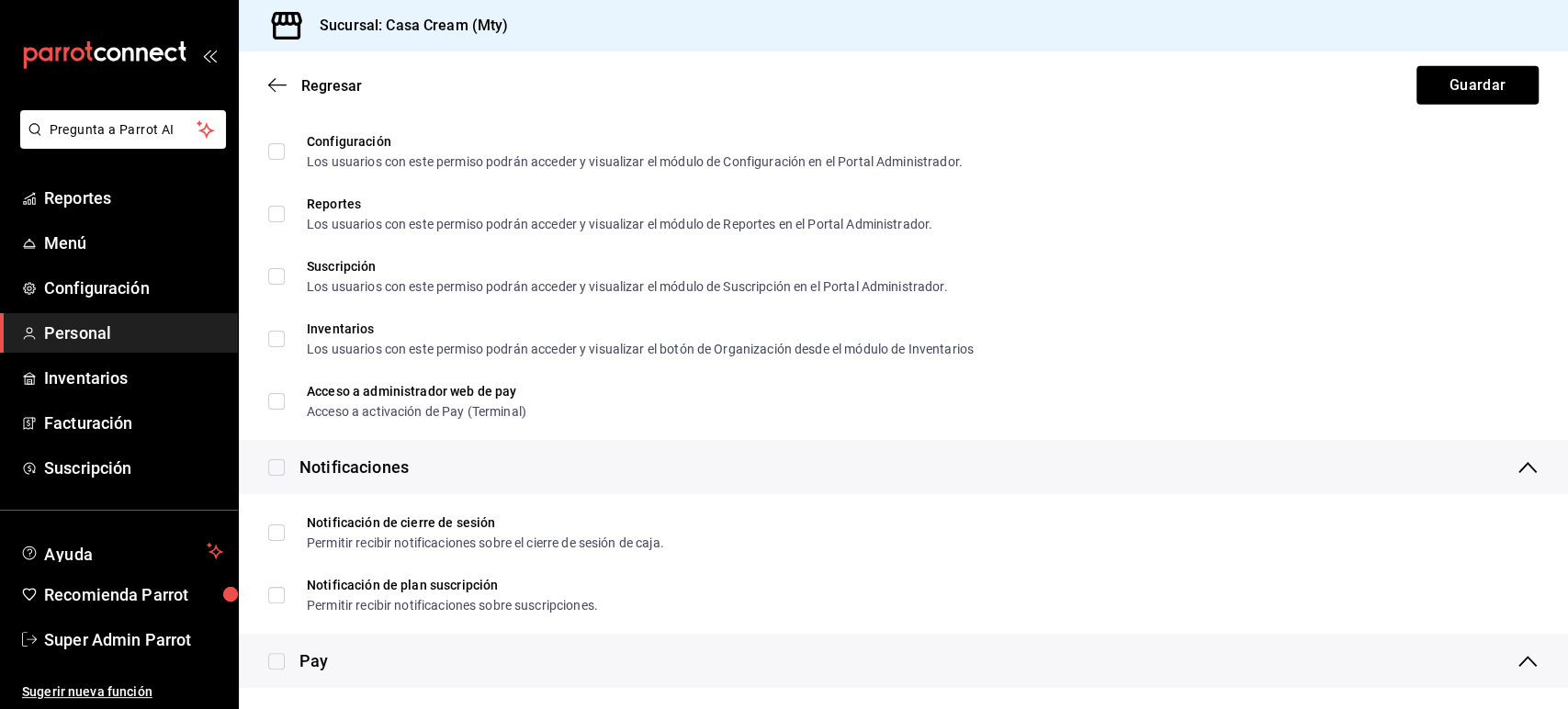
scroll to position [3285, 0]
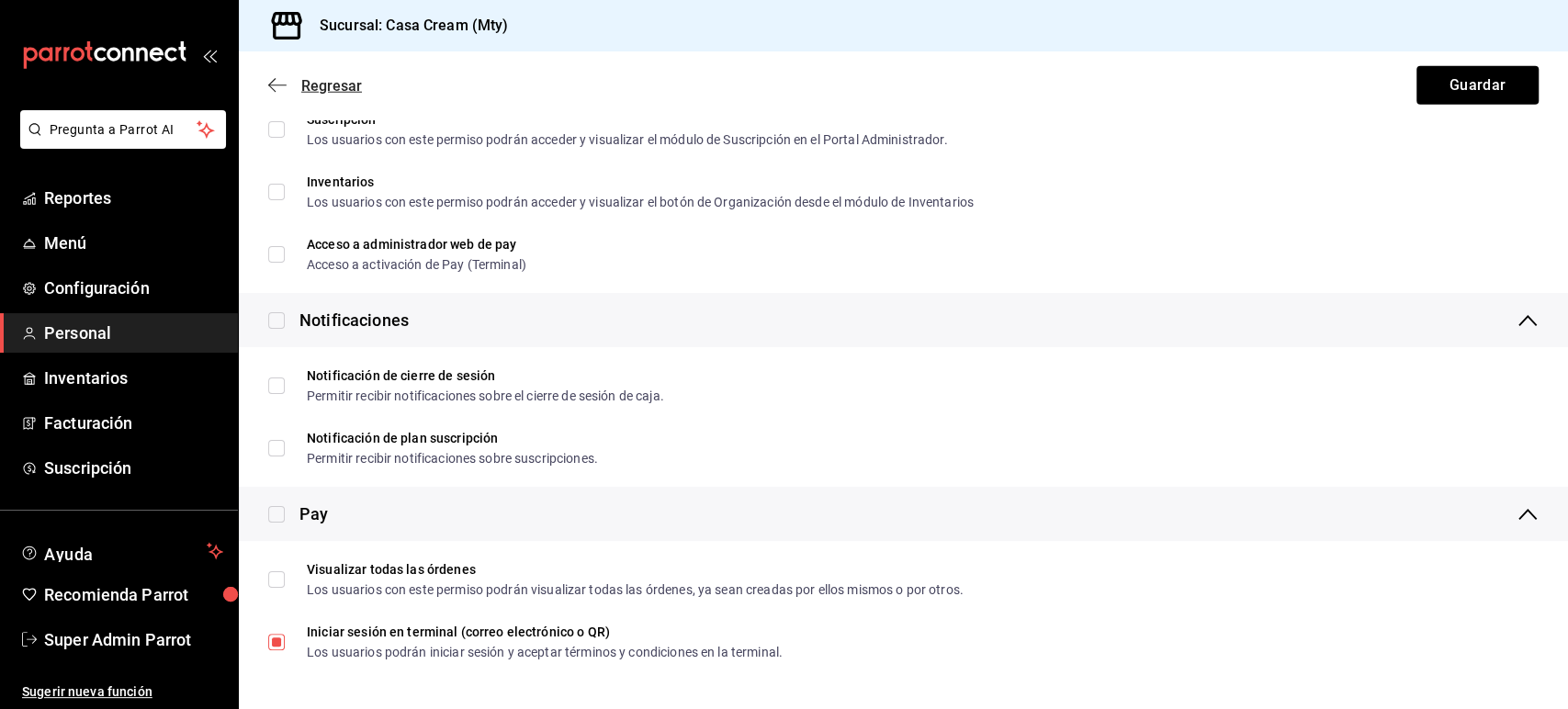
click at [280, 84] on icon "button" at bounding box center [277, 85] width 19 height 17
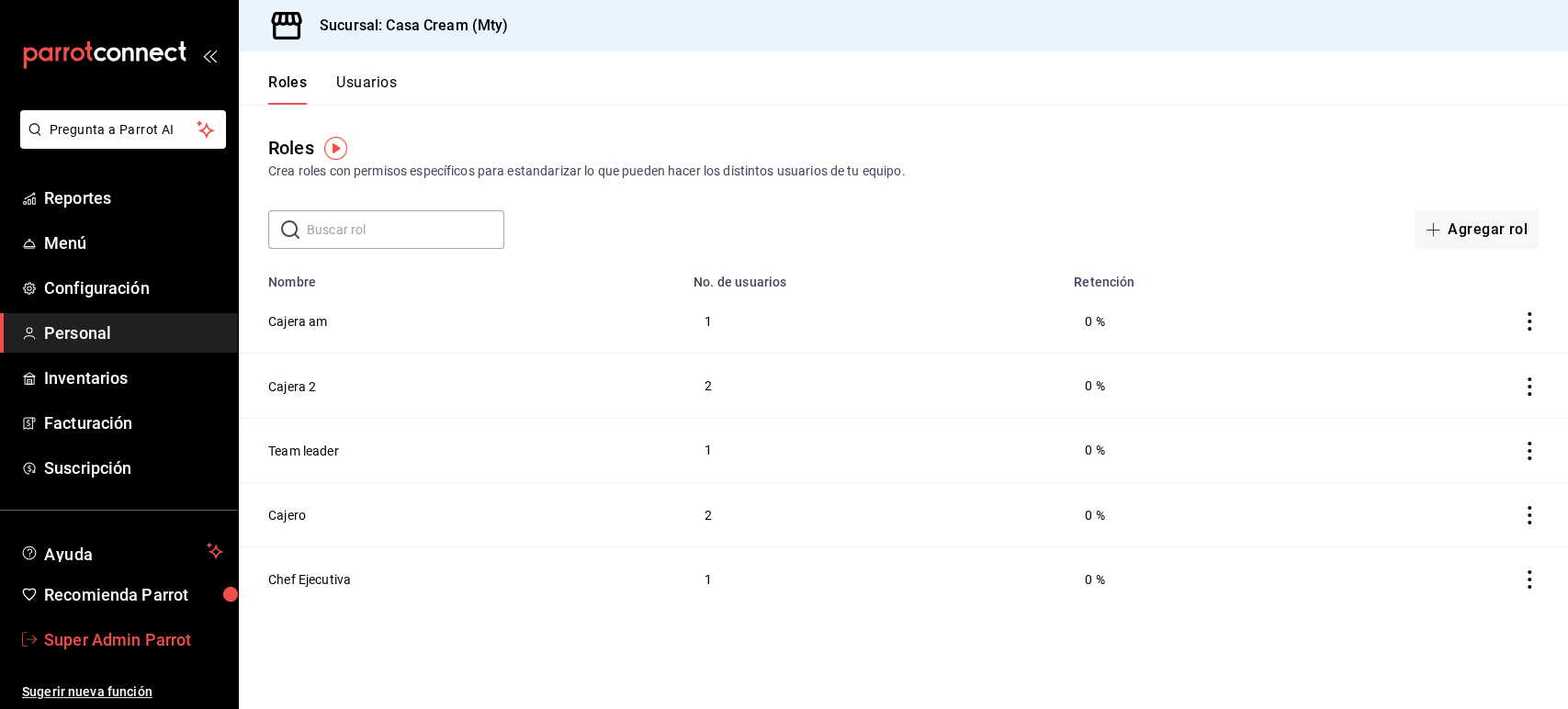
click at [125, 643] on span "Super Admin Parrot" at bounding box center [133, 639] width 179 height 24
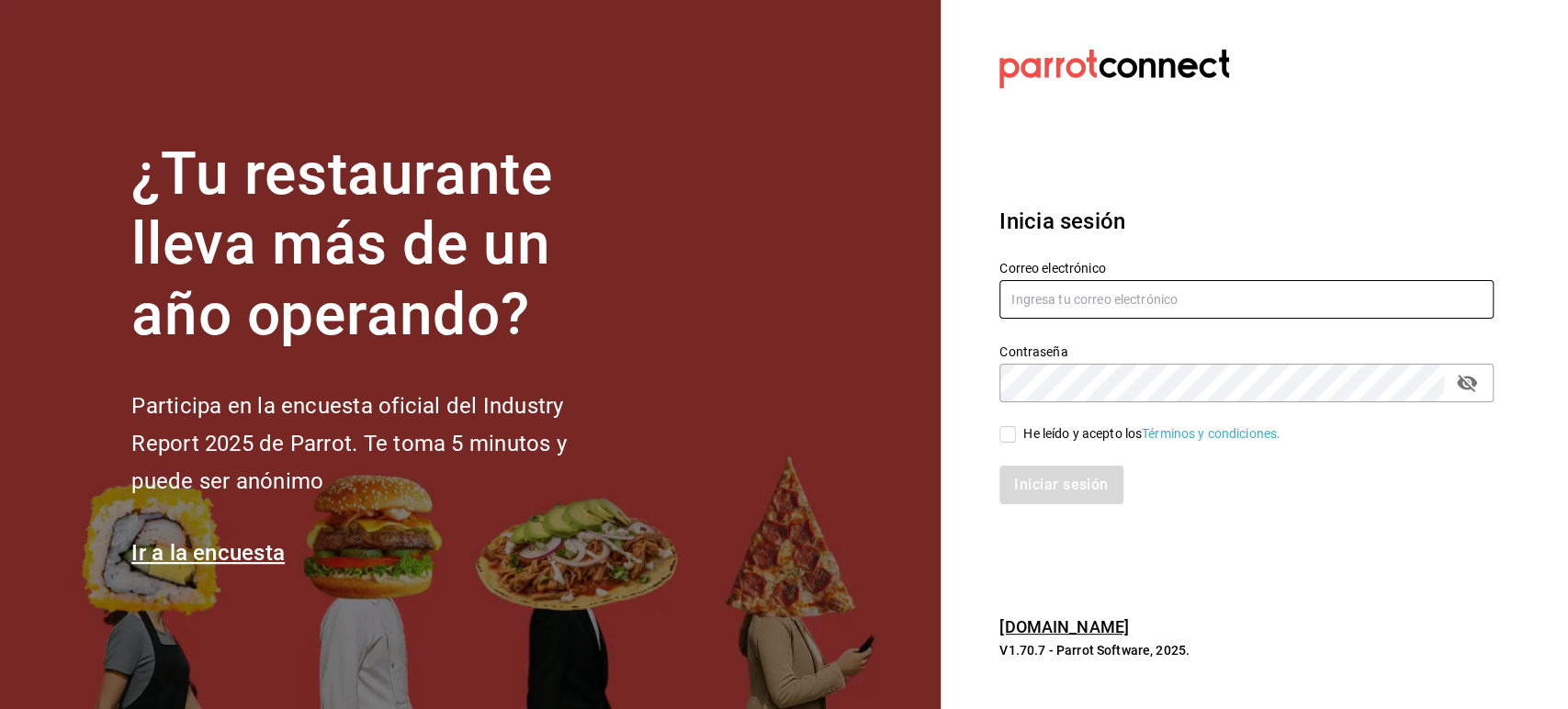
click at [1363, 303] on input "text" at bounding box center [1246, 300] width 494 height 39
paste input "[EMAIL_ADDRESS][DOMAIN_NAME]"
type input "[EMAIL_ADDRESS][DOMAIN_NAME]"
click at [1056, 439] on div "He leído y acepto los Términos y condiciones." at bounding box center [1152, 434] width 257 height 19
click at [1016, 439] on input "He leído y acepto los Términos y condiciones." at bounding box center [1007, 434] width 17 height 17
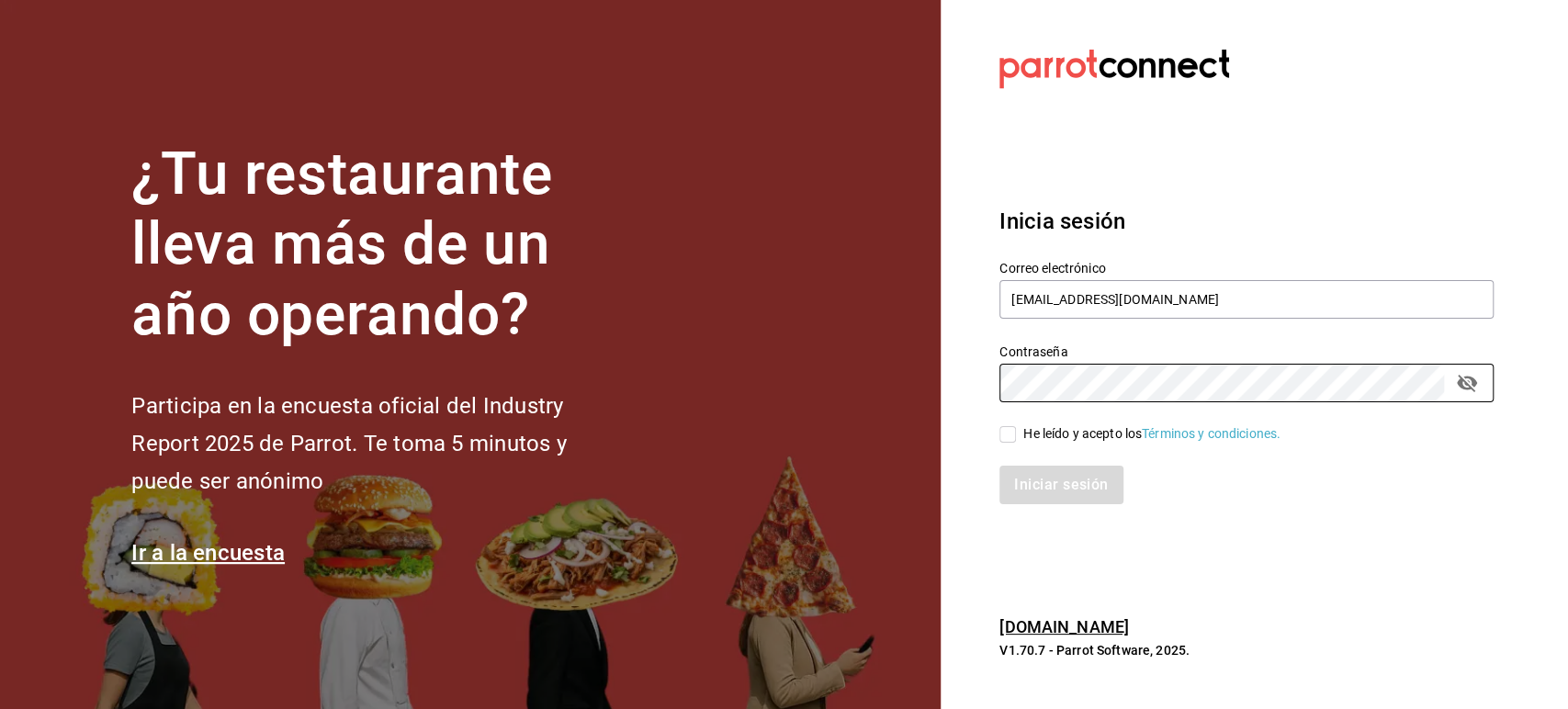
checkbox input "true"
click at [1050, 475] on button "Iniciar sesión" at bounding box center [1062, 485] width 125 height 39
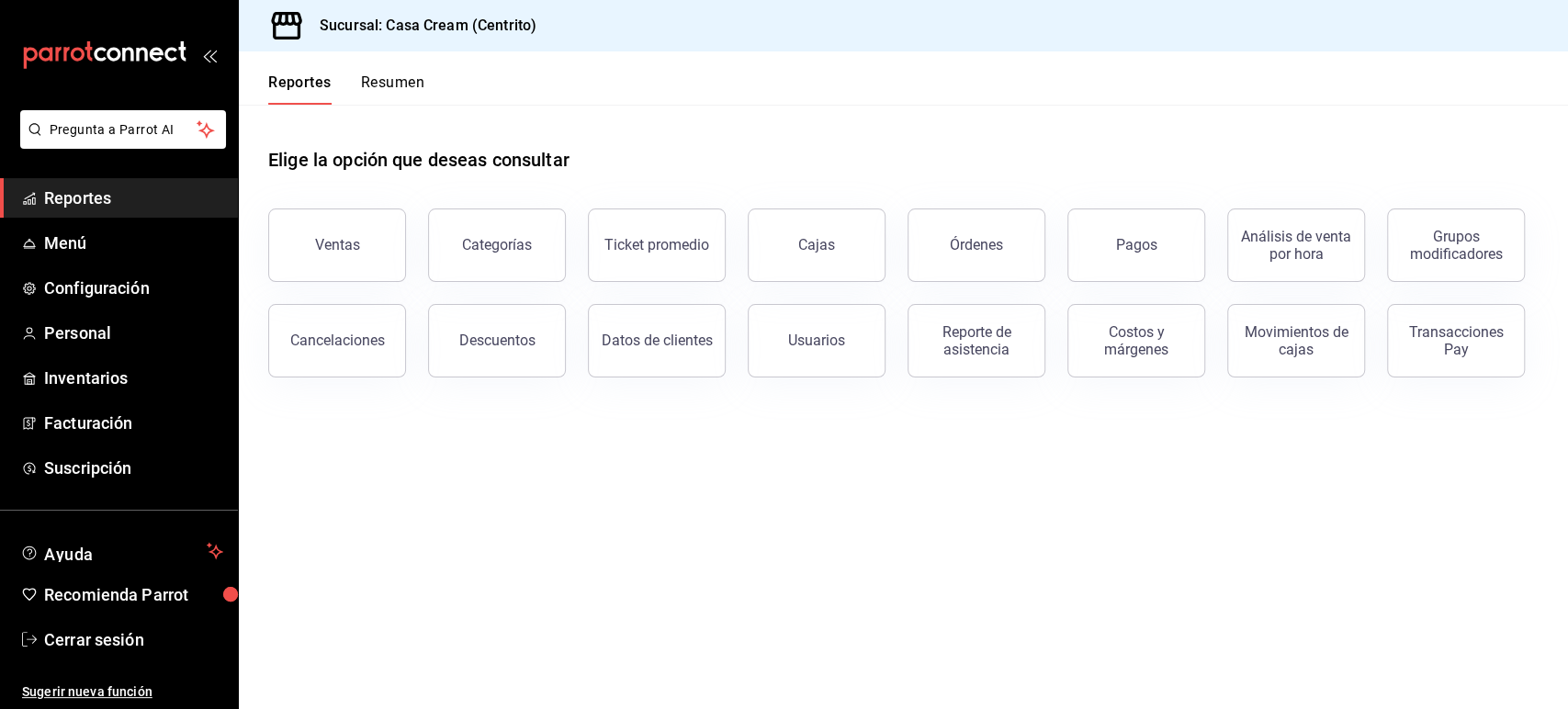
click at [1157, 488] on main "Elige la opción que deseas consultar Ventas Categorías Ticket promedio Cajas Ór…" at bounding box center [903, 407] width 1329 height 605
click at [95, 324] on span "Personal" at bounding box center [133, 332] width 179 height 24
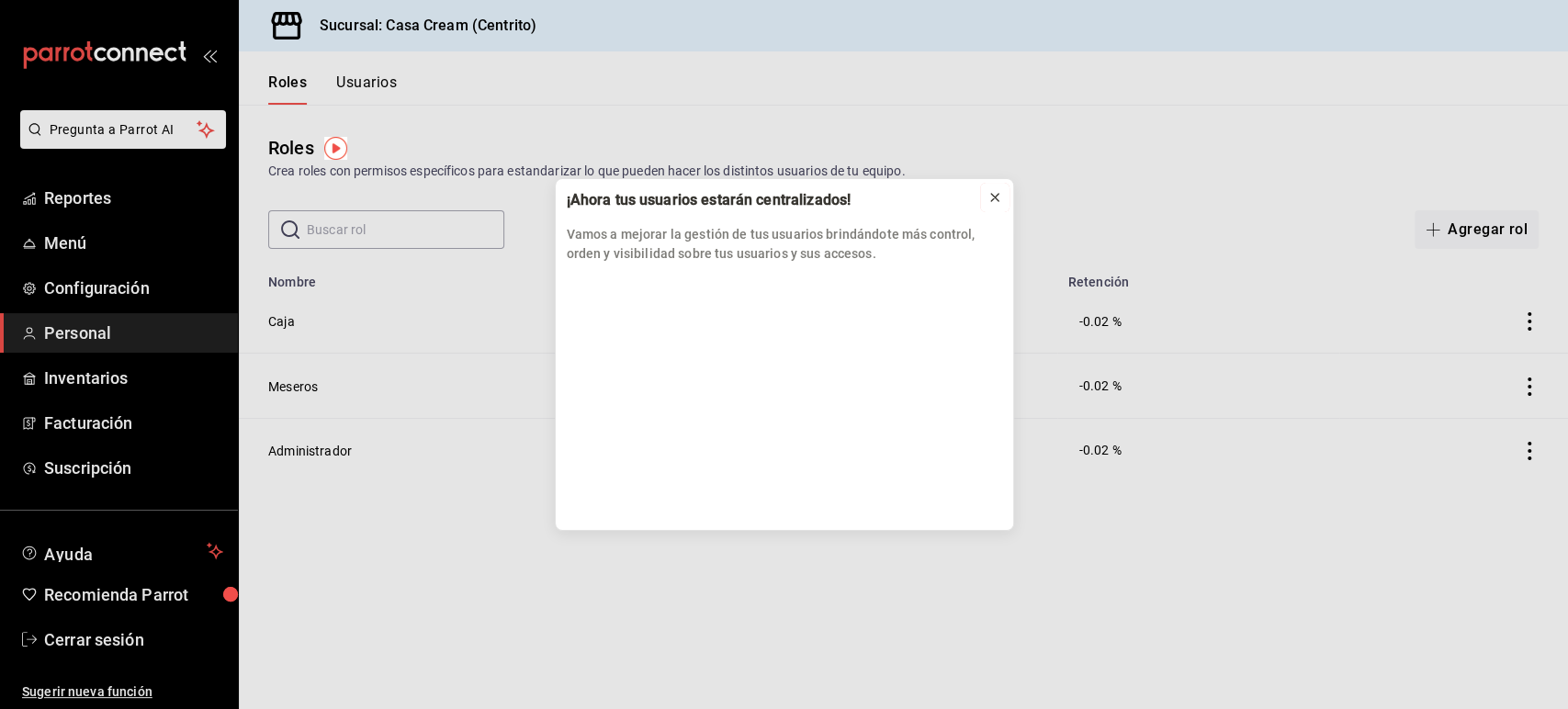
click at [991, 197] on icon at bounding box center [994, 197] width 15 height 15
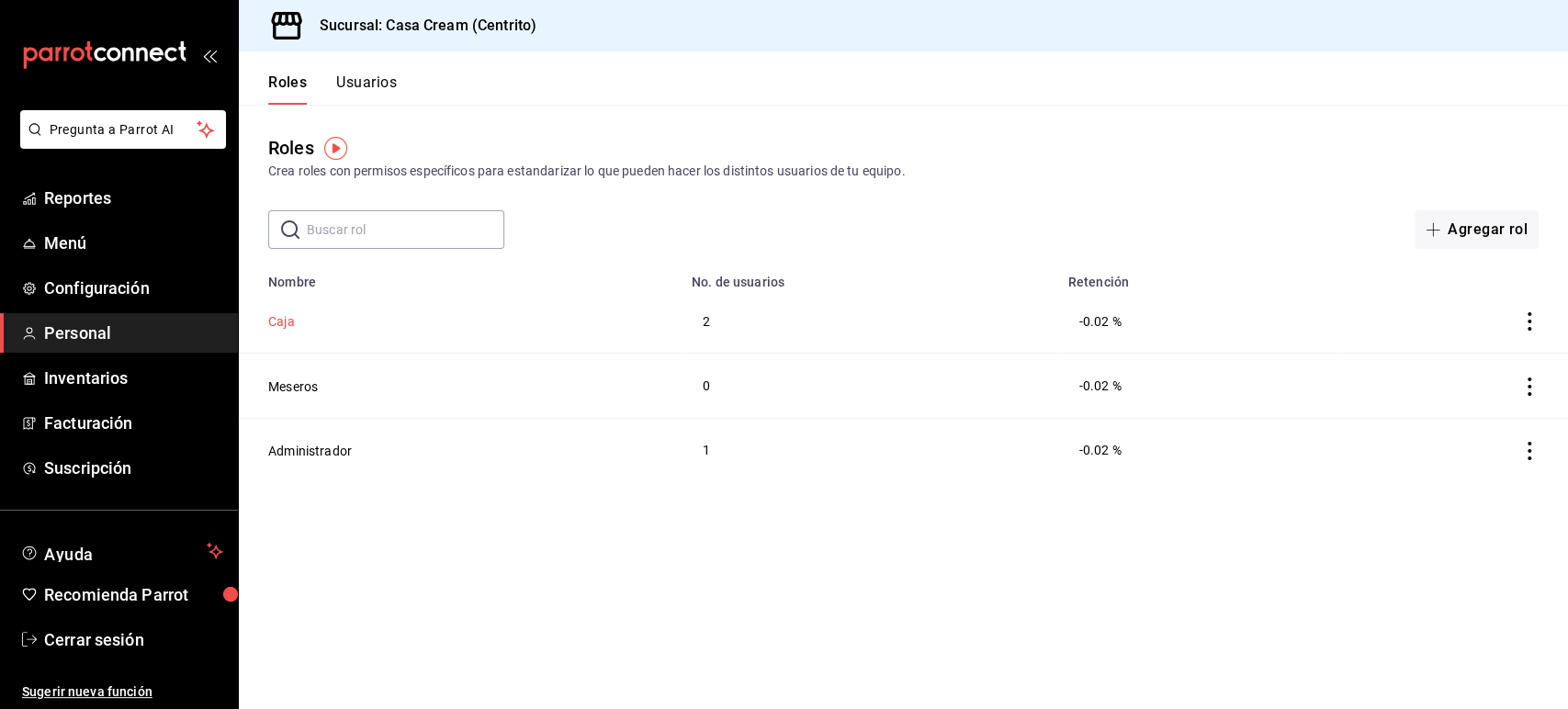
click at [282, 317] on button "Caja" at bounding box center [280, 321] width 26 height 19
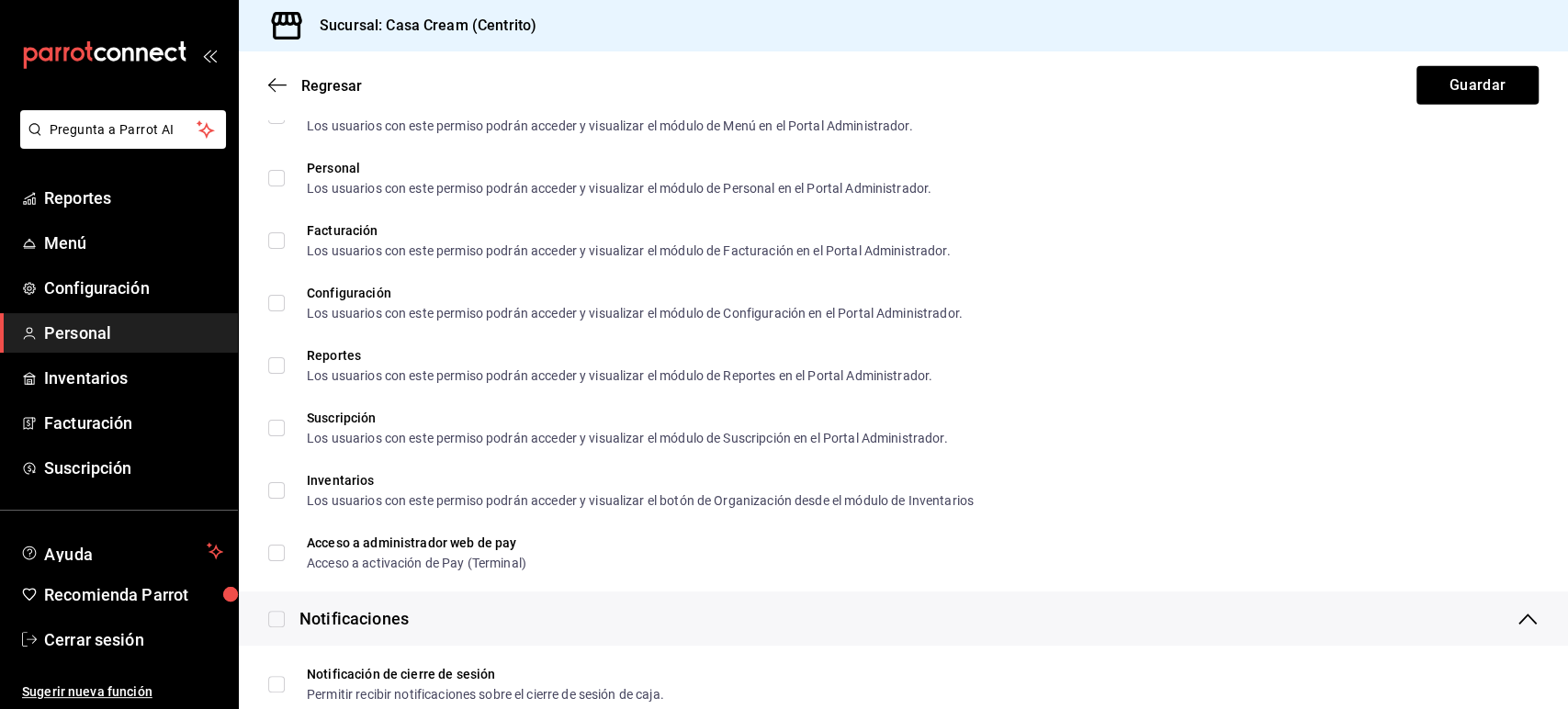
scroll to position [3410, 0]
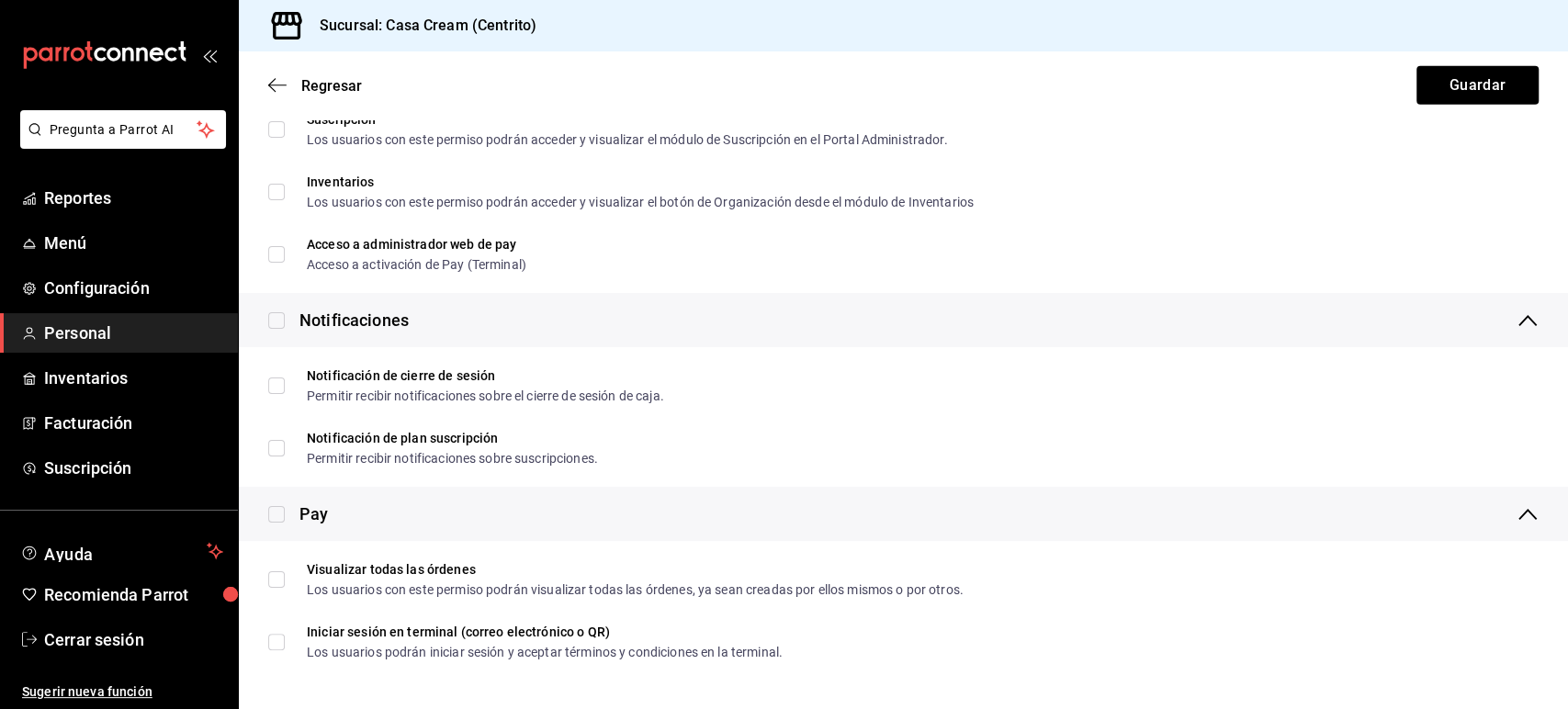
click at [1291, 25] on div "Sucursal: Casa Cream (Centrito)" at bounding box center [903, 25] width 1329 height 52
click at [272, 78] on icon "button" at bounding box center [277, 85] width 19 height 17
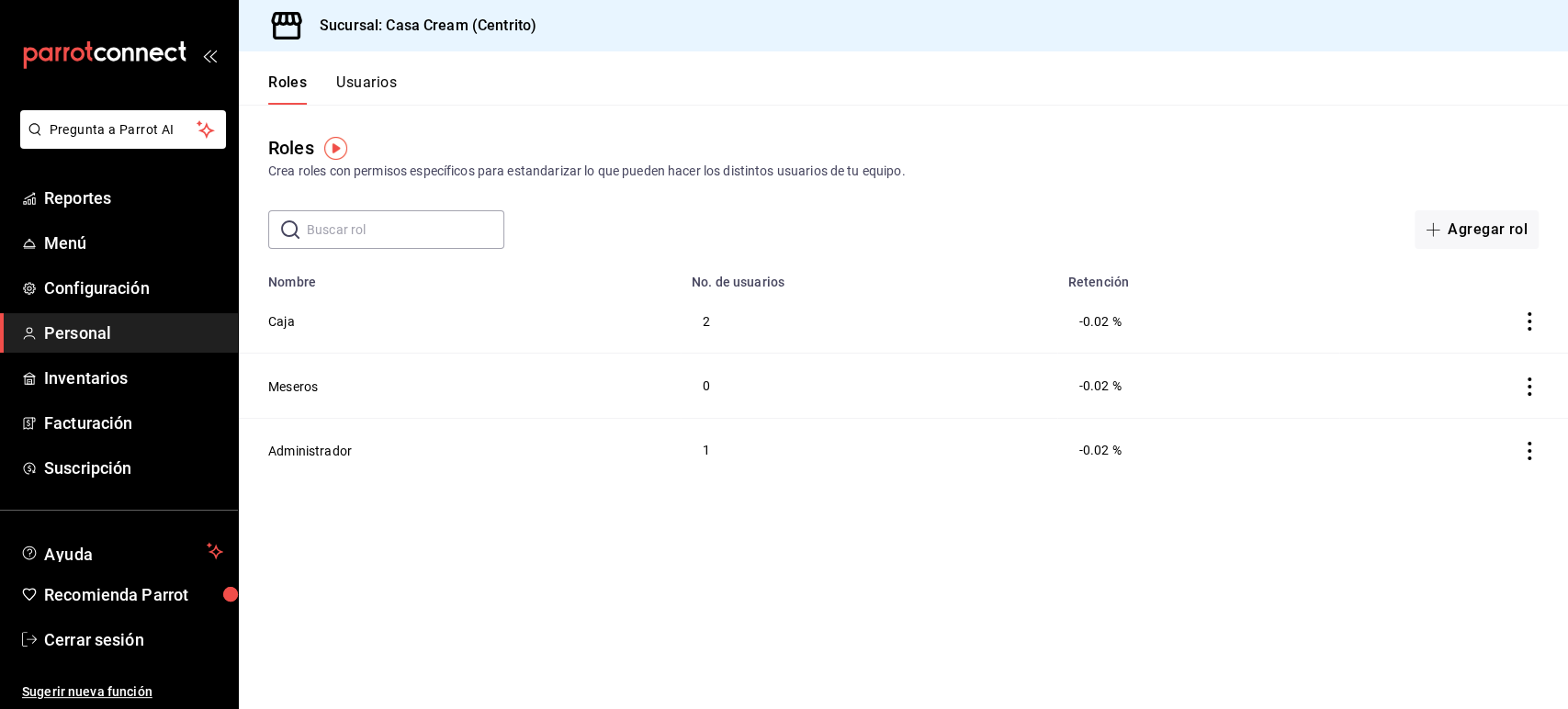
click at [359, 81] on button "Usuarios" at bounding box center [366, 89] width 60 height 31
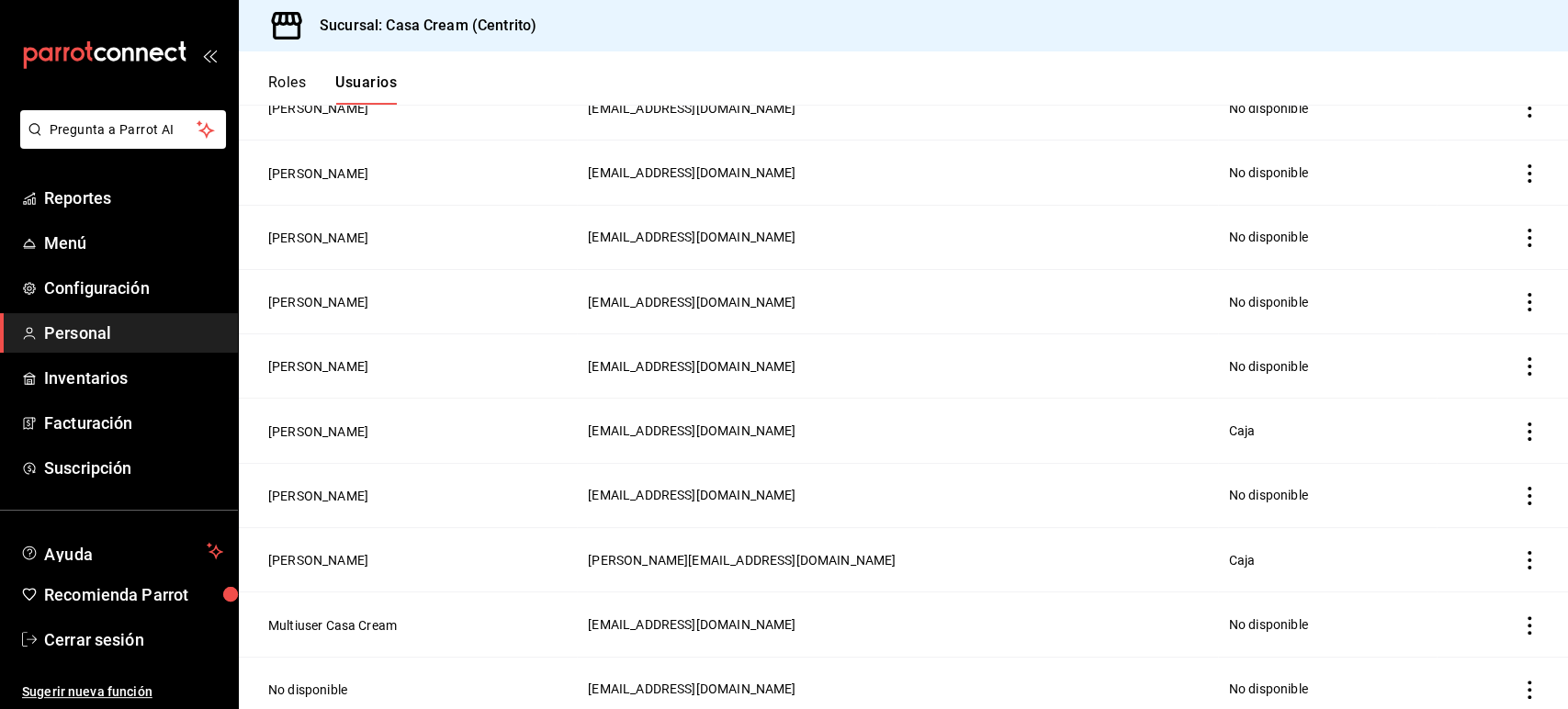
scroll to position [224, 0]
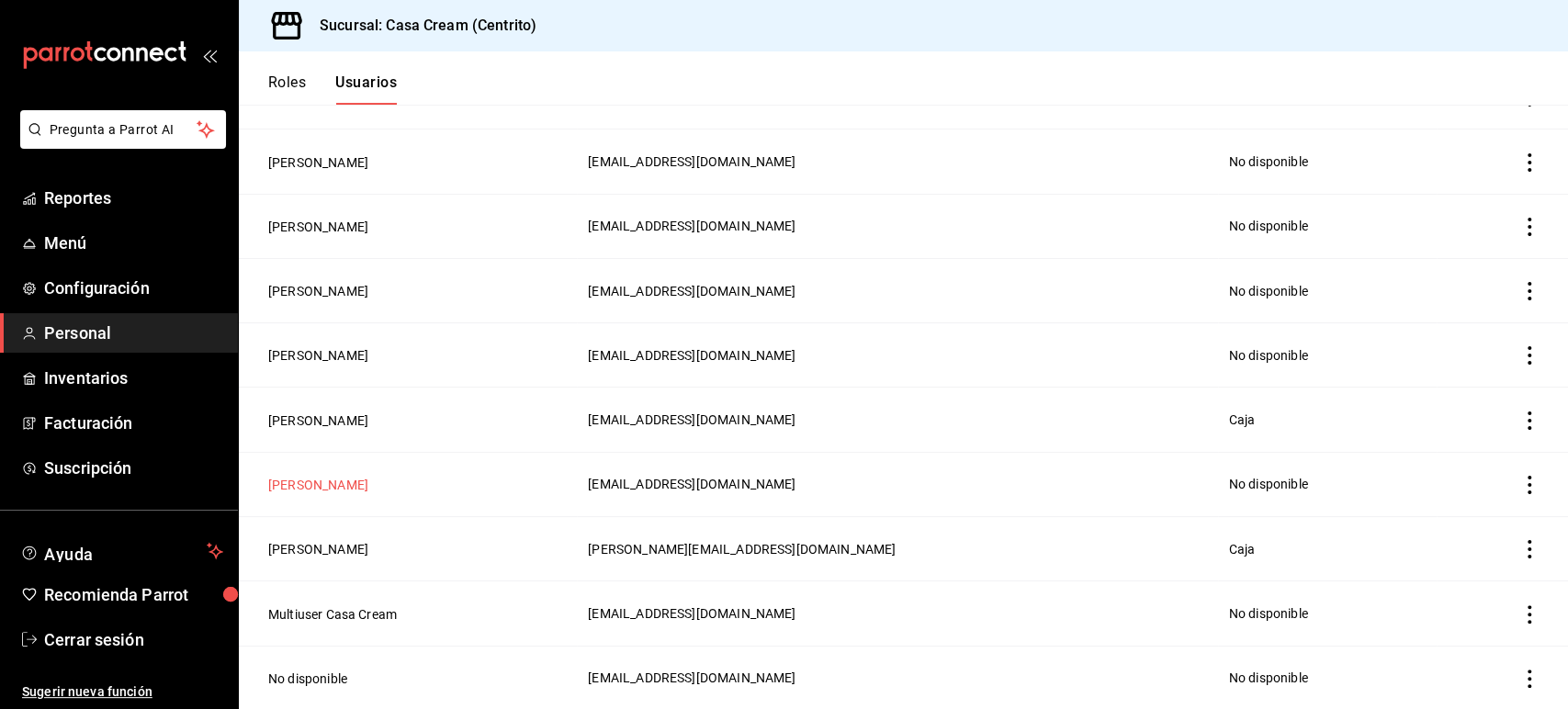
click at [368, 477] on button "[PERSON_NAME]" at bounding box center [317, 484] width 100 height 19
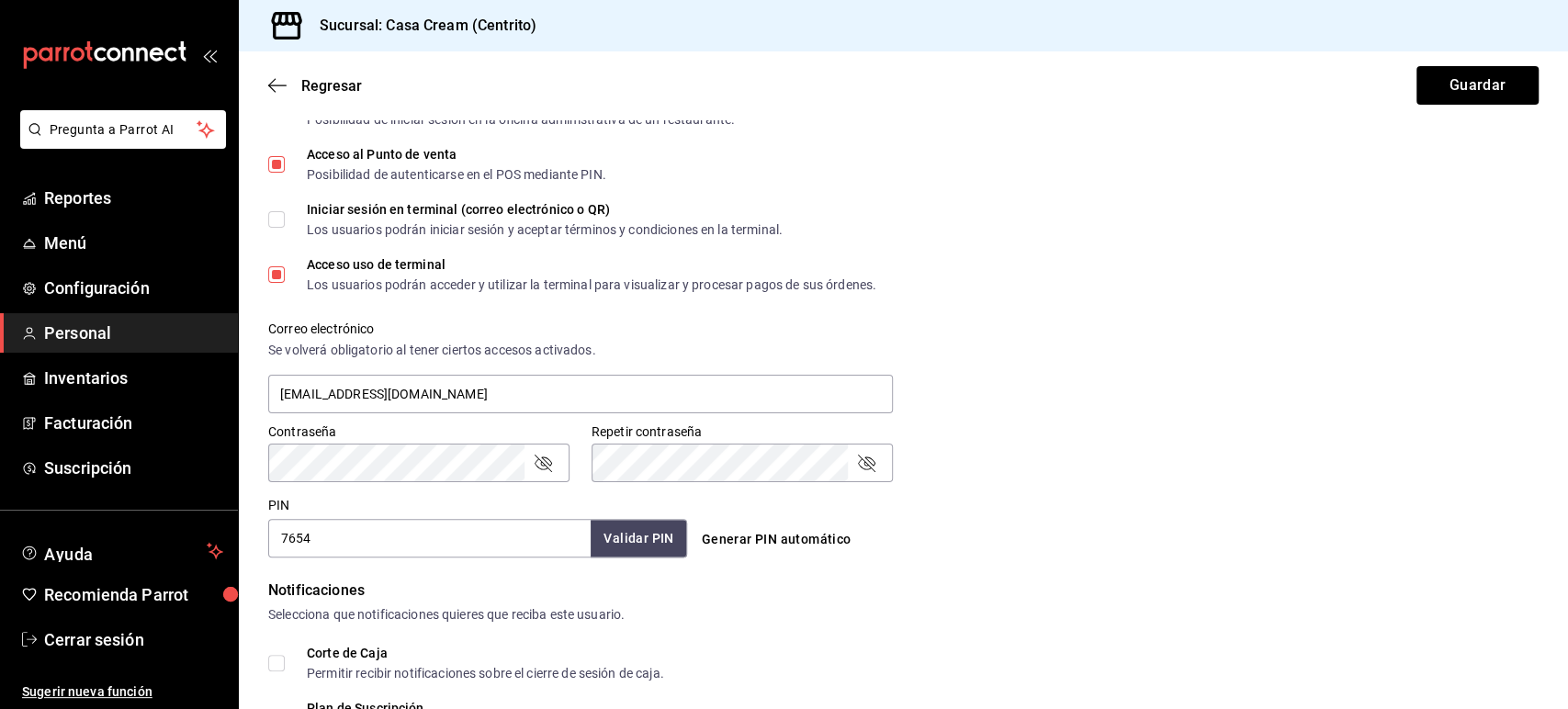
scroll to position [758, 0]
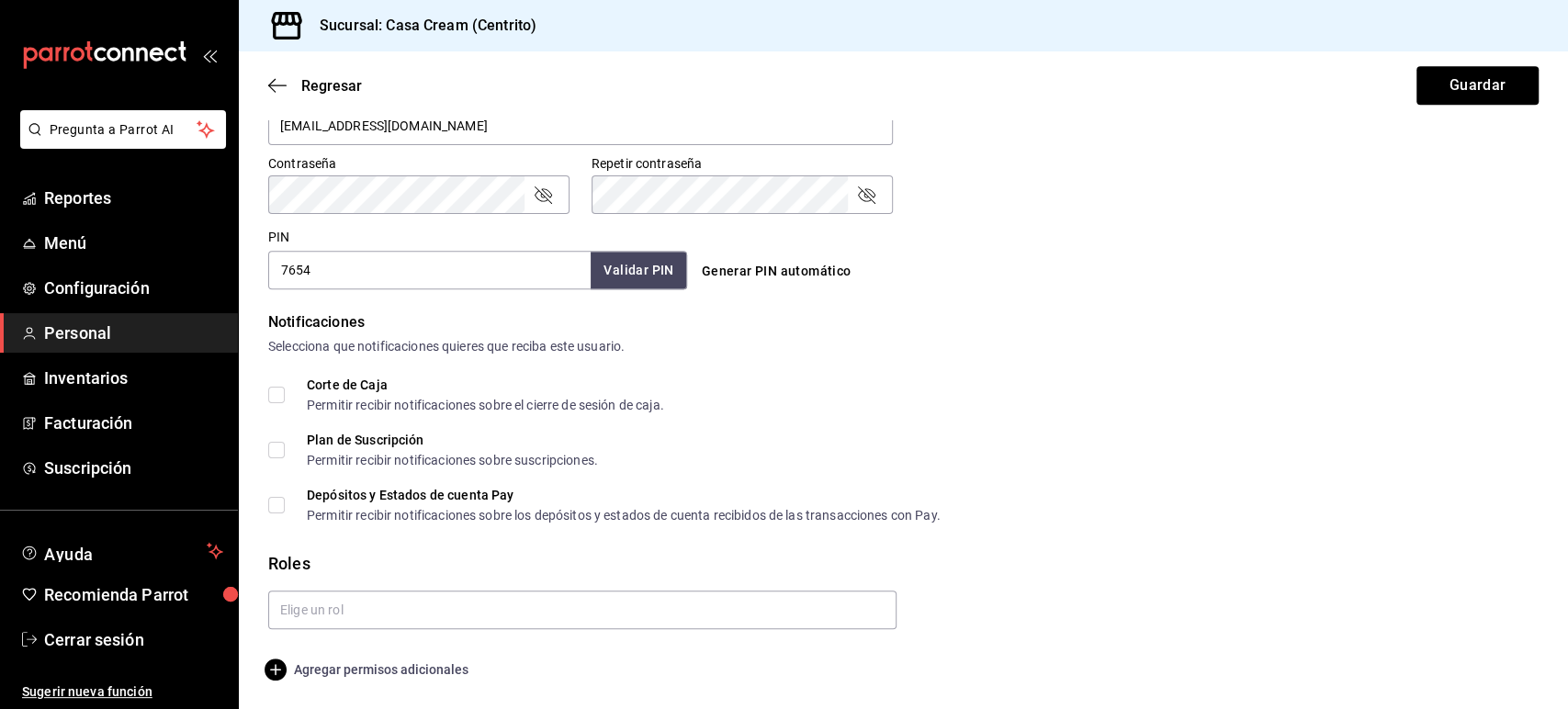
click at [385, 668] on span "Agregar permisos adicionales" at bounding box center [368, 669] width 201 height 22
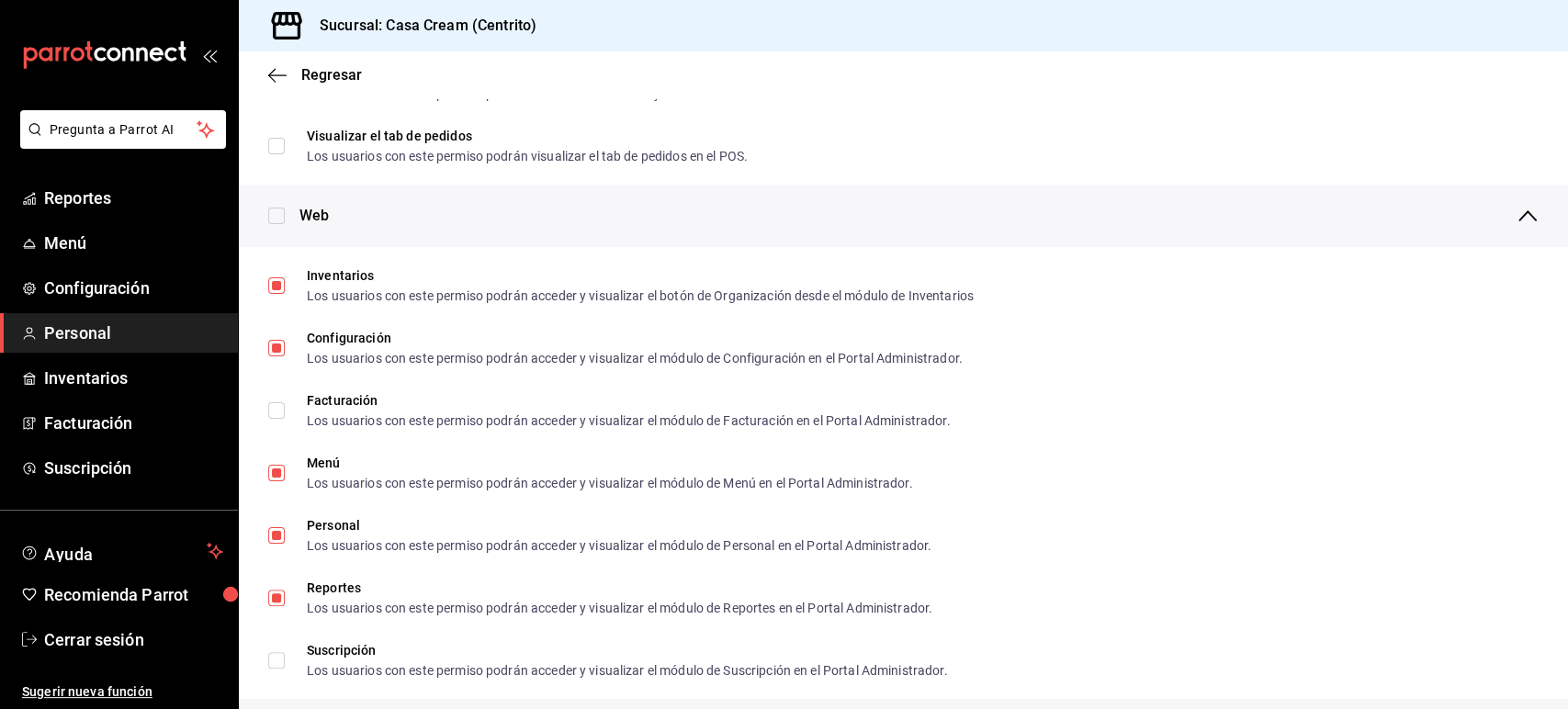
scroll to position [774, 0]
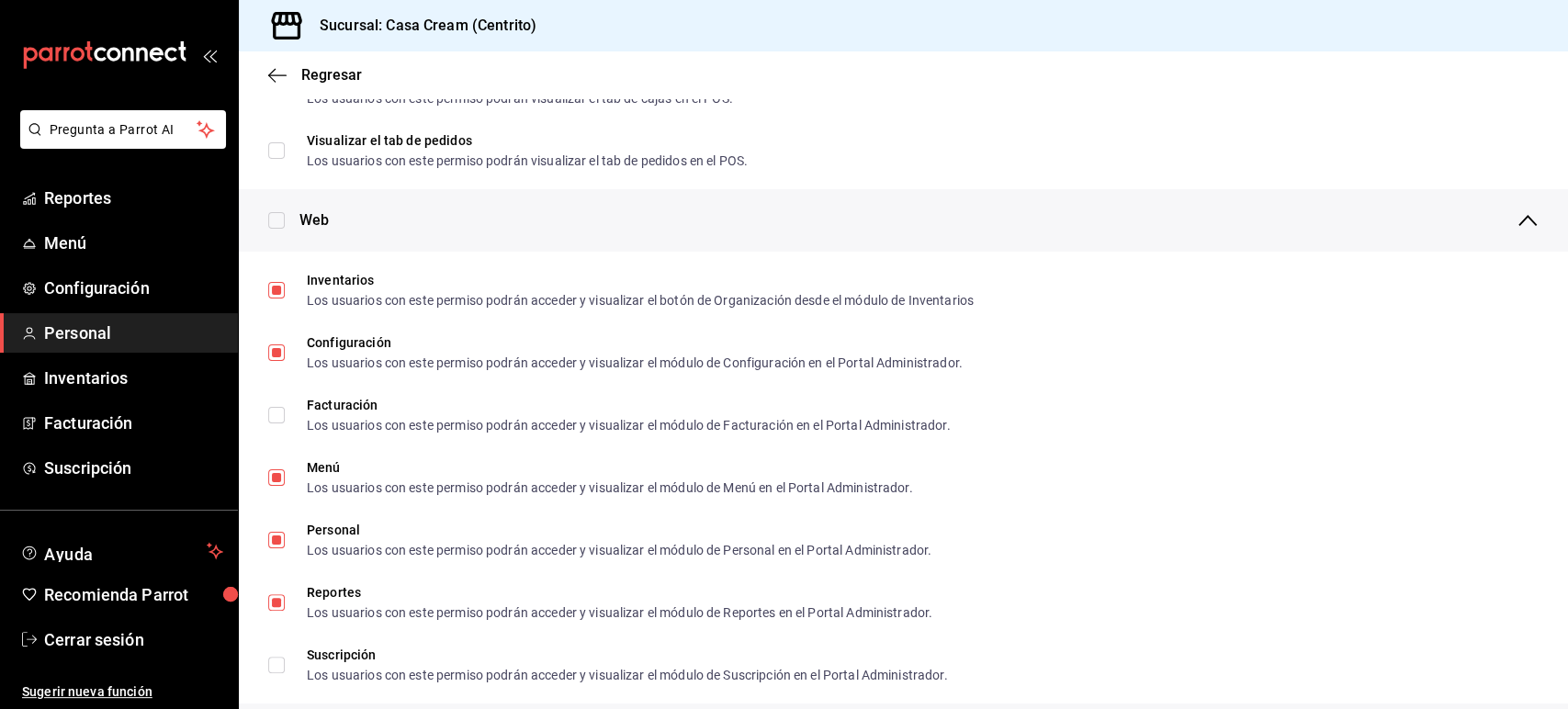
click at [277, 225] on input "checkbox" at bounding box center [276, 220] width 17 height 17
checkbox input "true"
click at [277, 225] on input "checkbox" at bounding box center [276, 220] width 17 height 17
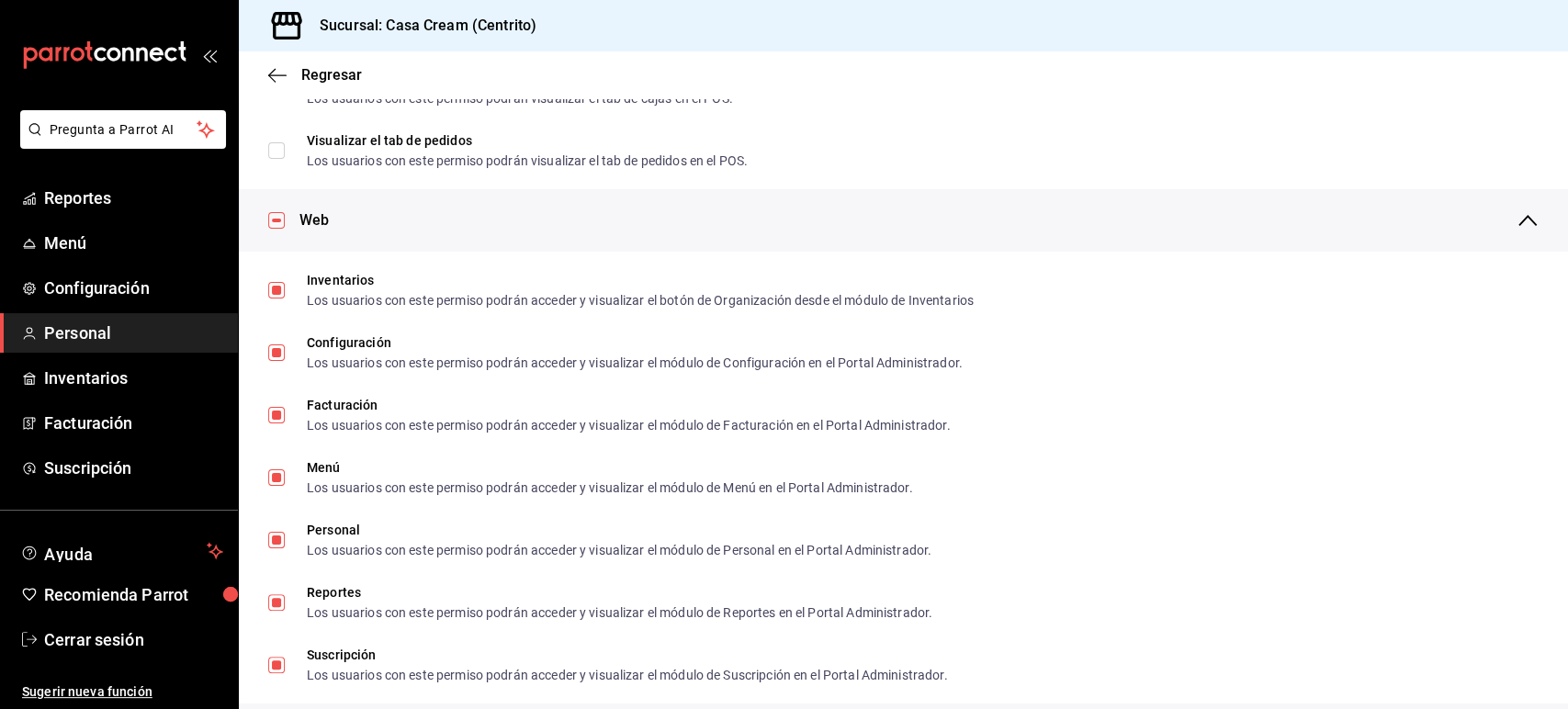
checkbox input "false"
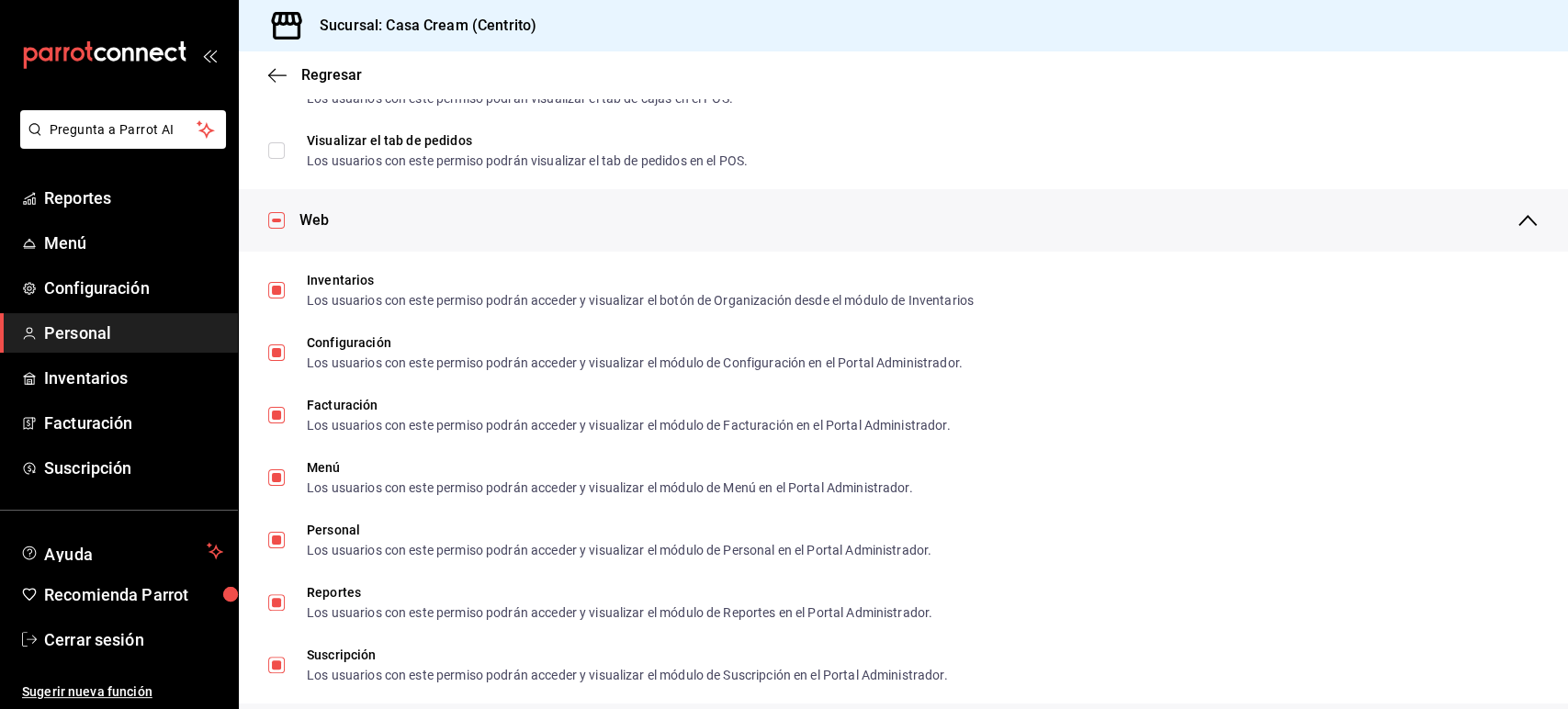
checkbox input "false"
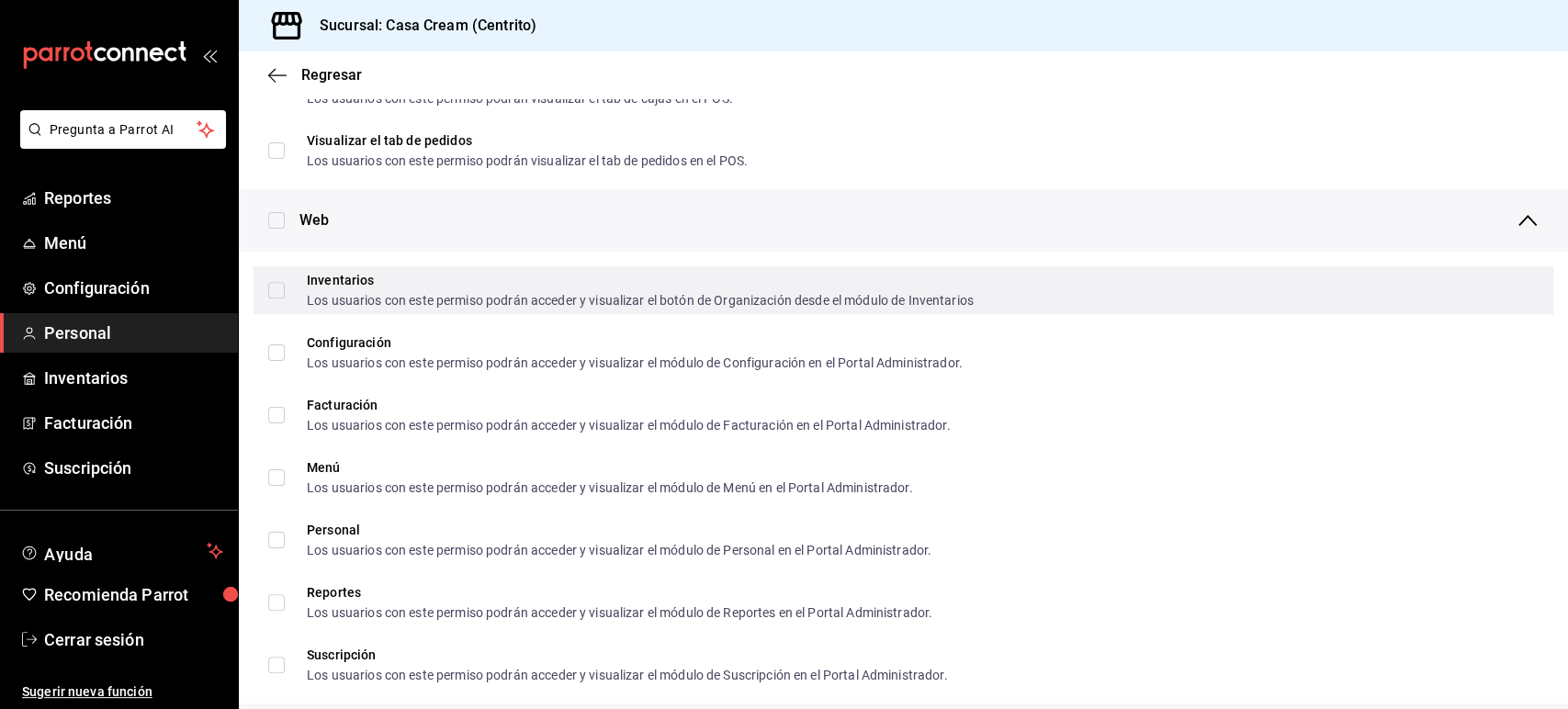
click at [276, 298] on label "Inventarios Los usuarios con este permiso podrán acceder y visualizar el botón …" at bounding box center [620, 290] width 705 height 33
click at [276, 298] on input "Inventarios Los usuarios con este permiso podrán acceder y visualizar el botón …" at bounding box center [276, 290] width 17 height 17
checkbox input "false"
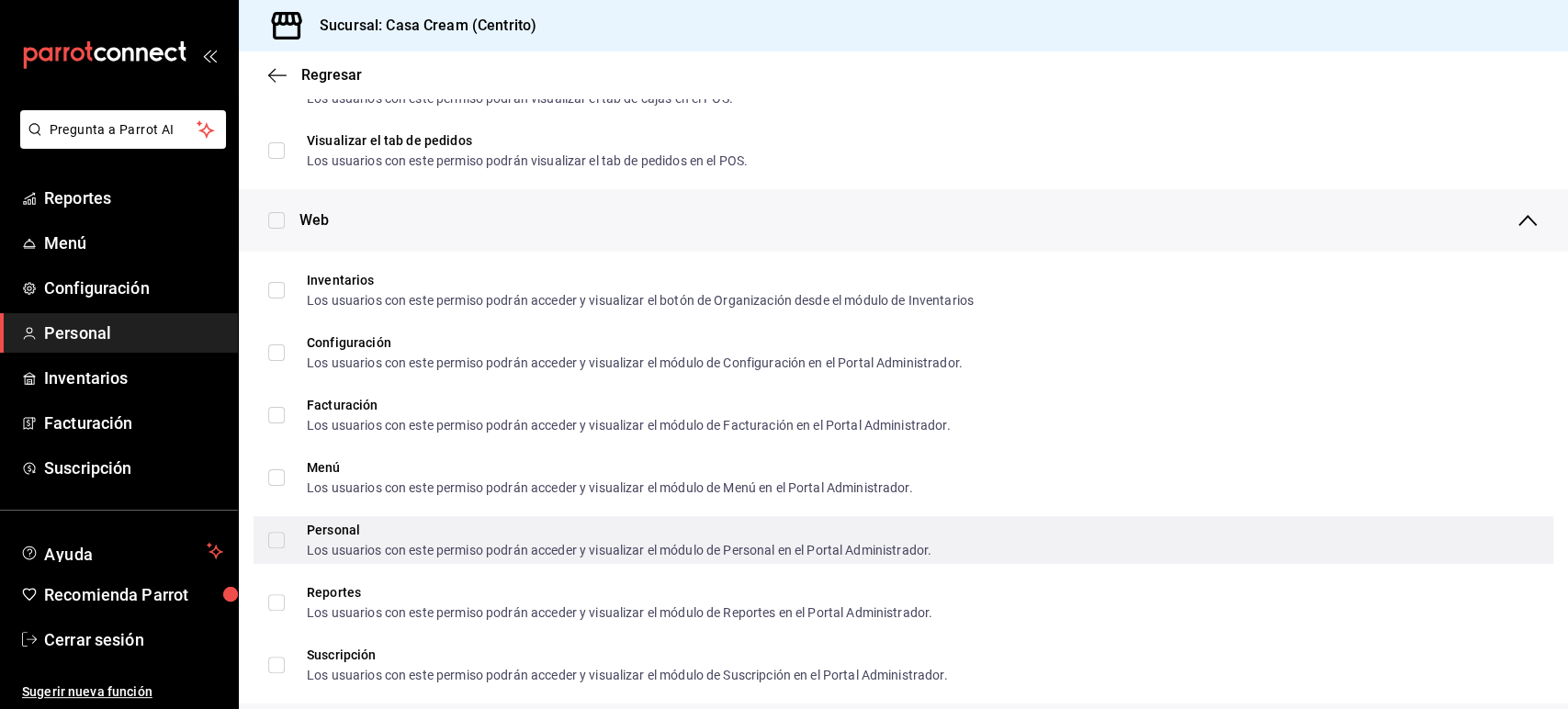
click at [280, 543] on input "Personal Los usuarios con este permiso podrán acceder y visualizar el módulo de…" at bounding box center [276, 540] width 17 height 17
checkbox input "true"
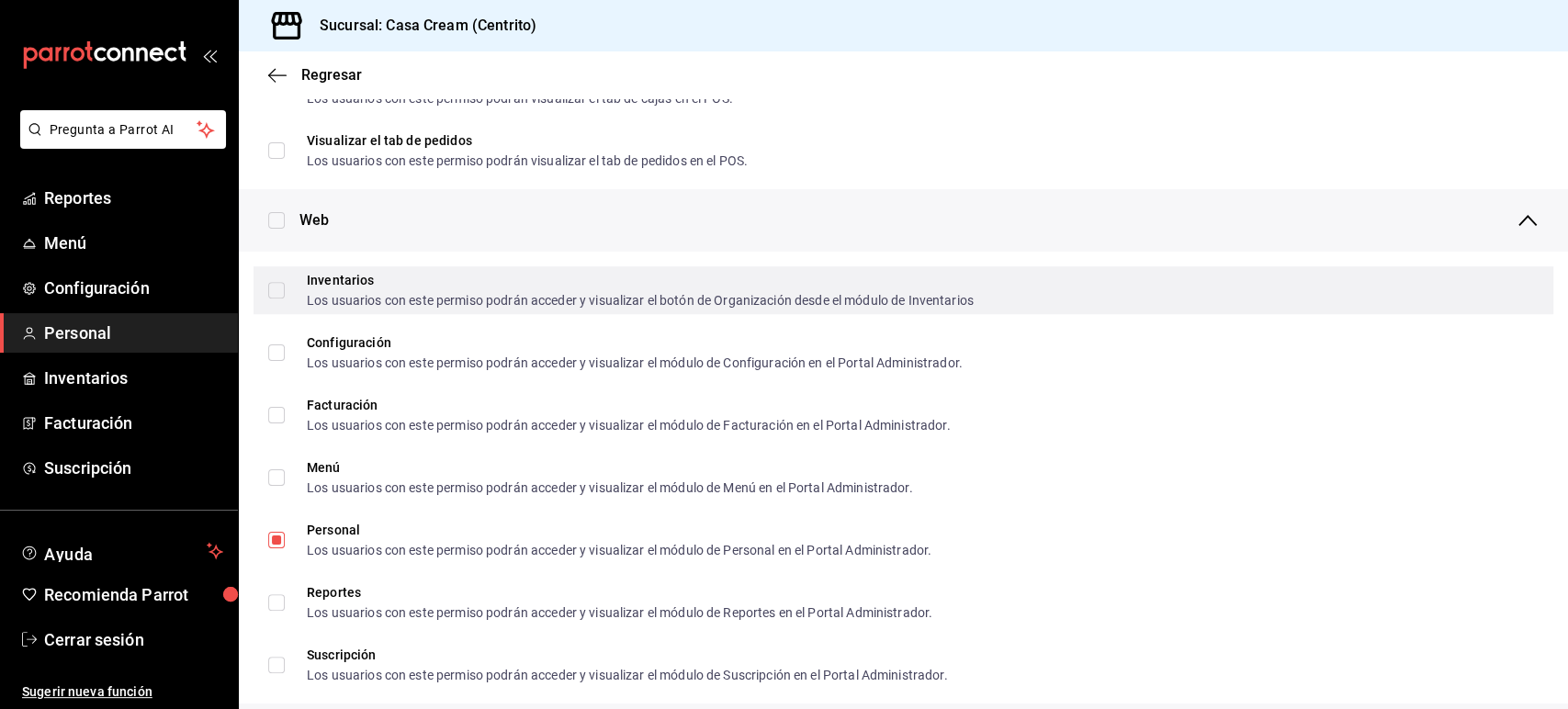
click at [279, 295] on input "Inventarios Los usuarios con este permiso podrán acceder y visualizar el botón …" at bounding box center [276, 290] width 17 height 17
checkbox input "true"
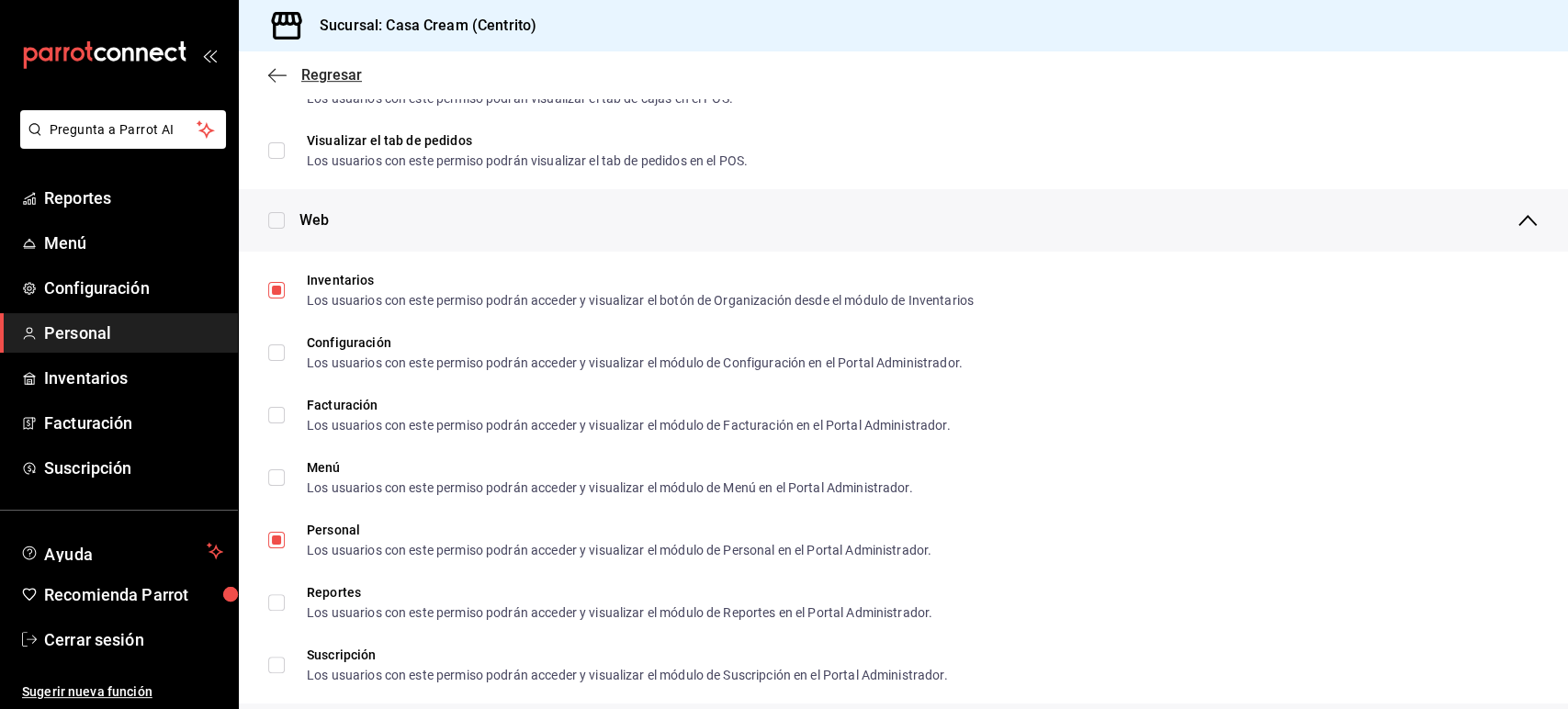
click at [278, 72] on icon "button" at bounding box center [277, 75] width 19 height 17
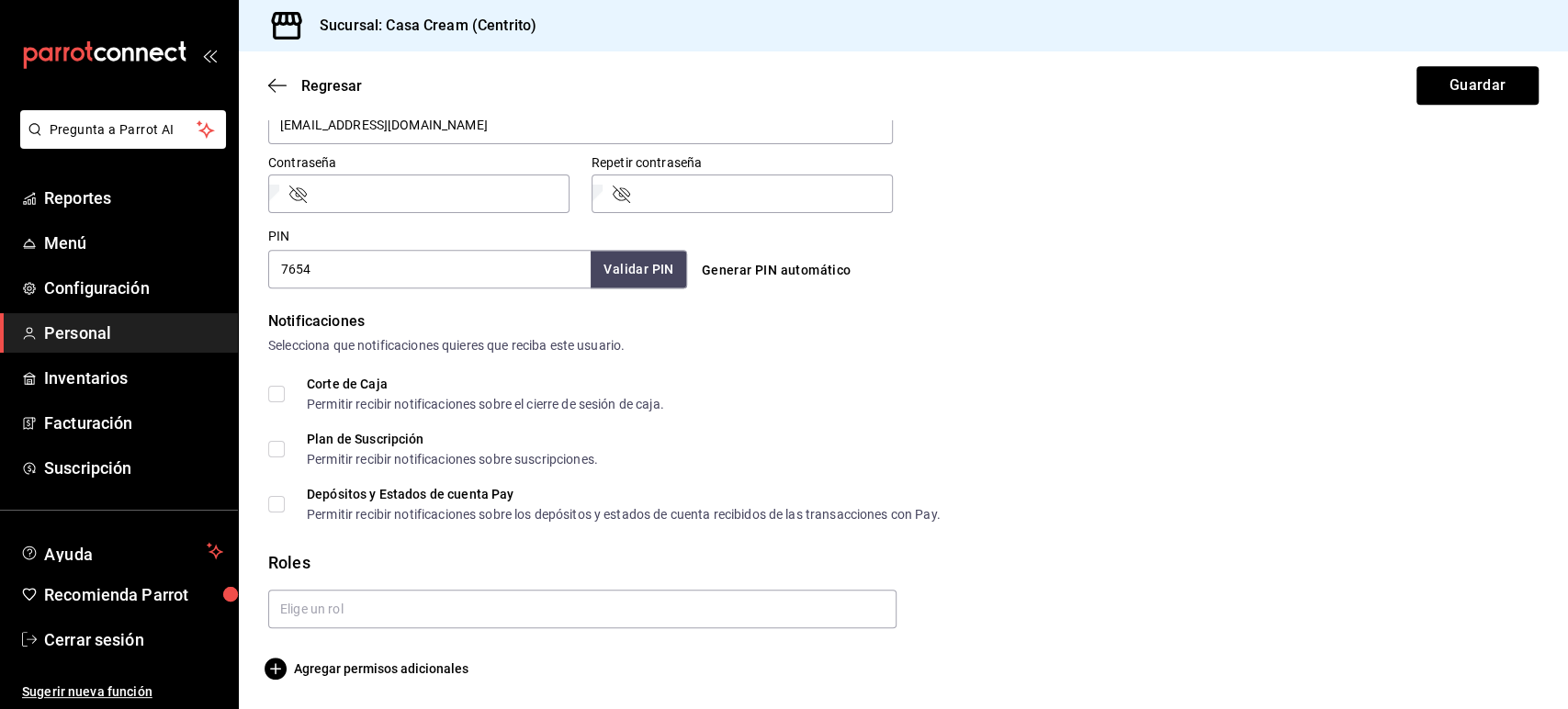
scroll to position [758, 0]
click at [1440, 84] on button "Guardar" at bounding box center [1476, 86] width 122 height 39
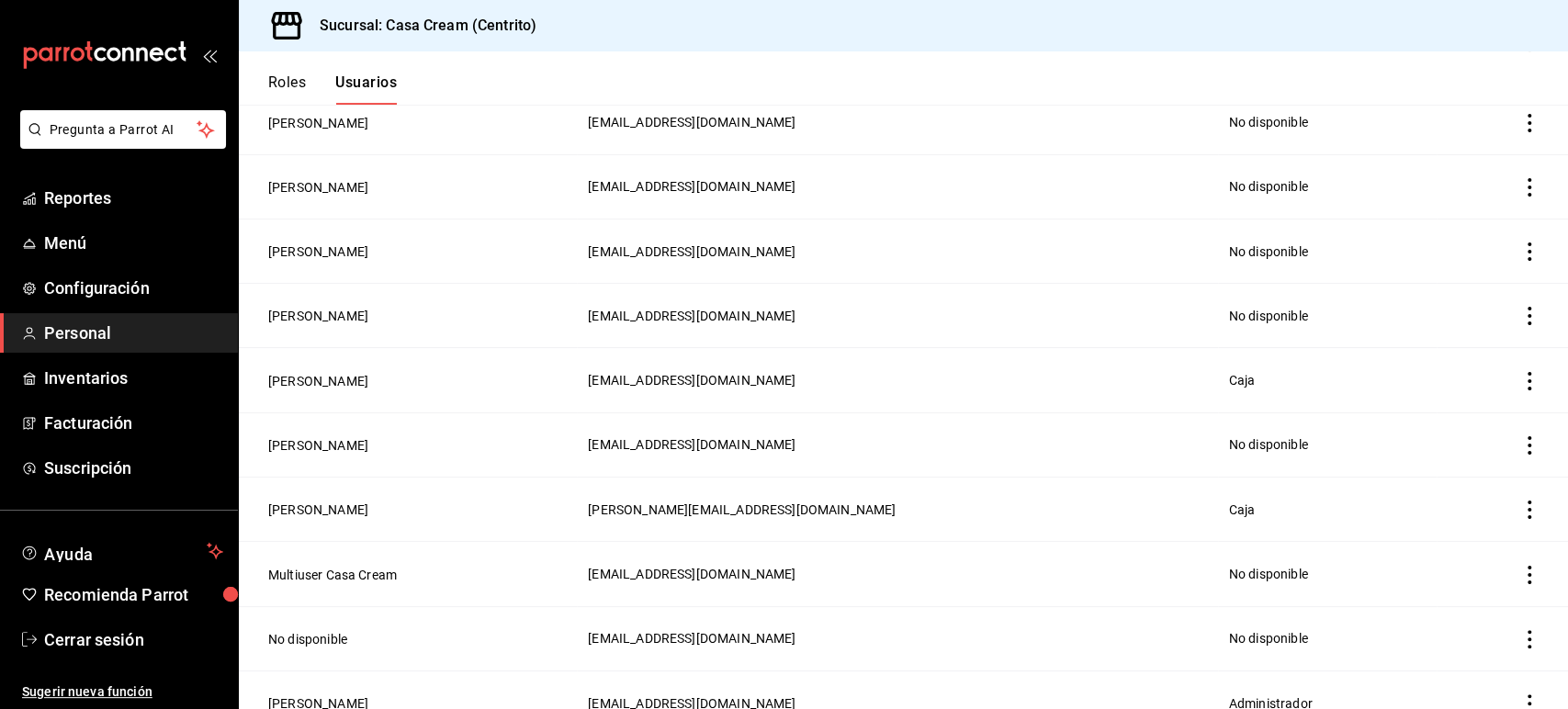
scroll to position [265, 0]
click at [351, 435] on button "[PERSON_NAME]" at bounding box center [317, 444] width 100 height 19
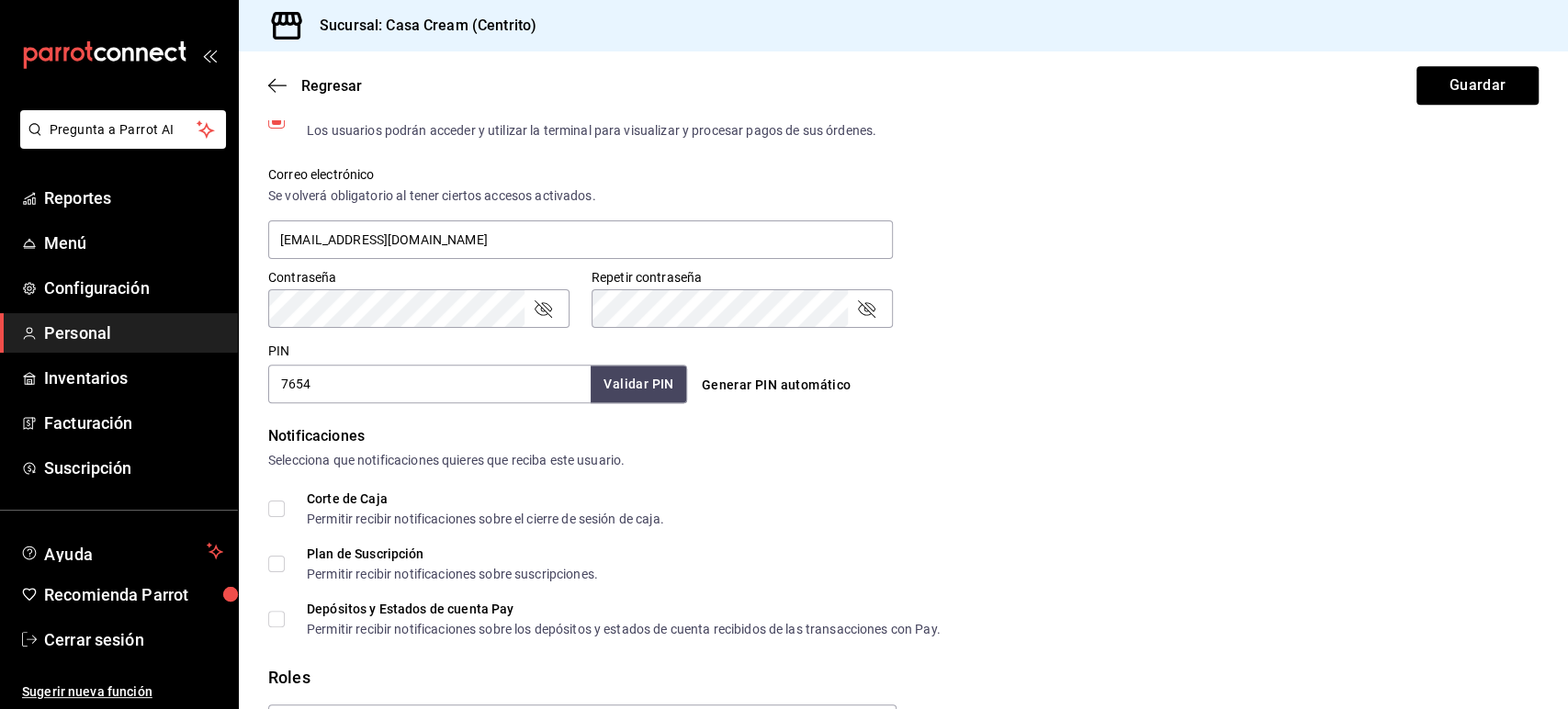
scroll to position [758, 0]
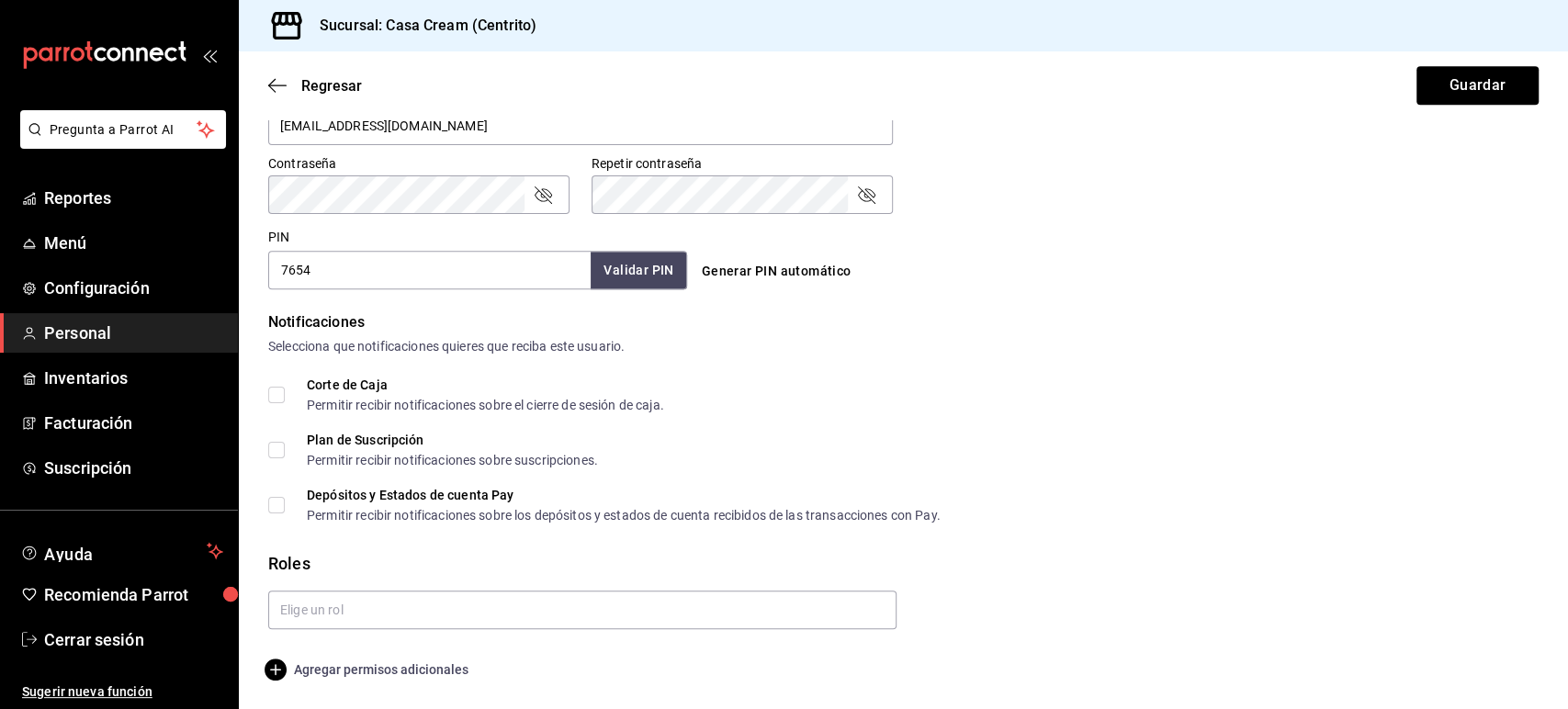
click at [400, 674] on span "Agregar permisos adicionales" at bounding box center [368, 669] width 201 height 22
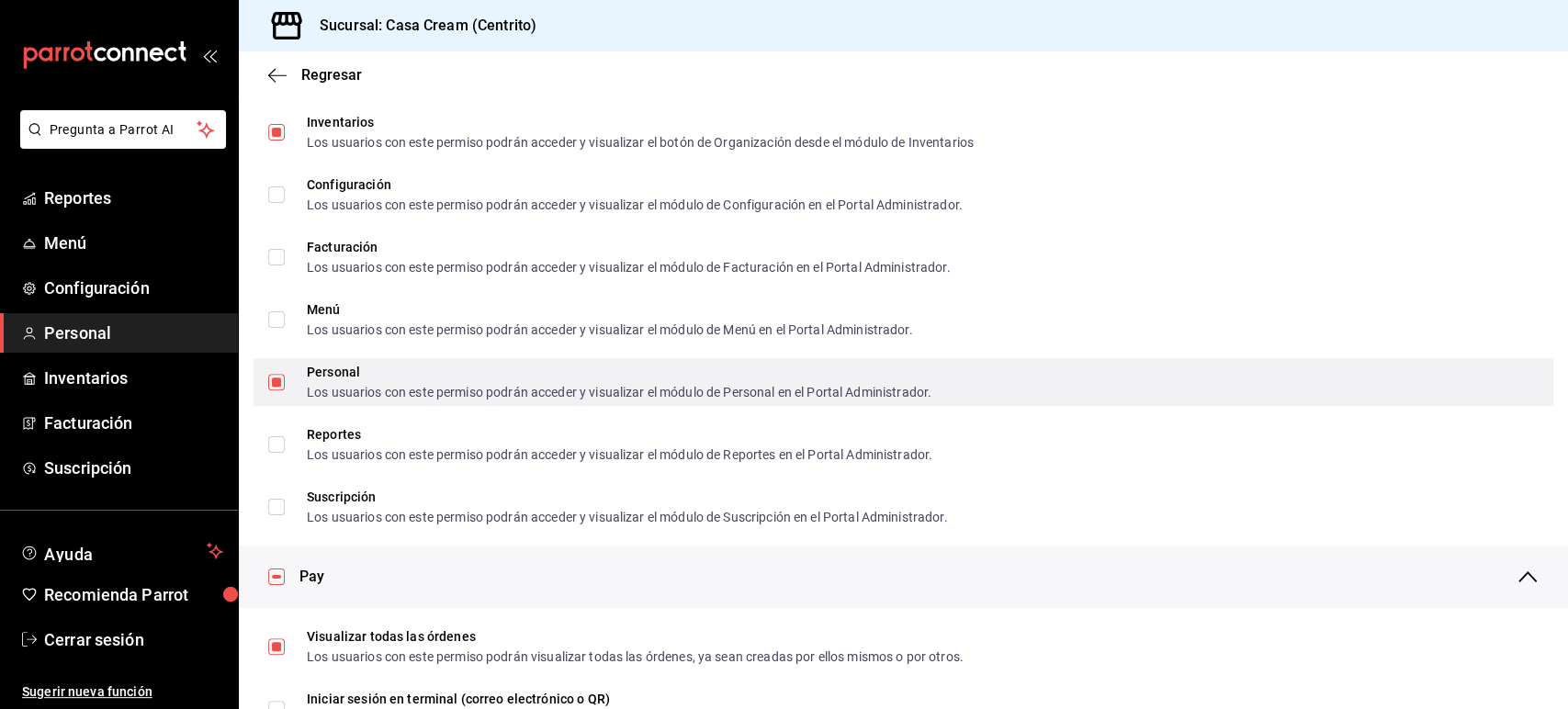
scroll to position [910, 0]
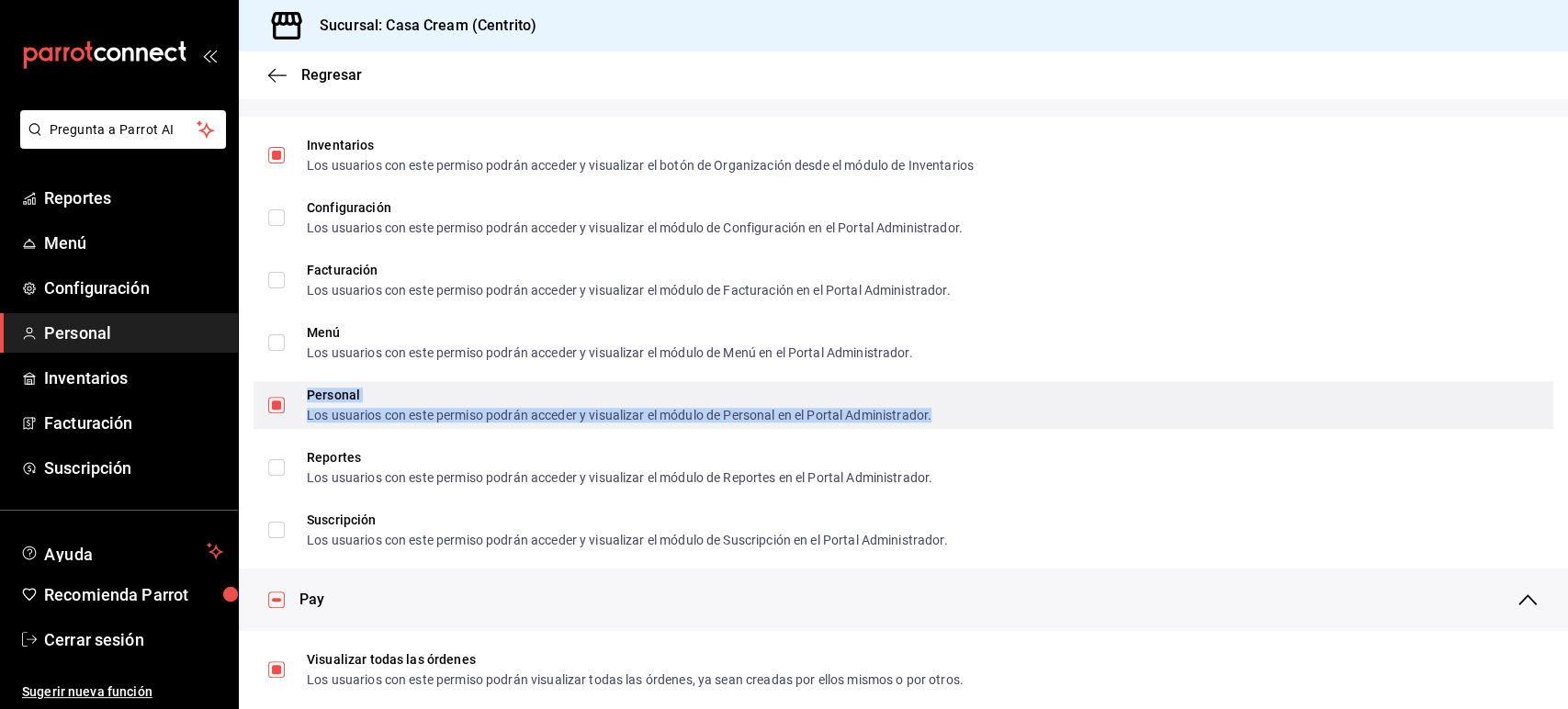
click at [350, 402] on div "Personal Los usuarios con este permiso podrán acceder y visualizar el módulo de…" at bounding box center [618, 405] width 624 height 33
checkbox input "false"
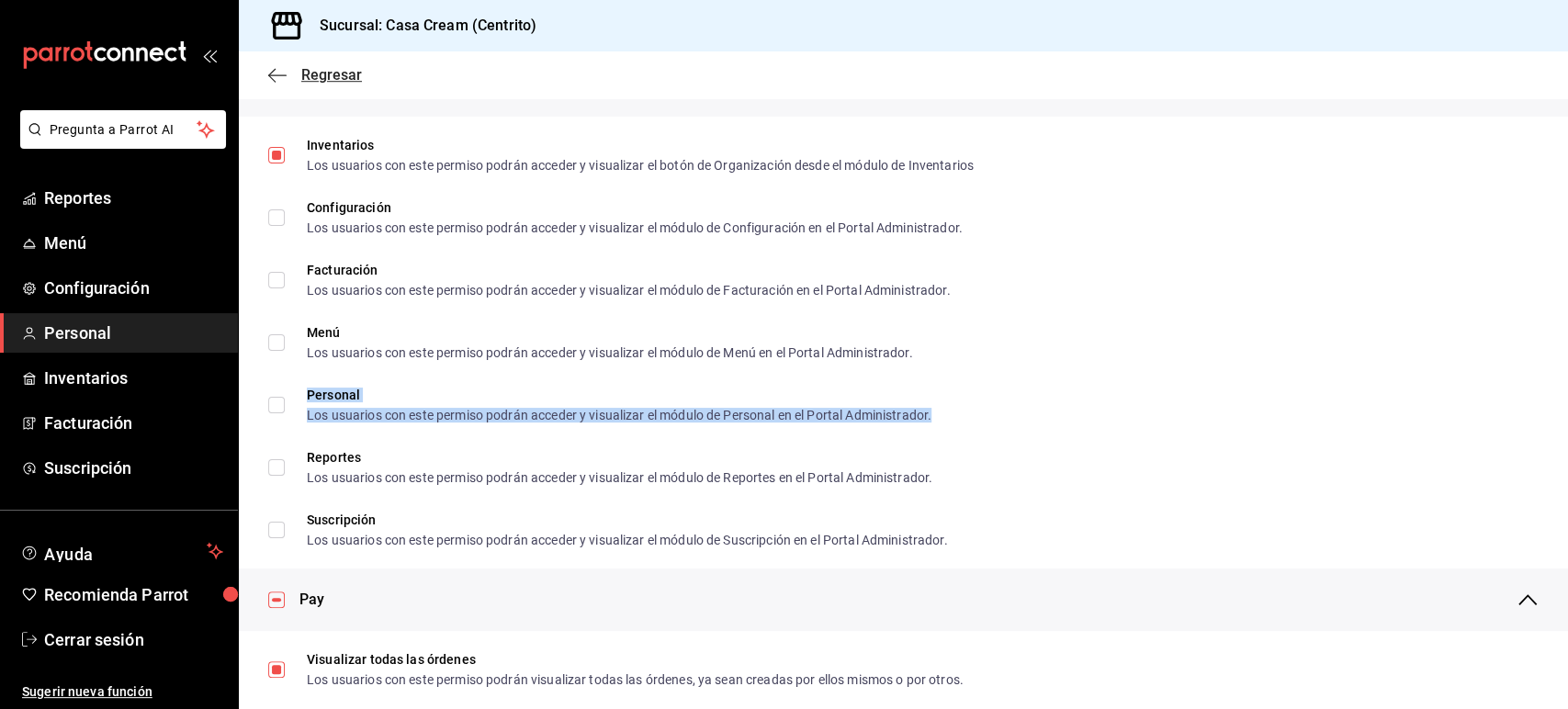
click at [272, 78] on icon "button" at bounding box center [272, 75] width 8 height 14
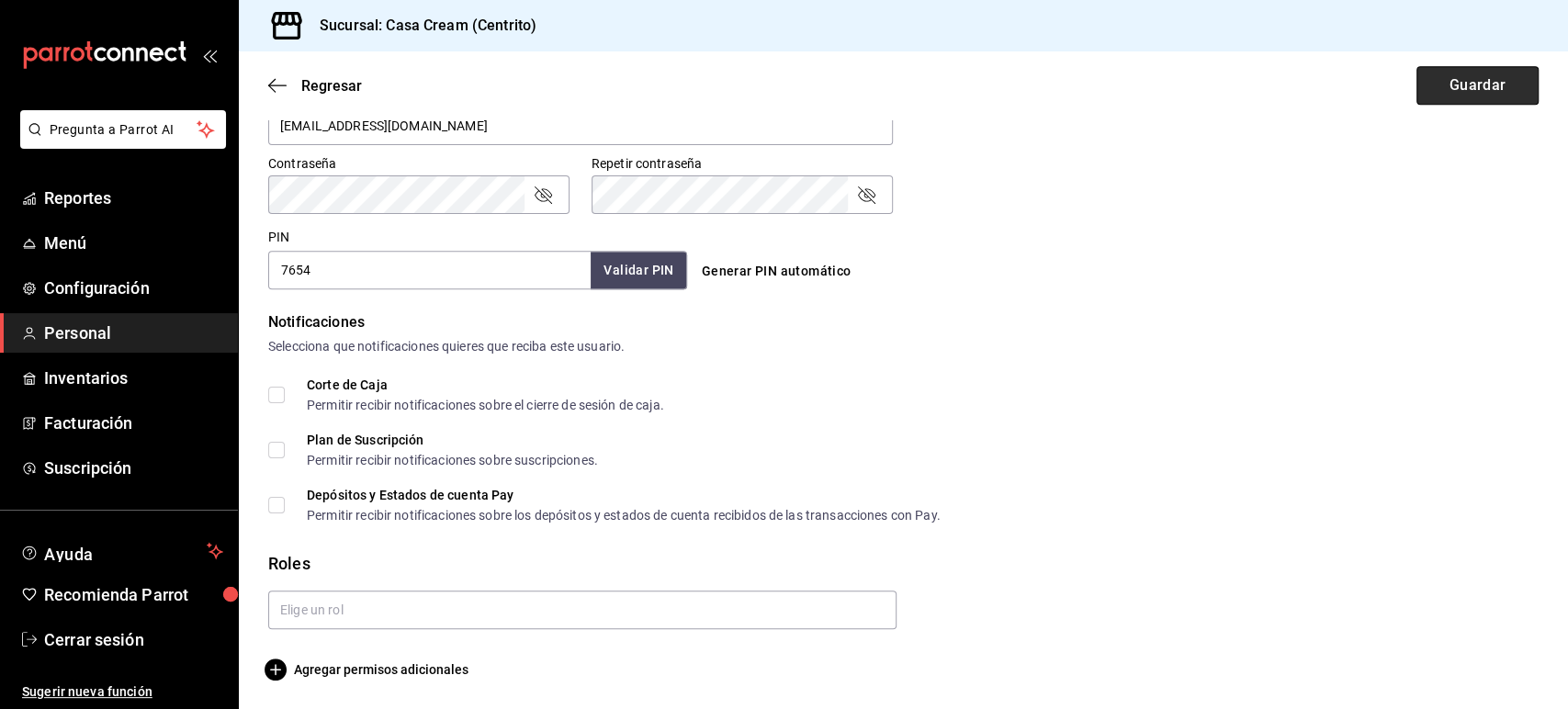
click at [1416, 89] on button "Guardar" at bounding box center [1476, 86] width 122 height 39
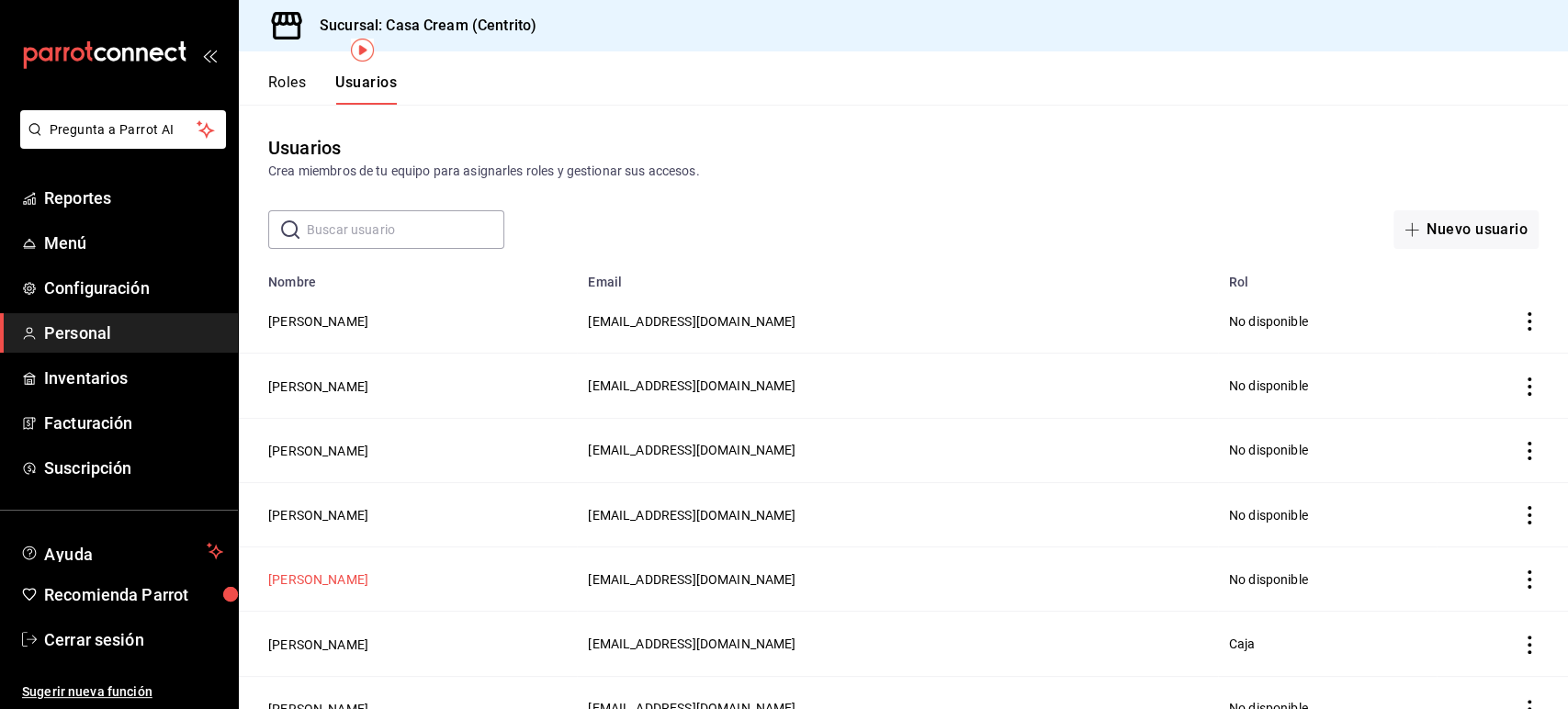
scroll to position [110, 0]
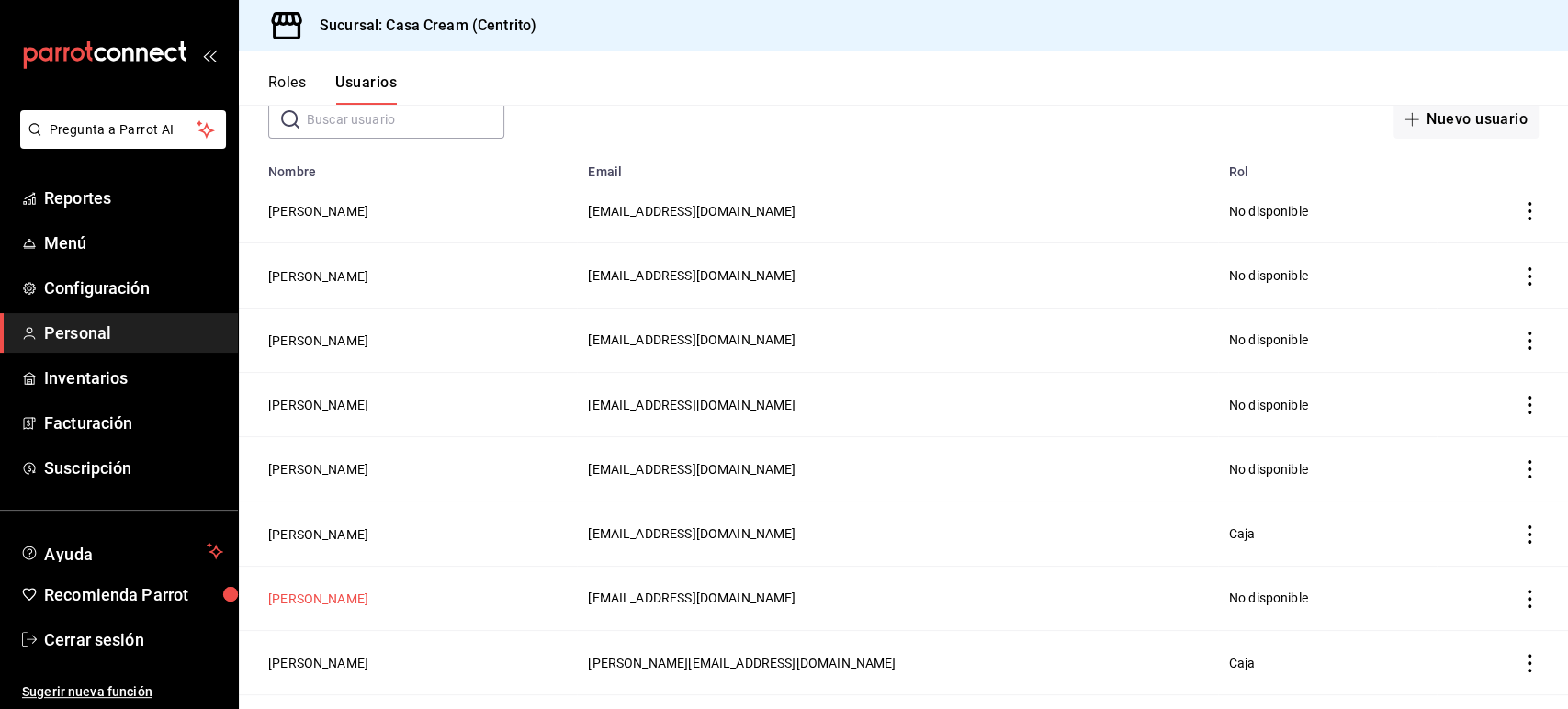
click at [364, 598] on button "[PERSON_NAME]" at bounding box center [317, 598] width 100 height 19
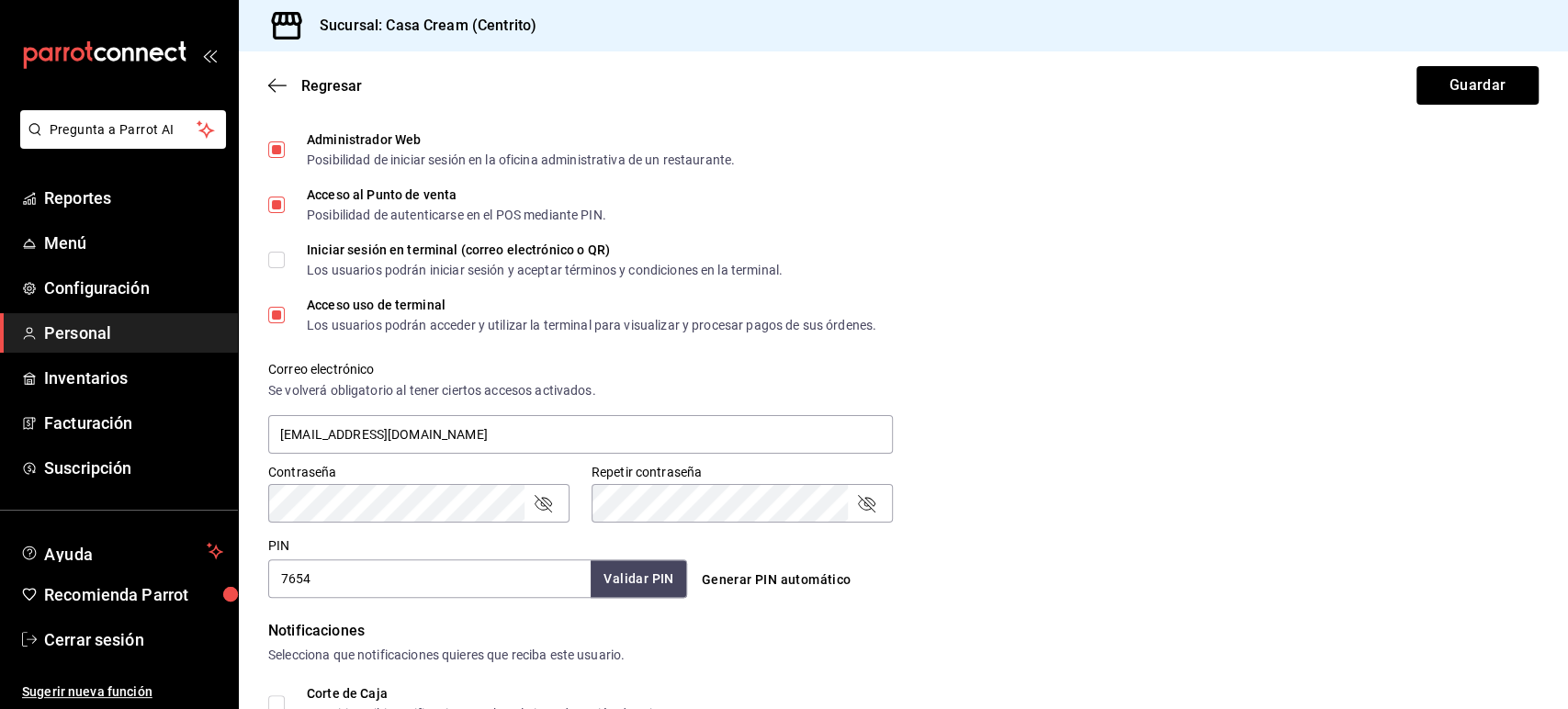
scroll to position [758, 0]
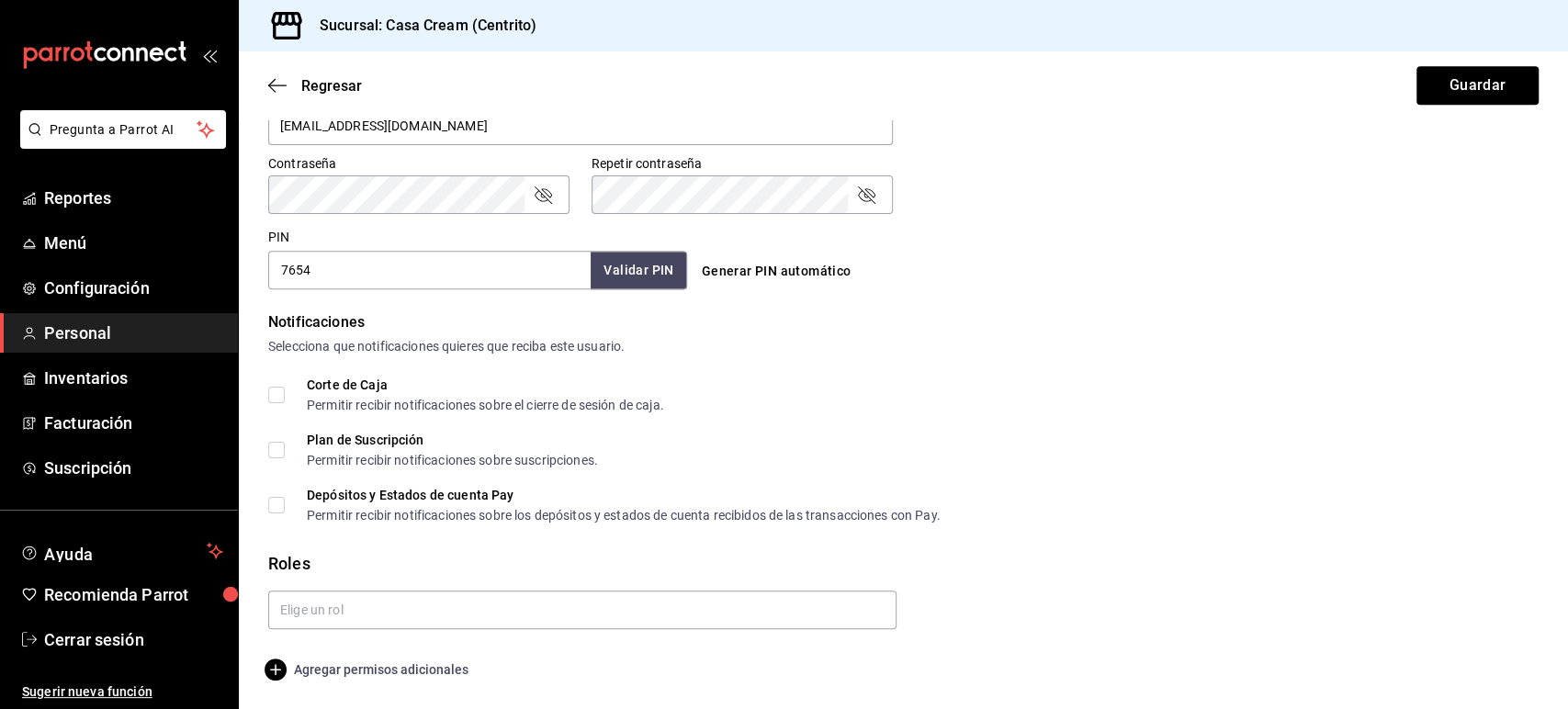
click at [395, 673] on span "Agregar permisos adicionales" at bounding box center [368, 669] width 201 height 22
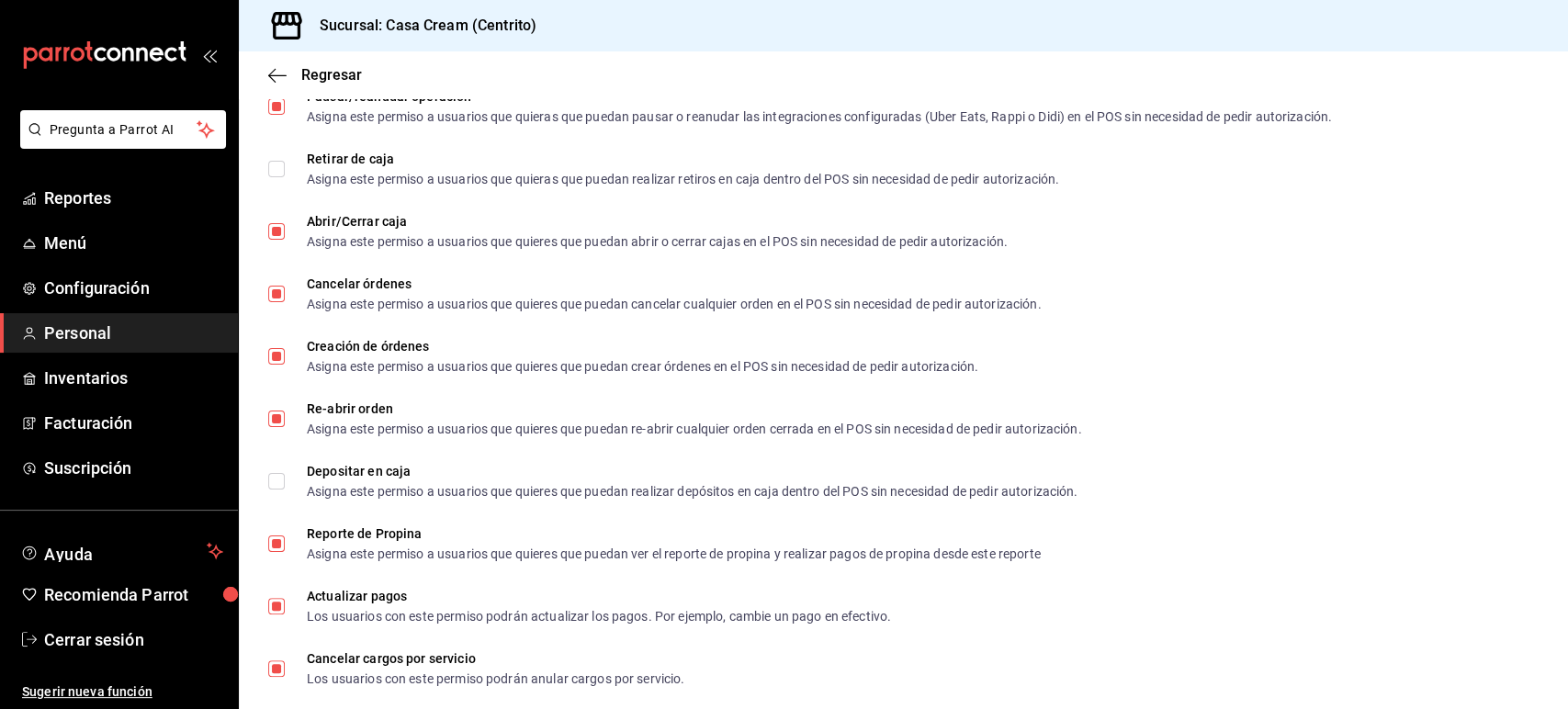
scroll to position [1738, 0]
click at [280, 72] on icon "button" at bounding box center [277, 75] width 19 height 17
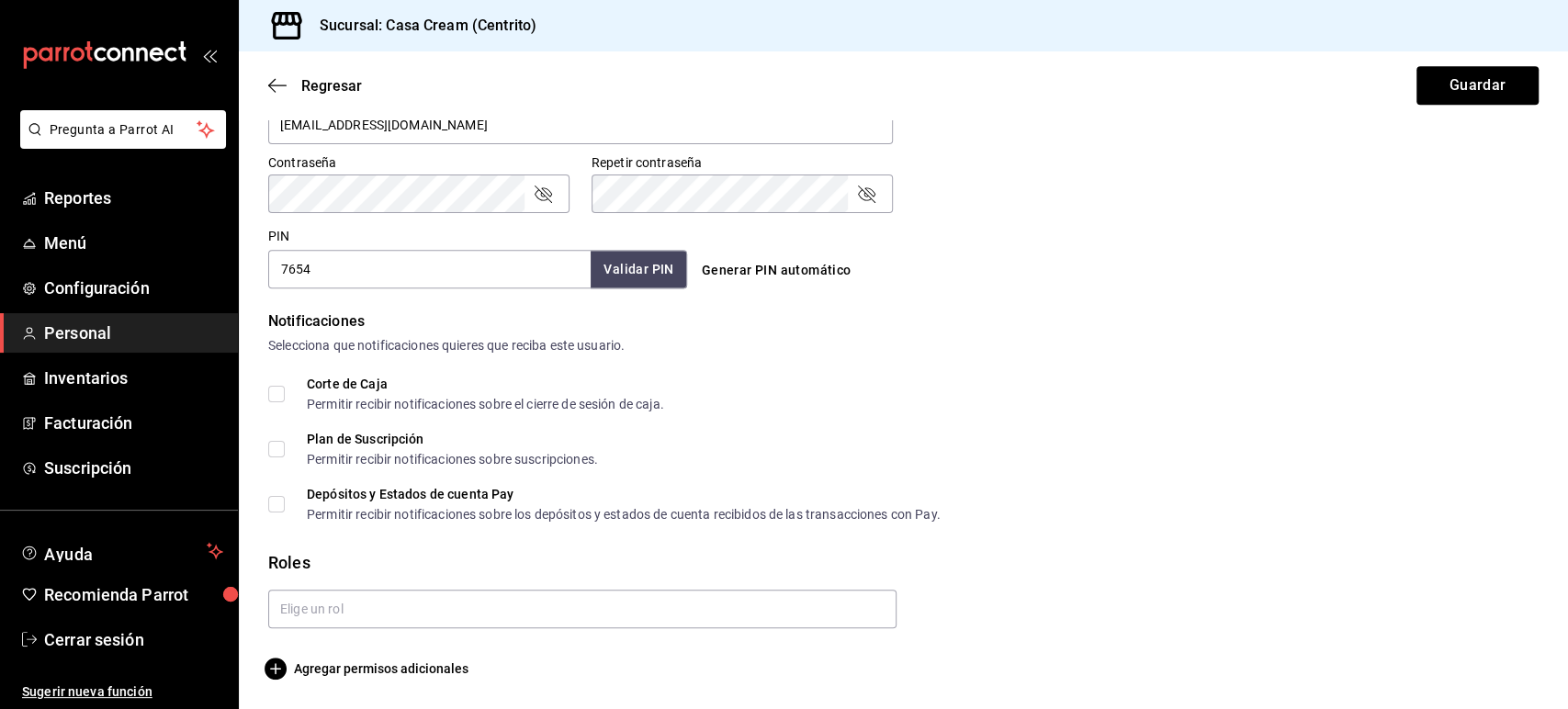
scroll to position [758, 0]
click at [1427, 86] on button "Guardar" at bounding box center [1476, 86] width 122 height 39
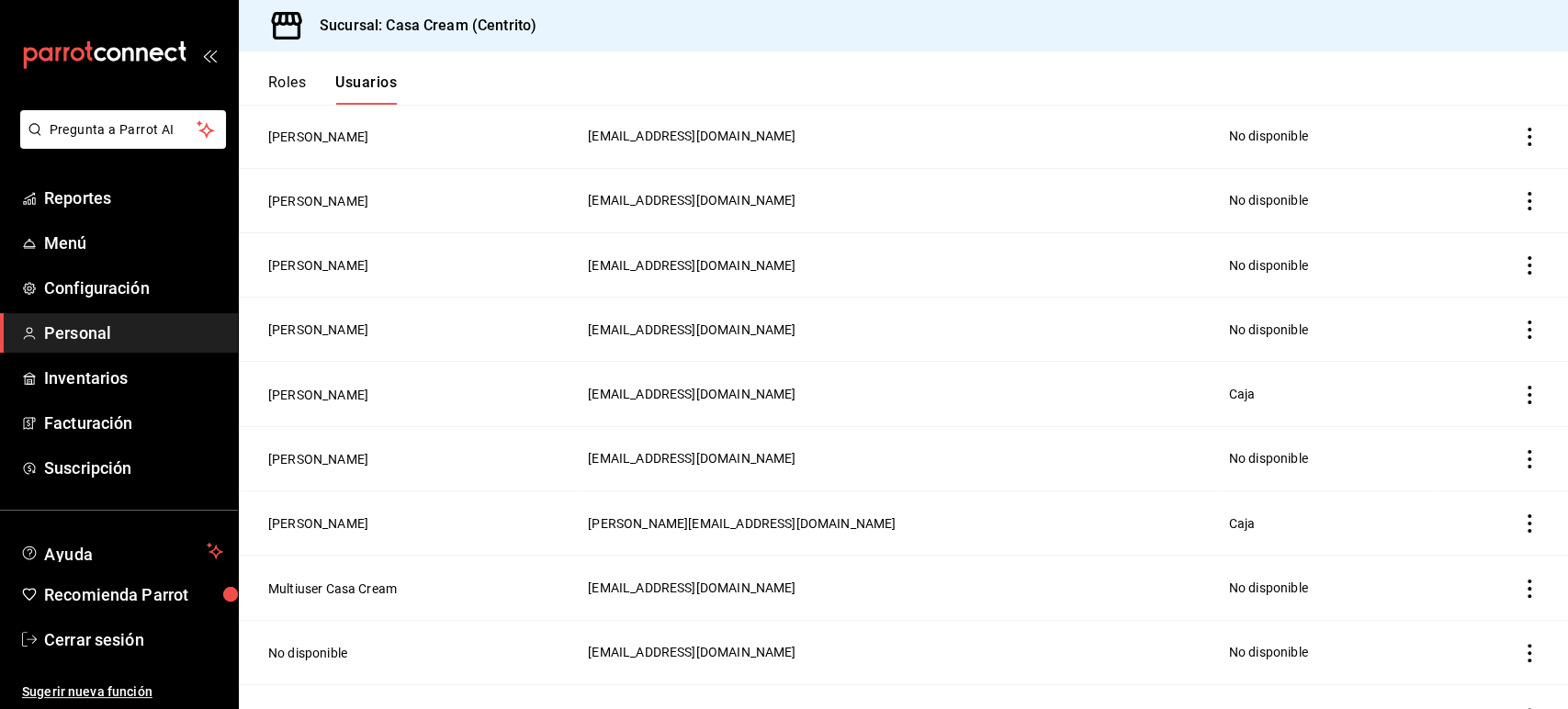
scroll to position [280, 0]
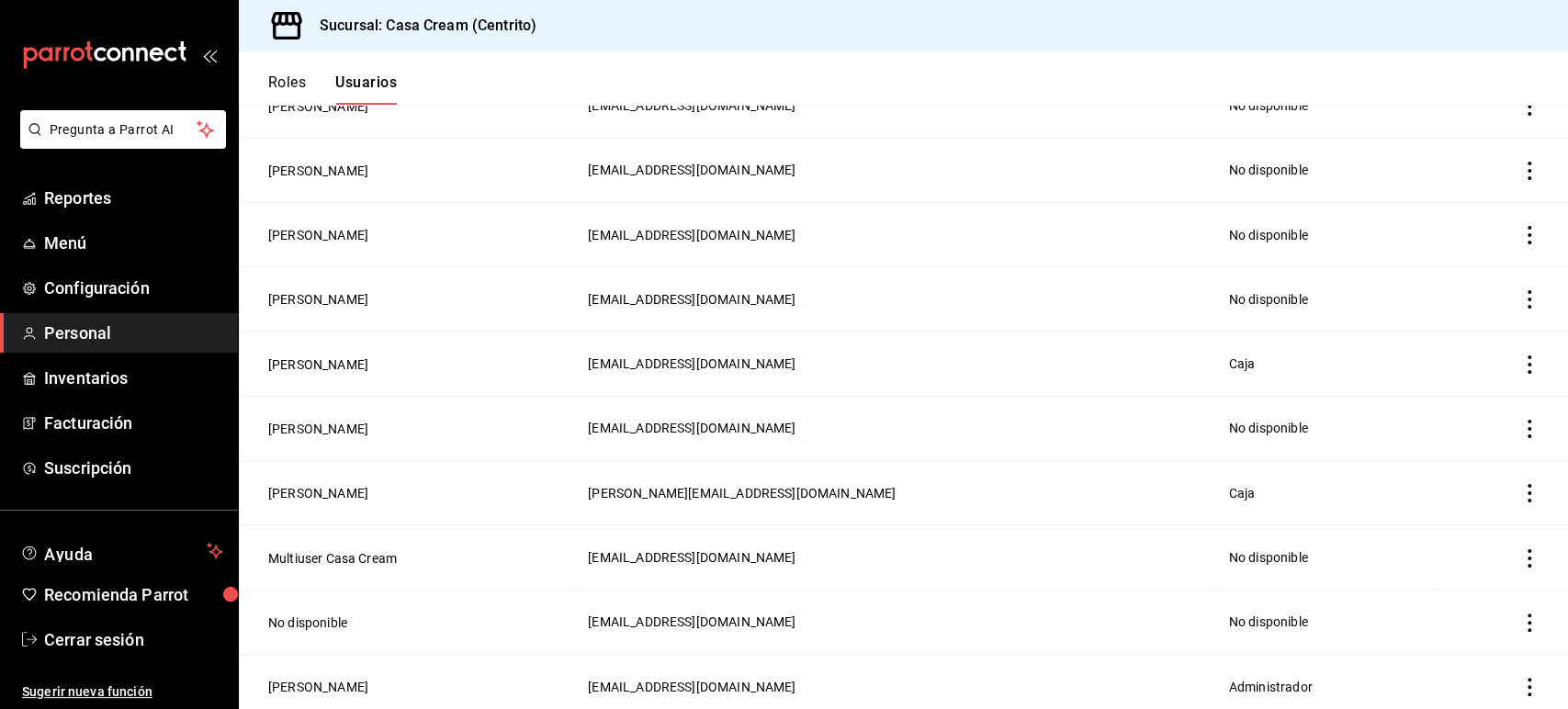
click at [1371, 75] on header "Roles Usuarios" at bounding box center [903, 78] width 1329 height 54
drag, startPoint x: 904, startPoint y: 669, endPoint x: 733, endPoint y: 664, distance: 171.1
click at [733, 664] on td "[EMAIL_ADDRESS][DOMAIN_NAME]" at bounding box center [896, 686] width 640 height 64
copy span "[EMAIL_ADDRESS][DOMAIN_NAME]"
